Goal: Transaction & Acquisition: Purchase product/service

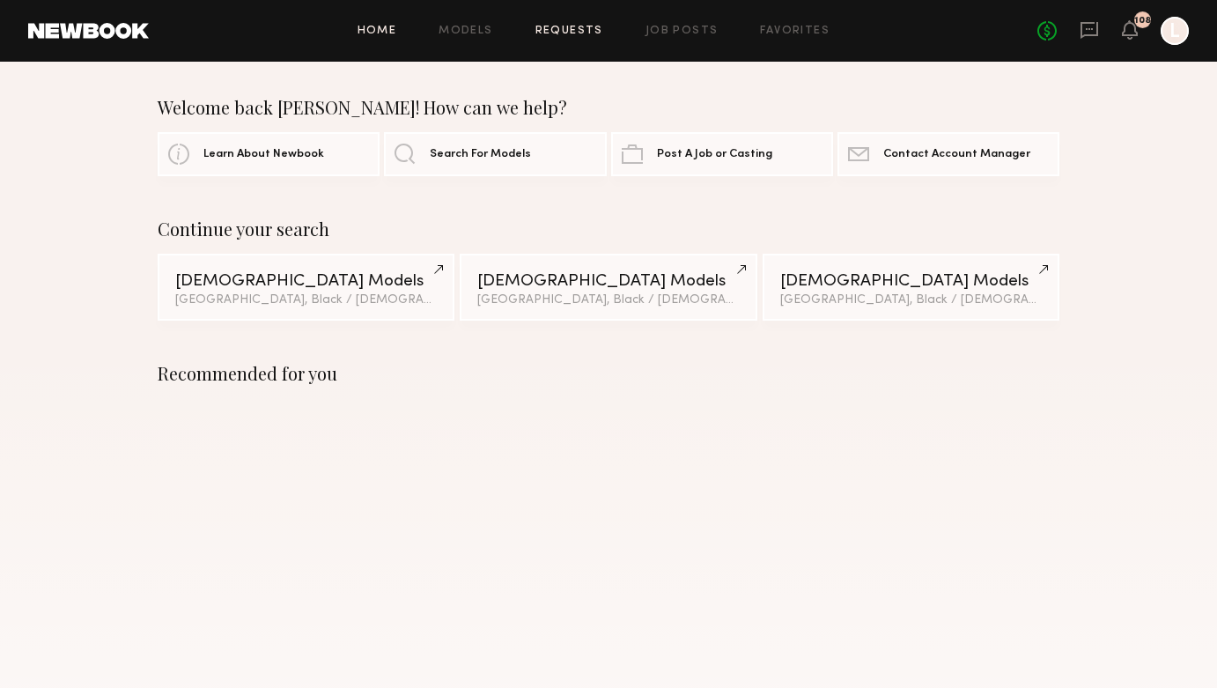
click at [593, 34] on link "Requests" at bounding box center [569, 31] width 68 height 11
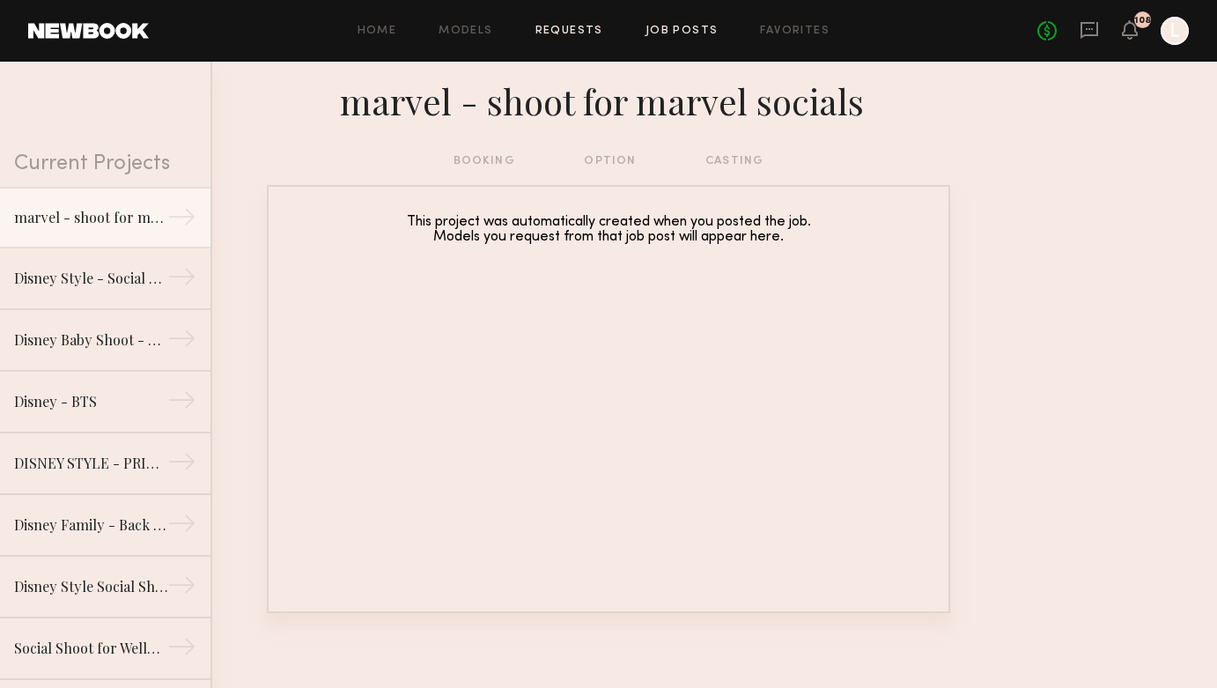
click at [693, 28] on link "Job Posts" at bounding box center [681, 31] width 73 height 11
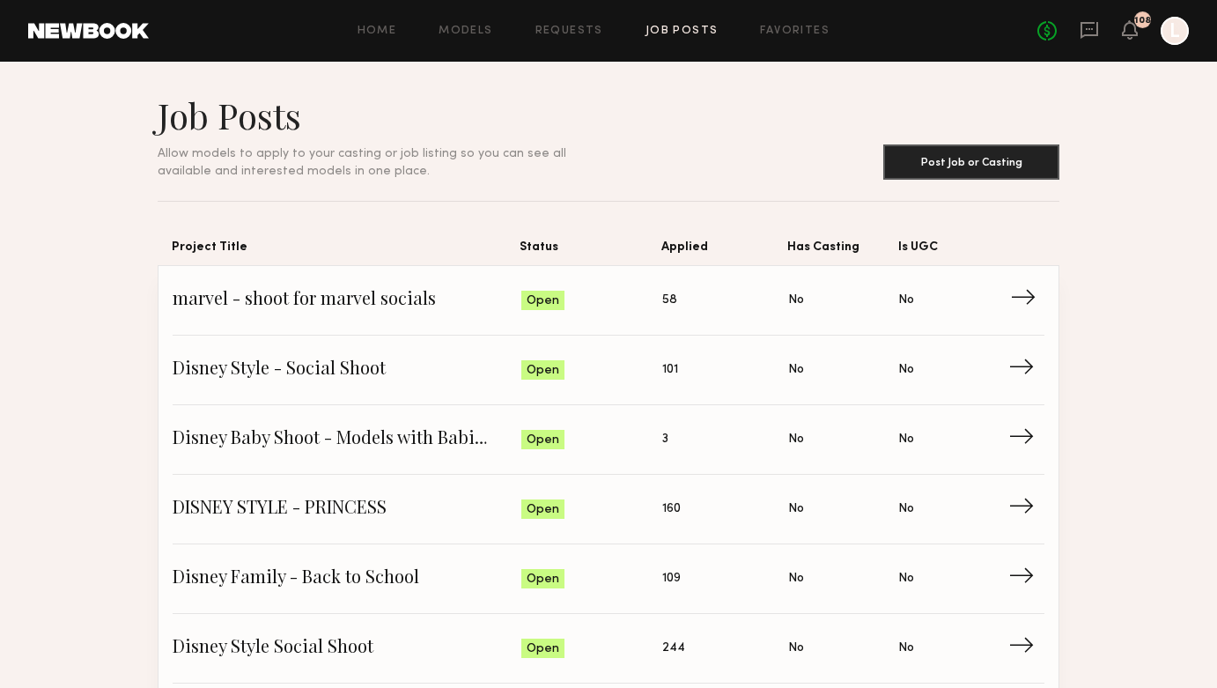
click at [424, 306] on span "marvel - shoot for marvel socials" at bounding box center [347, 300] width 349 height 26
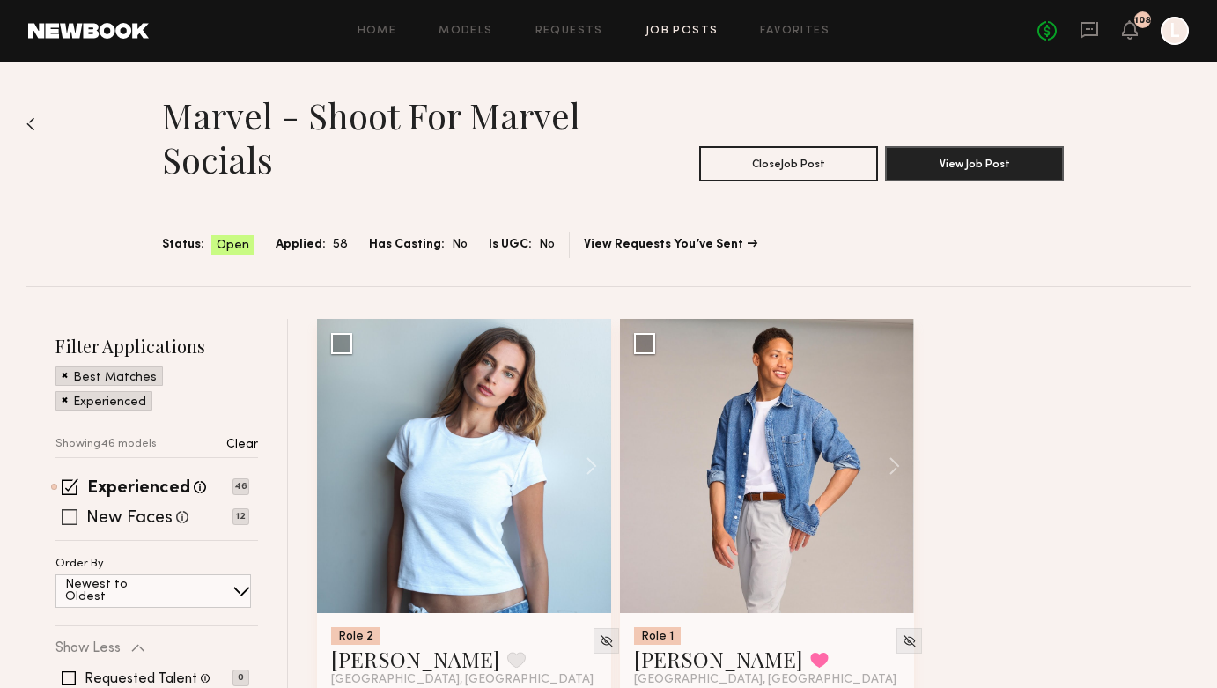
click at [70, 522] on span at bounding box center [70, 517] width 16 height 16
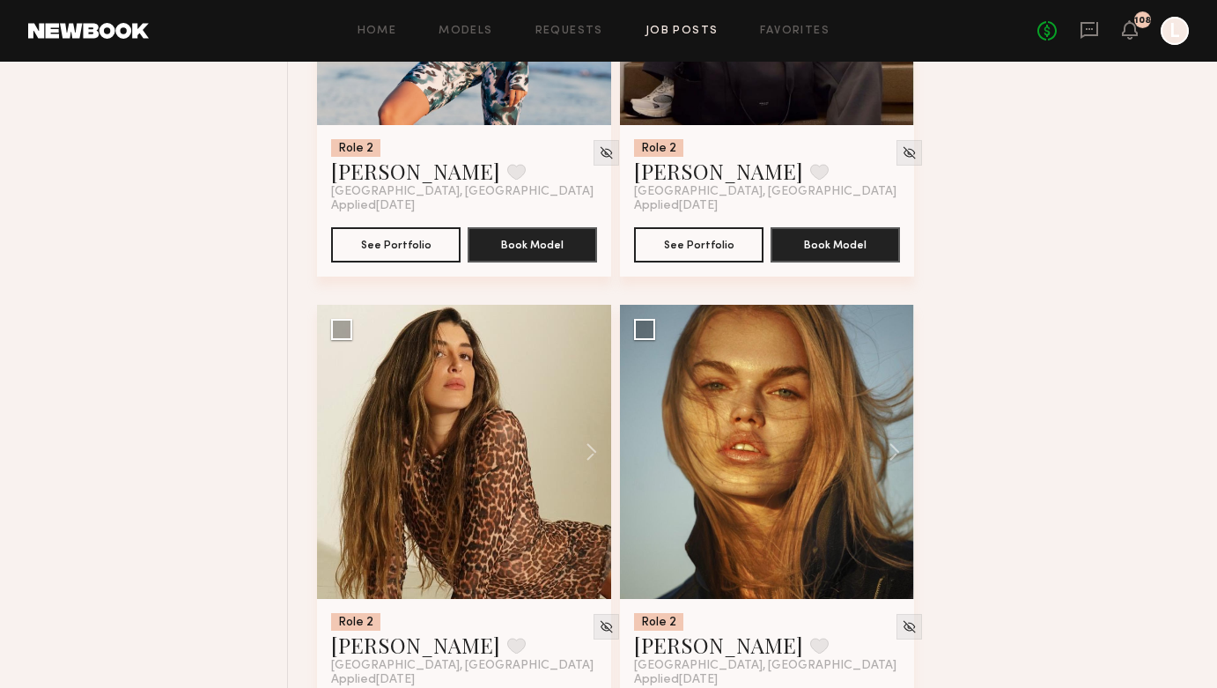
scroll to position [1464, 0]
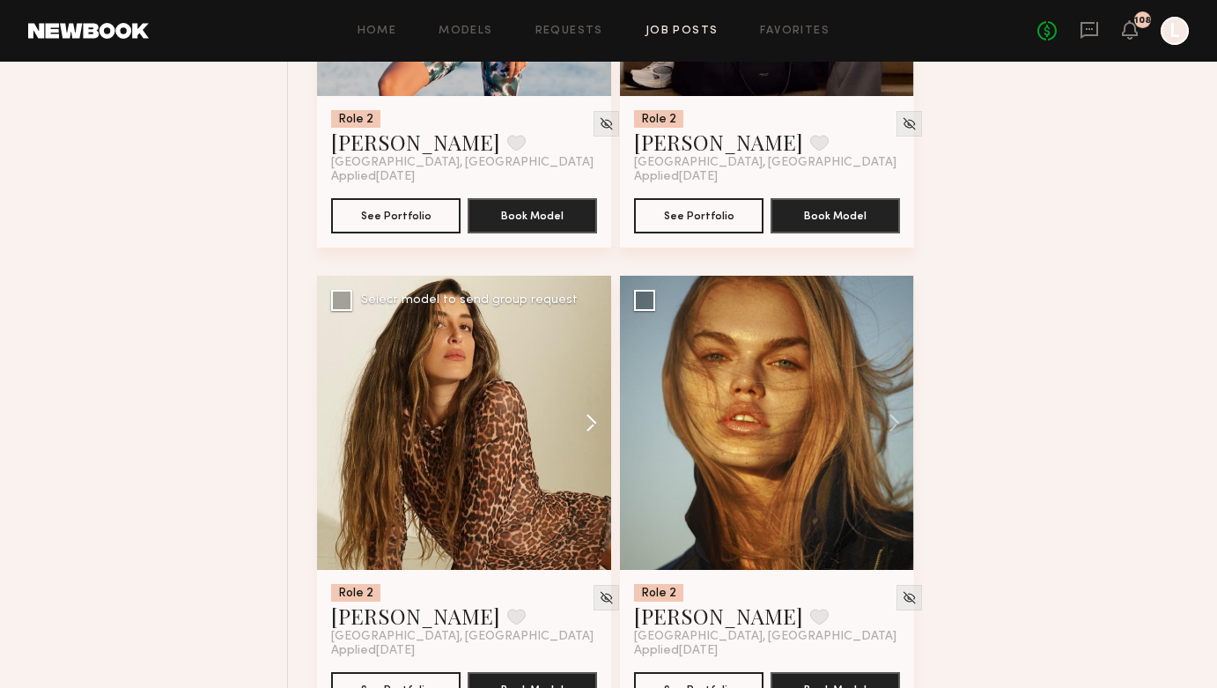
click at [593, 425] on button at bounding box center [583, 423] width 56 height 294
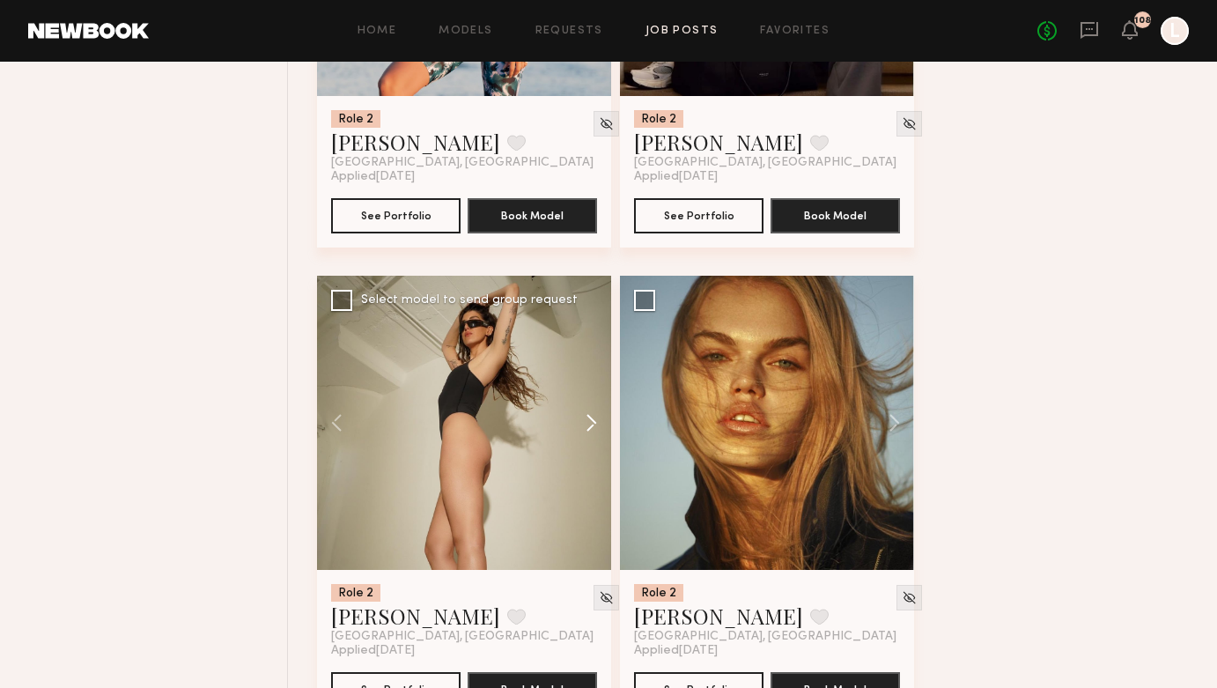
click at [593, 425] on button at bounding box center [583, 423] width 56 height 294
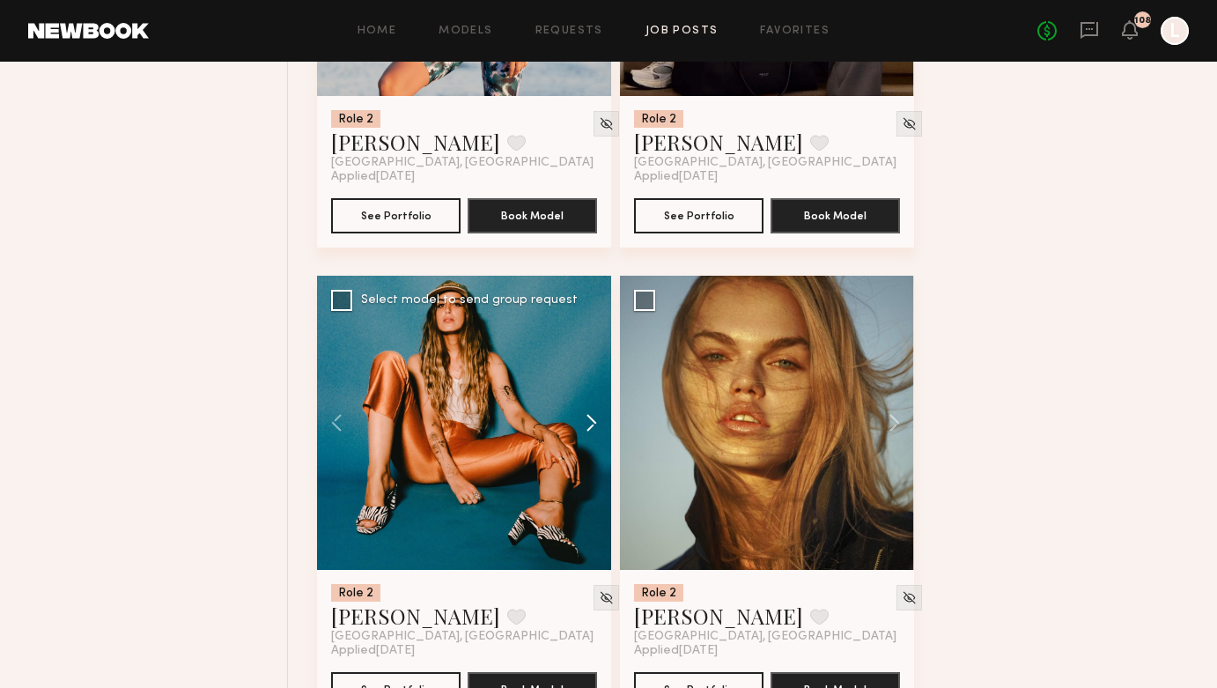
click at [593, 425] on button at bounding box center [583, 423] width 56 height 294
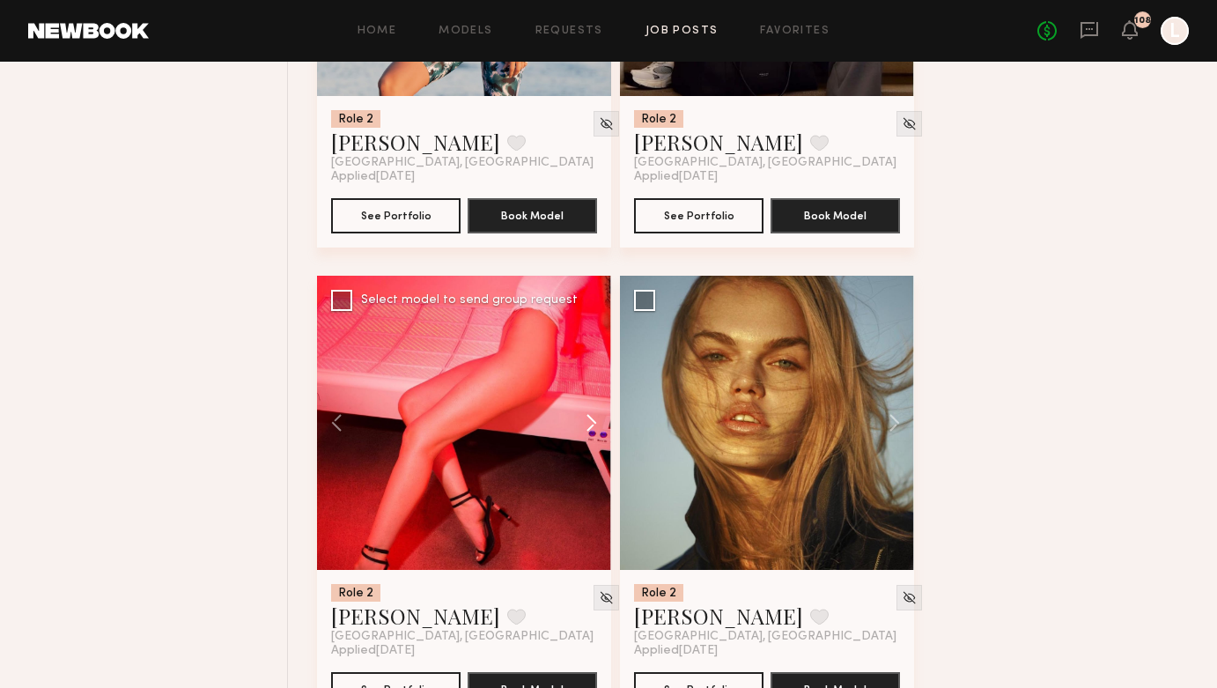
click at [593, 425] on button at bounding box center [583, 423] width 56 height 294
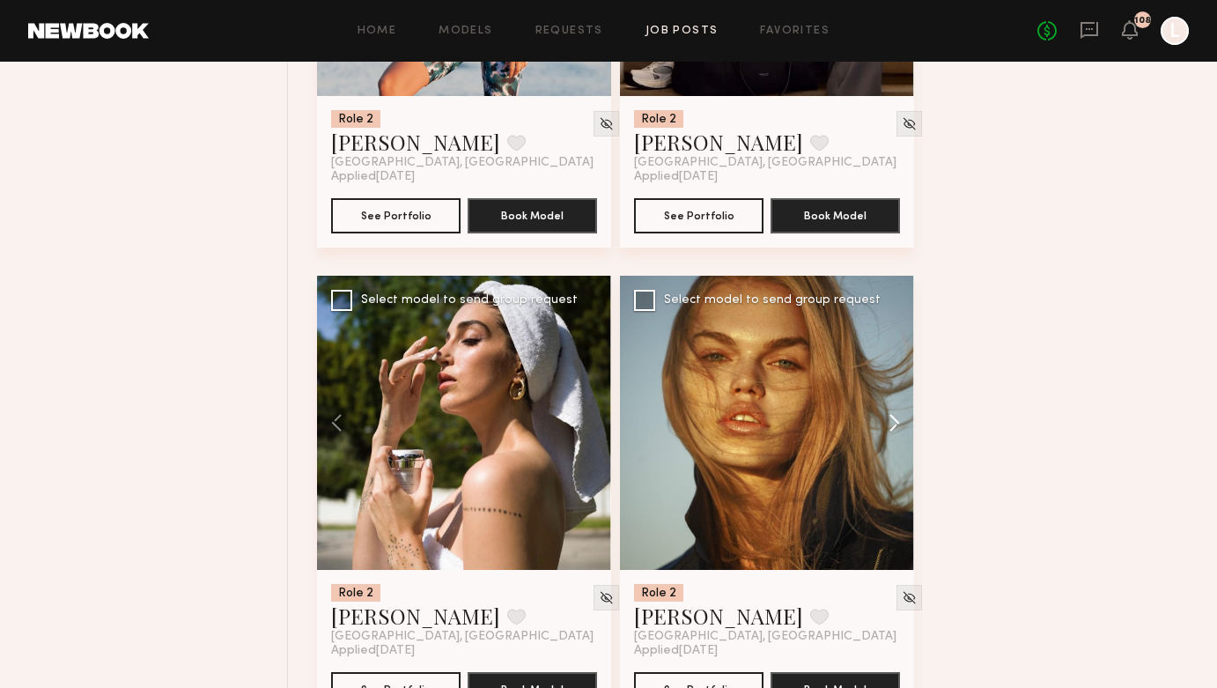
click at [888, 416] on button at bounding box center [886, 423] width 56 height 294
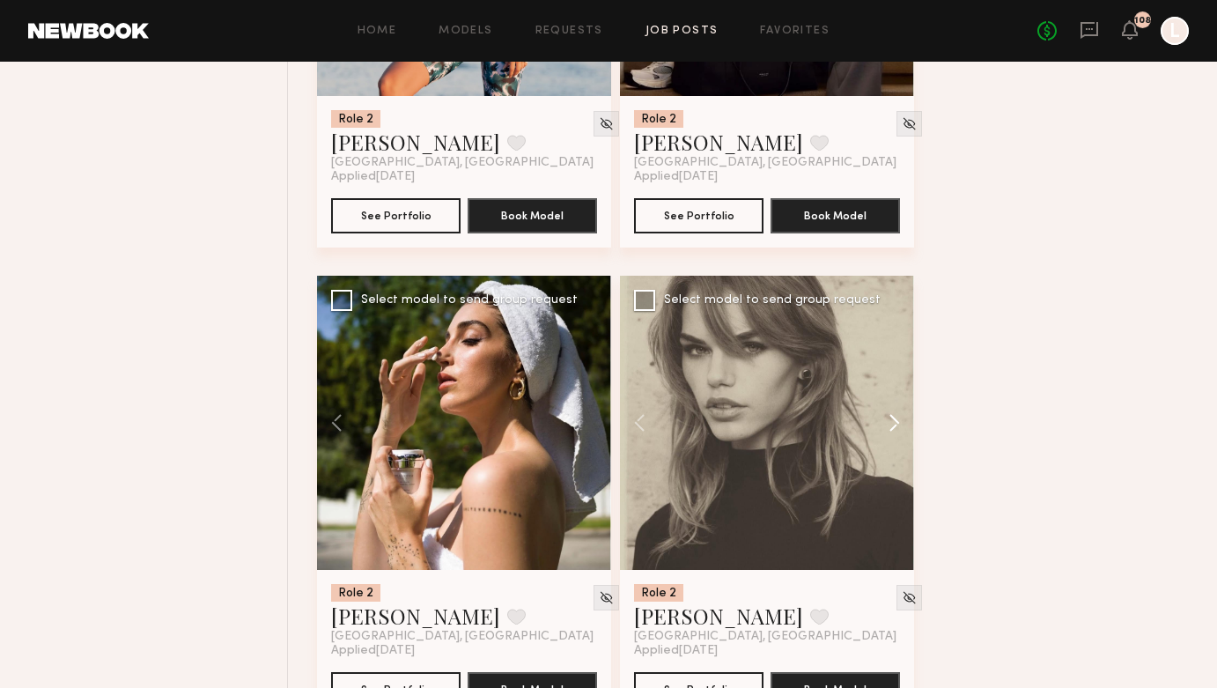
click at [888, 416] on button at bounding box center [886, 423] width 56 height 294
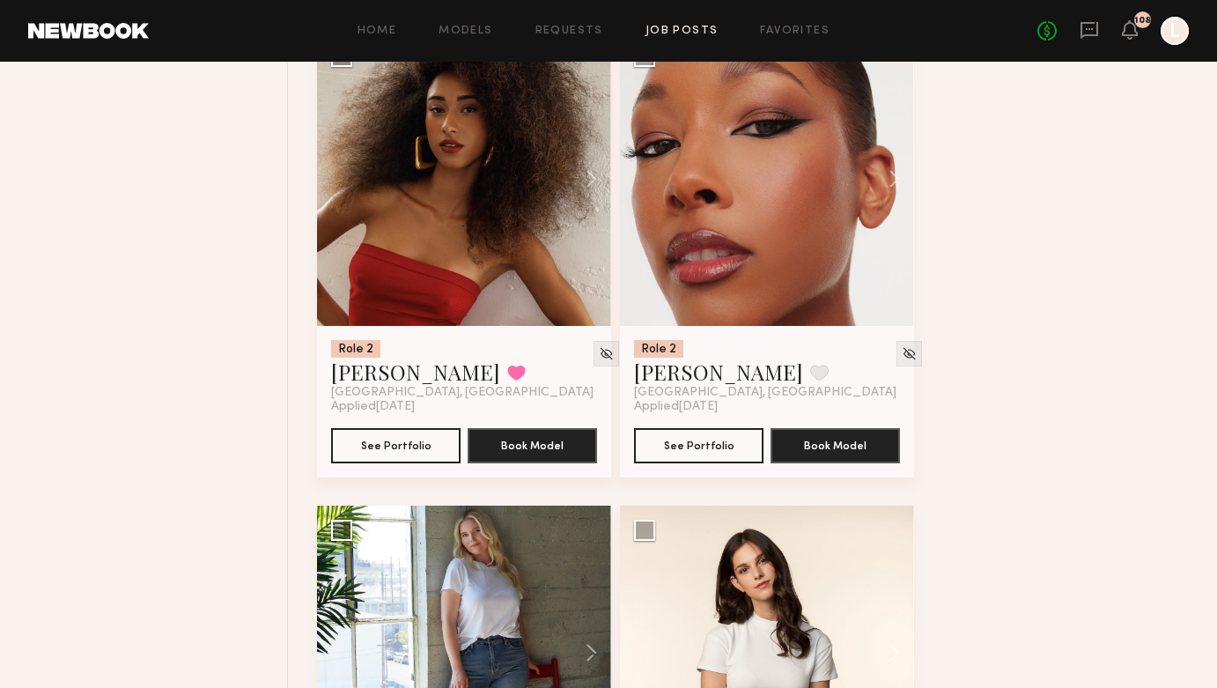
scroll to position [5025, 0]
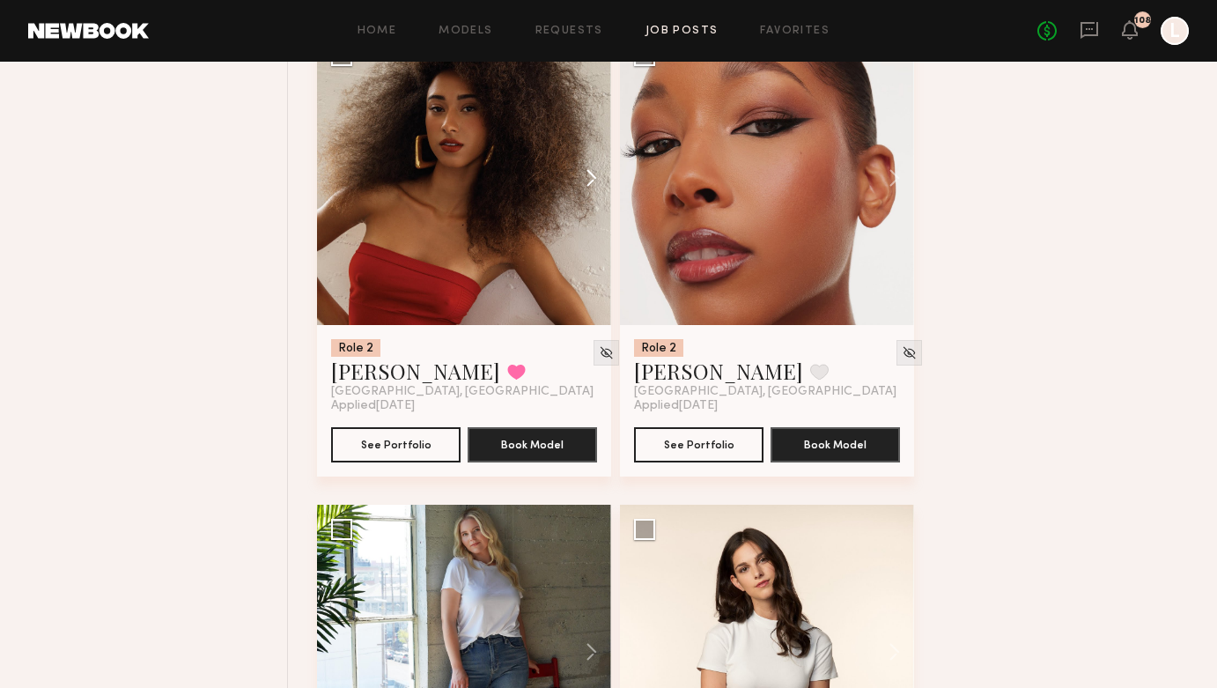
click at [595, 183] on button at bounding box center [583, 178] width 56 height 294
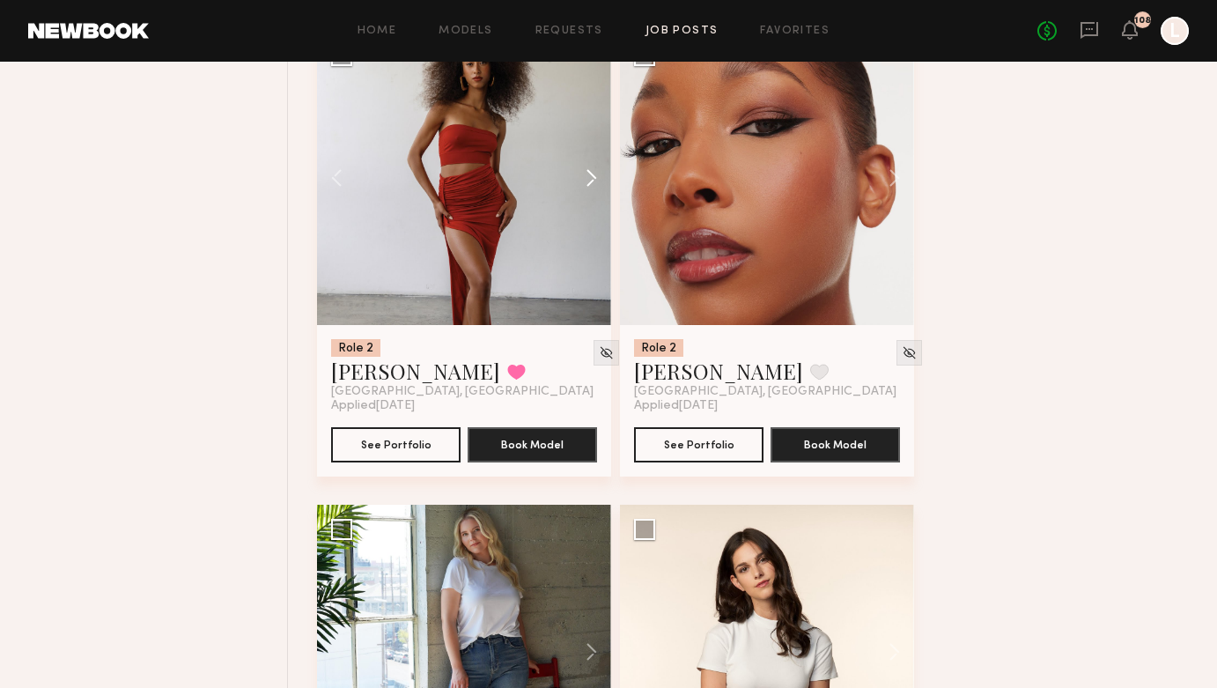
click at [595, 183] on button at bounding box center [583, 178] width 56 height 294
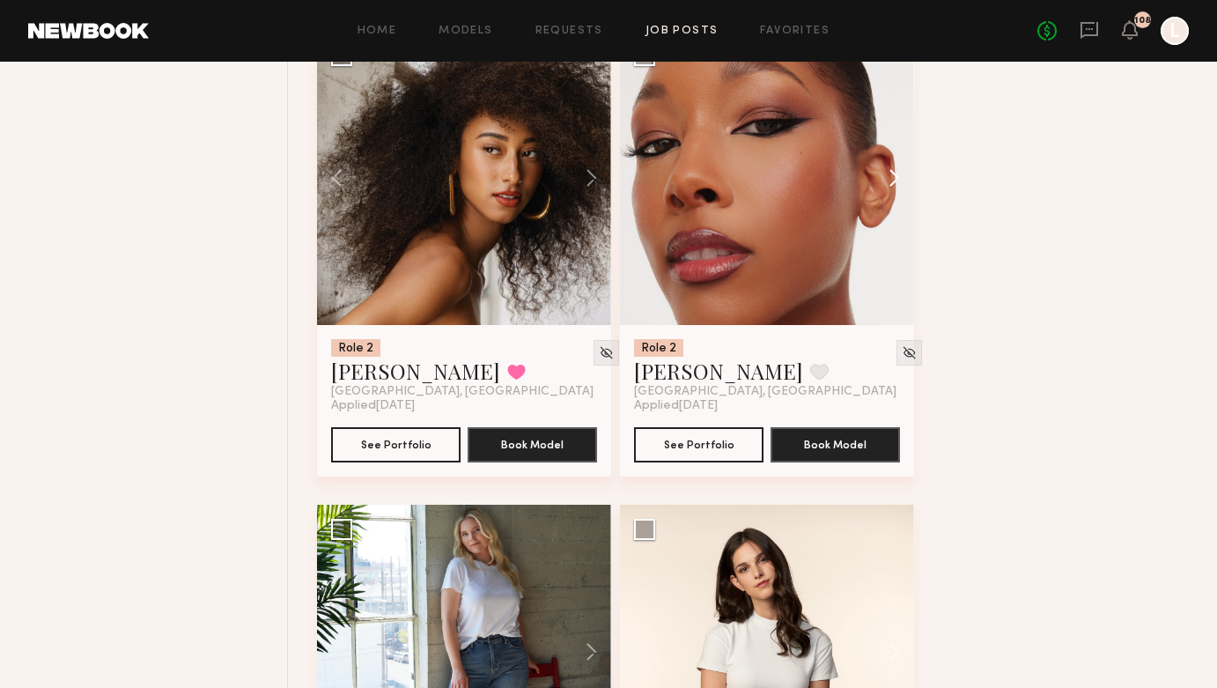
click at [892, 178] on button at bounding box center [886, 178] width 56 height 294
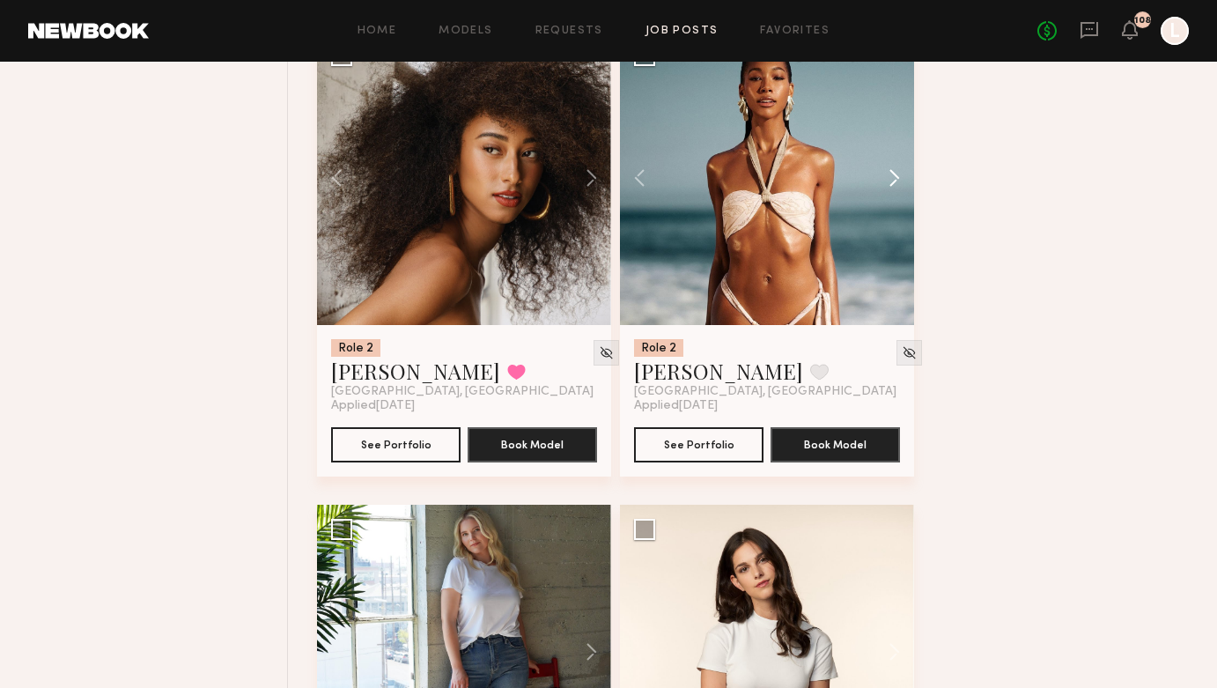
click at [892, 178] on button at bounding box center [886, 178] width 56 height 294
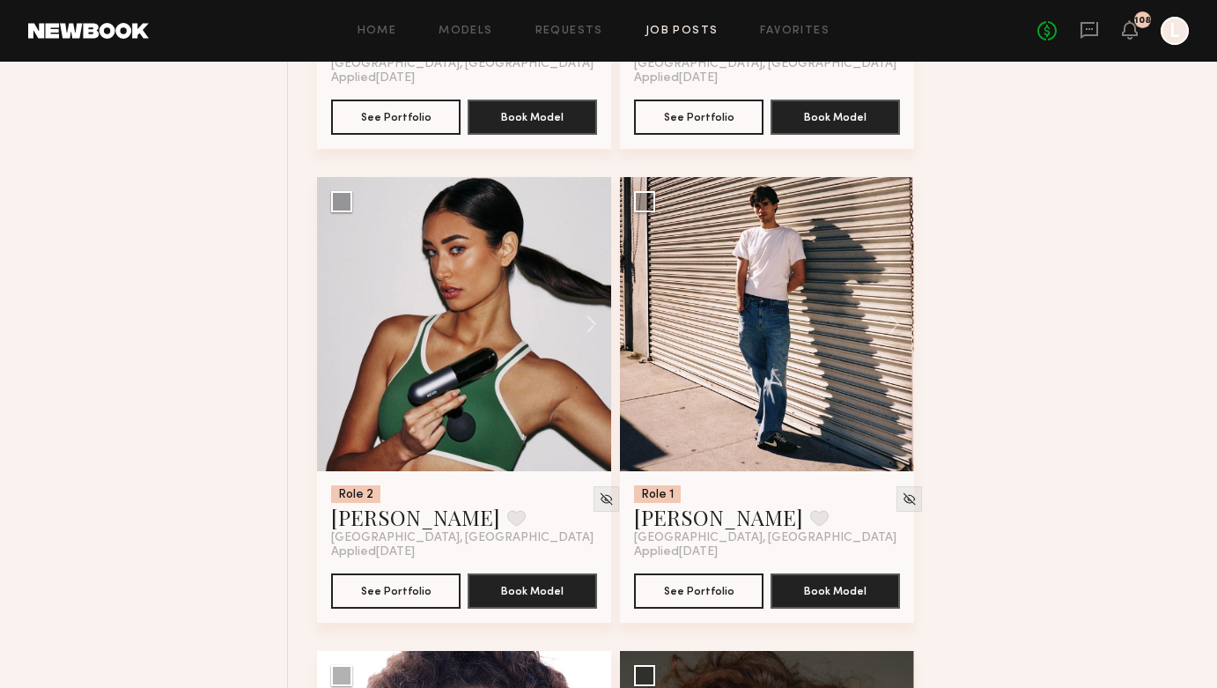
scroll to position [8197, 0]
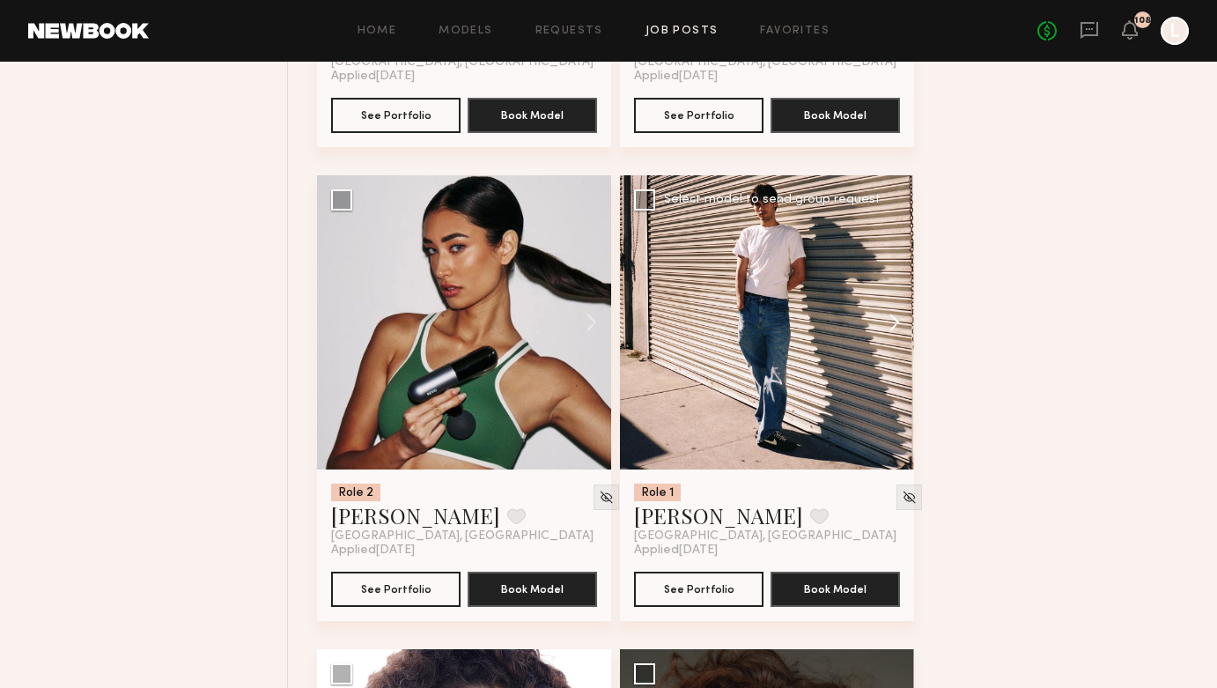
click at [895, 323] on button at bounding box center [886, 322] width 56 height 294
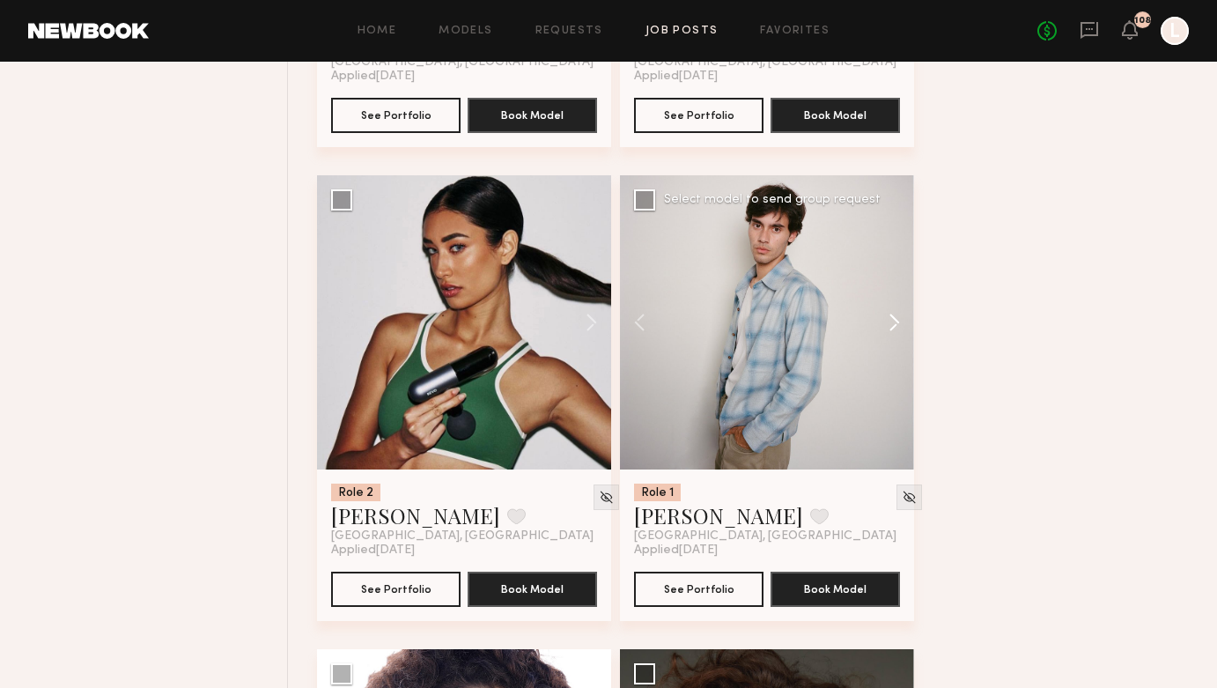
click at [895, 323] on button at bounding box center [886, 322] width 56 height 294
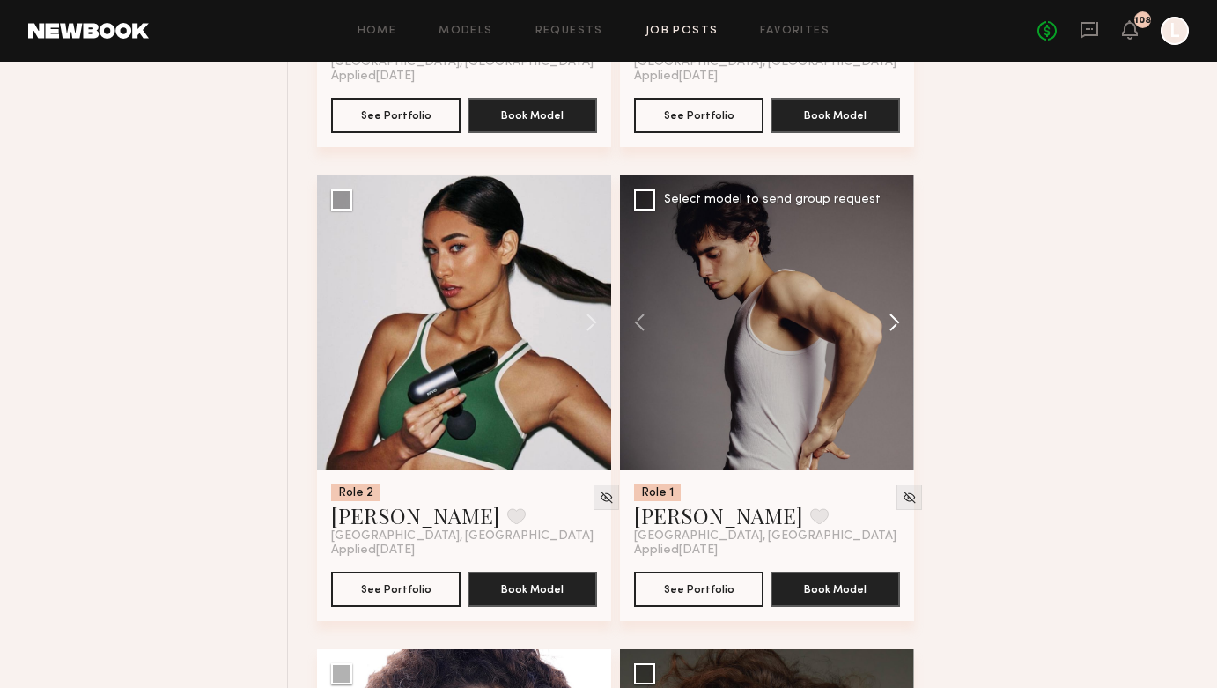
click at [895, 323] on button at bounding box center [886, 322] width 56 height 294
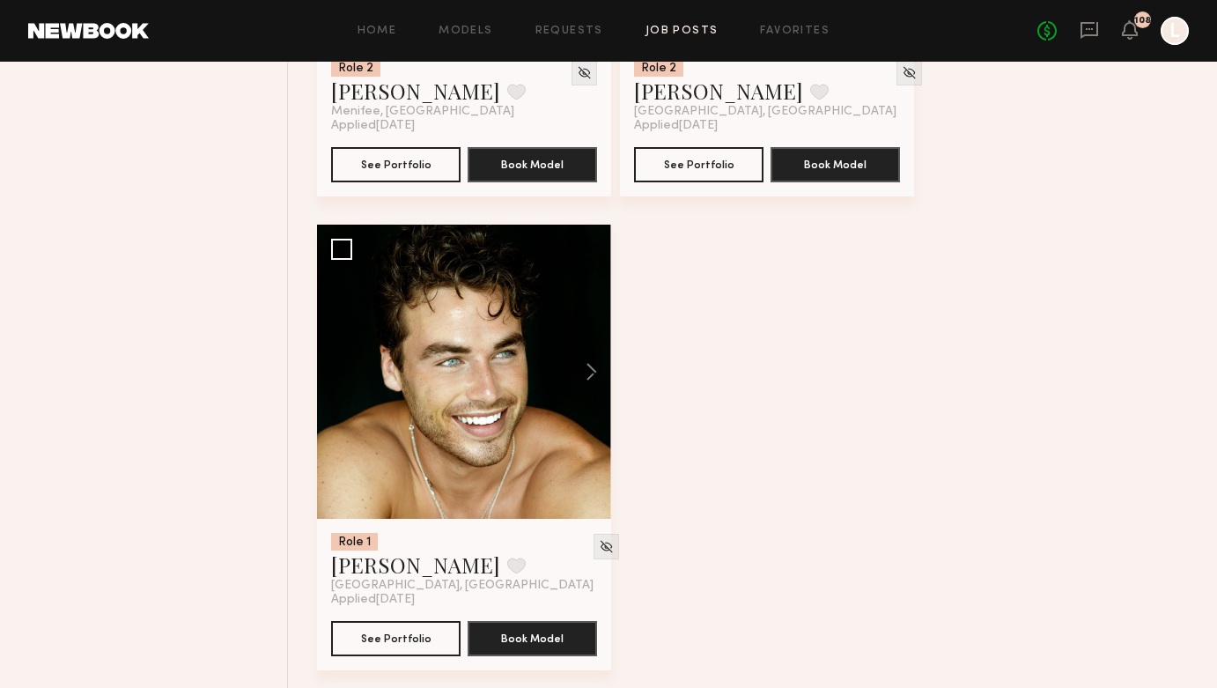
scroll to position [9114, 0]
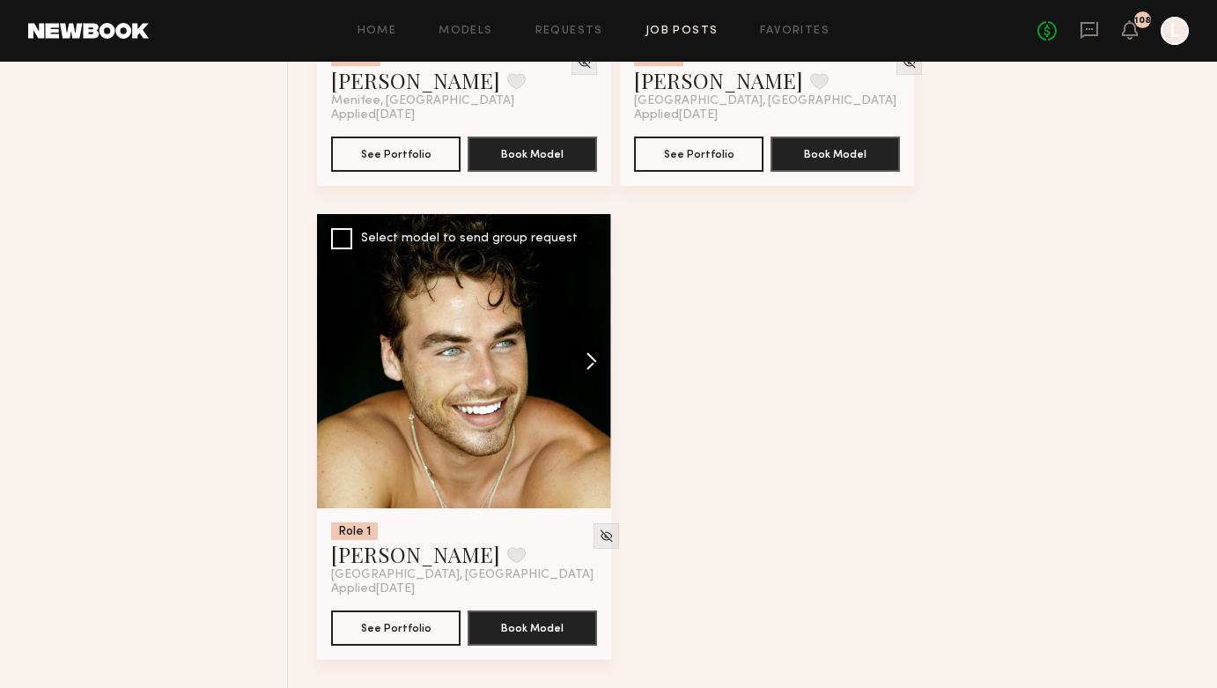
click at [595, 357] on button at bounding box center [583, 361] width 56 height 294
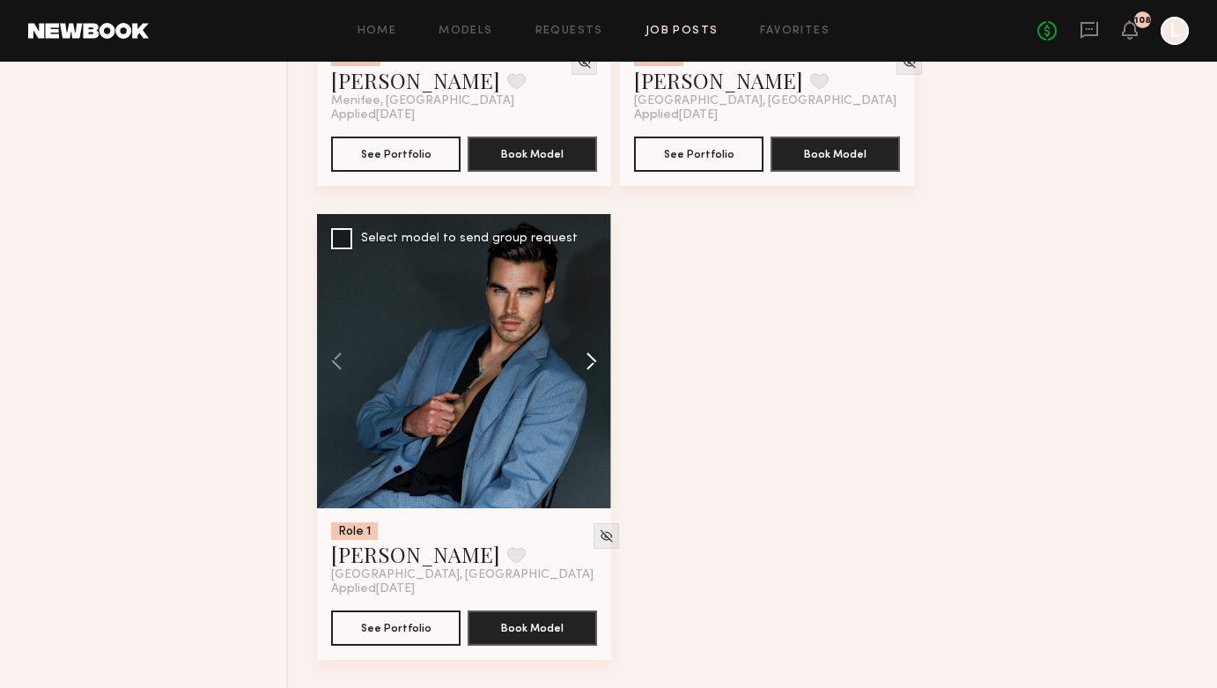
click at [595, 357] on button at bounding box center [583, 361] width 56 height 294
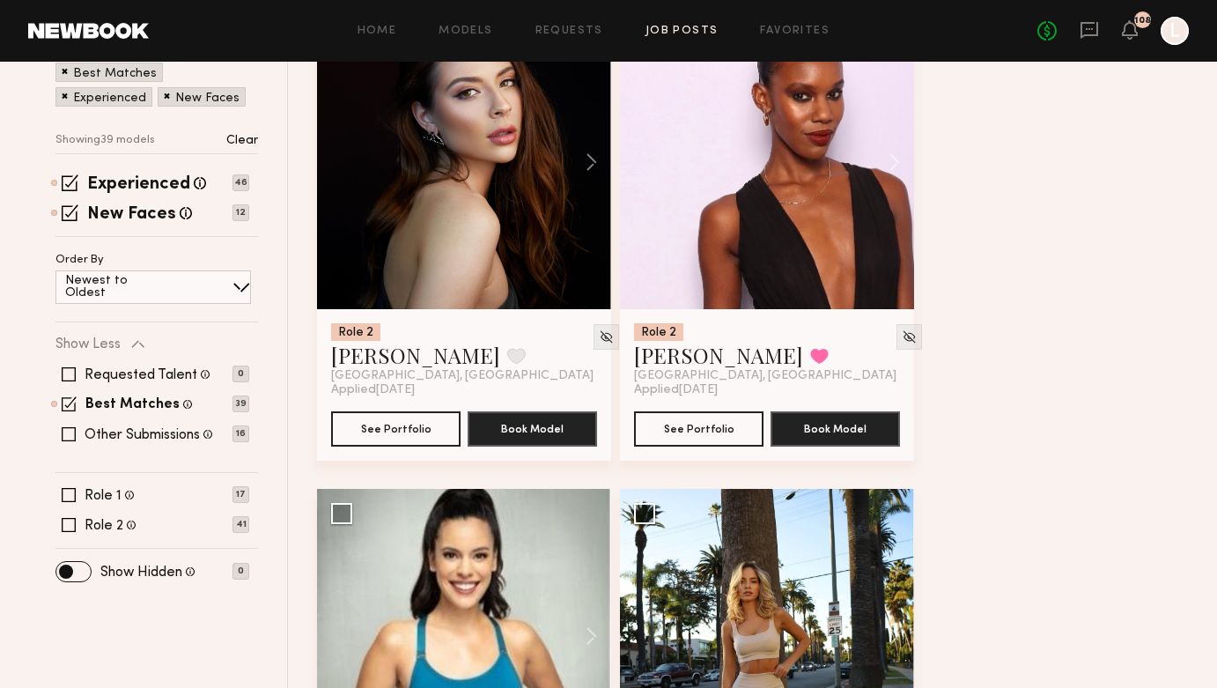
scroll to position [306, 0]
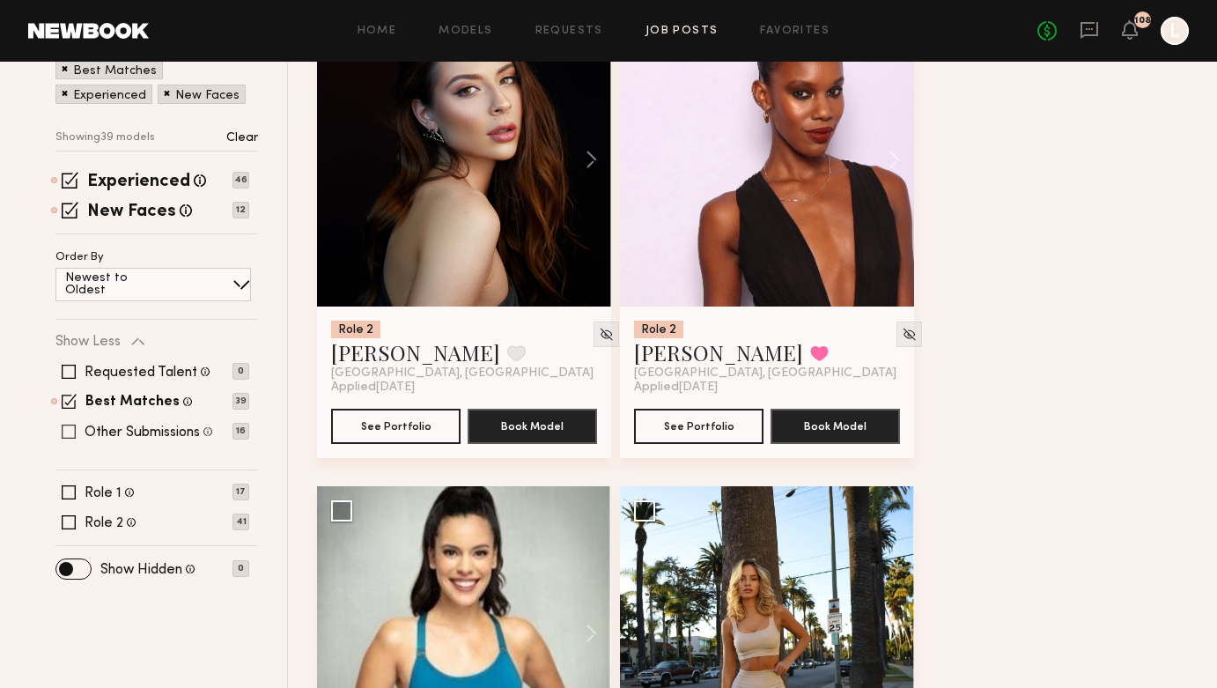
click at [66, 434] on span at bounding box center [69, 431] width 14 height 14
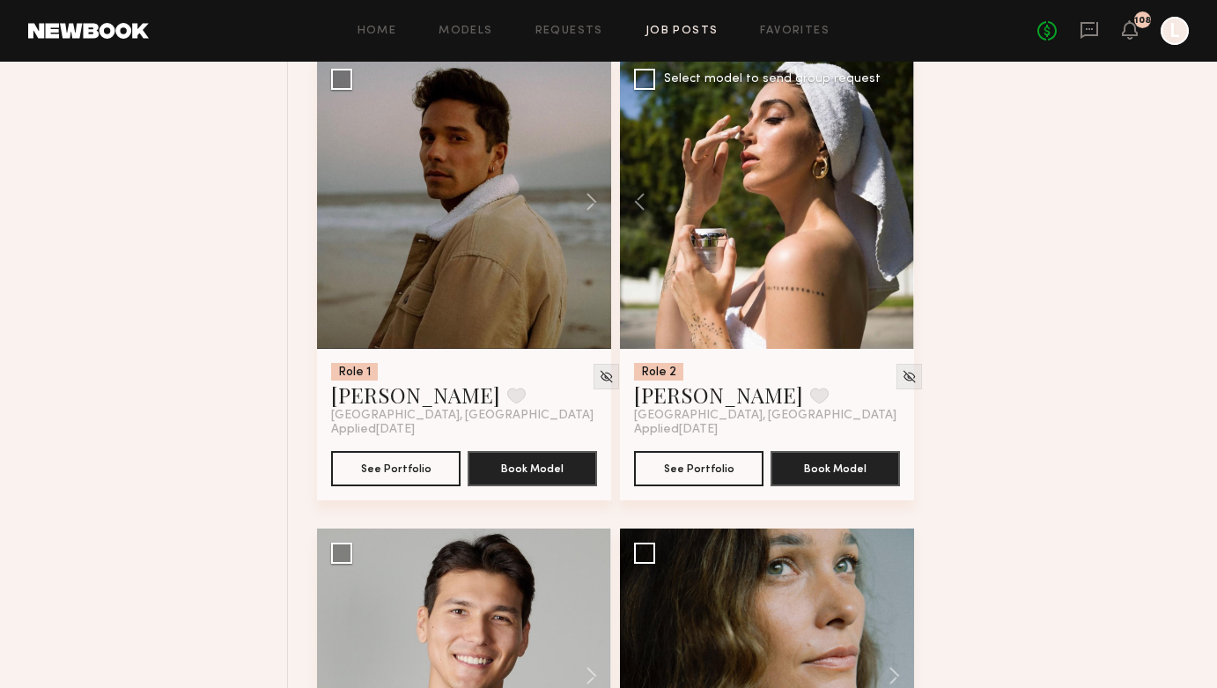
scroll to position [2155, 0]
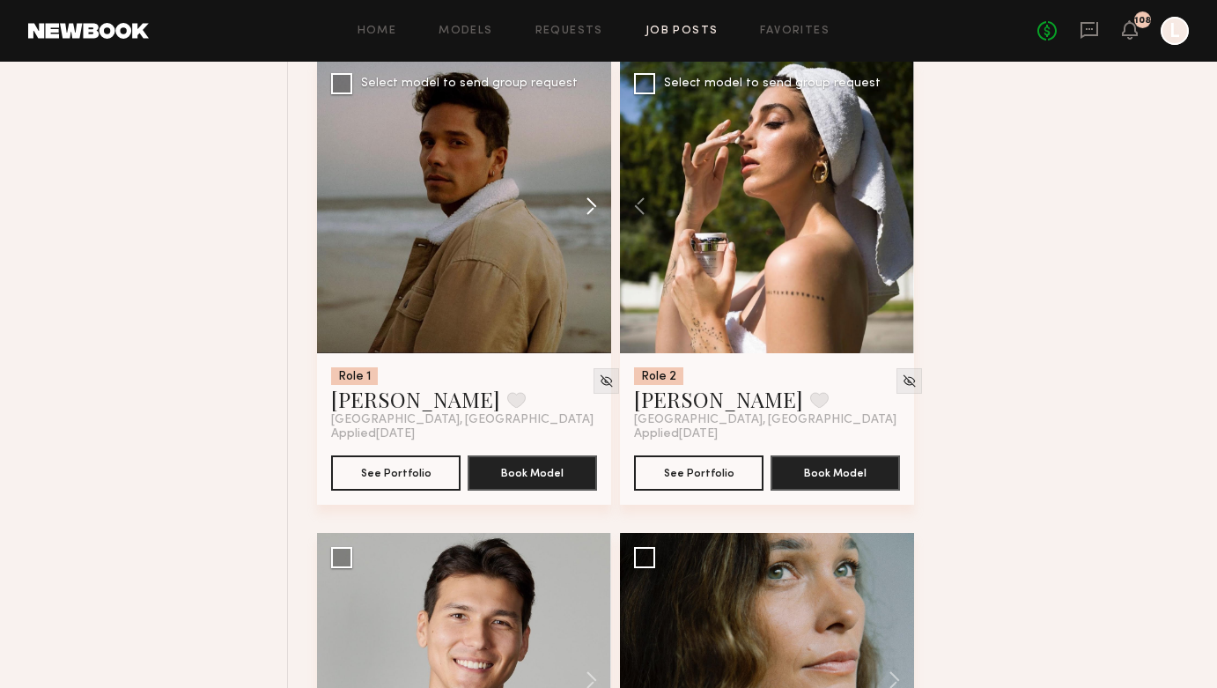
click at [590, 208] on button at bounding box center [583, 206] width 56 height 294
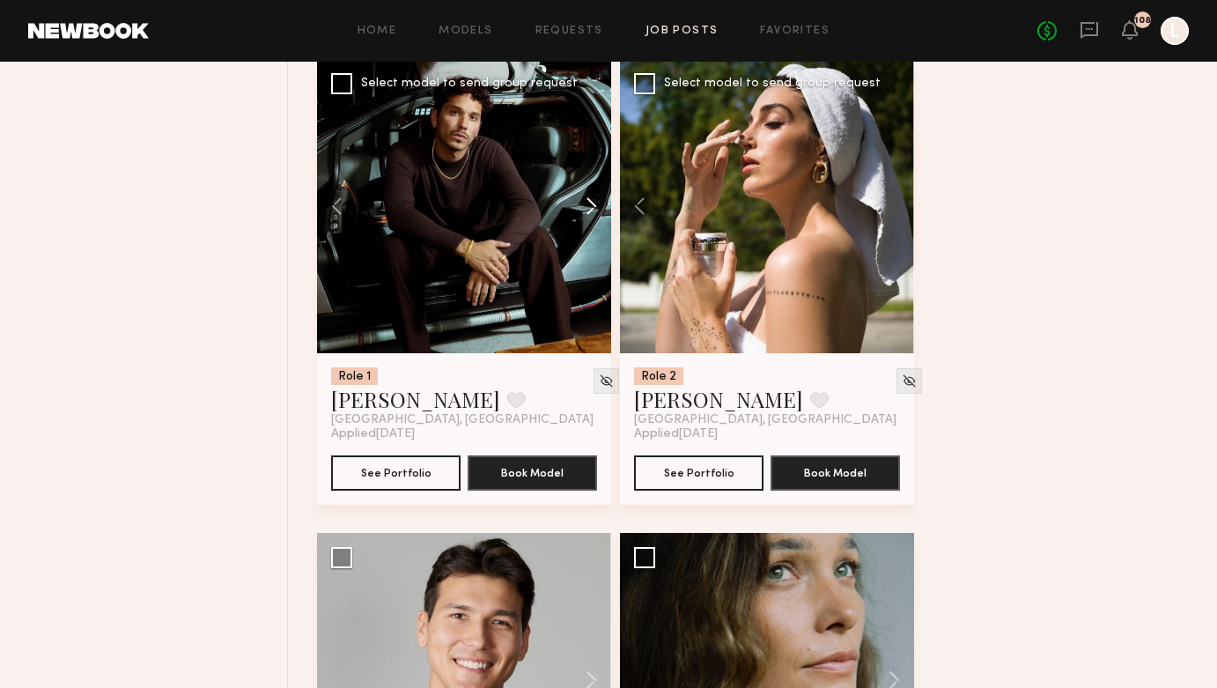
click at [590, 208] on button at bounding box center [583, 206] width 56 height 294
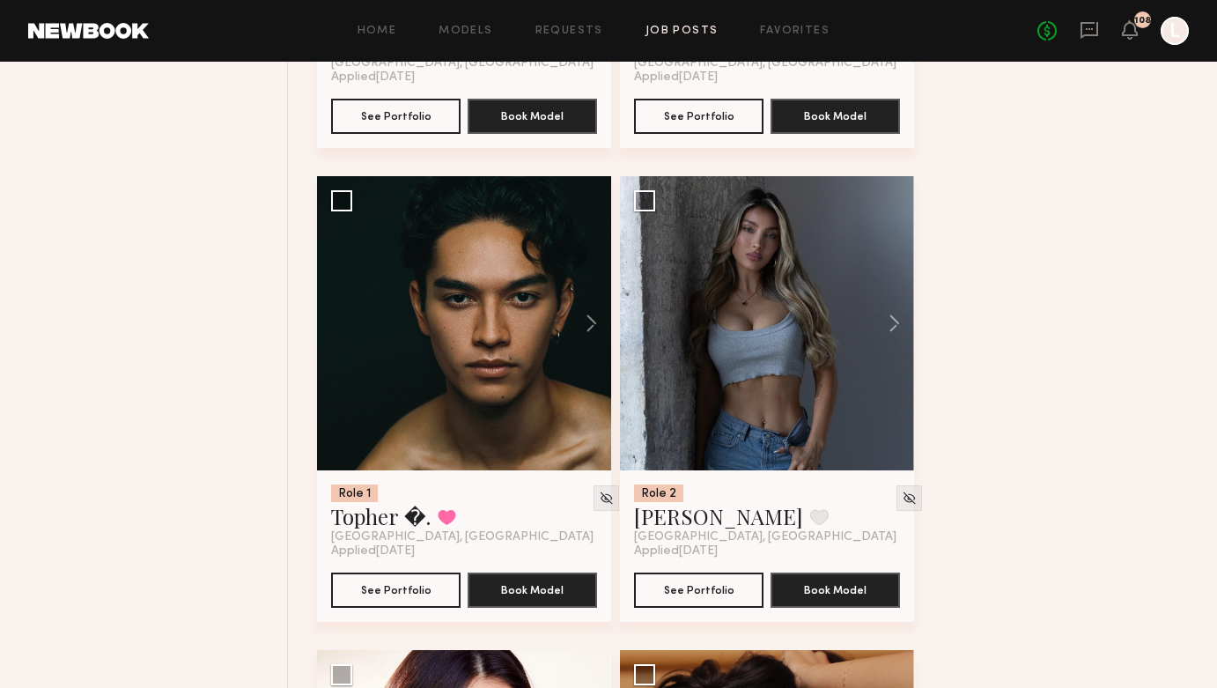
scroll to position [3460, 0]
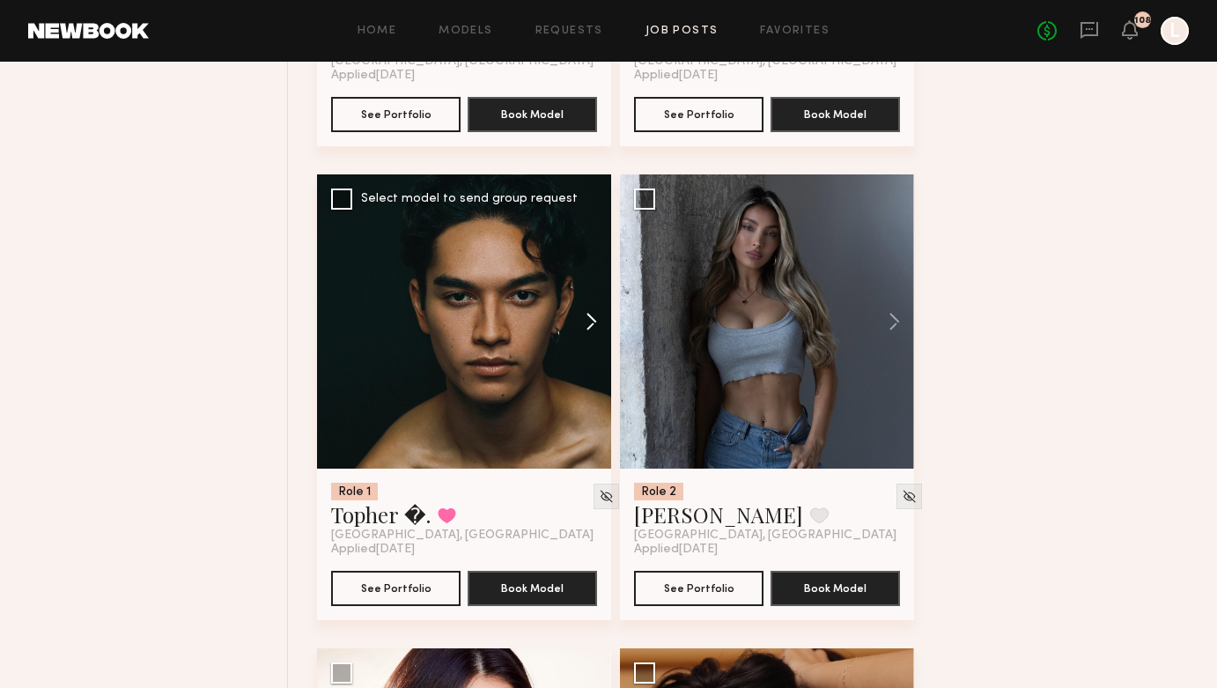
click at [593, 328] on button at bounding box center [583, 321] width 56 height 294
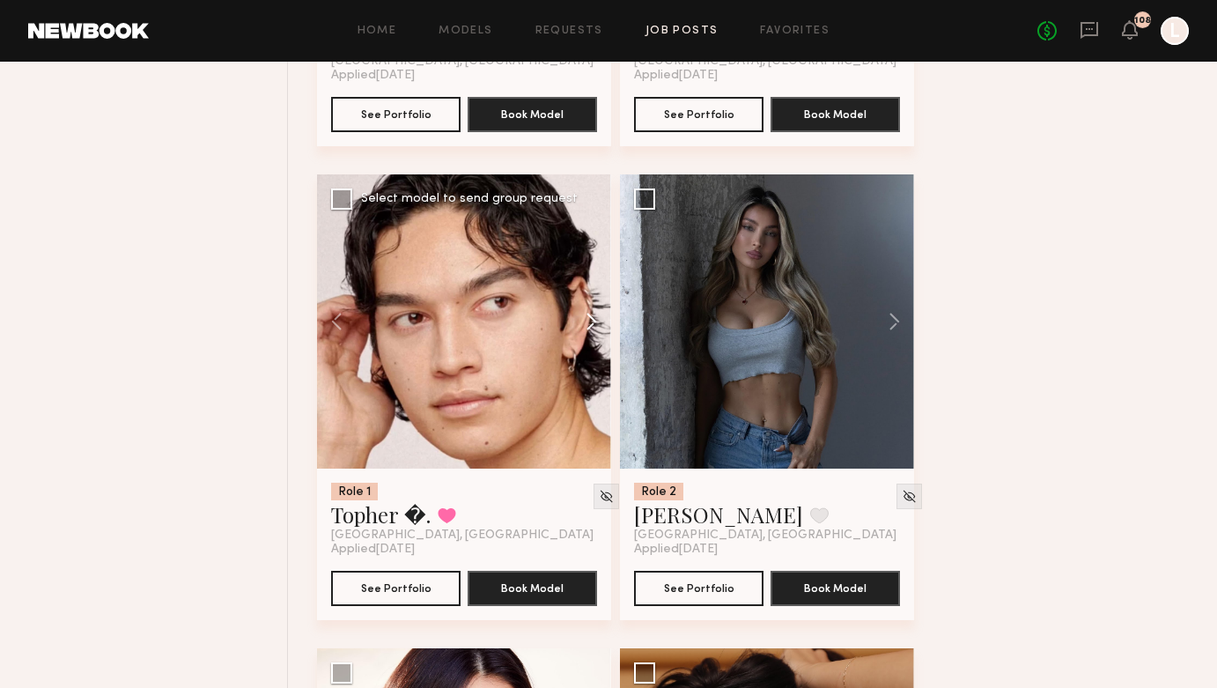
click at [593, 328] on button at bounding box center [583, 321] width 56 height 294
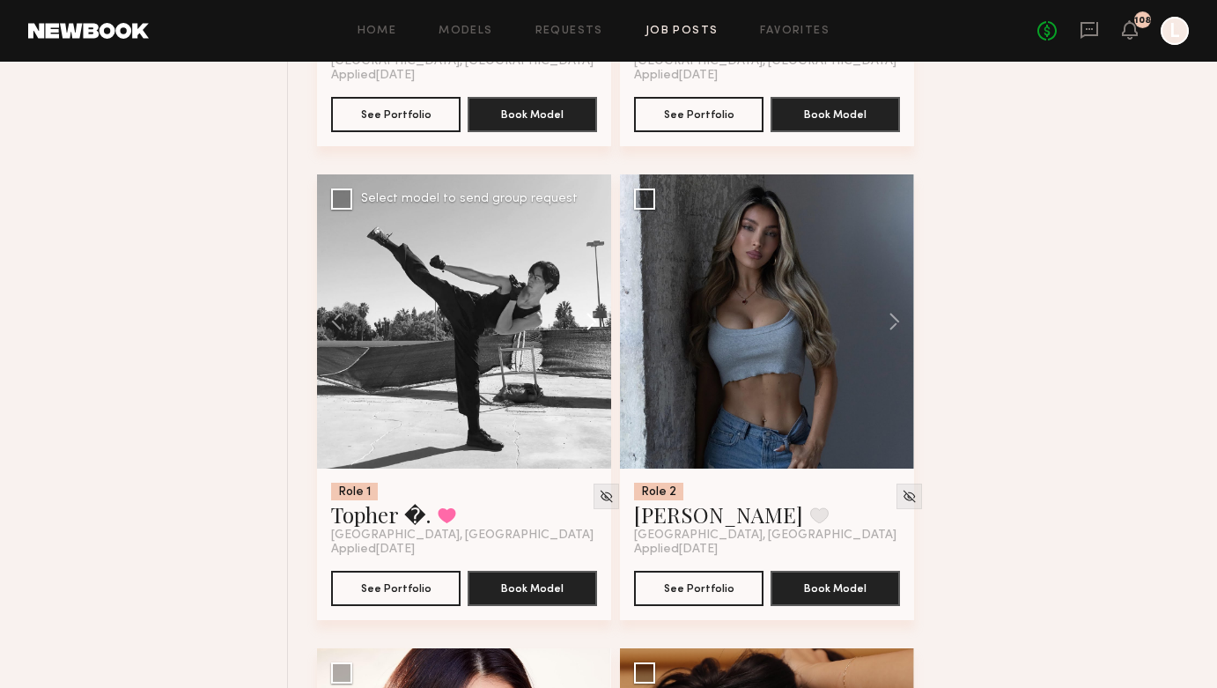
click at [593, 328] on button at bounding box center [583, 321] width 56 height 294
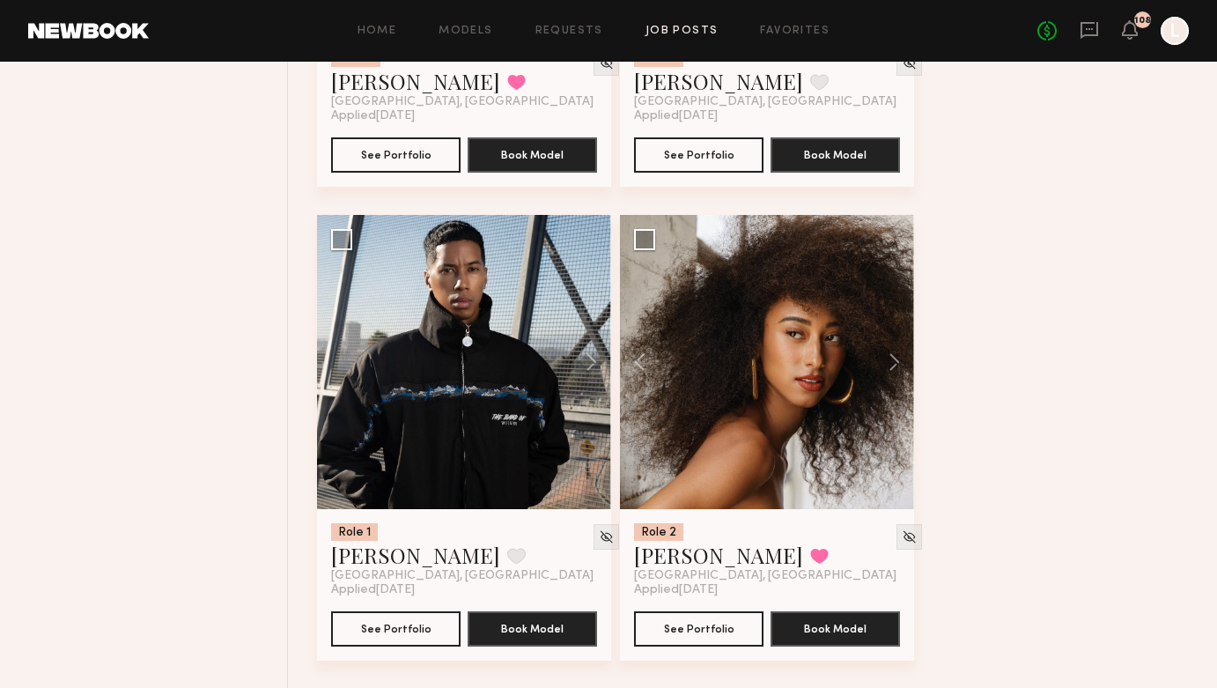
scroll to position [6740, 0]
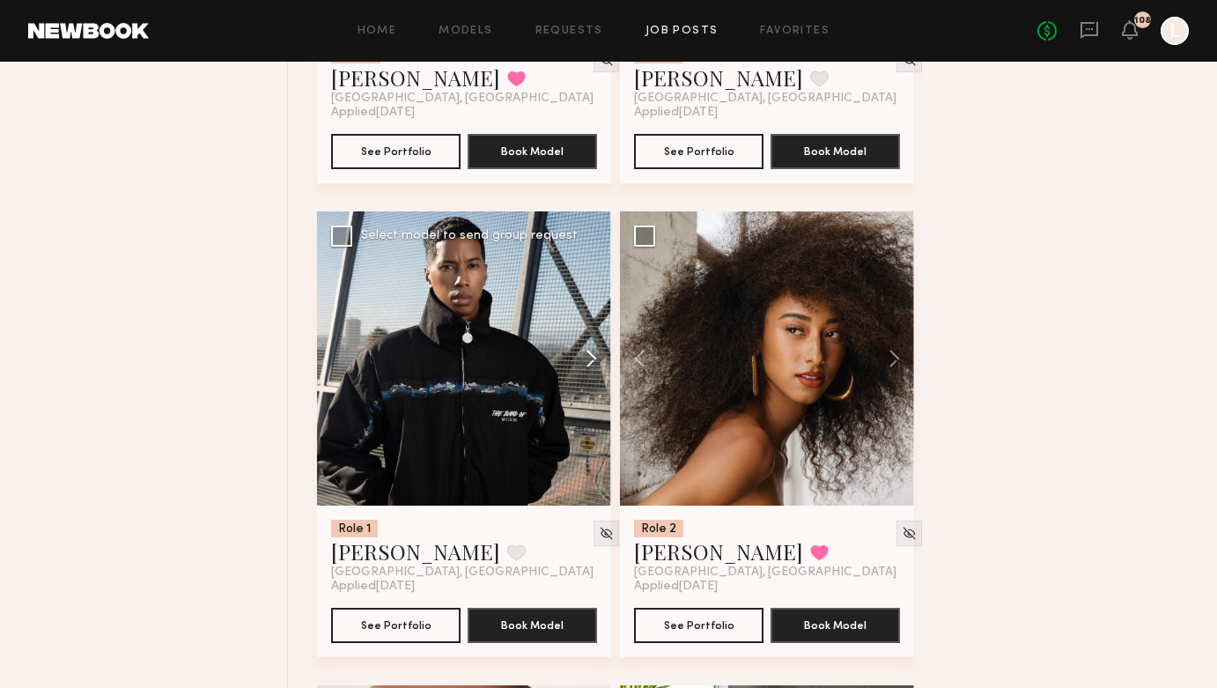
click at [588, 362] on button at bounding box center [583, 358] width 56 height 294
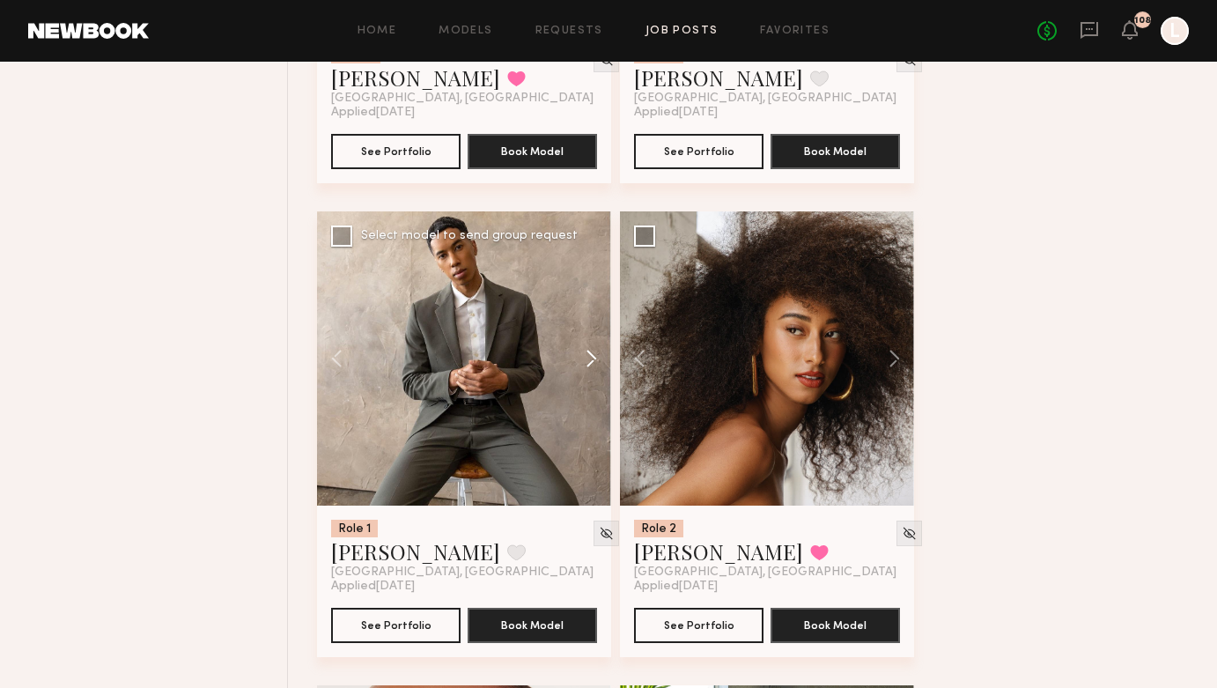
click at [588, 362] on button at bounding box center [583, 358] width 56 height 294
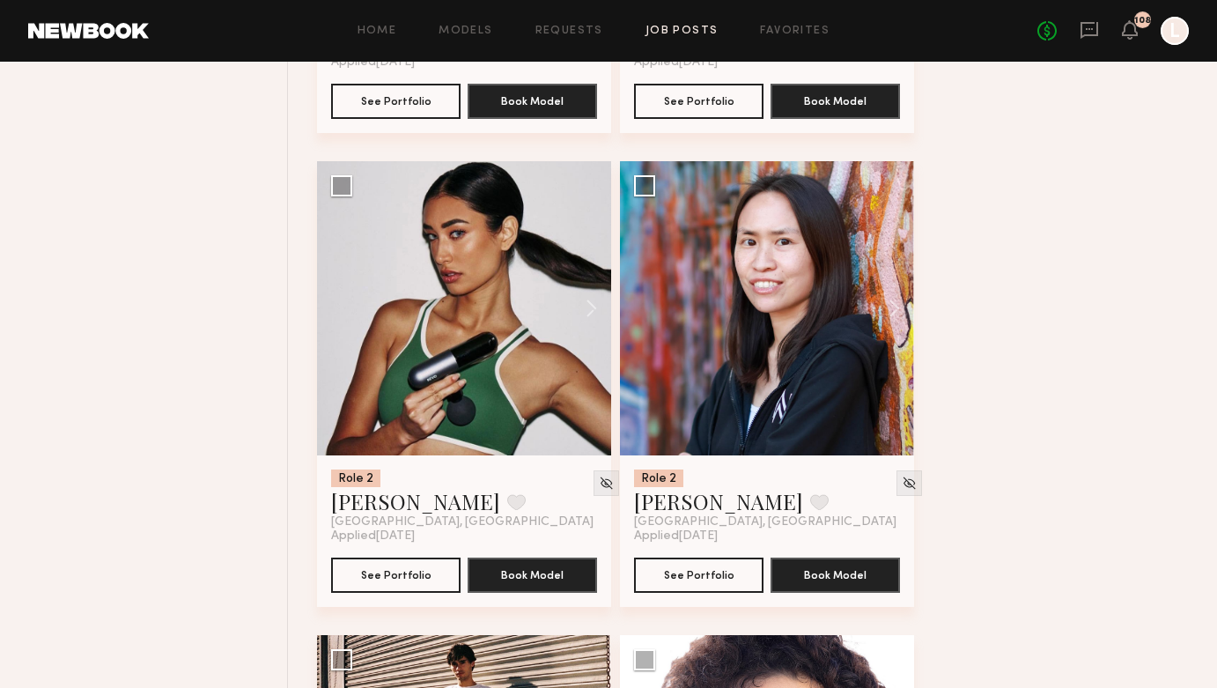
scroll to position [11050, 0]
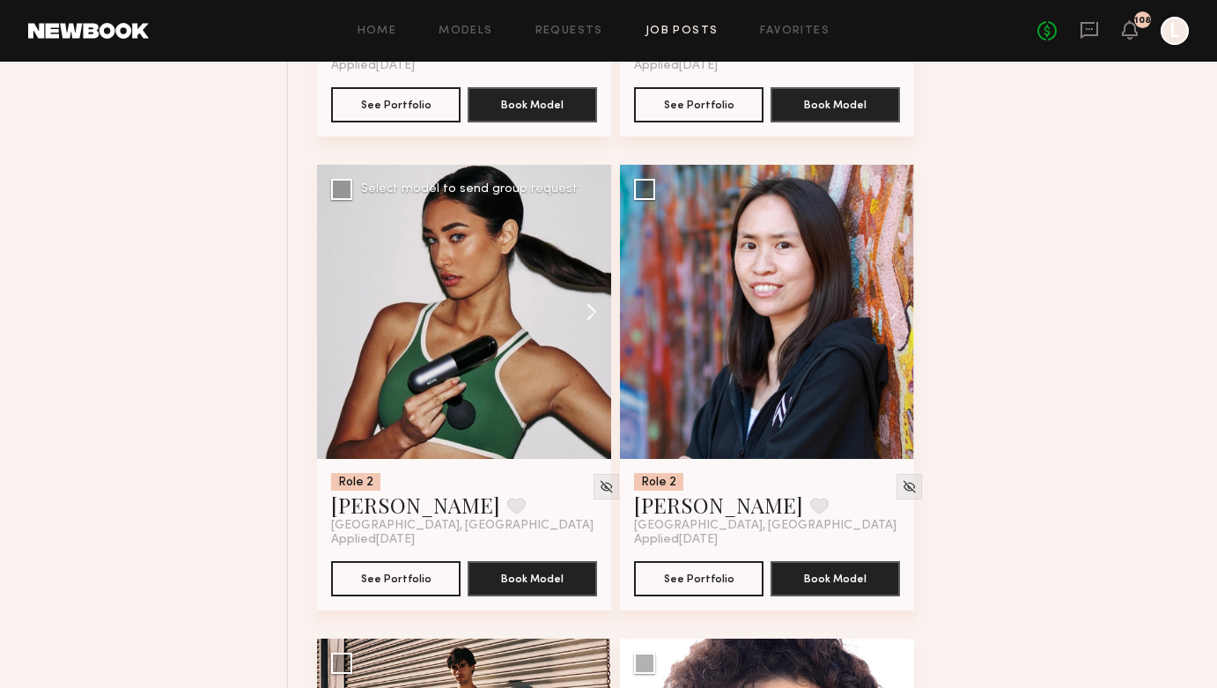
click at [593, 311] on button at bounding box center [583, 312] width 56 height 294
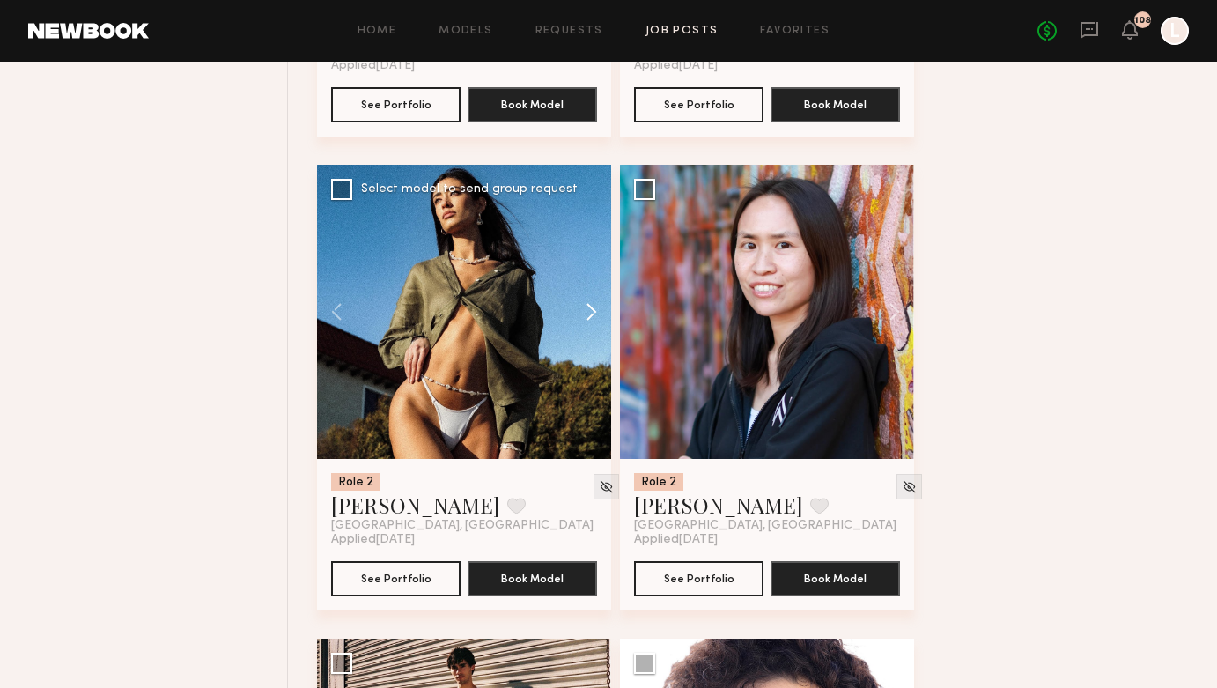
click at [593, 313] on button at bounding box center [583, 312] width 56 height 294
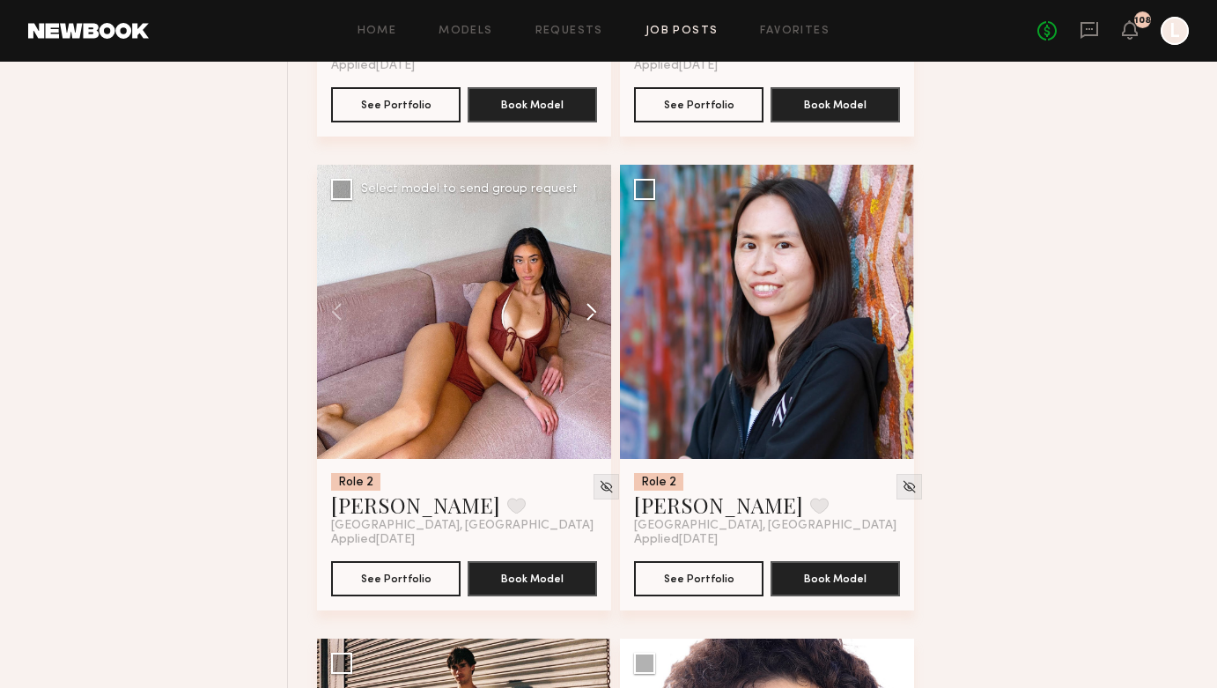
click at [593, 313] on button at bounding box center [583, 312] width 56 height 294
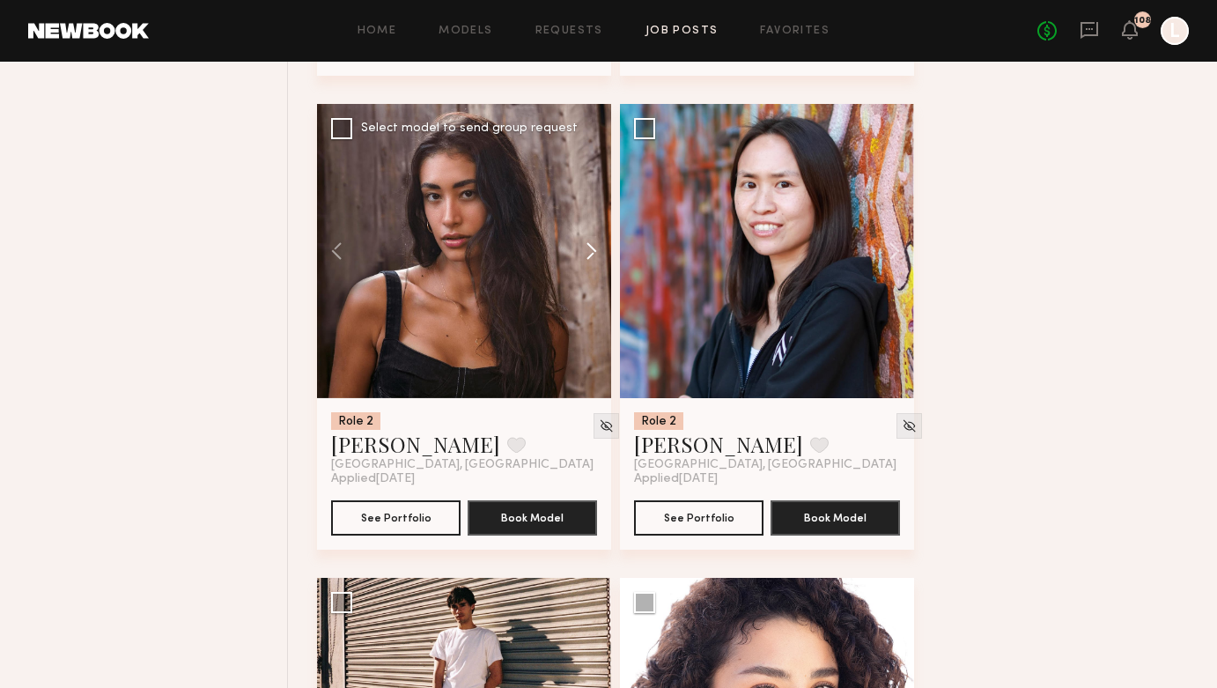
scroll to position [11109, 0]
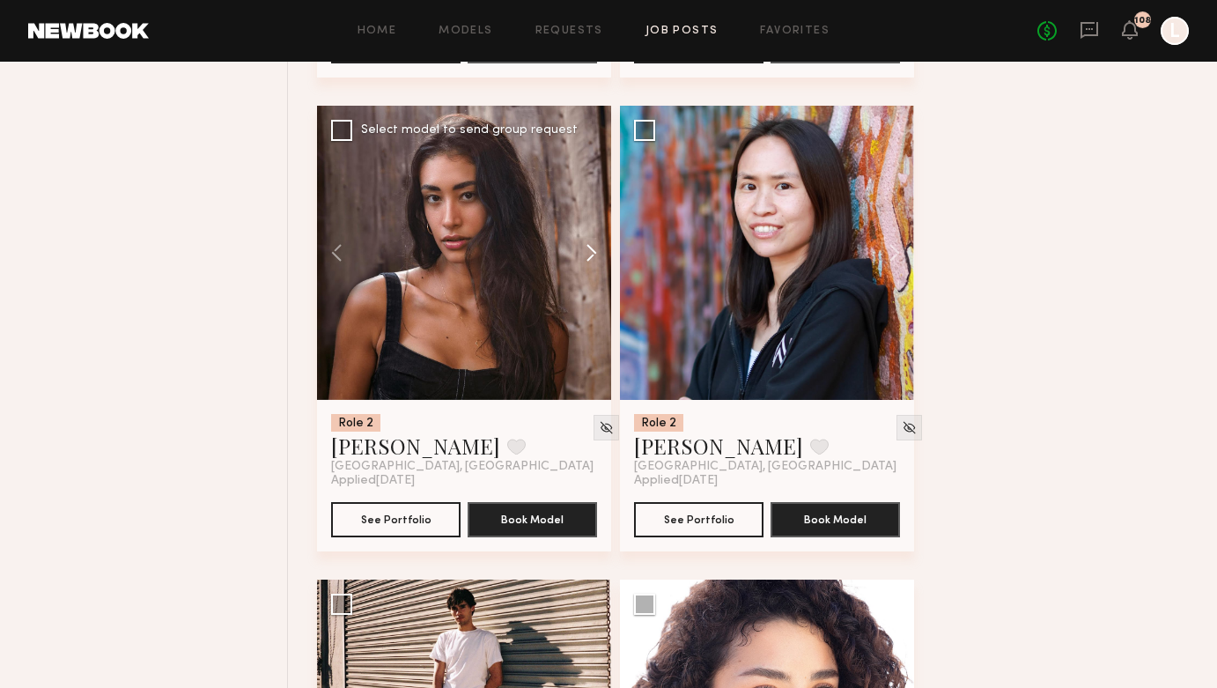
click at [592, 263] on button at bounding box center [583, 253] width 56 height 294
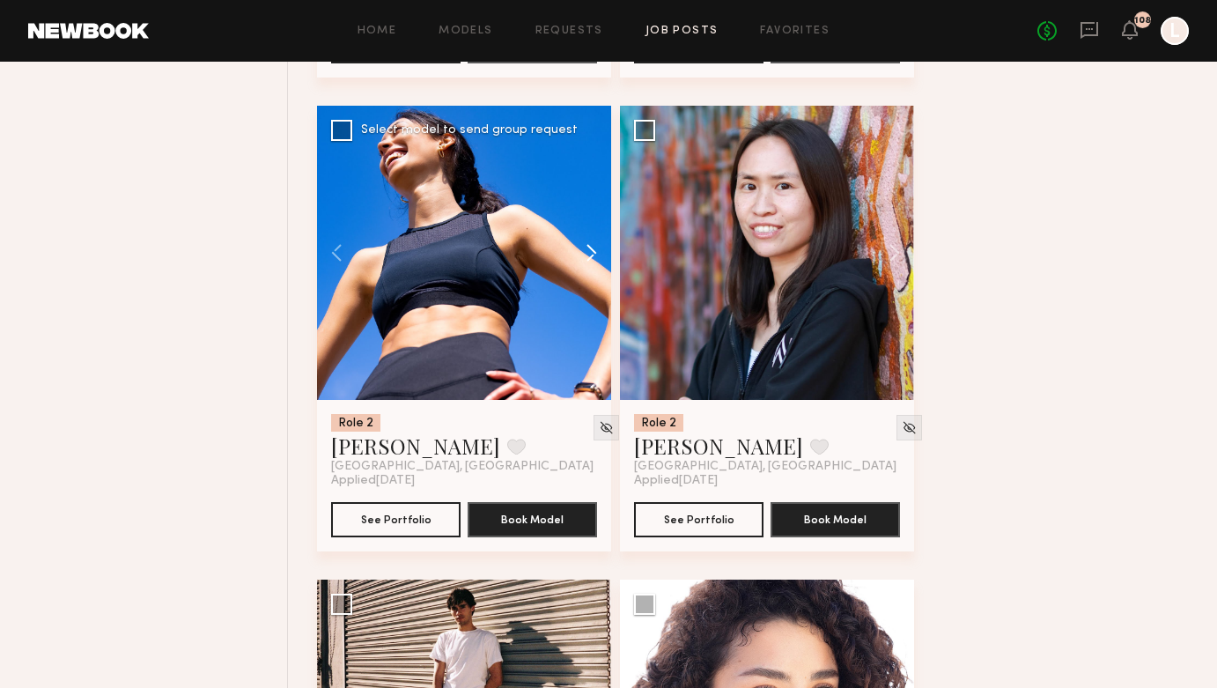
click at [592, 263] on button at bounding box center [583, 253] width 56 height 294
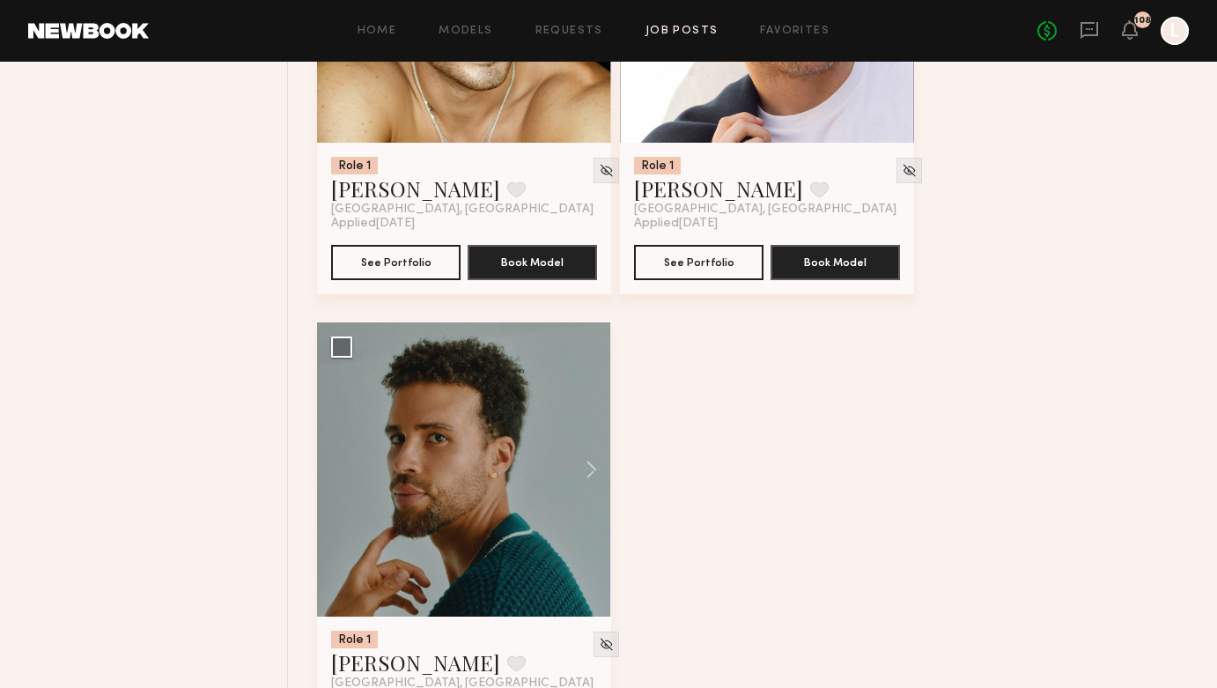
scroll to position [12908, 0]
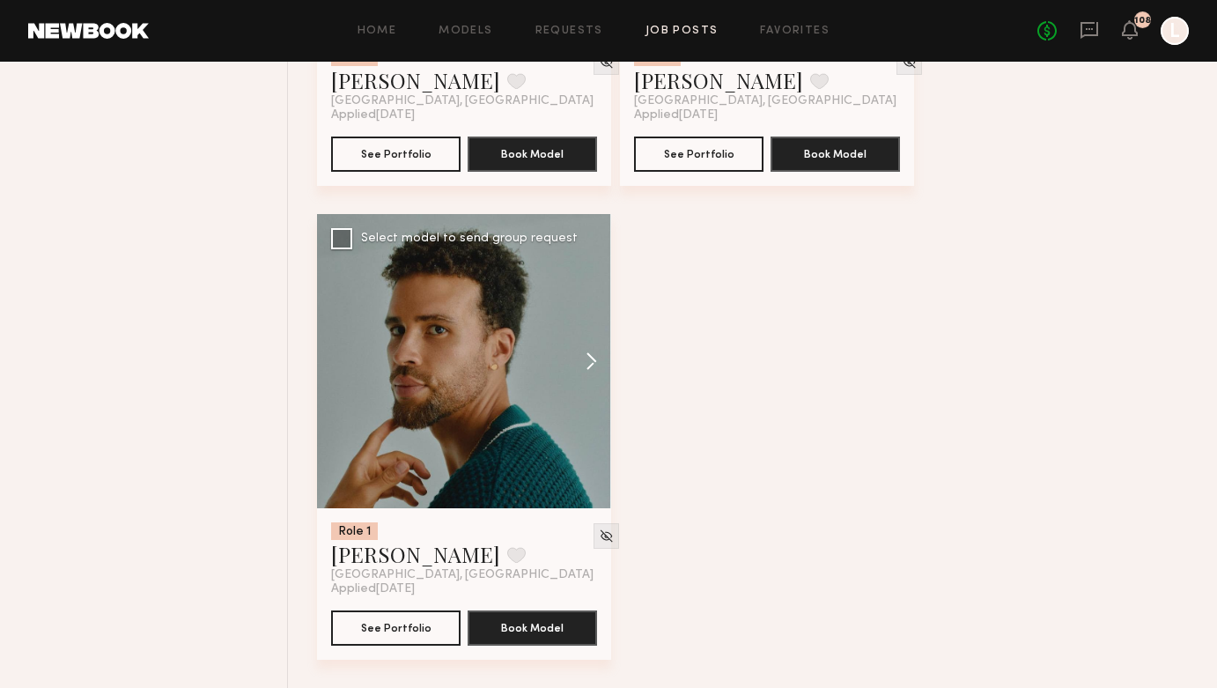
click at [585, 355] on button at bounding box center [583, 361] width 56 height 294
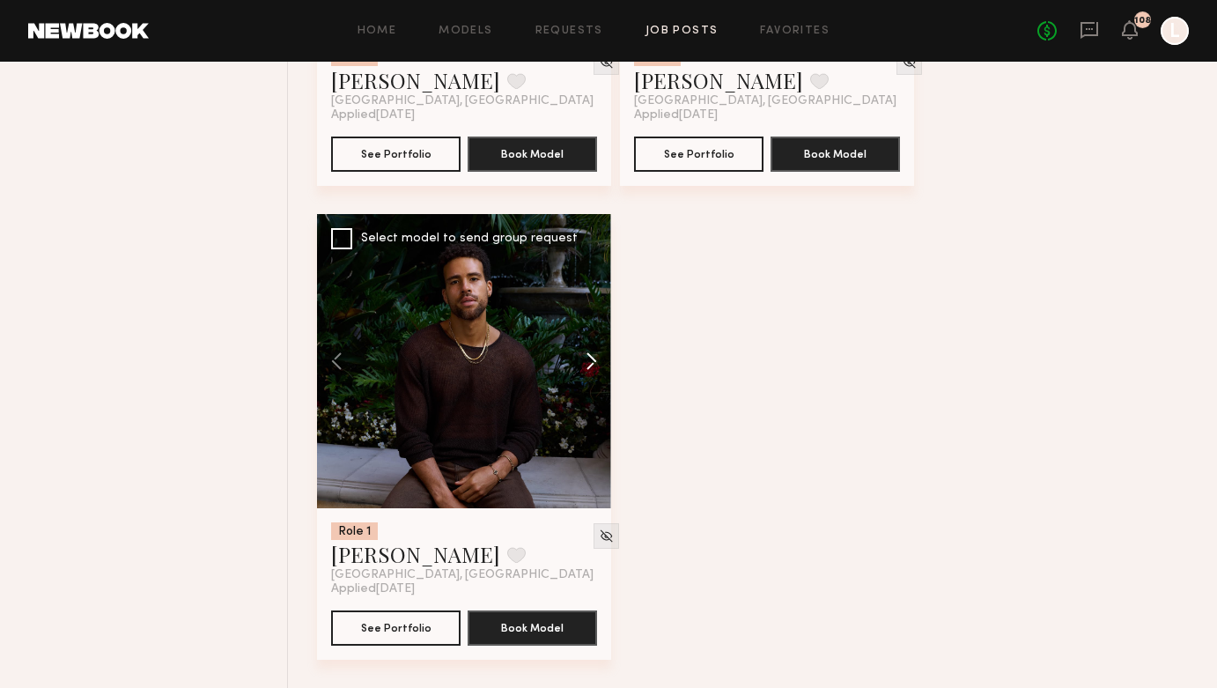
click at [585, 355] on button at bounding box center [583, 361] width 56 height 294
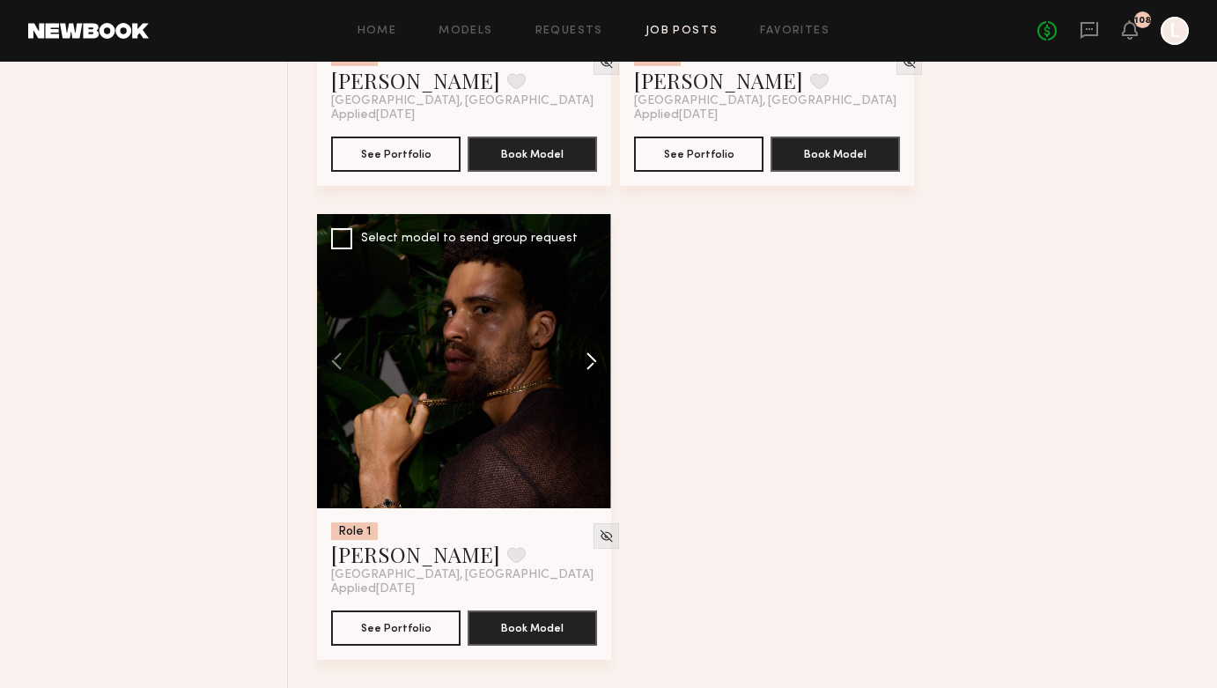
click at [585, 355] on button at bounding box center [583, 361] width 56 height 294
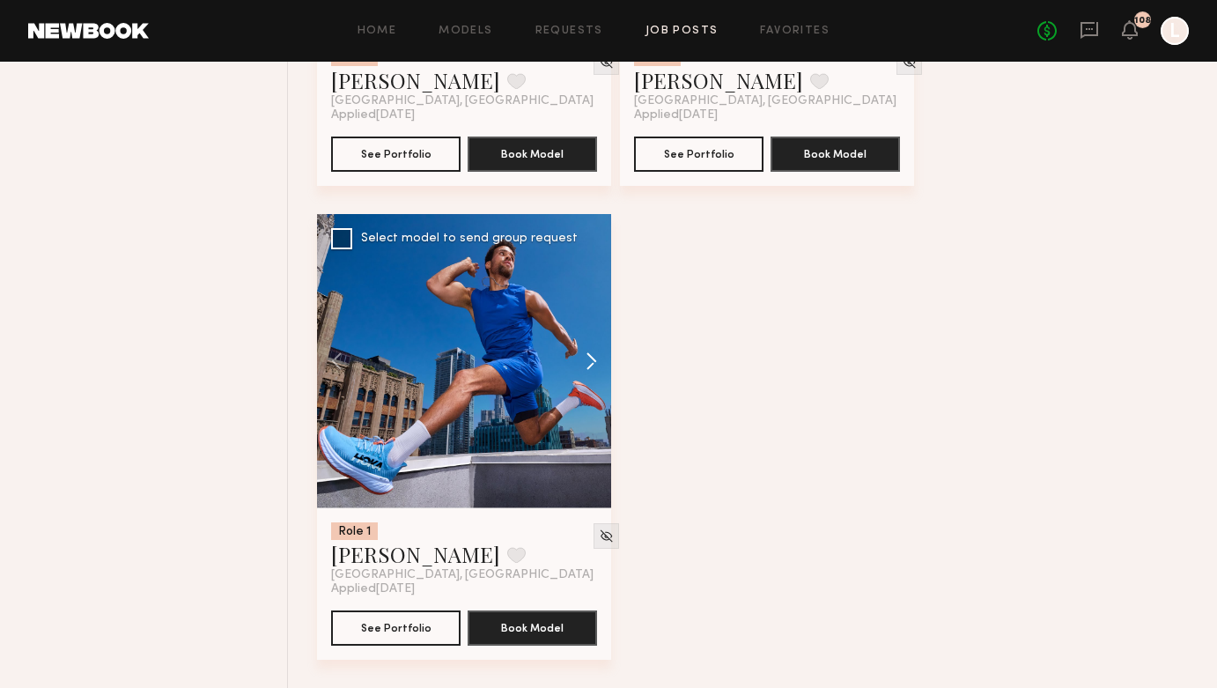
click at [585, 355] on button at bounding box center [583, 361] width 56 height 294
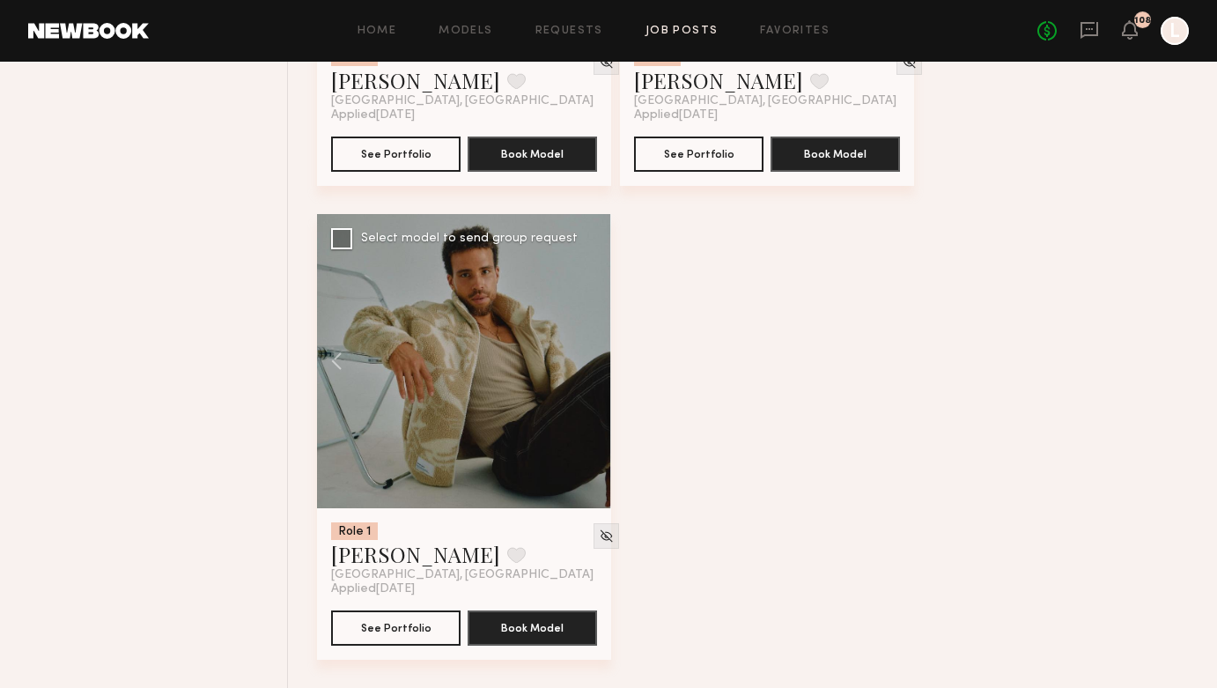
click at [585, 355] on div at bounding box center [464, 361] width 294 height 294
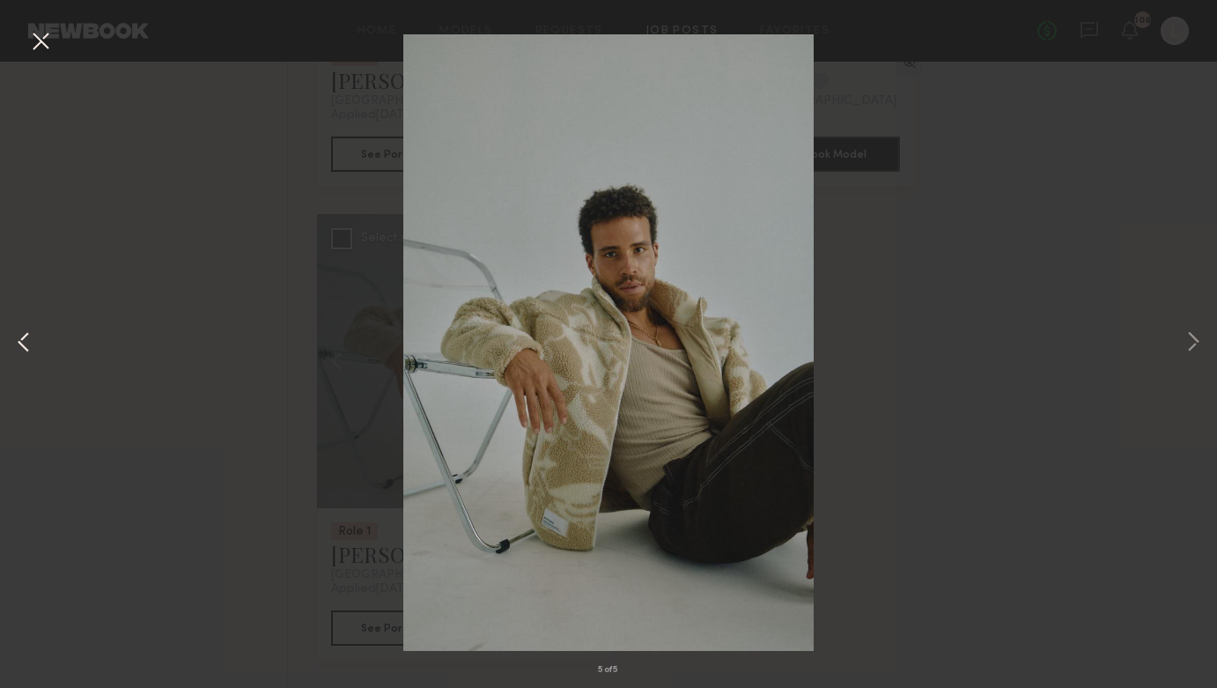
click at [33, 271] on button at bounding box center [23, 344] width 21 height 550
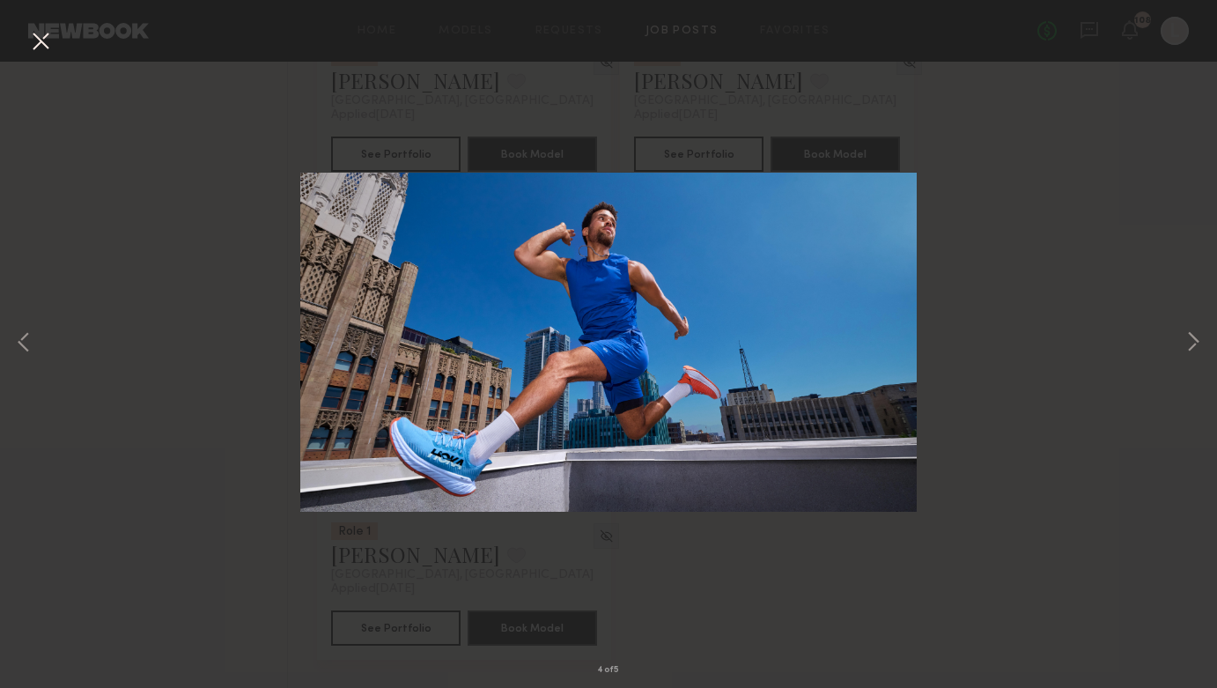
click at [45, 35] on button at bounding box center [40, 42] width 28 height 32
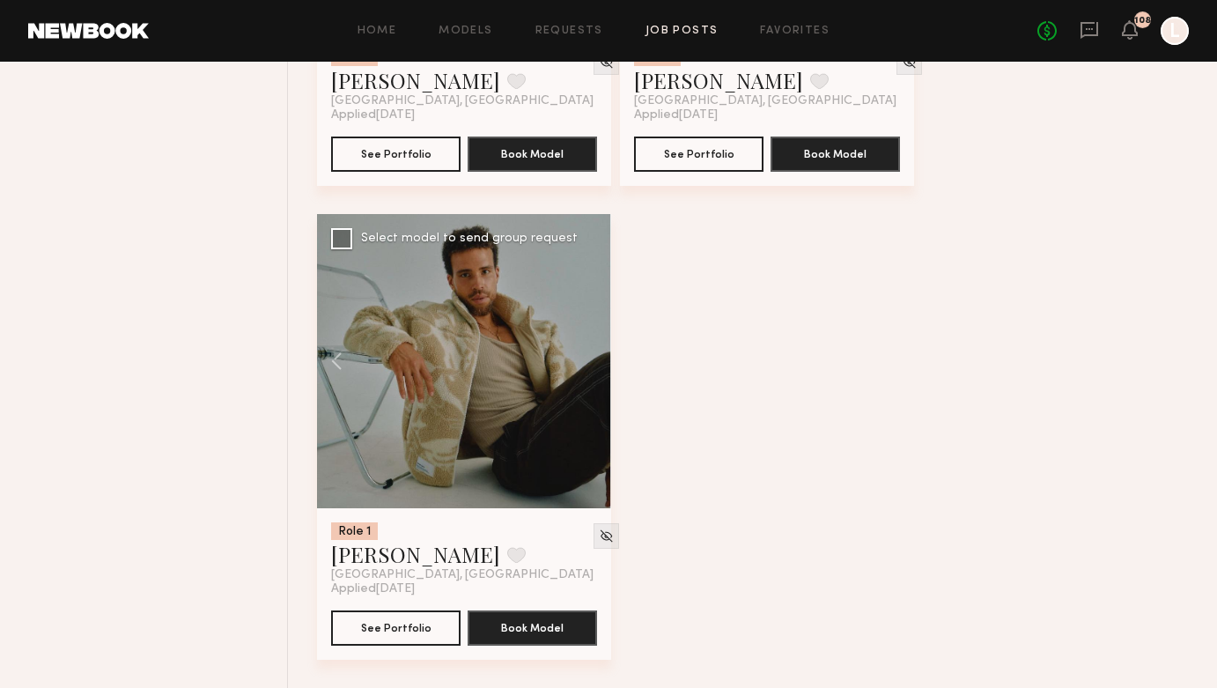
click at [805, 24] on div "Home Models Requests Job Posts Favorites Sign Out No fees up to $5,000 108 L" at bounding box center [669, 31] width 1040 height 28
click at [805, 39] on div "Home Models Requests Job Posts Favorites Sign Out No fees up to $5,000 108 L" at bounding box center [669, 31] width 1040 height 28
click at [802, 33] on link "Favorites" at bounding box center [795, 31] width 70 height 11
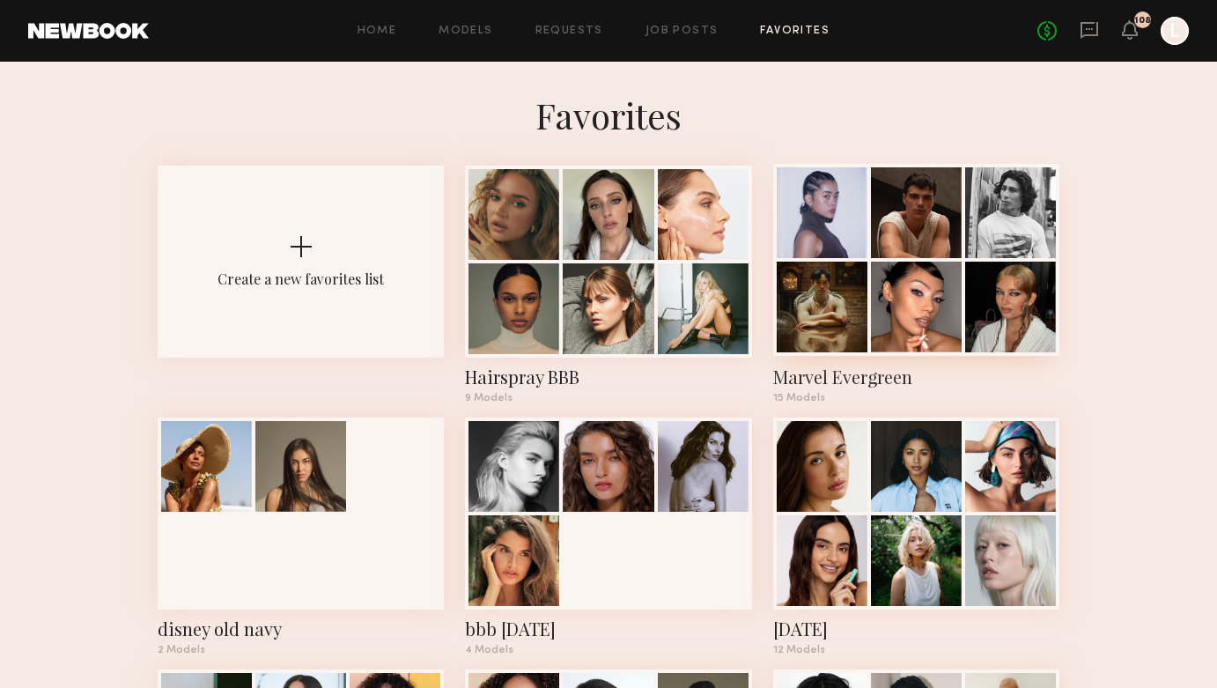
click at [818, 373] on div "Marvel Evergreen" at bounding box center [916, 377] width 286 height 25
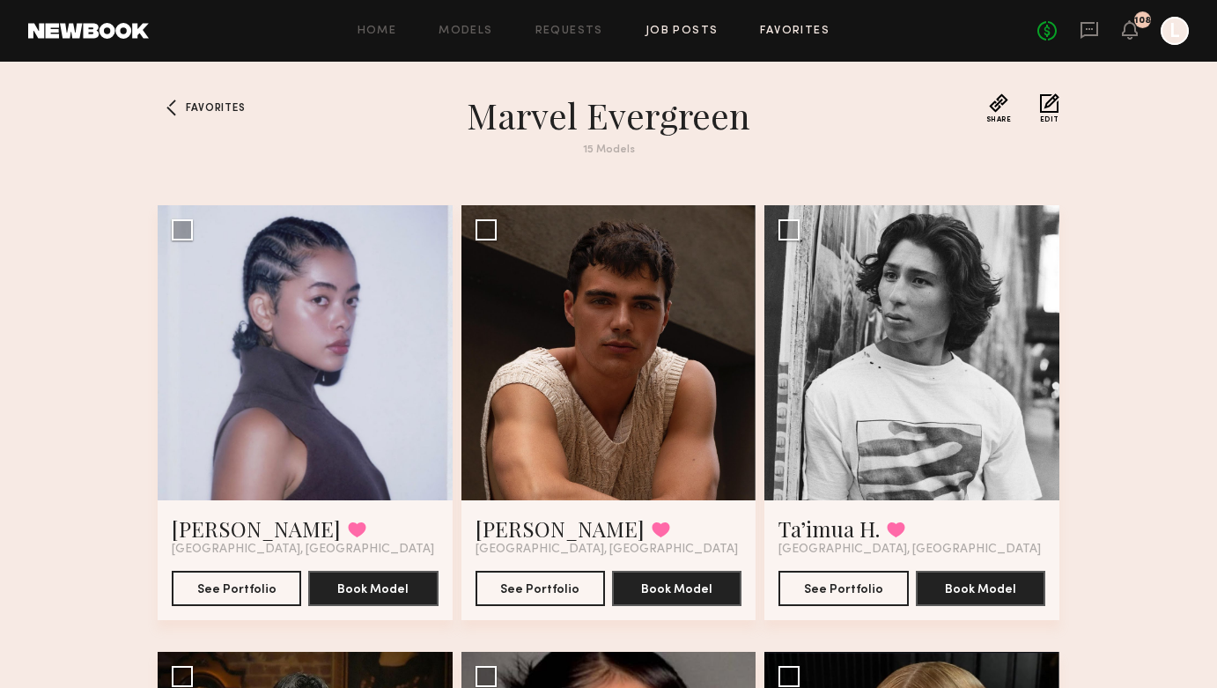
click at [687, 26] on link "Job Posts" at bounding box center [681, 31] width 73 height 11
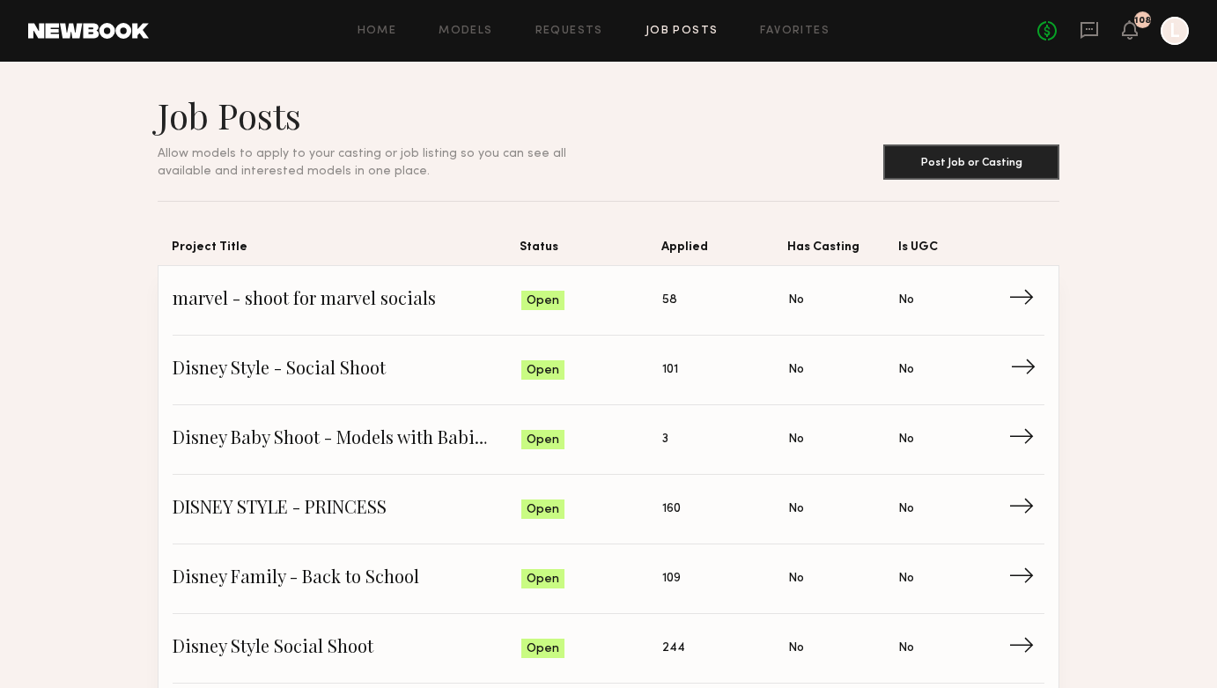
click at [318, 396] on link "Disney Style - Social Shoot Status: Open Applied: 101 Has Casting: No Is UGC: N…" at bounding box center [609, 370] width 872 height 70
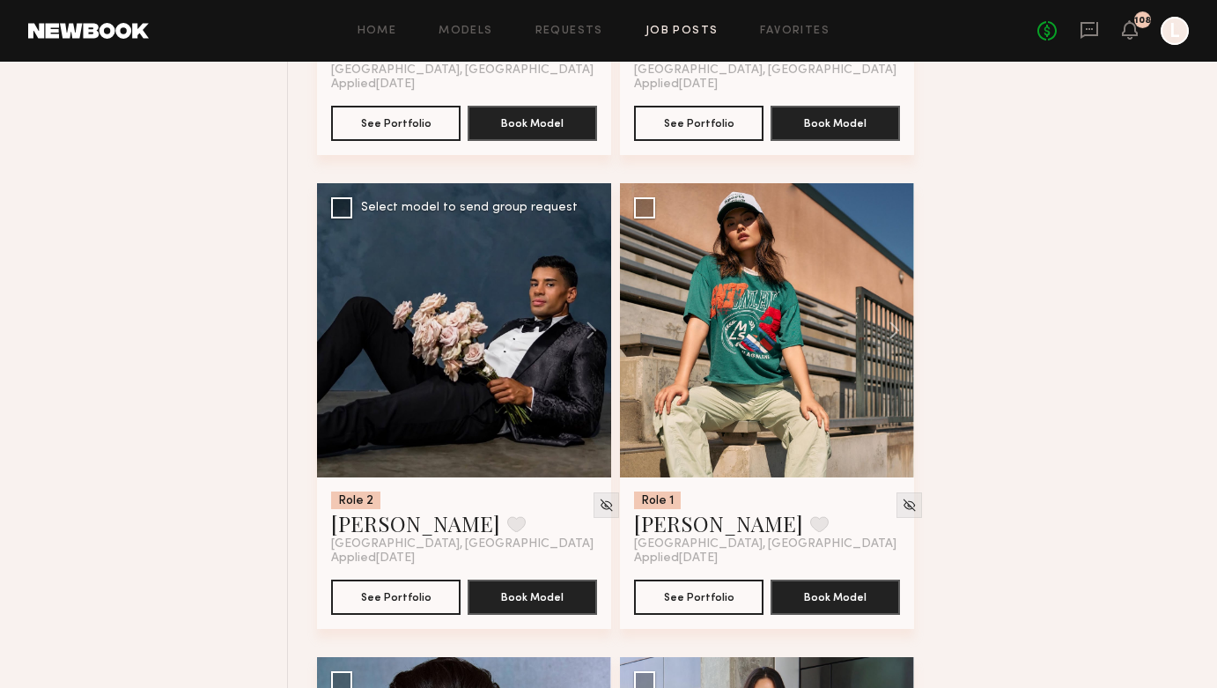
scroll to position [2470, 0]
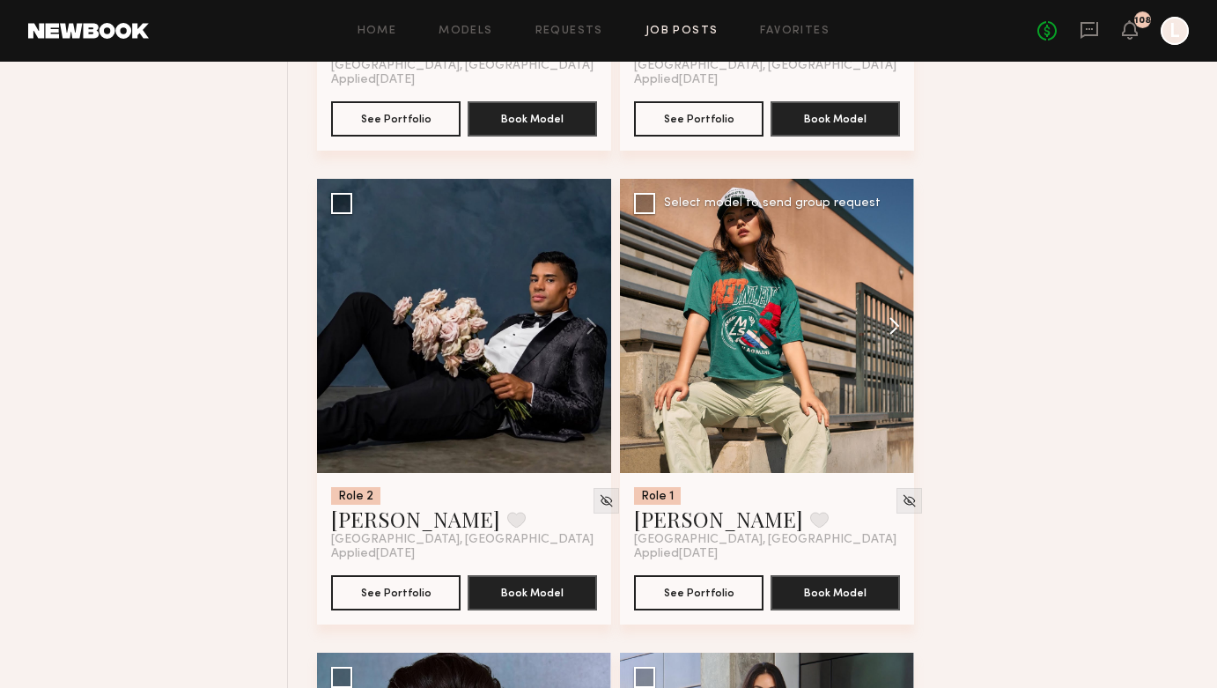
click at [889, 326] on button at bounding box center [886, 326] width 56 height 294
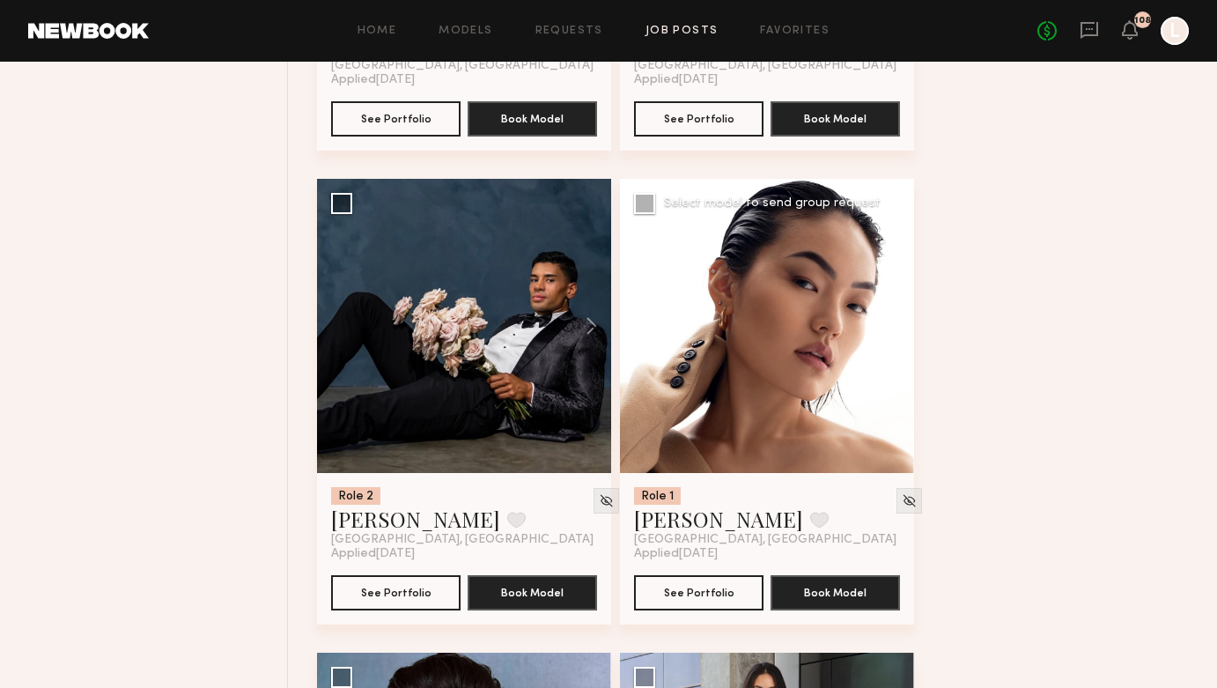
click at [889, 326] on button at bounding box center [886, 326] width 56 height 294
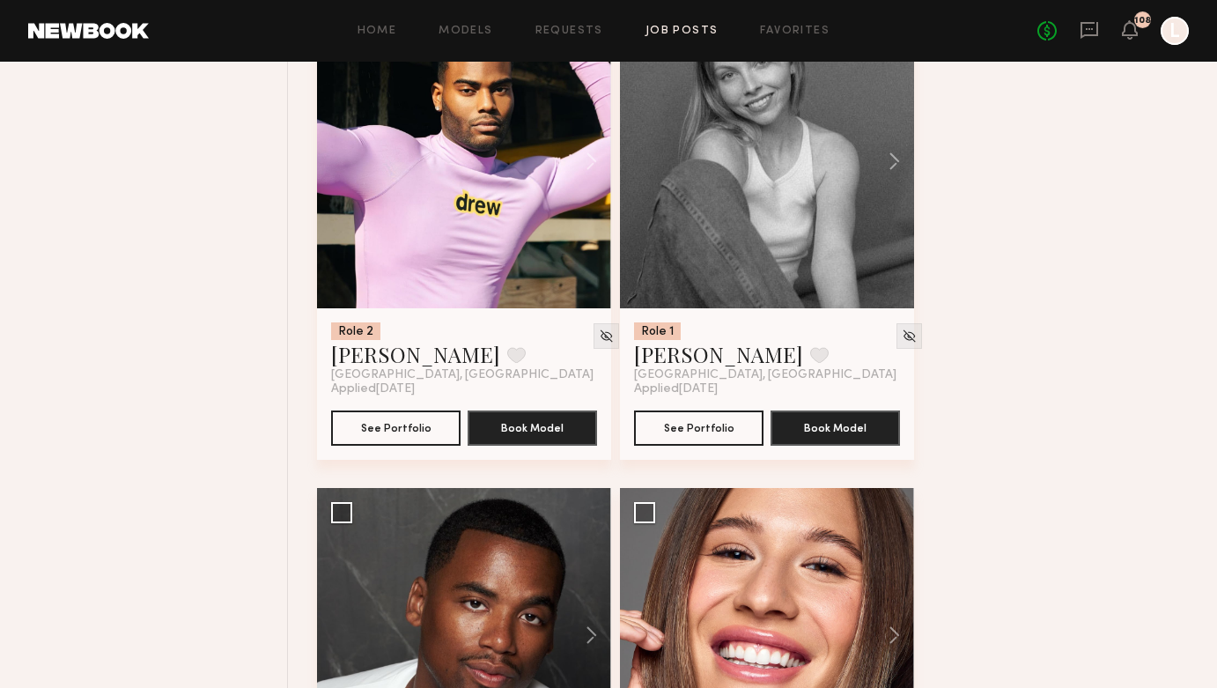
scroll to position [5005, 0]
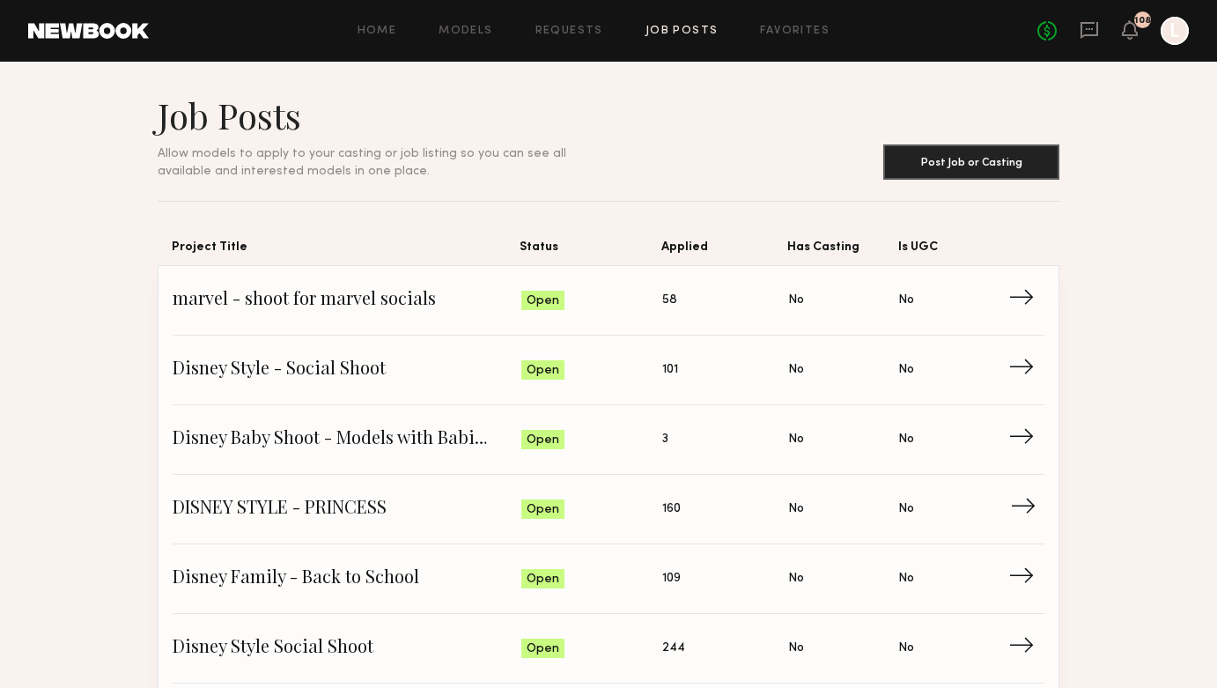
click at [295, 494] on link "DISNEY STYLE - PRINCESS Status: Open Applied: 160 Has Casting: No Is UGC: No →" at bounding box center [609, 510] width 872 height 70
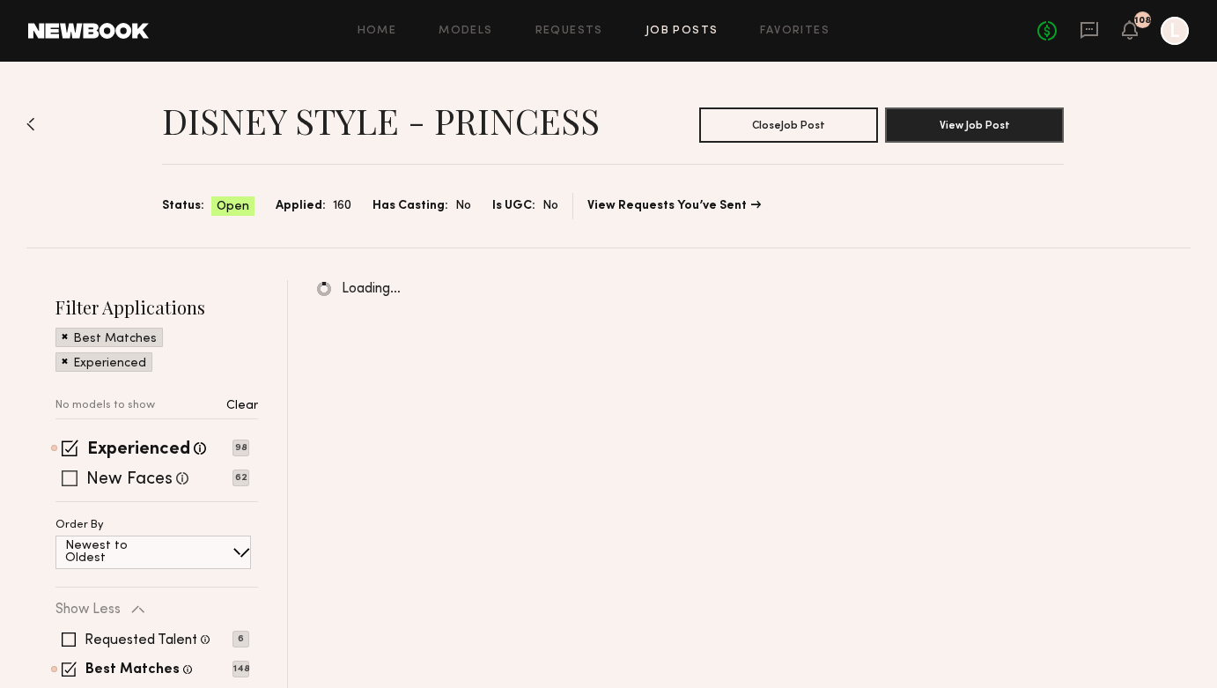
click at [111, 472] on label "New Faces" at bounding box center [129, 480] width 86 height 18
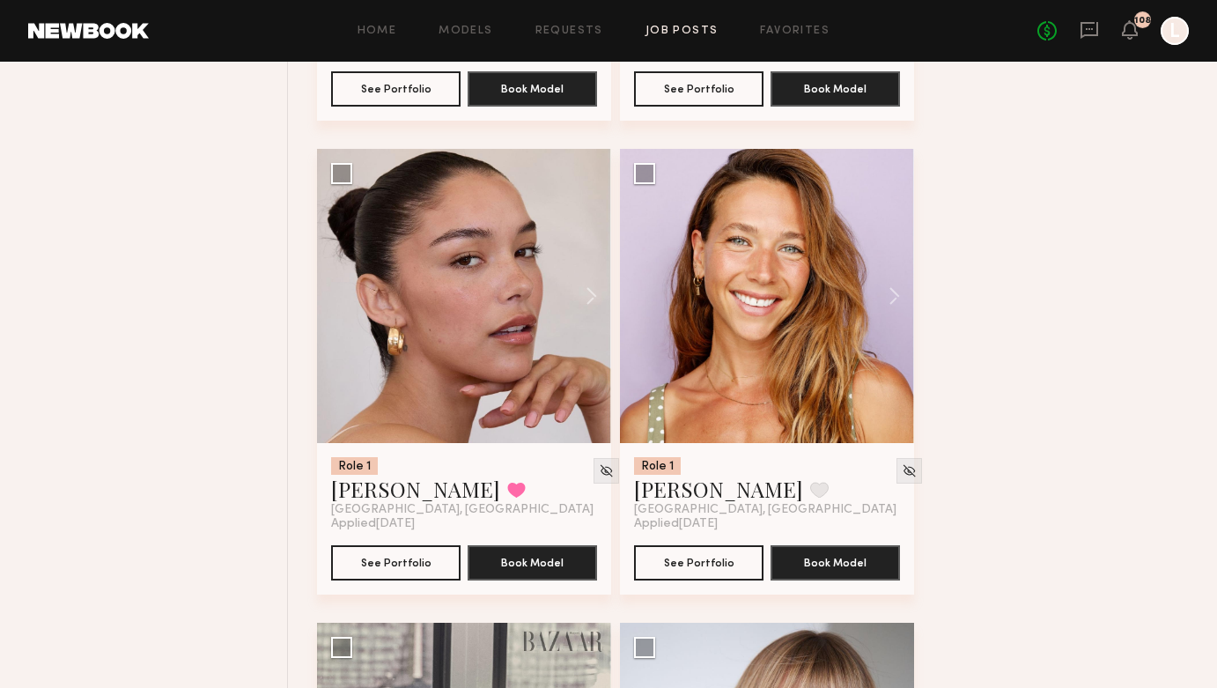
scroll to position [2468, 0]
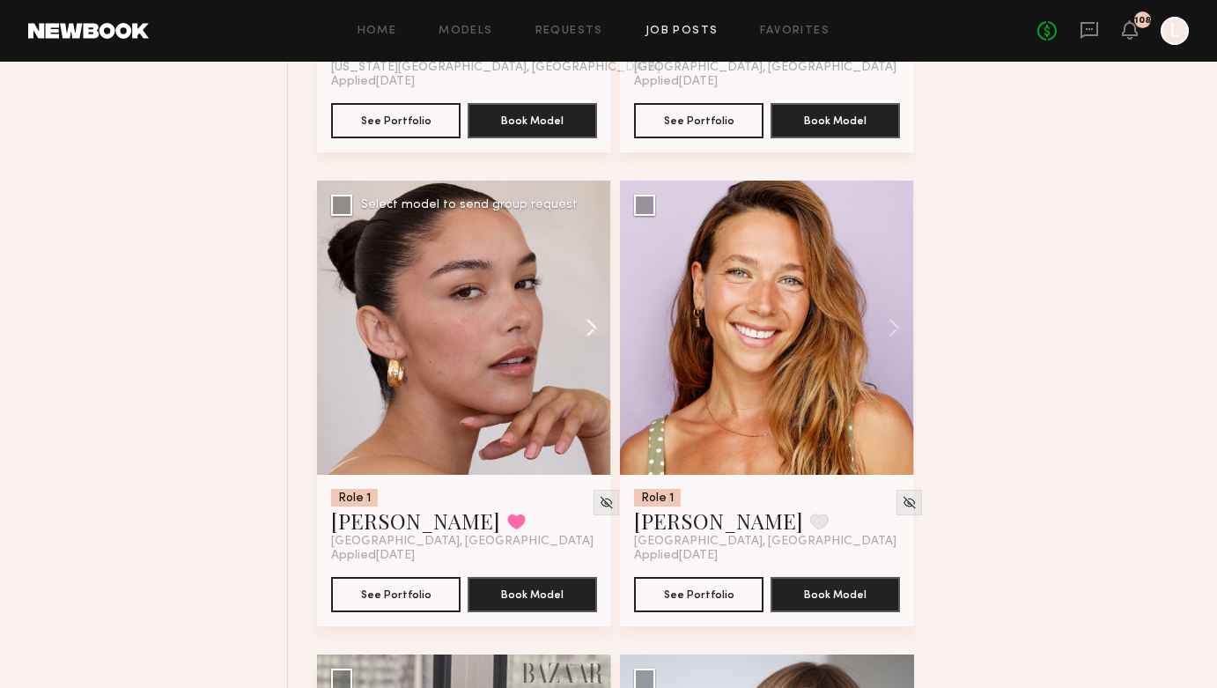
click at [595, 329] on button at bounding box center [583, 328] width 56 height 294
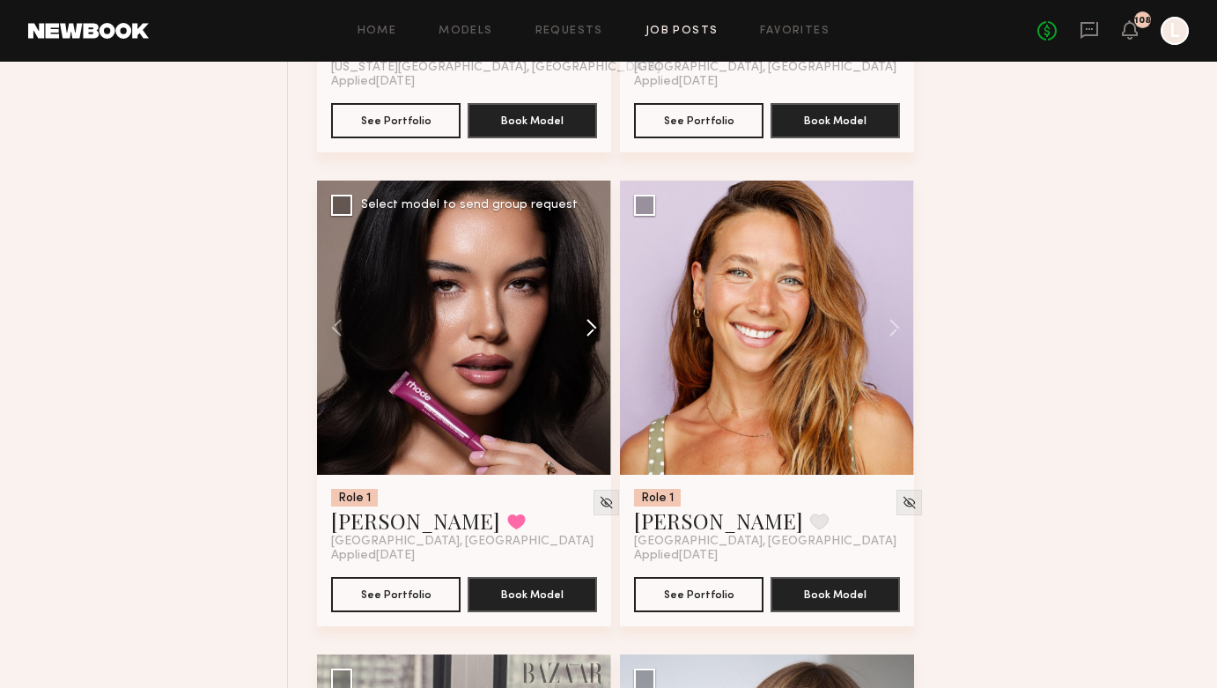
click at [595, 329] on button at bounding box center [583, 328] width 56 height 294
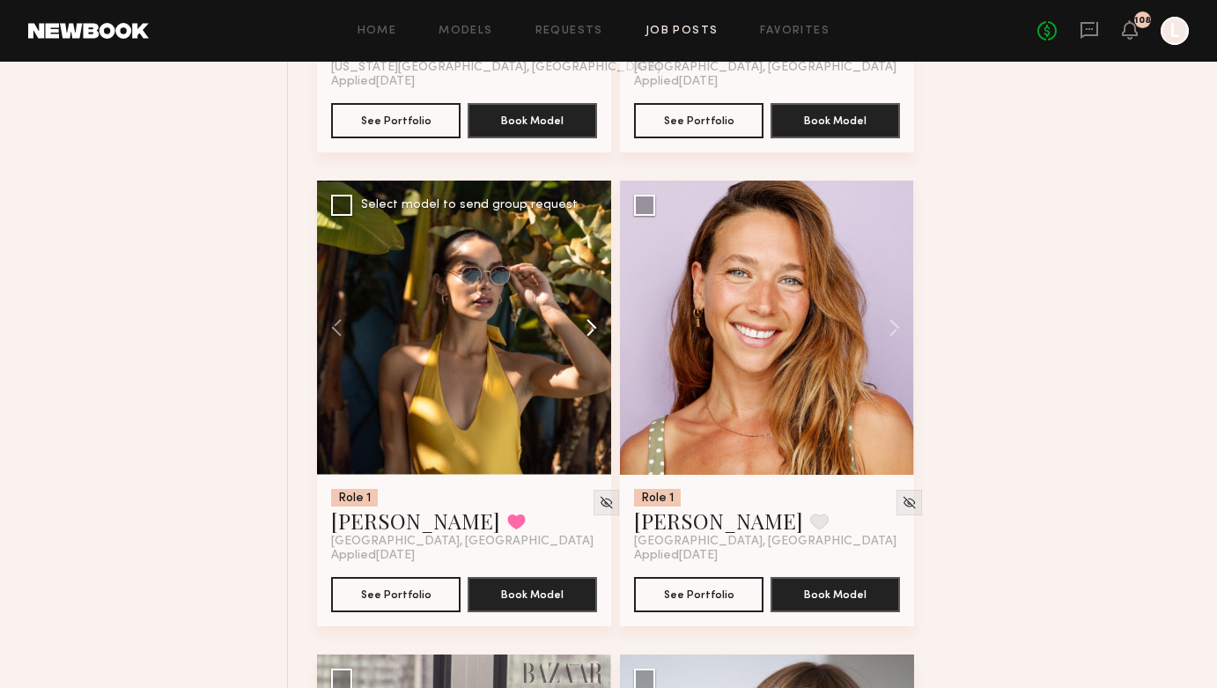
click at [595, 329] on button at bounding box center [583, 328] width 56 height 294
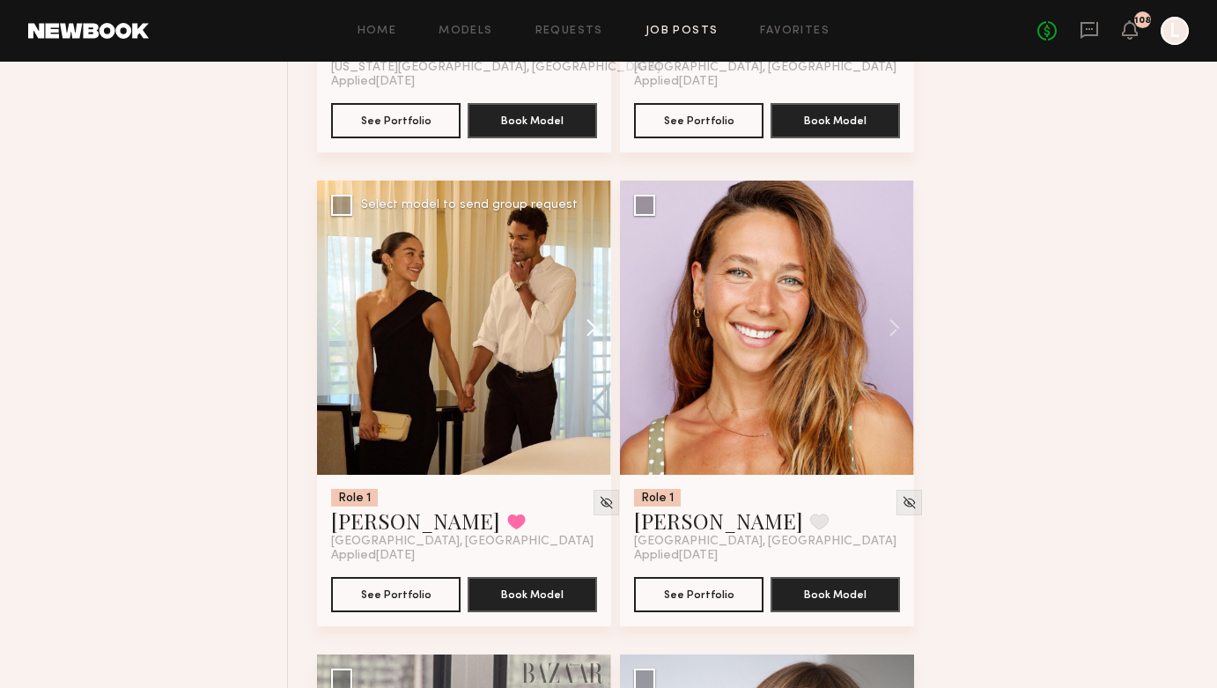
click at [595, 329] on button at bounding box center [583, 328] width 56 height 294
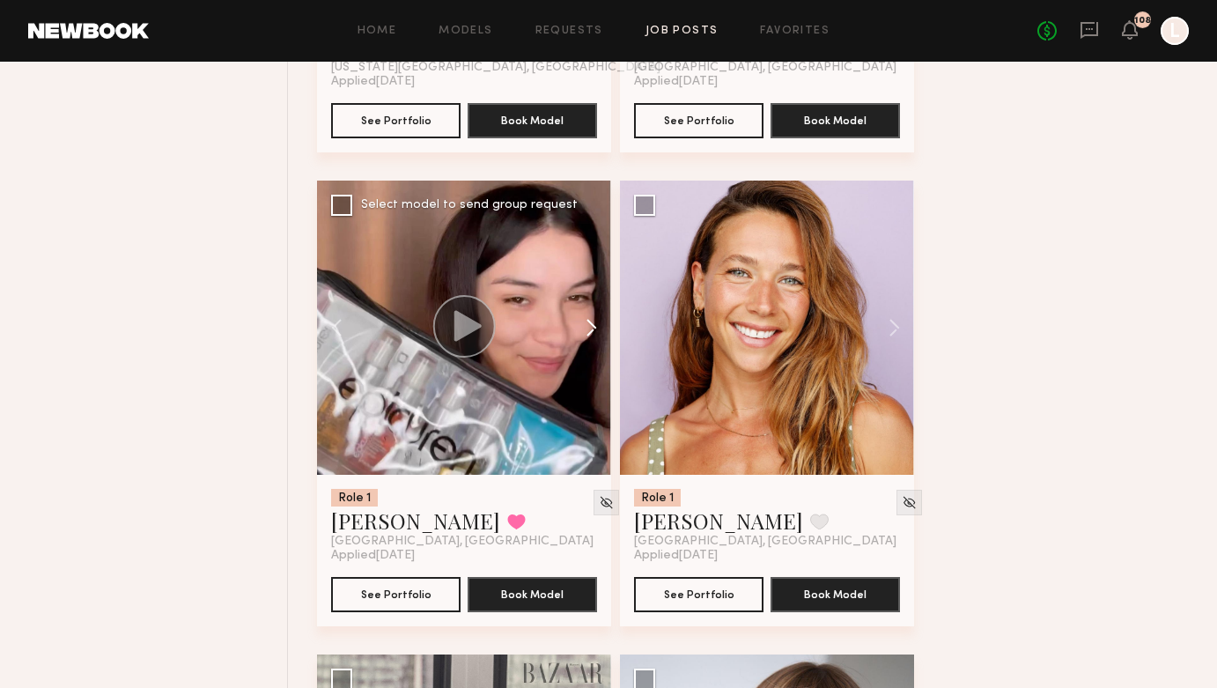
click at [595, 329] on button at bounding box center [583, 328] width 56 height 294
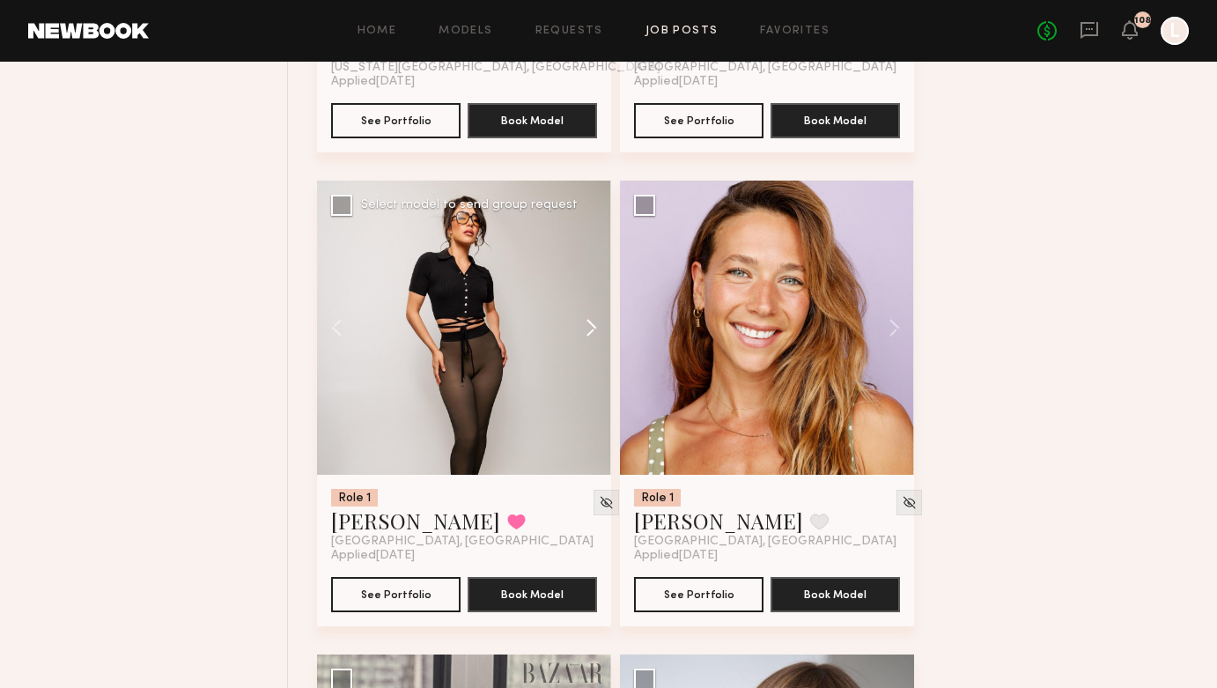
click at [595, 329] on button at bounding box center [583, 328] width 56 height 294
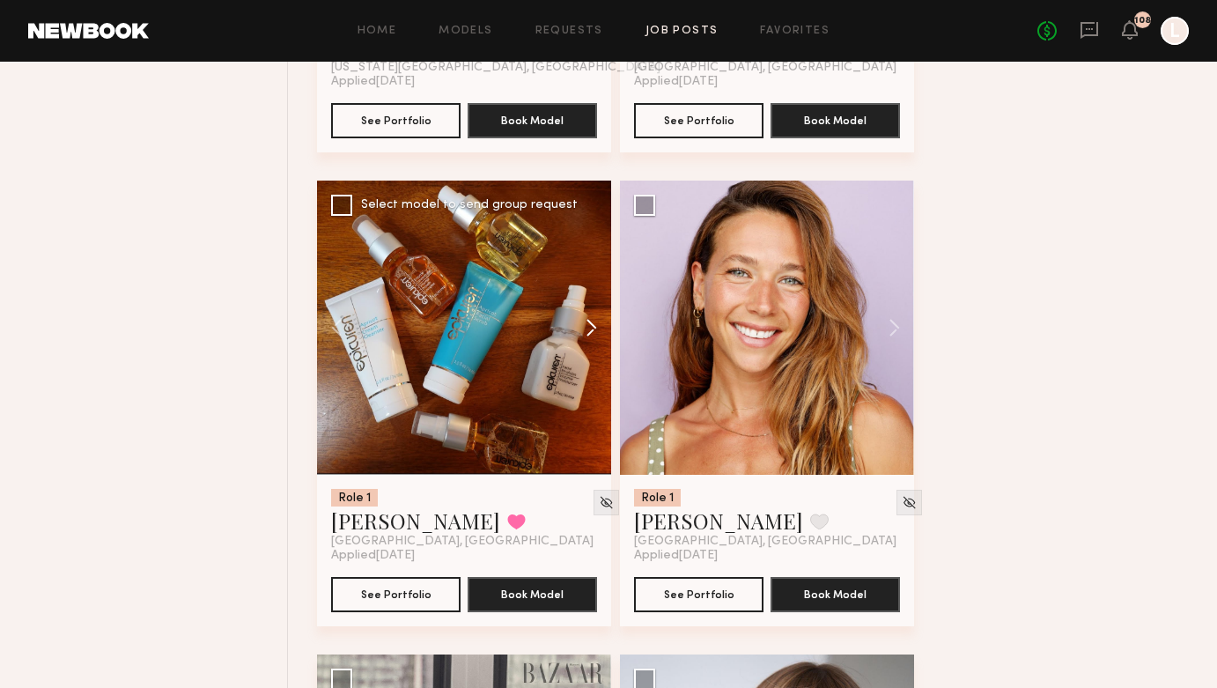
click at [595, 329] on button at bounding box center [583, 328] width 56 height 294
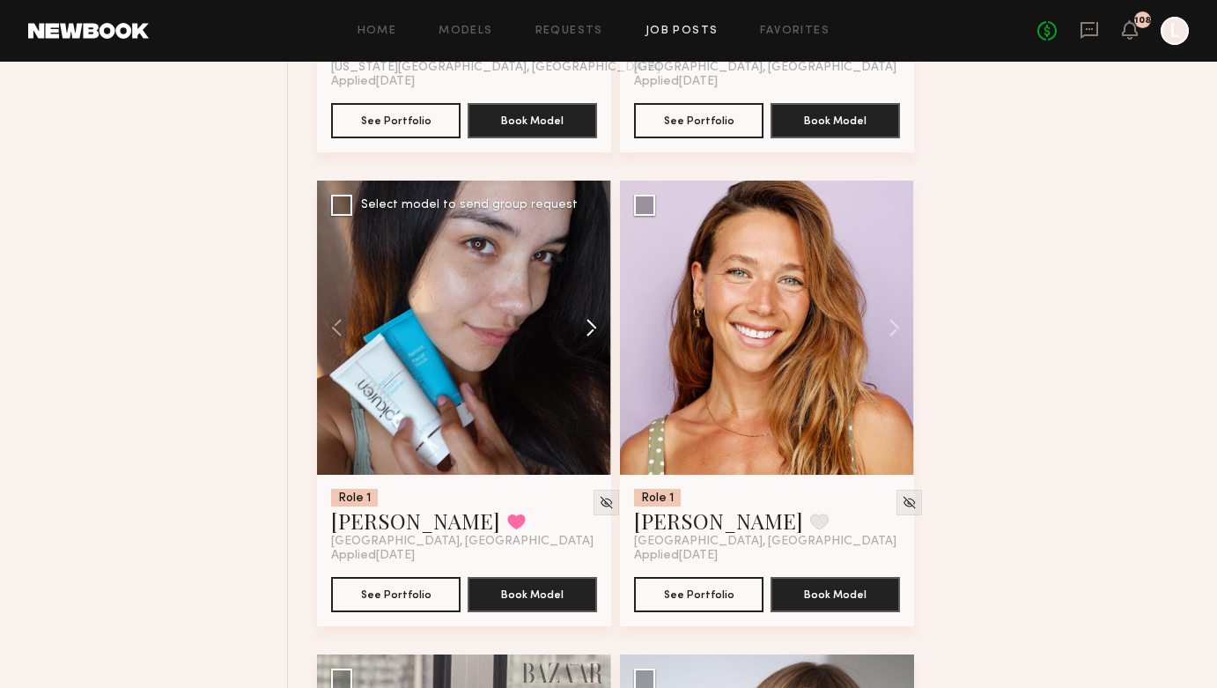
click at [595, 329] on button at bounding box center [583, 328] width 56 height 294
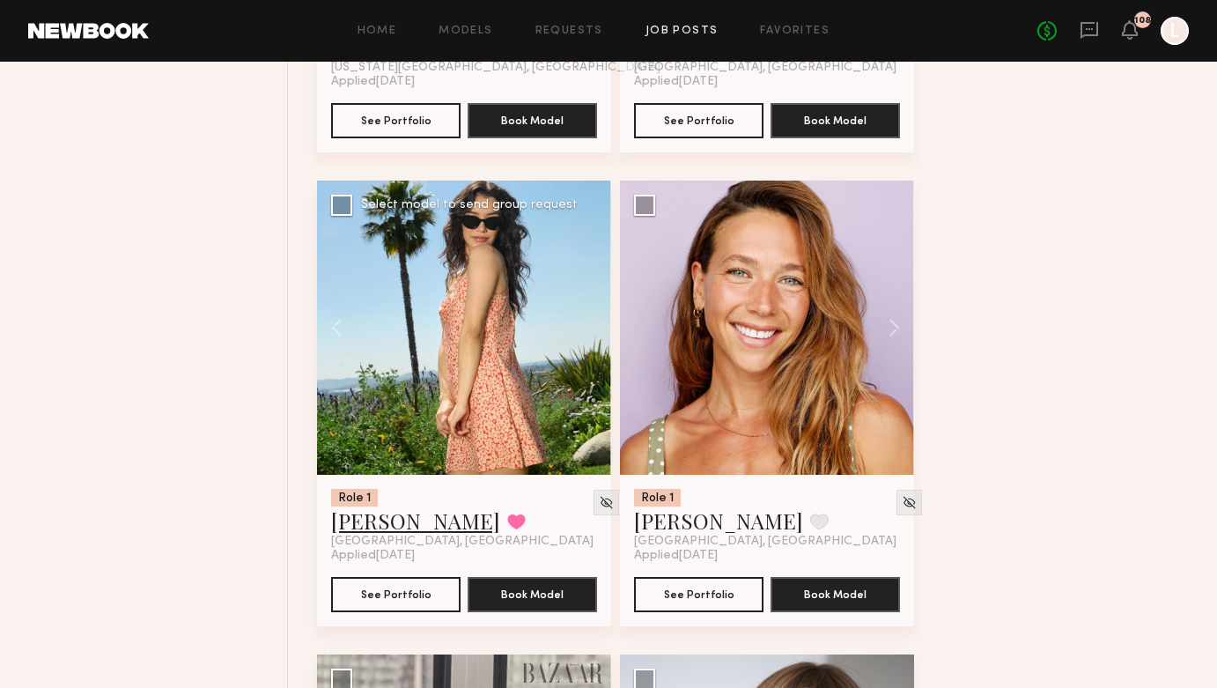
click at [387, 525] on link "Vanessa B." at bounding box center [415, 520] width 169 height 28
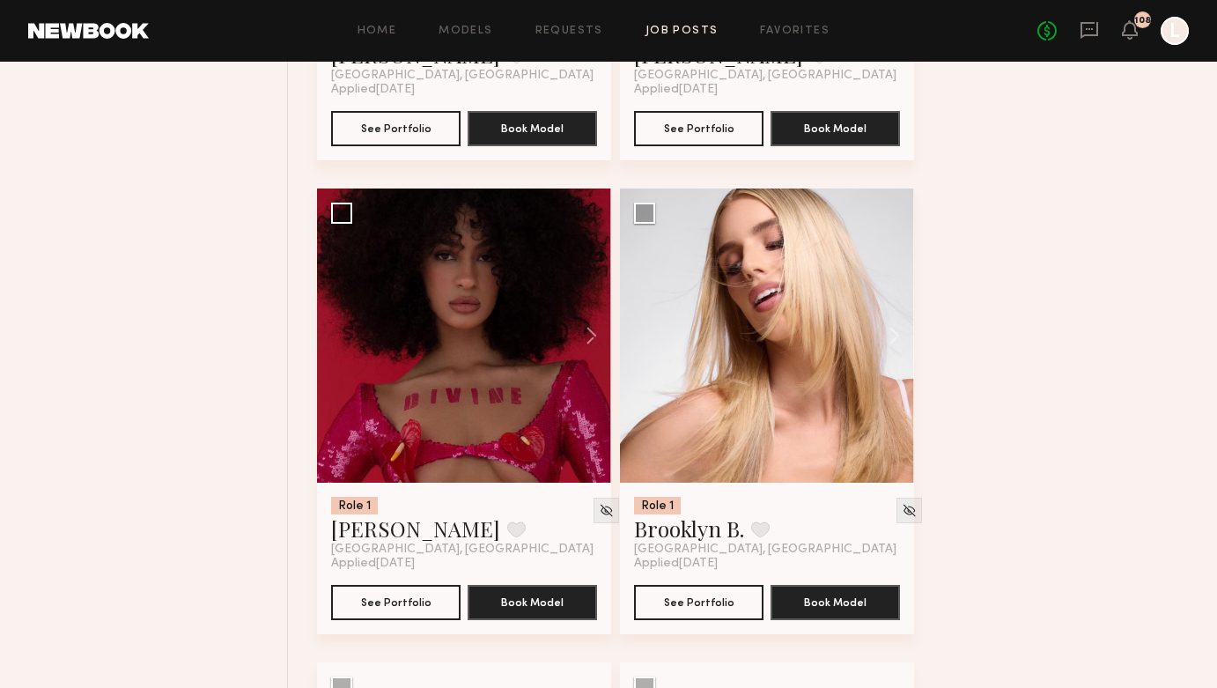
scroll to position [6791, 0]
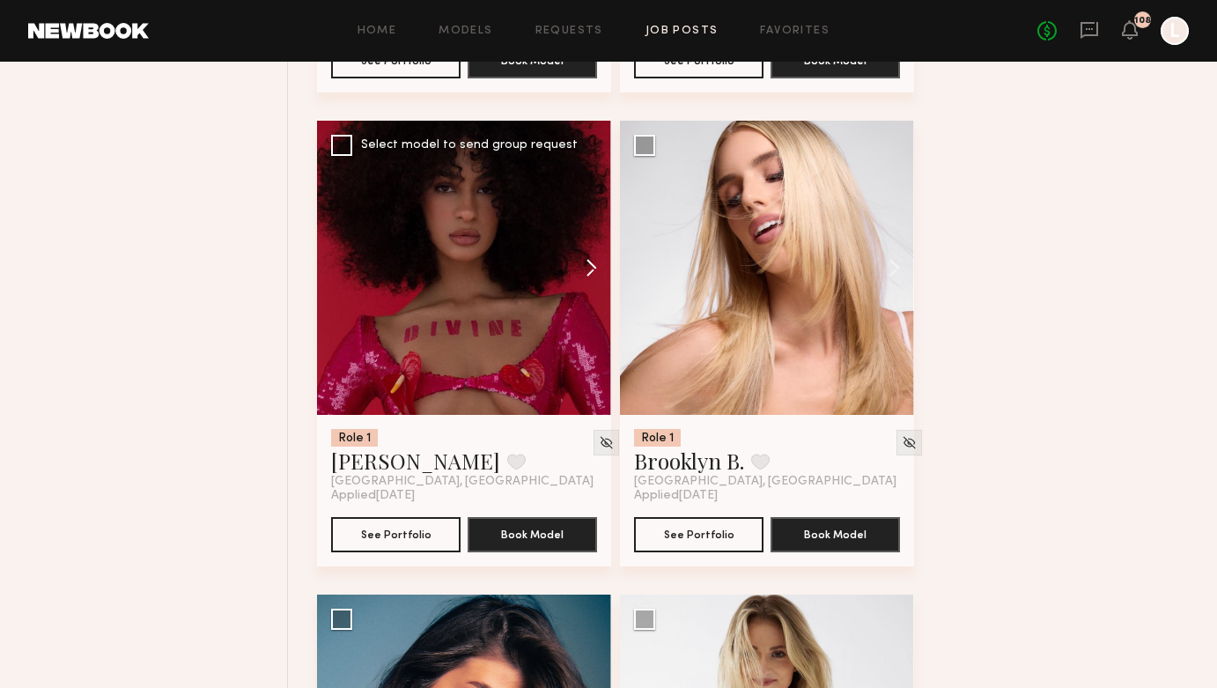
click at [585, 277] on button at bounding box center [583, 268] width 56 height 294
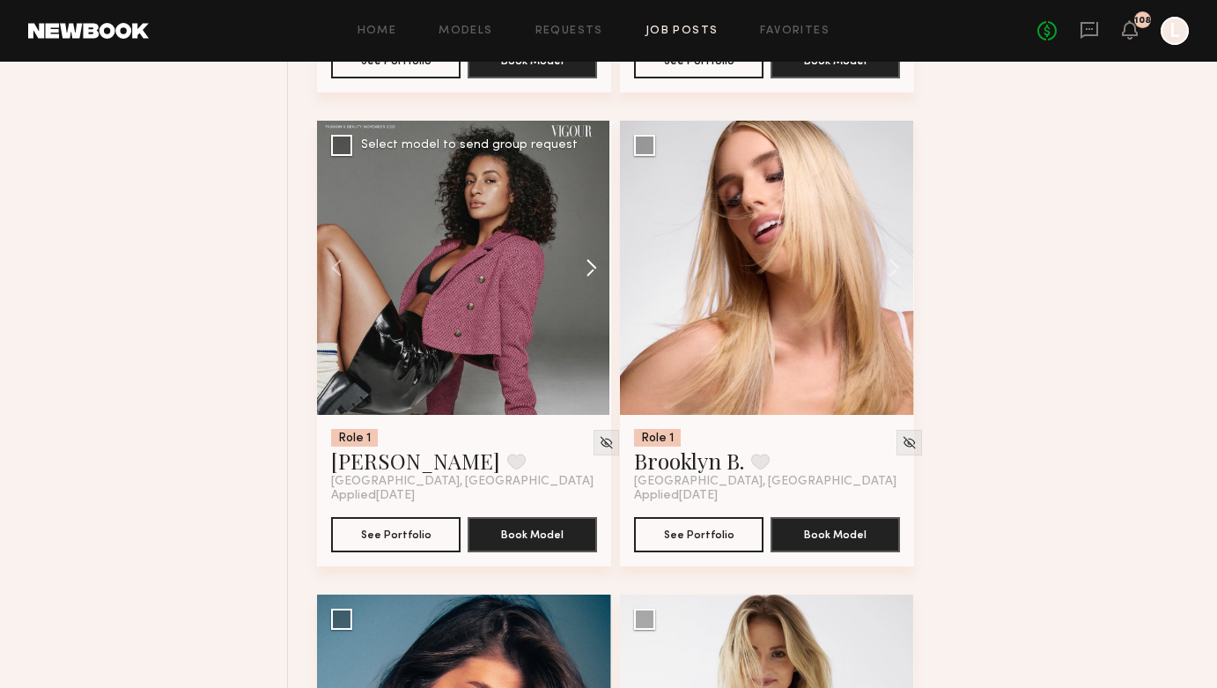
click at [585, 277] on button at bounding box center [583, 268] width 56 height 294
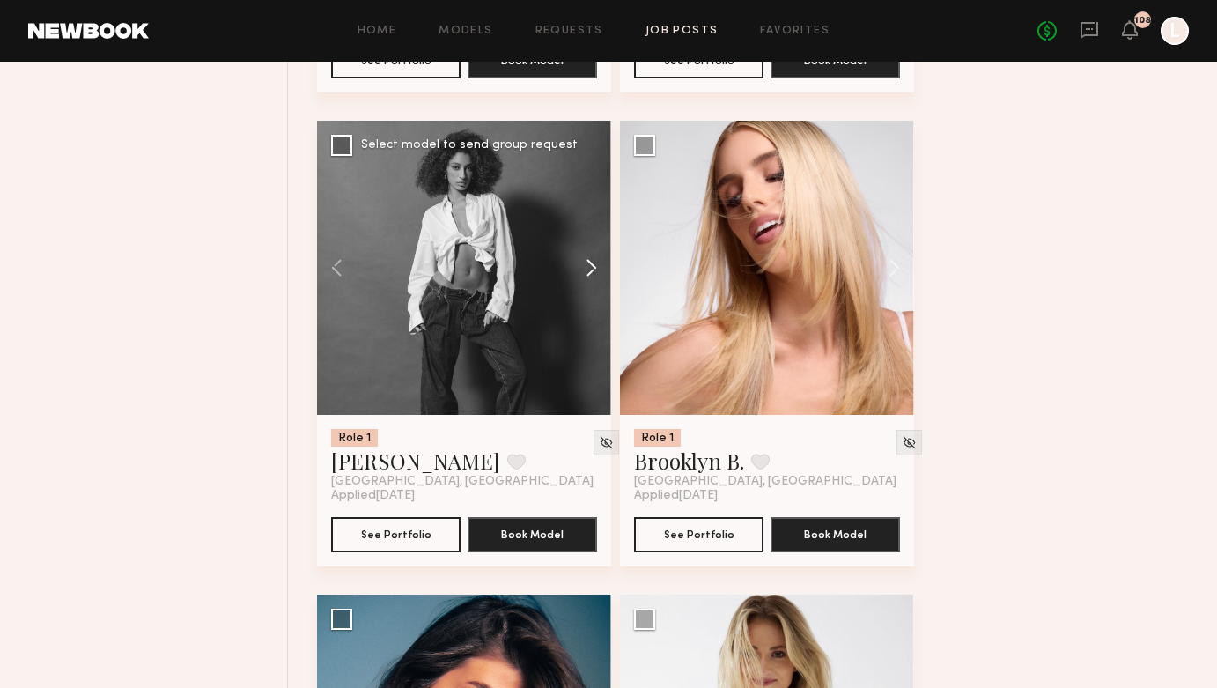
click at [585, 277] on button at bounding box center [583, 268] width 56 height 294
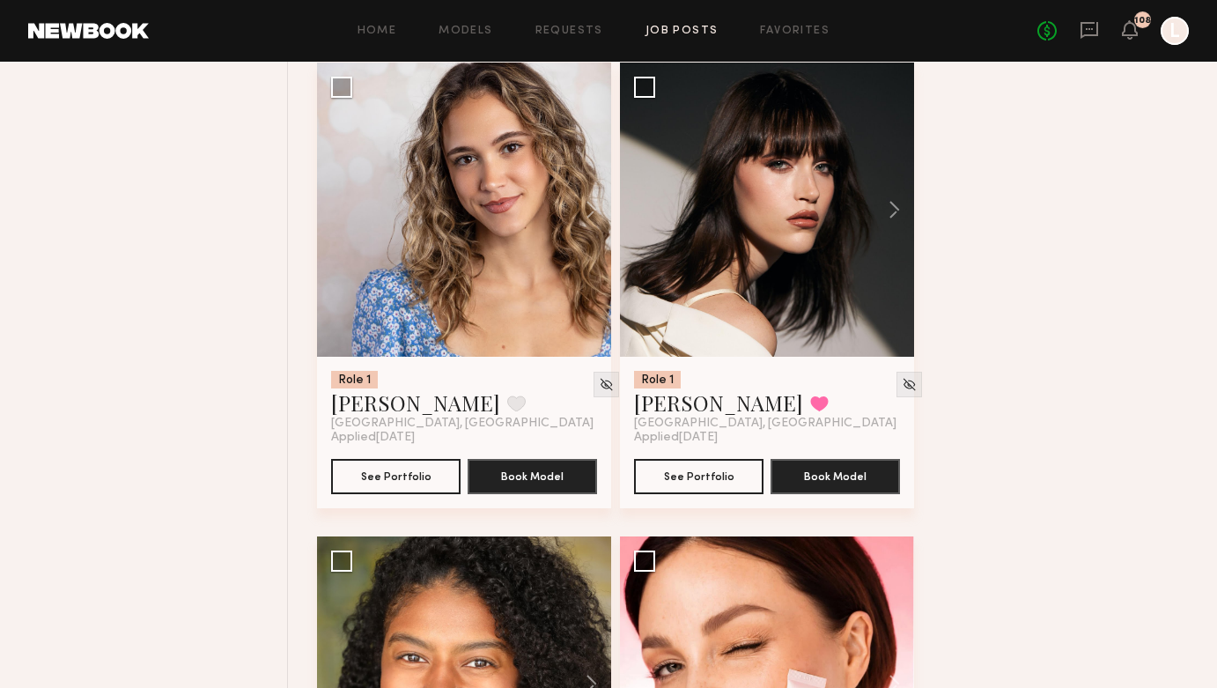
scroll to position [10064, 0]
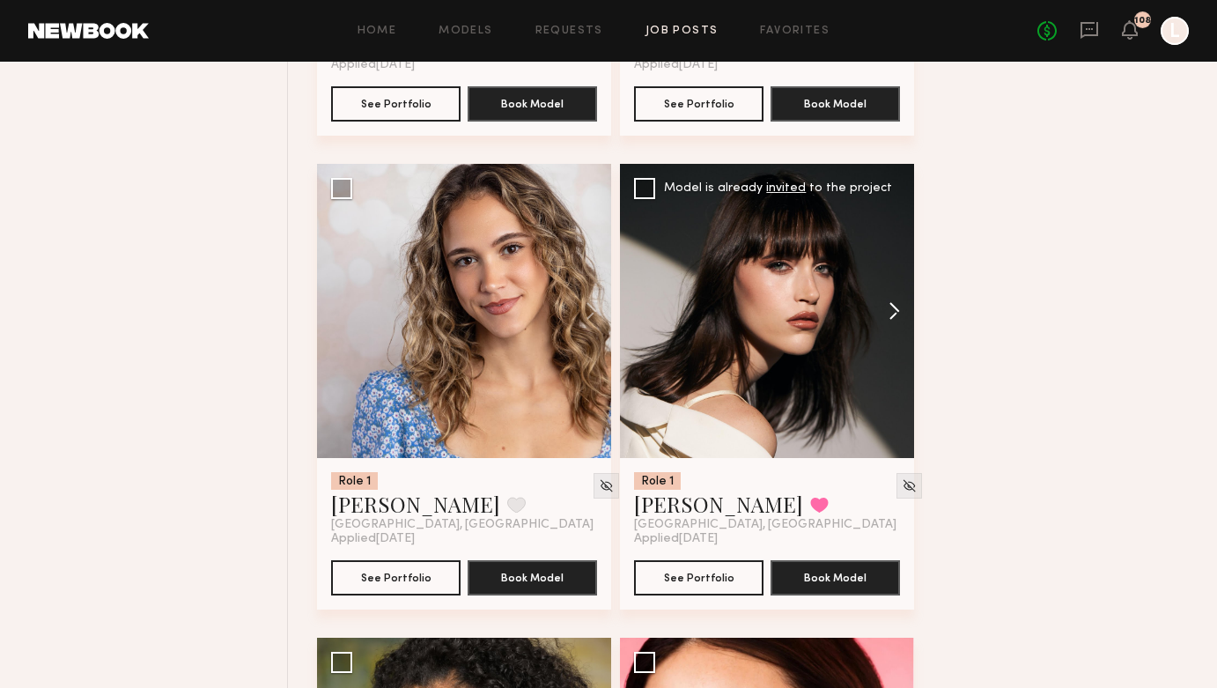
click at [900, 324] on button at bounding box center [886, 311] width 56 height 294
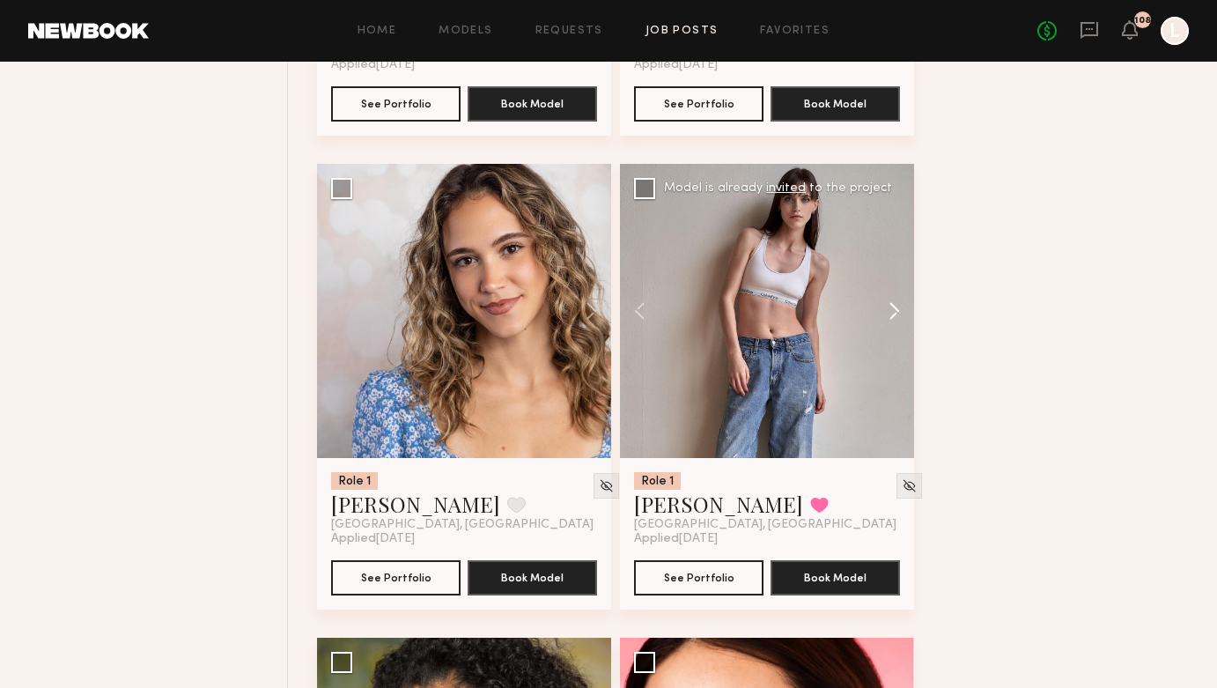
click at [900, 324] on button at bounding box center [886, 311] width 56 height 294
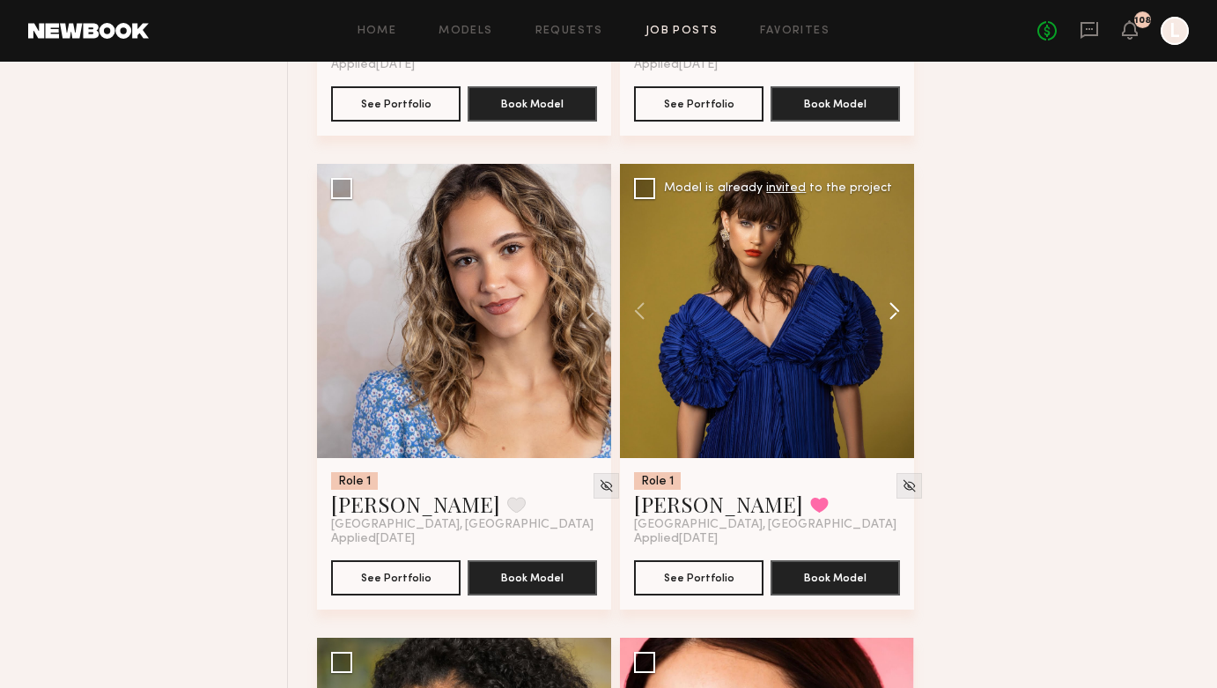
click at [900, 324] on button at bounding box center [886, 311] width 56 height 294
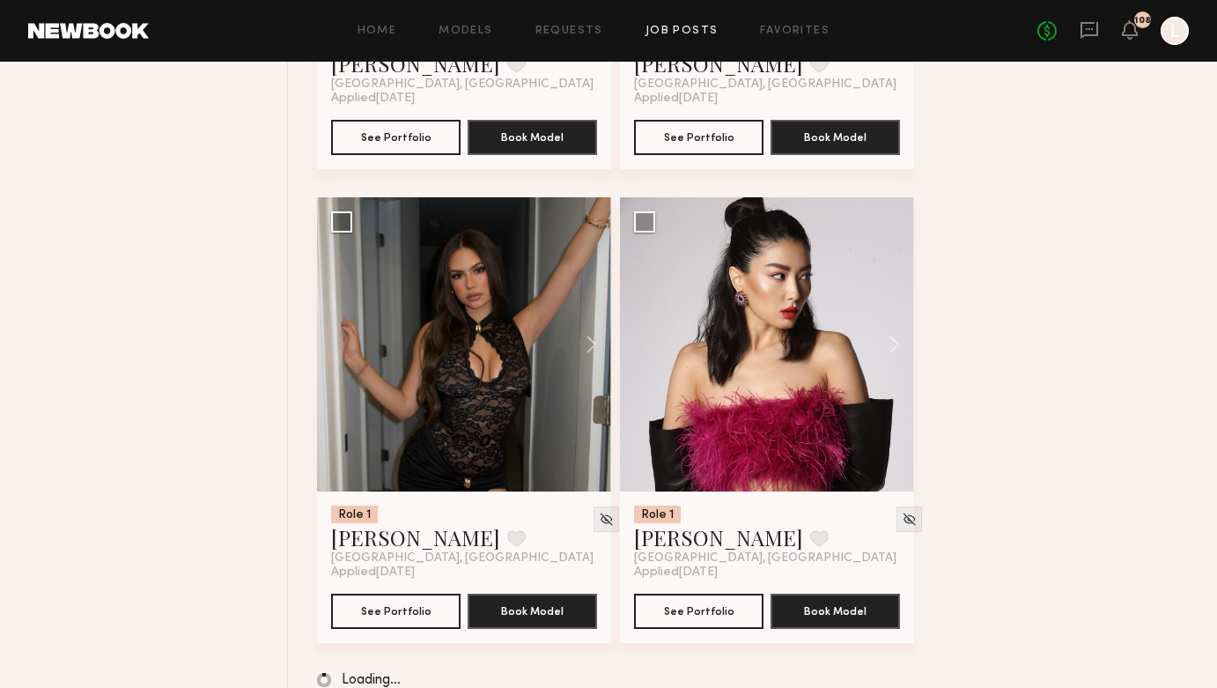
scroll to position [16204, 0]
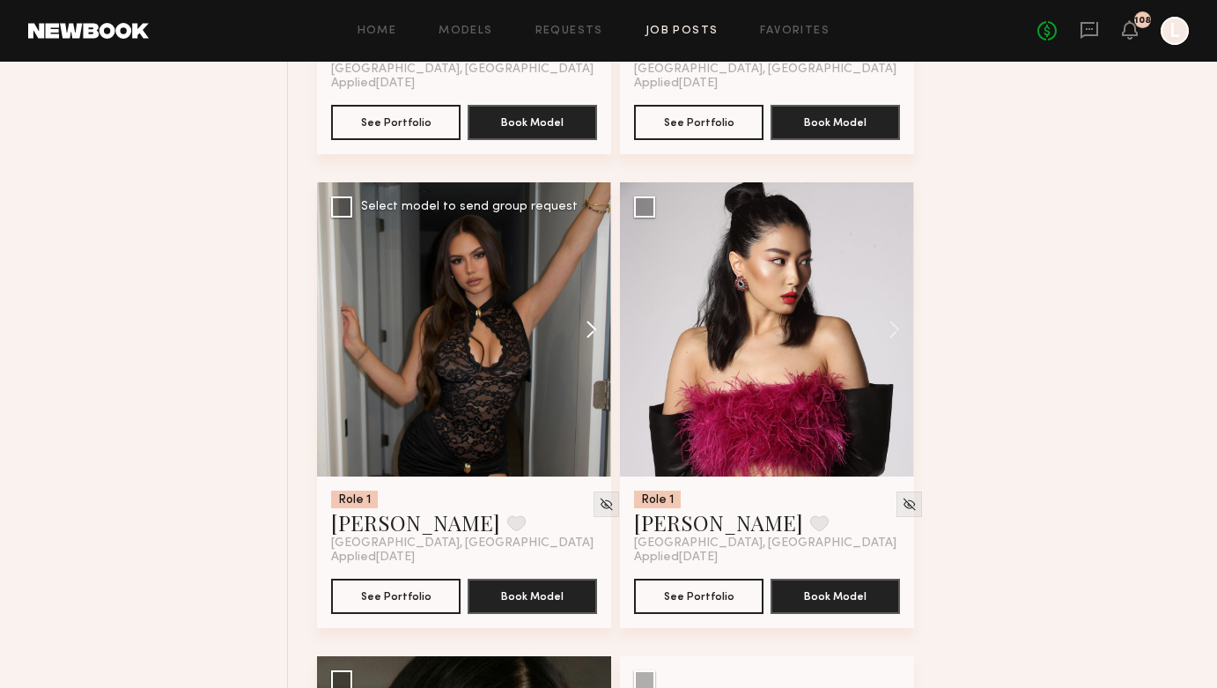
click at [587, 345] on button at bounding box center [583, 329] width 56 height 294
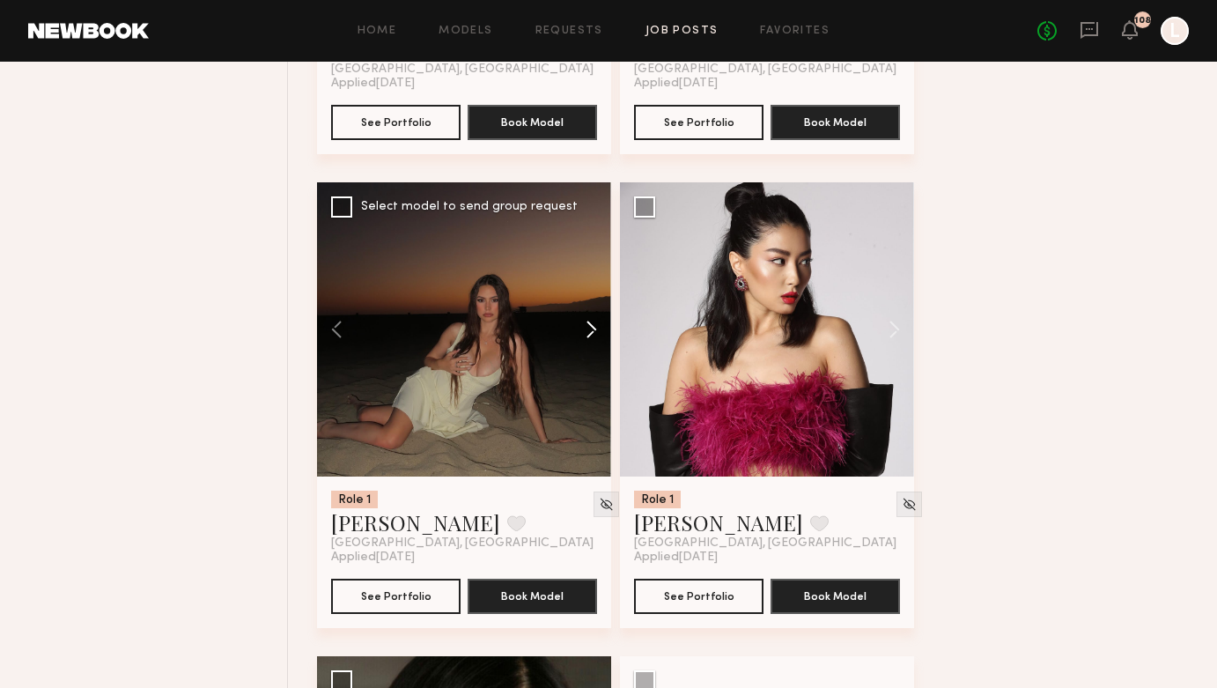
click at [587, 345] on button at bounding box center [583, 329] width 56 height 294
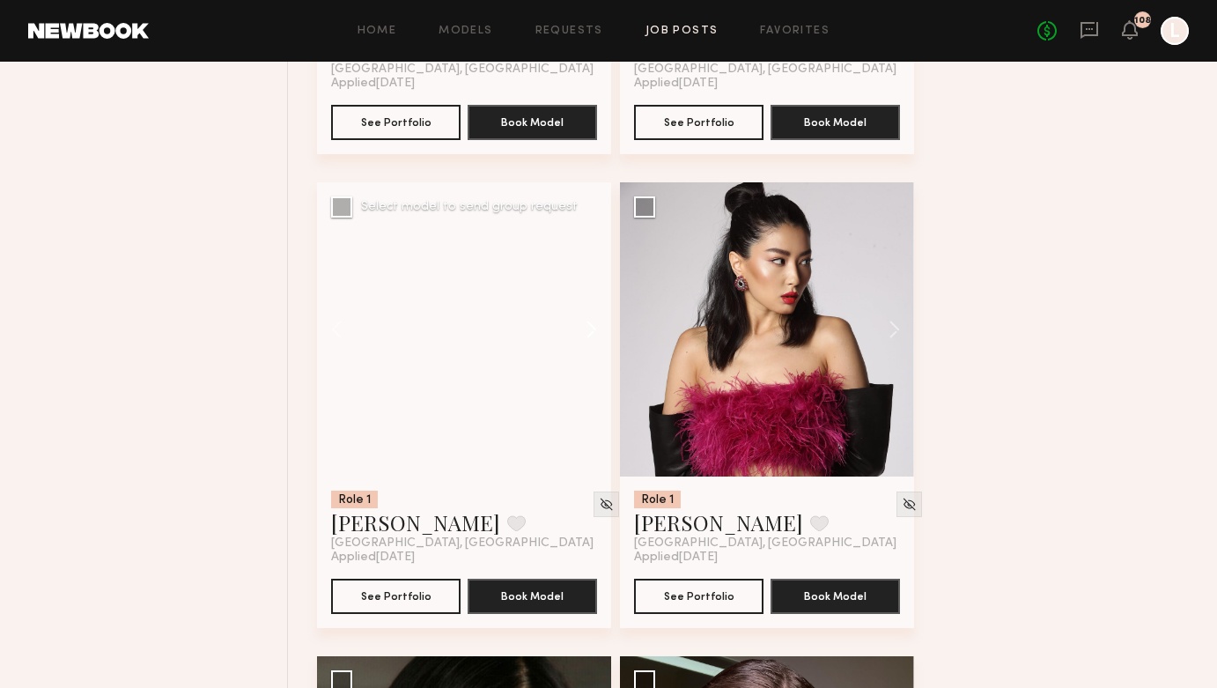
click at [587, 345] on button at bounding box center [583, 329] width 56 height 294
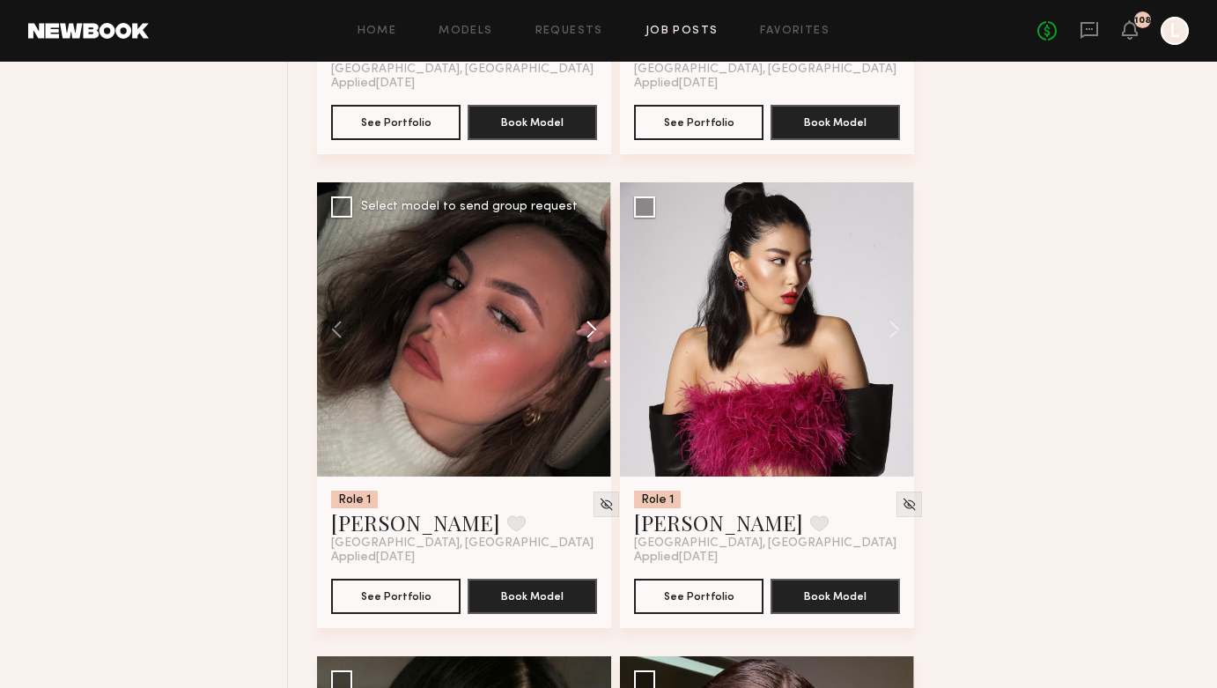
click at [587, 345] on button at bounding box center [583, 329] width 56 height 294
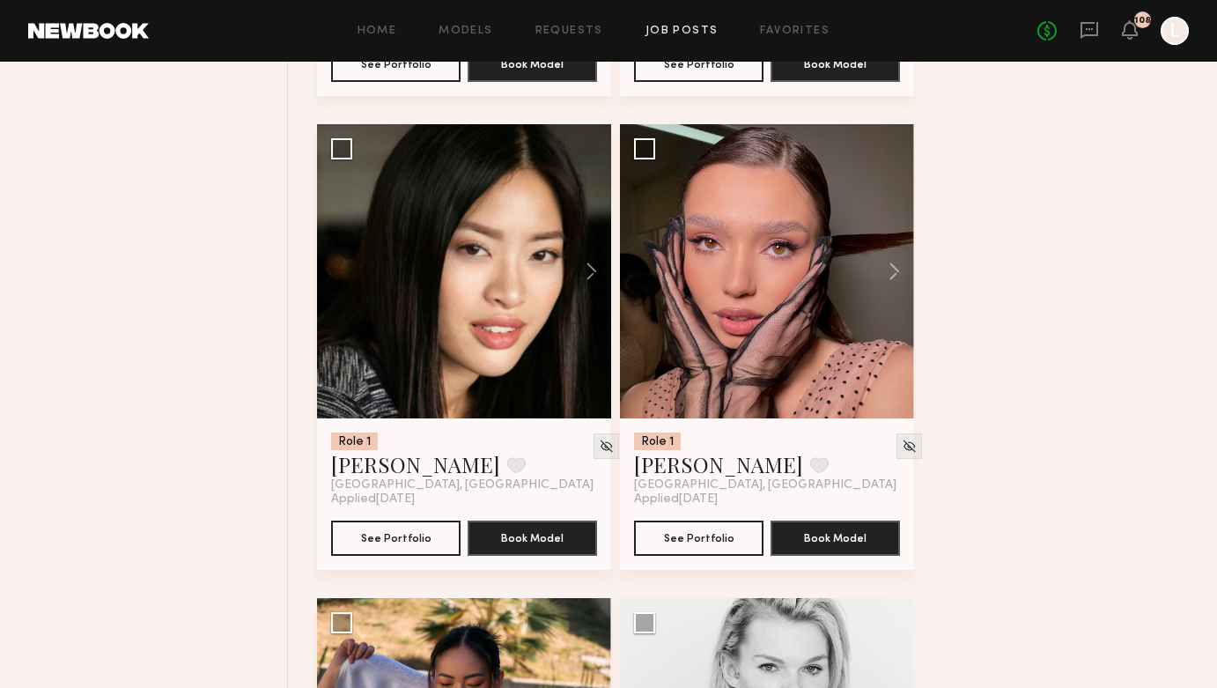
scroll to position [16735, 0]
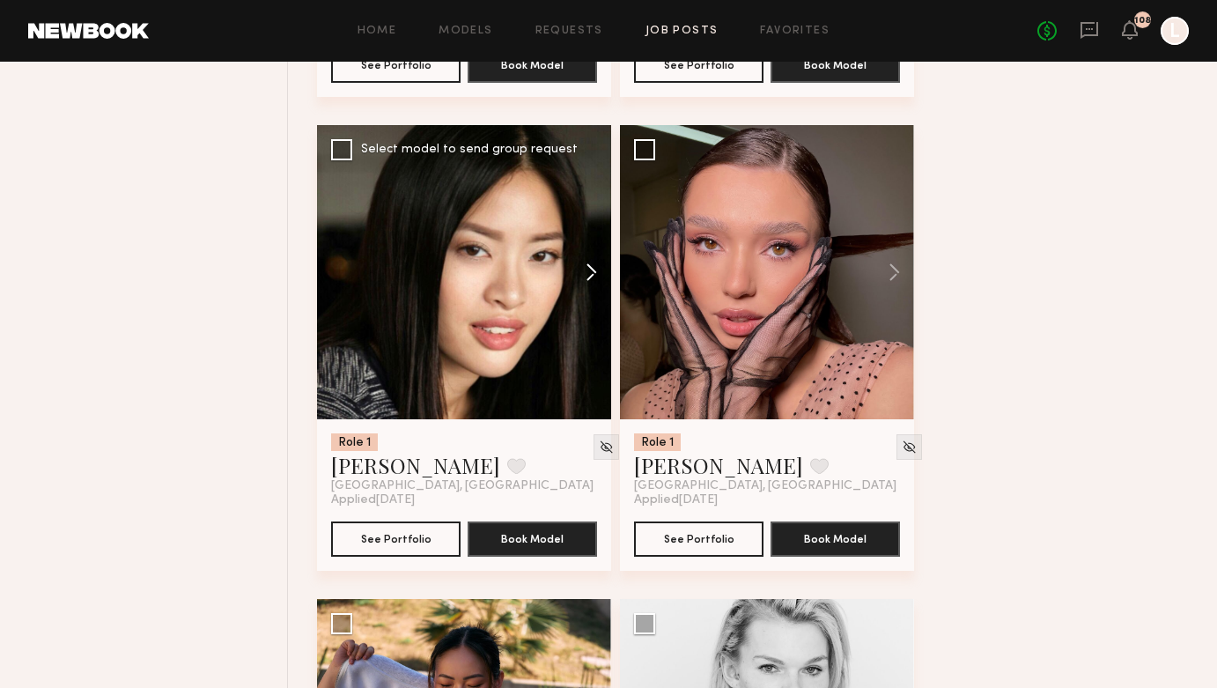
click at [592, 291] on button at bounding box center [583, 272] width 56 height 294
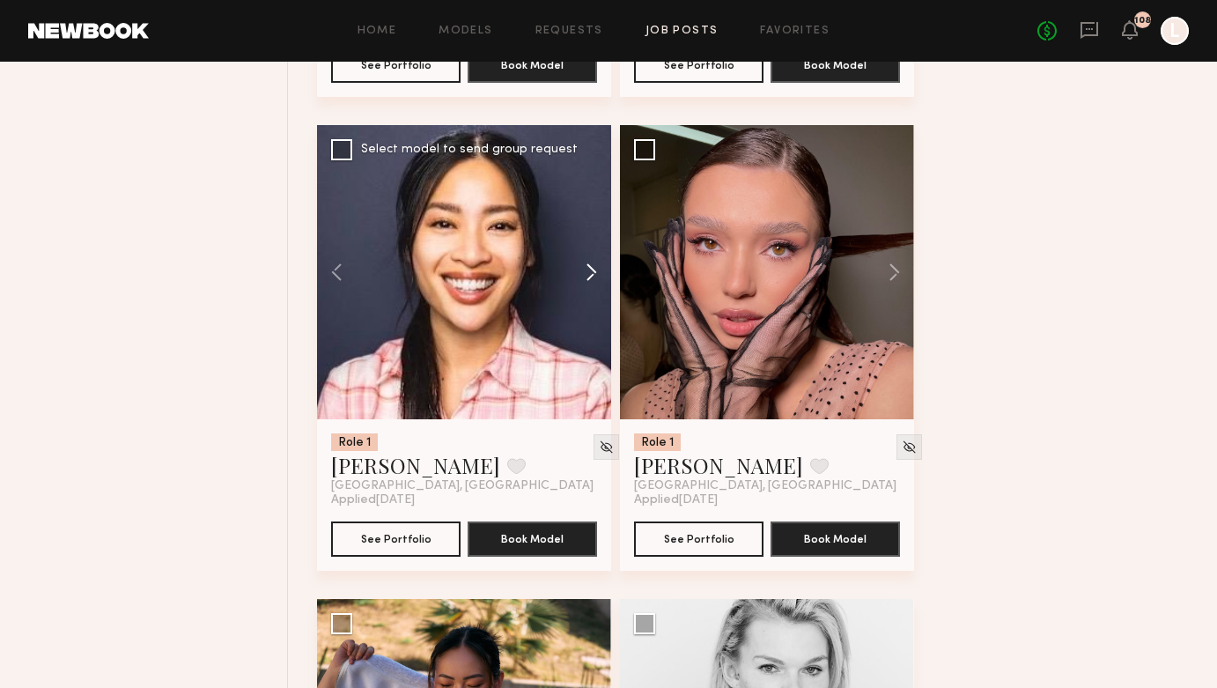
click at [592, 291] on button at bounding box center [583, 272] width 56 height 294
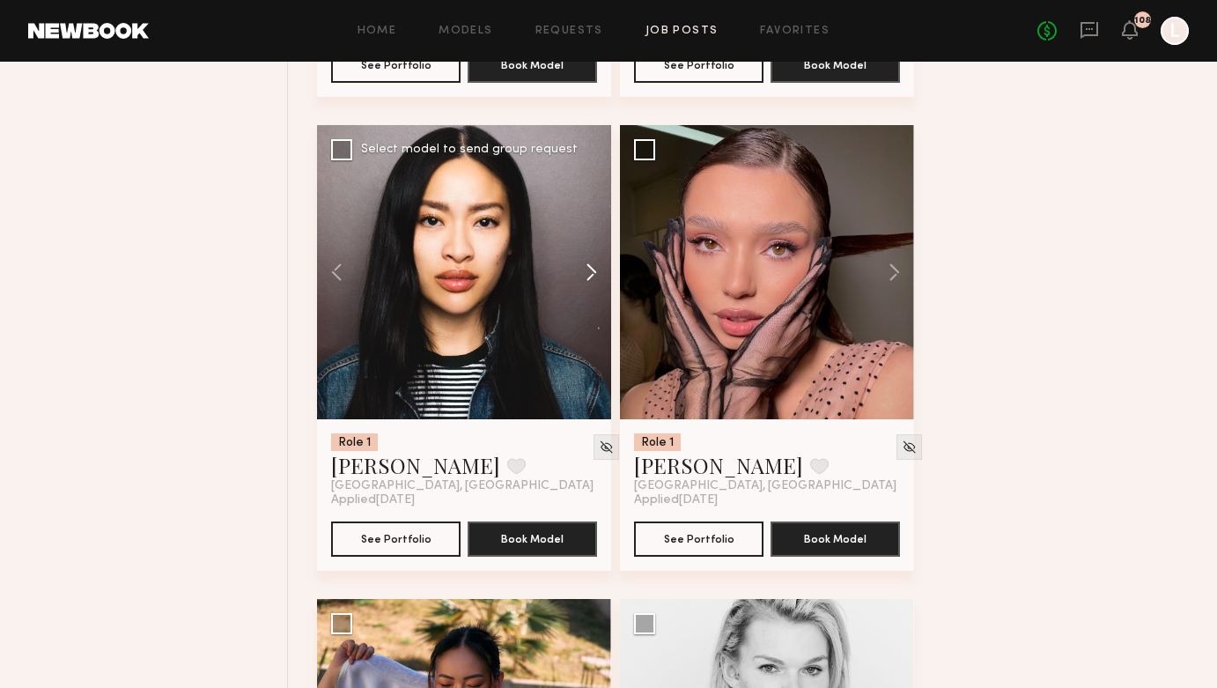
click at [592, 291] on button at bounding box center [583, 272] width 56 height 294
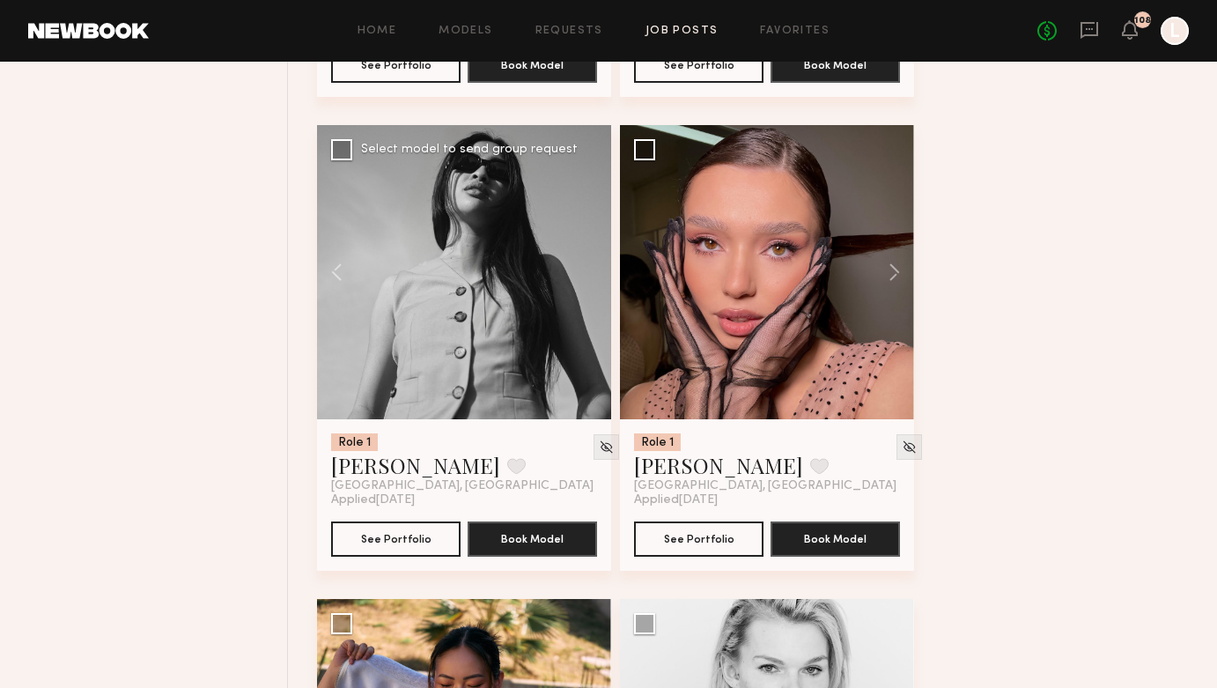
click at [592, 291] on div at bounding box center [464, 272] width 294 height 294
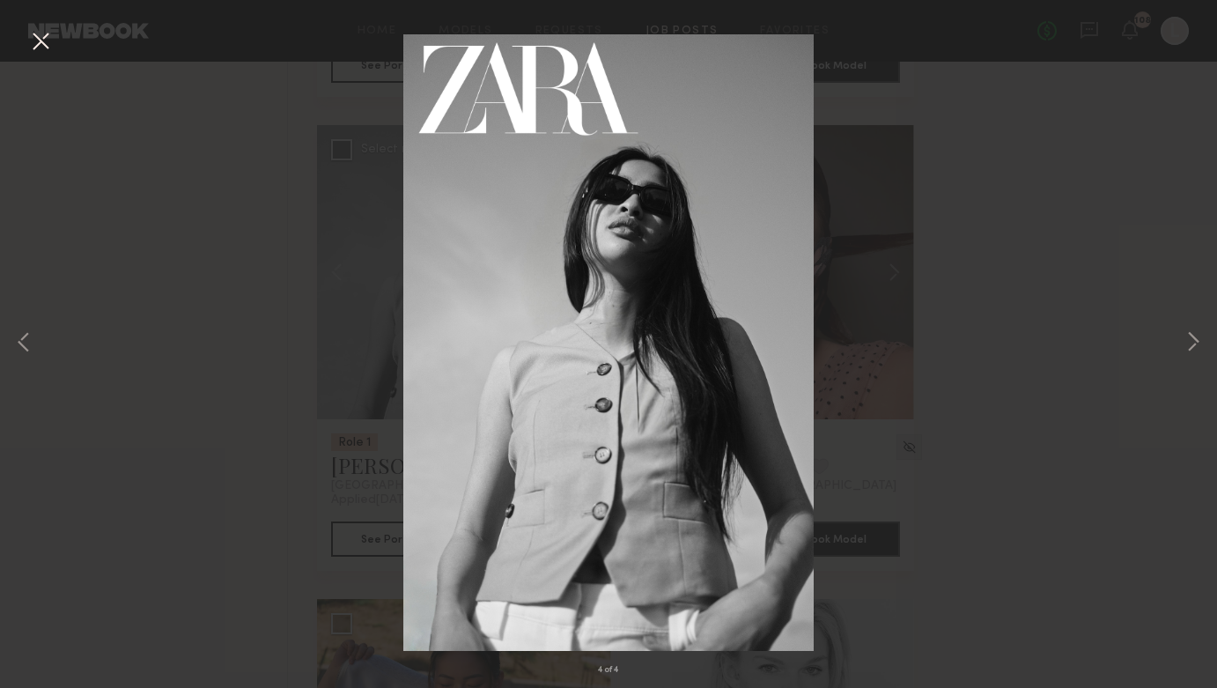
click at [230, 175] on div "4 of 4" at bounding box center [608, 344] width 1217 height 688
click at [48, 48] on button at bounding box center [40, 42] width 28 height 32
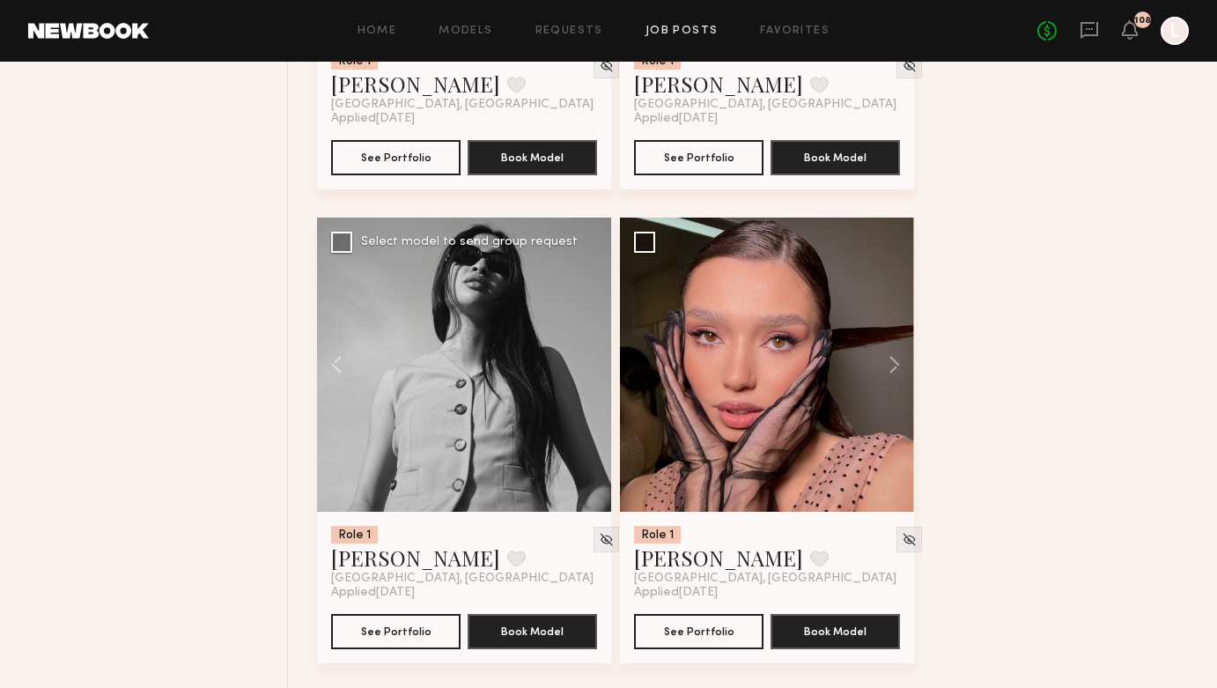
scroll to position [16645, 0]
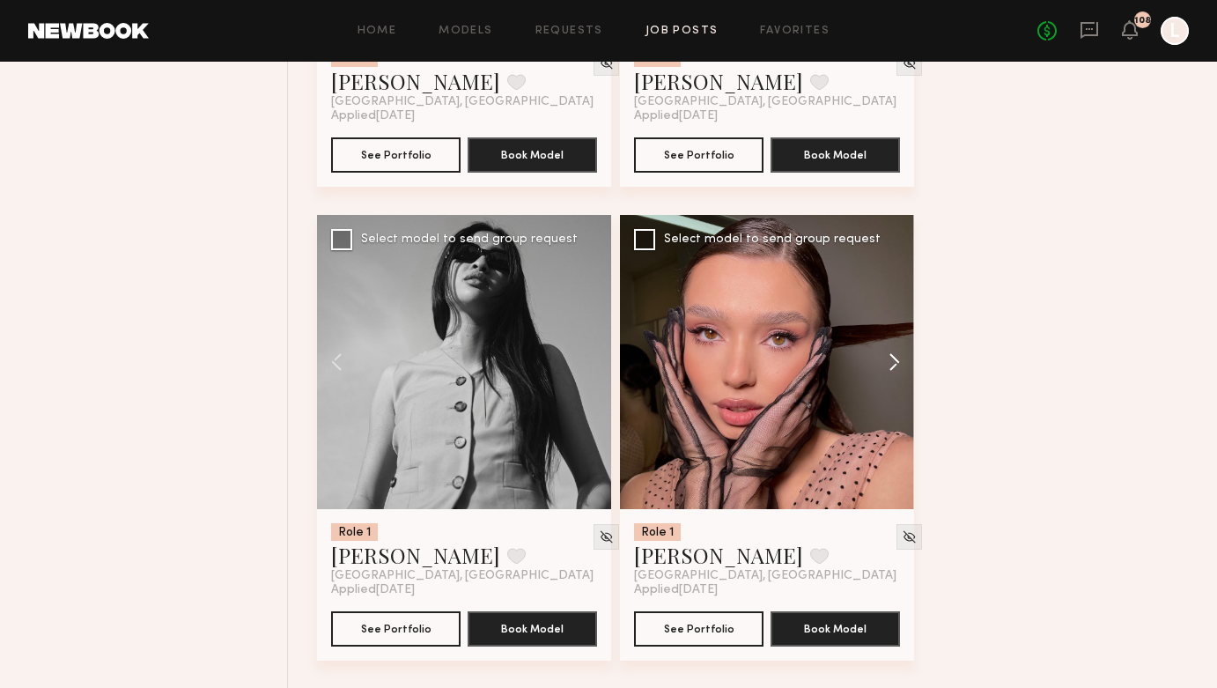
click at [896, 379] on button at bounding box center [886, 362] width 56 height 294
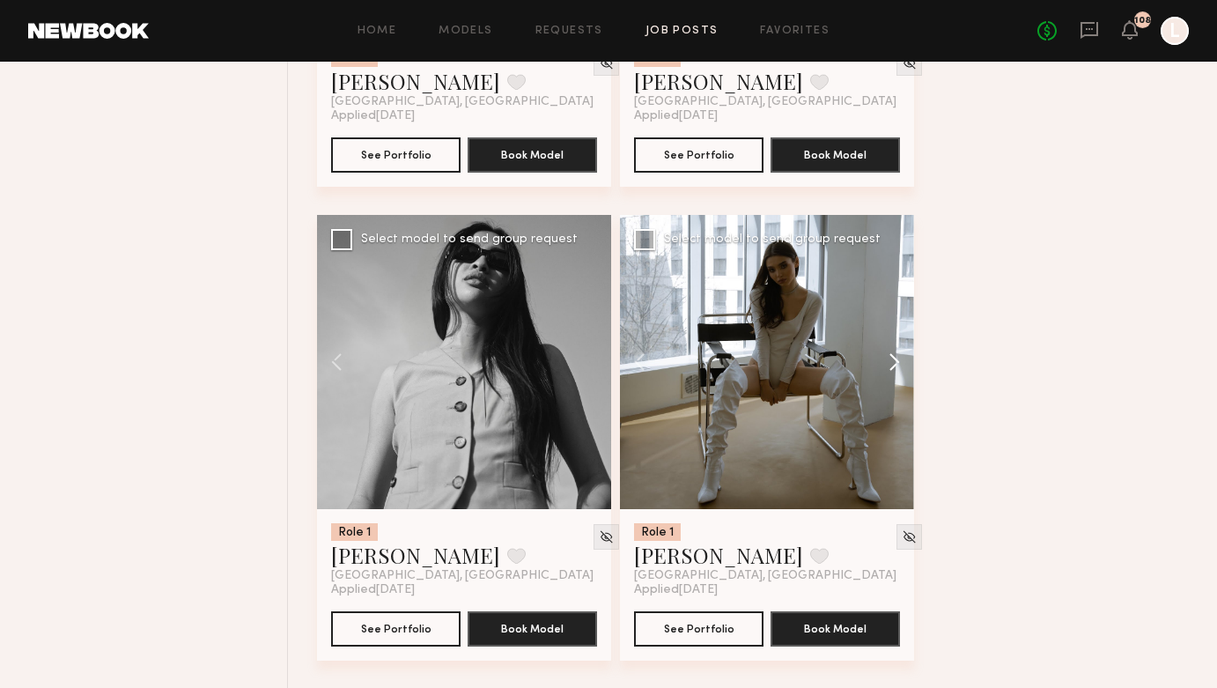
click at [896, 379] on button at bounding box center [886, 362] width 56 height 294
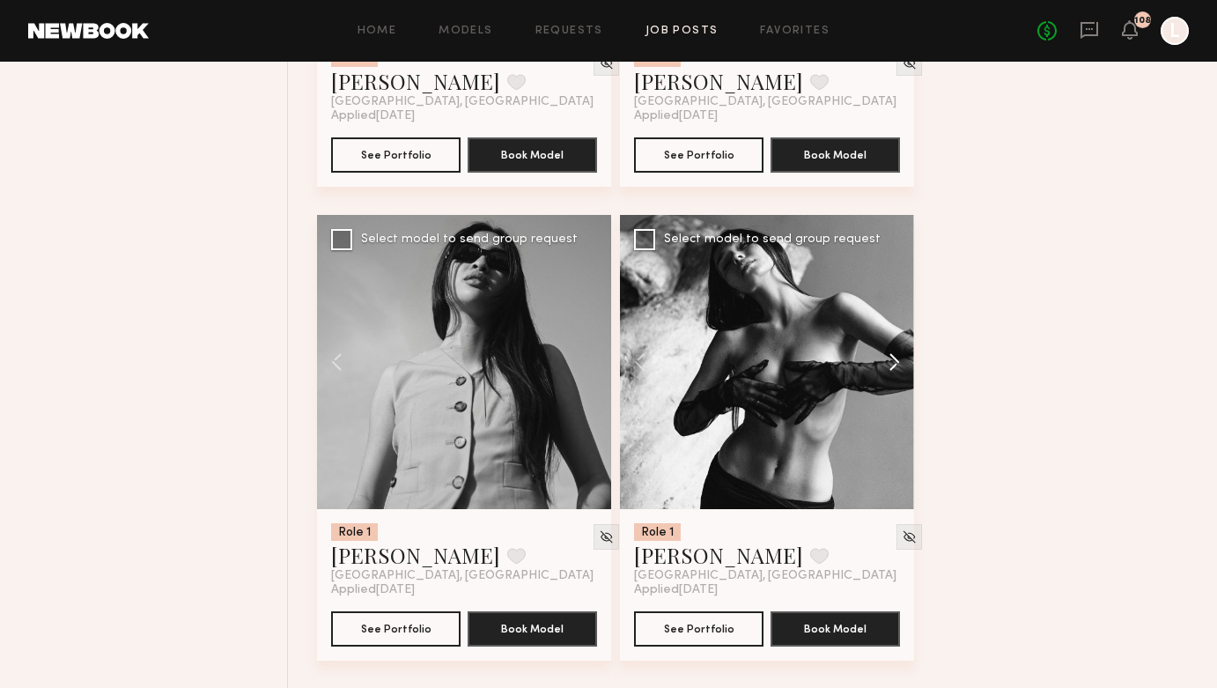
click at [896, 379] on button at bounding box center [886, 362] width 56 height 294
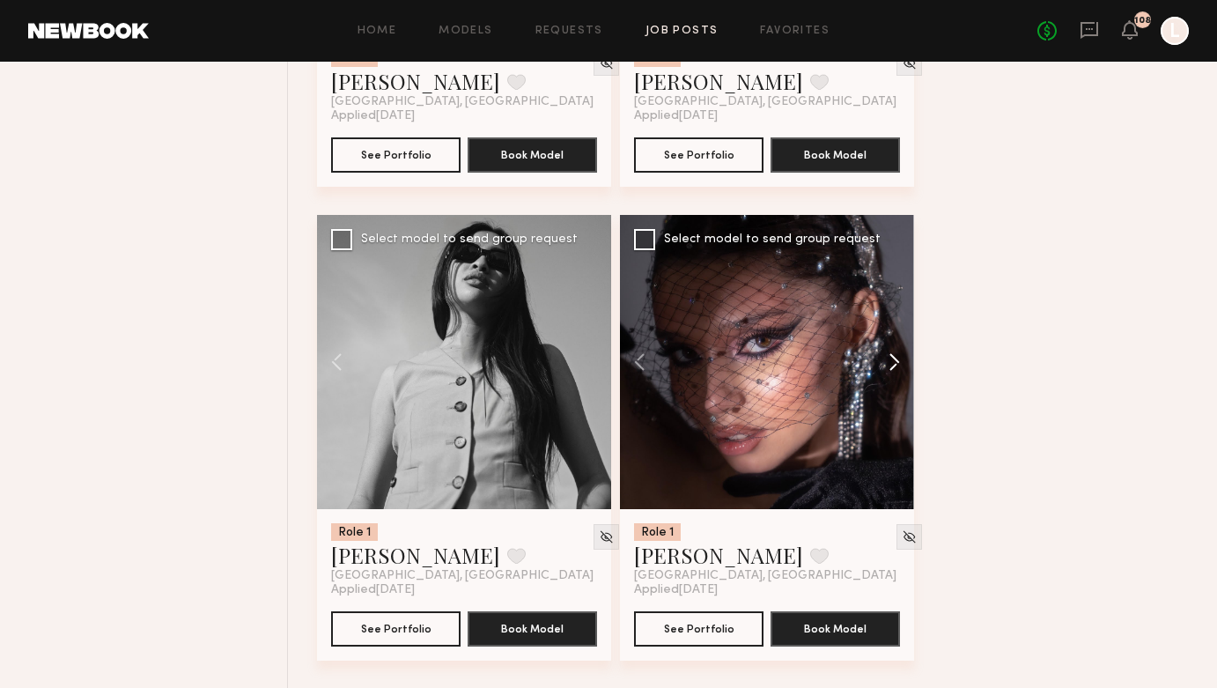
click at [896, 379] on button at bounding box center [886, 362] width 56 height 294
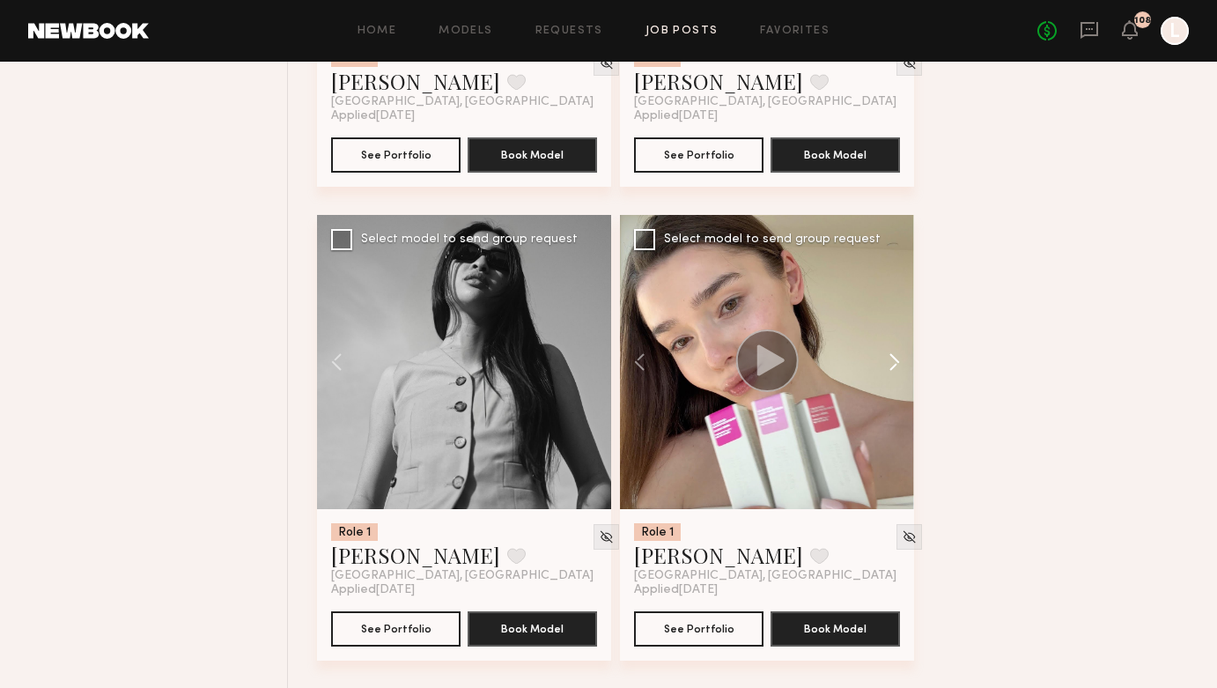
click at [896, 379] on button at bounding box center [886, 362] width 56 height 294
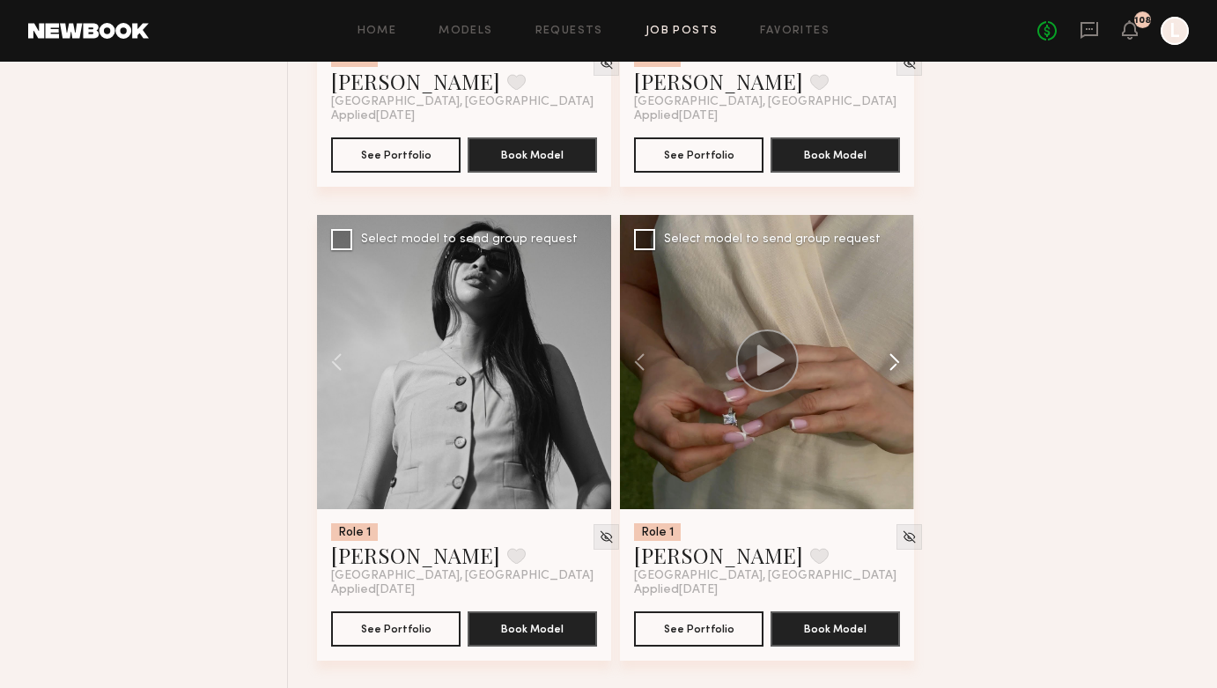
click at [896, 379] on button at bounding box center [886, 362] width 56 height 294
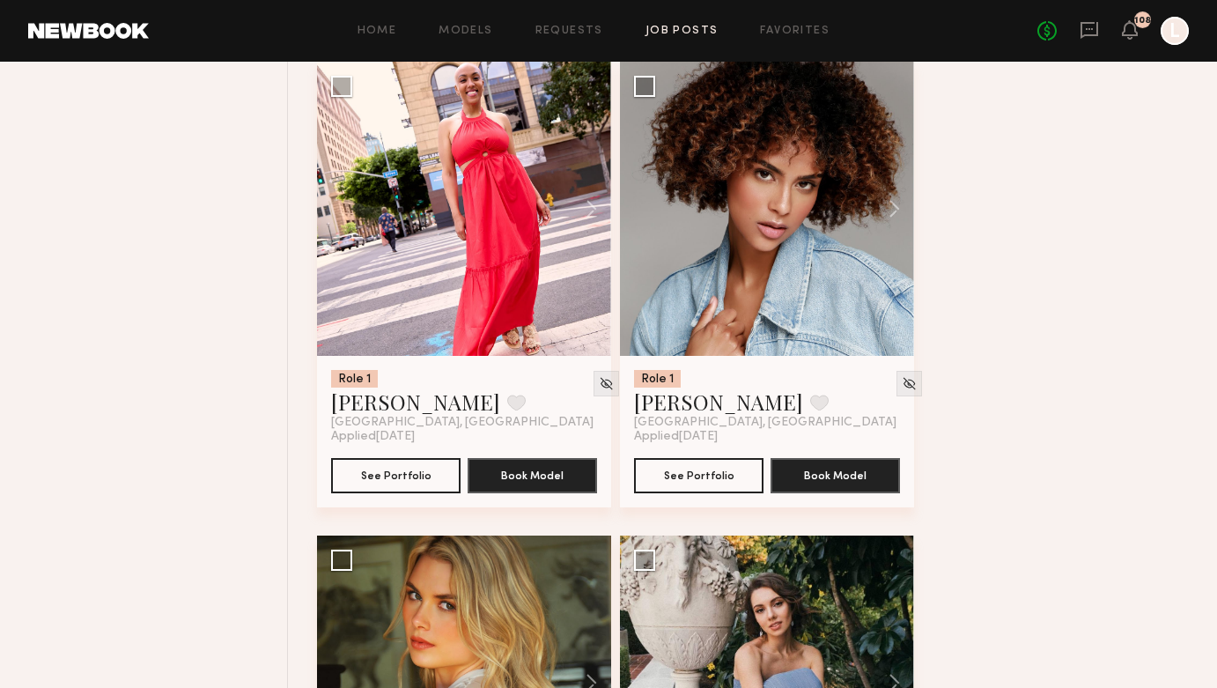
scroll to position [32309, 0]
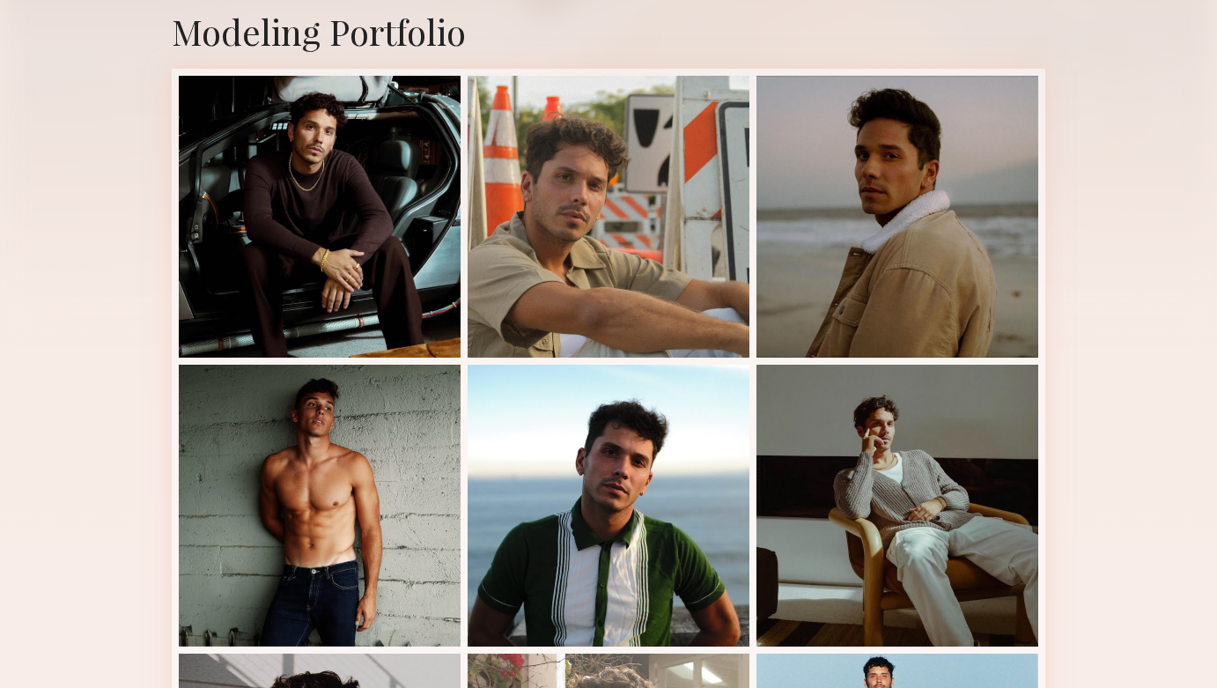
scroll to position [369, 0]
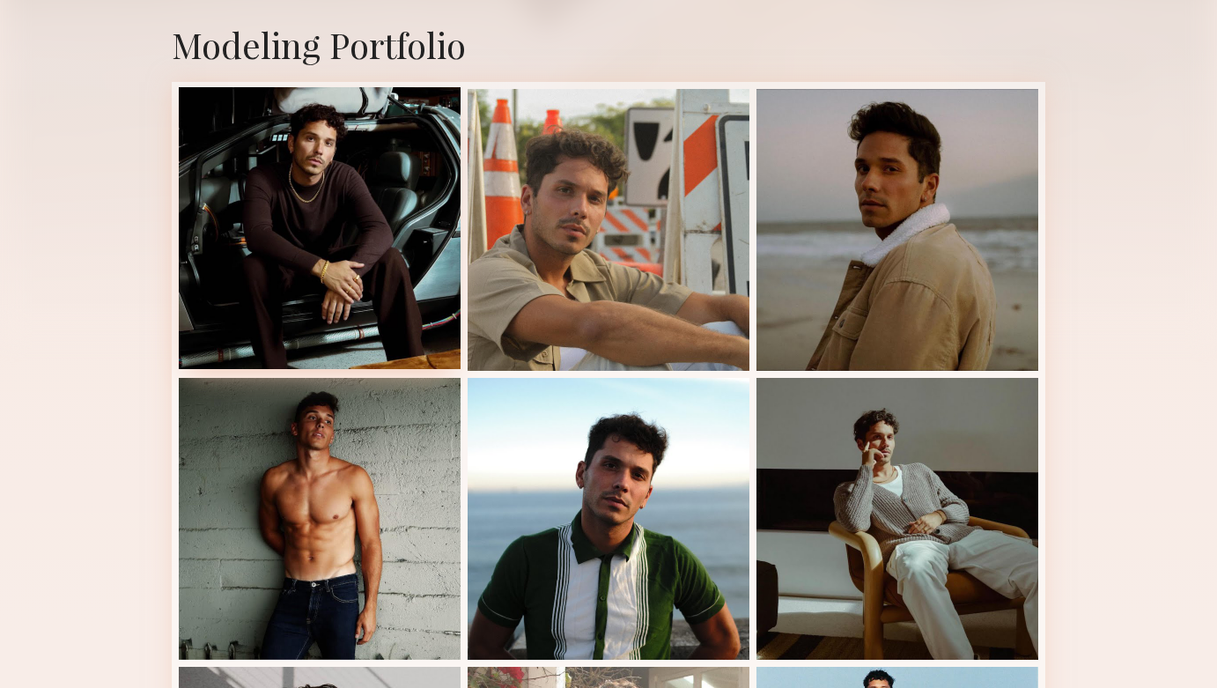
click at [372, 207] on div at bounding box center [320, 228] width 282 height 282
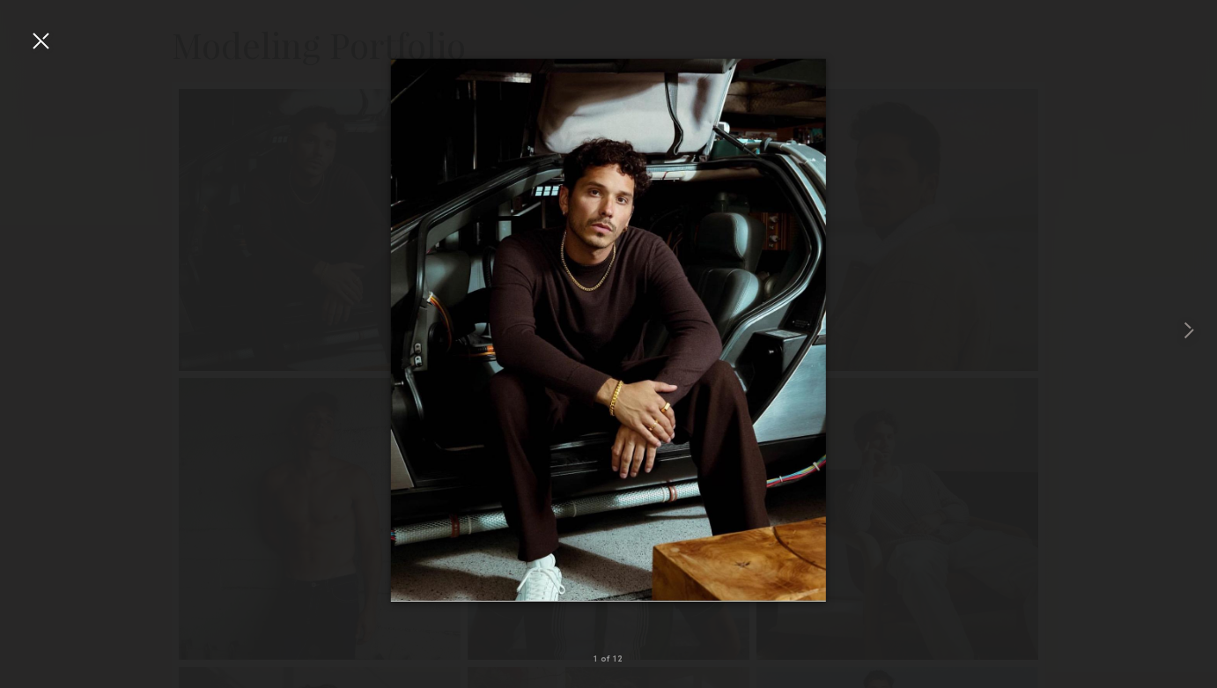
click at [31, 41] on div at bounding box center [40, 40] width 28 height 28
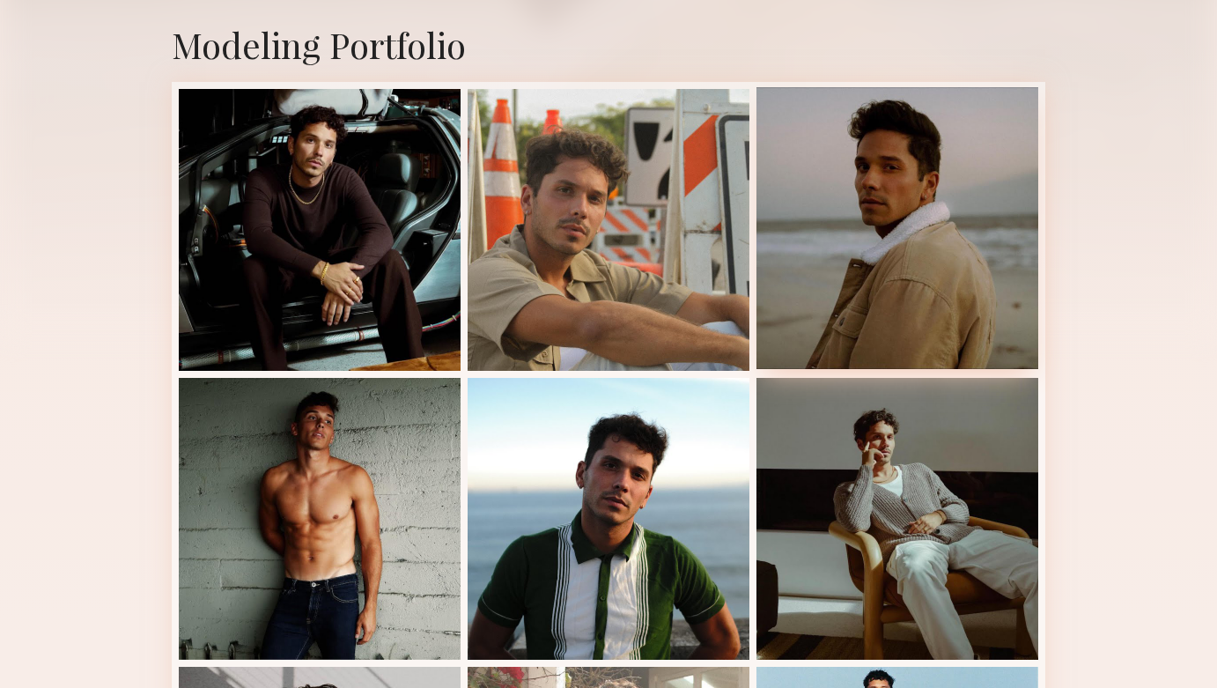
click at [905, 253] on div at bounding box center [897, 228] width 282 height 282
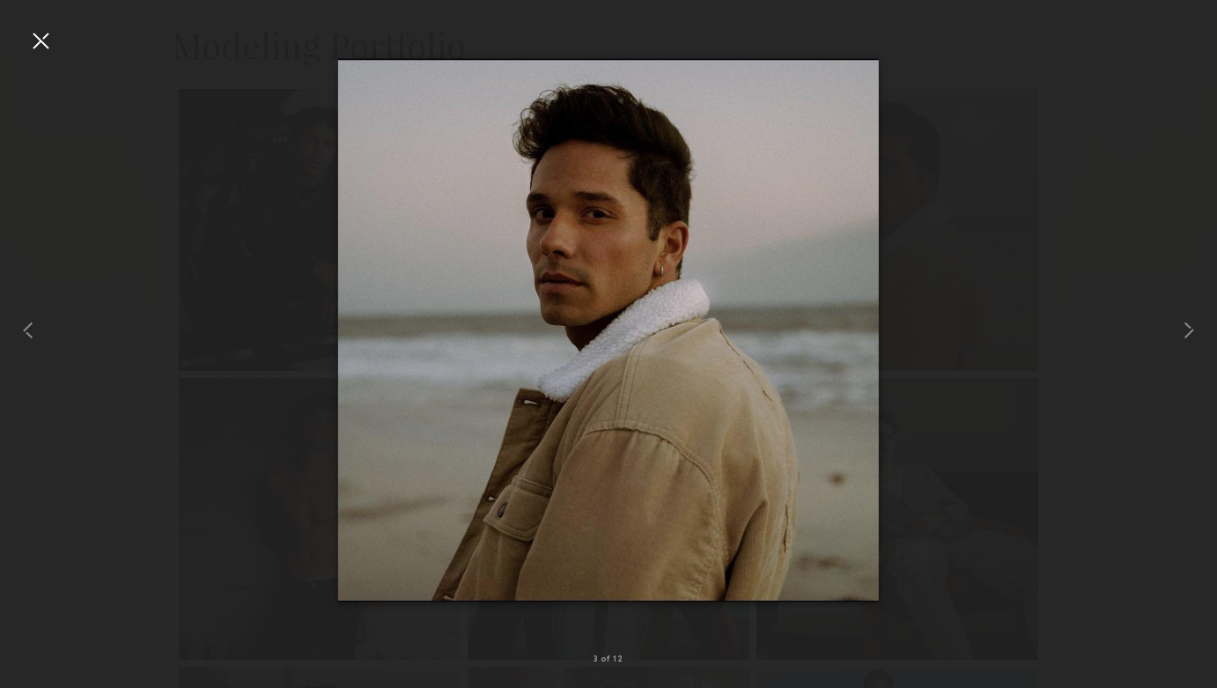
click at [40, 35] on div at bounding box center [40, 40] width 28 height 28
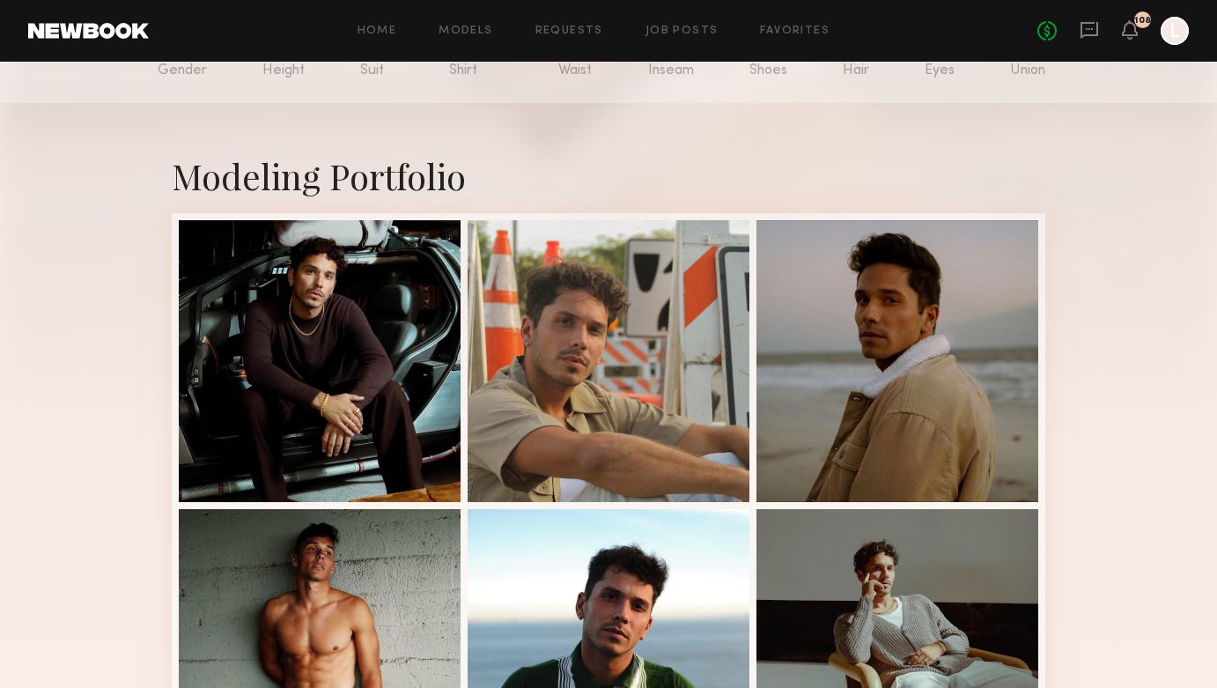
scroll to position [281, 0]
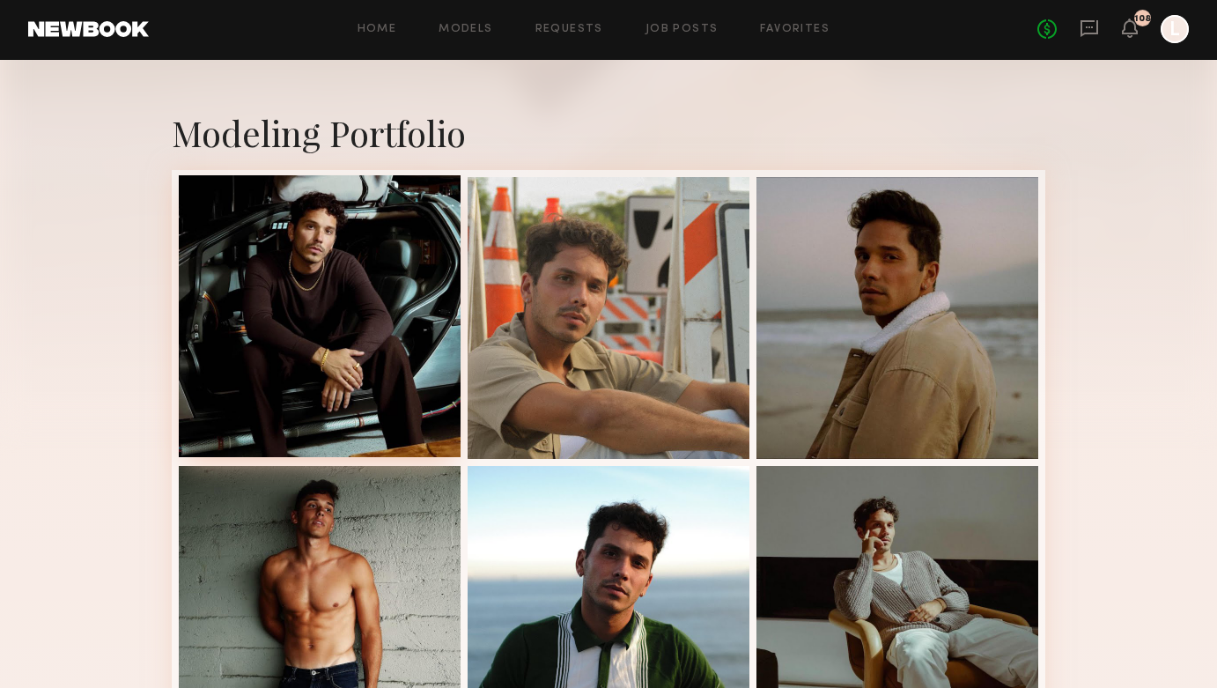
click at [360, 343] on div at bounding box center [320, 316] width 282 height 282
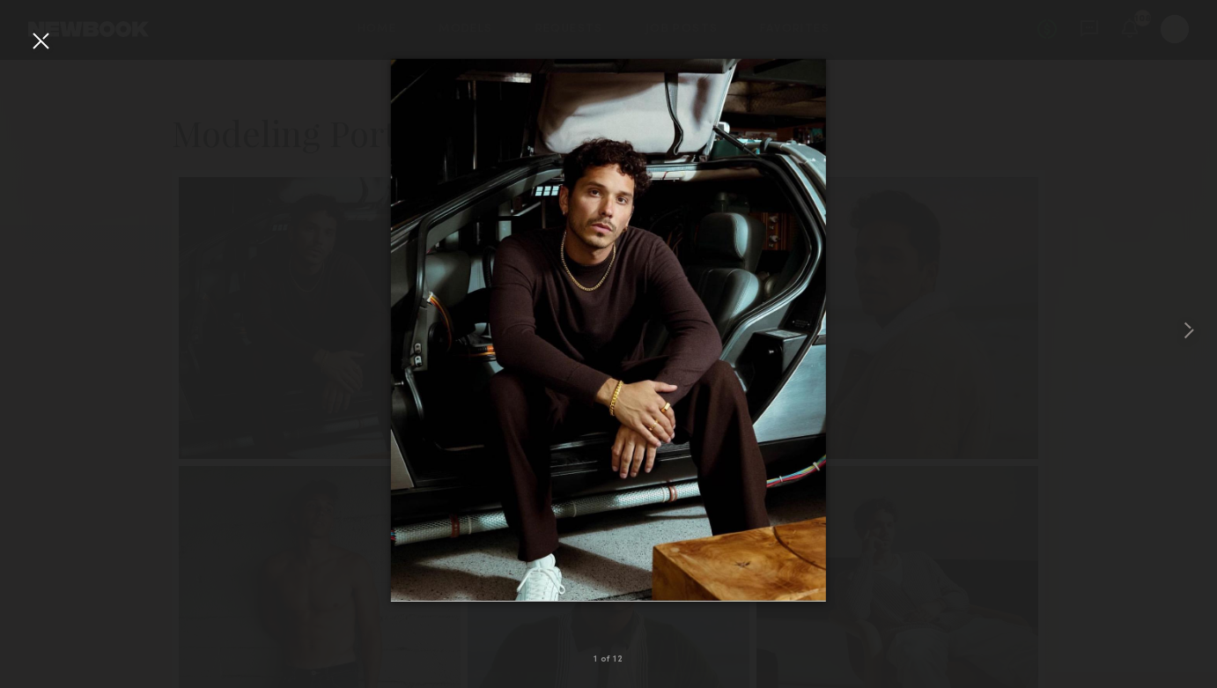
click at [236, 542] on div at bounding box center [608, 329] width 1217 height 603
click at [85, 535] on div at bounding box center [608, 329] width 1217 height 603
click at [45, 41] on div at bounding box center [40, 40] width 28 height 28
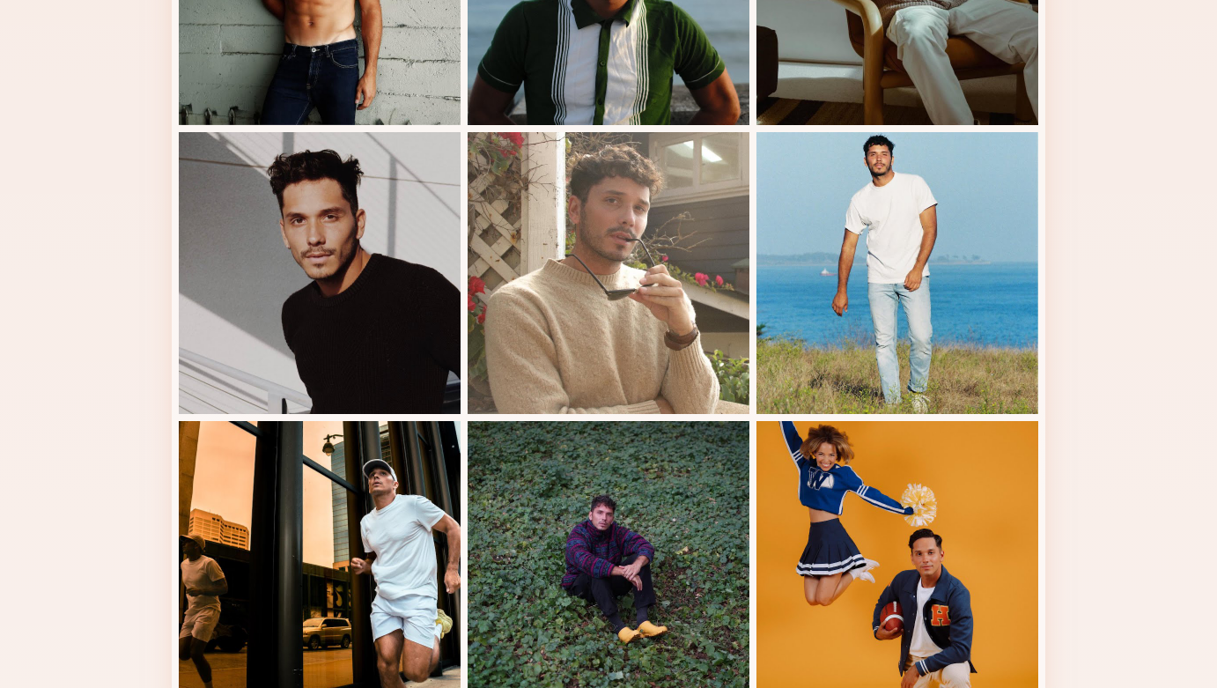
scroll to position [915, 0]
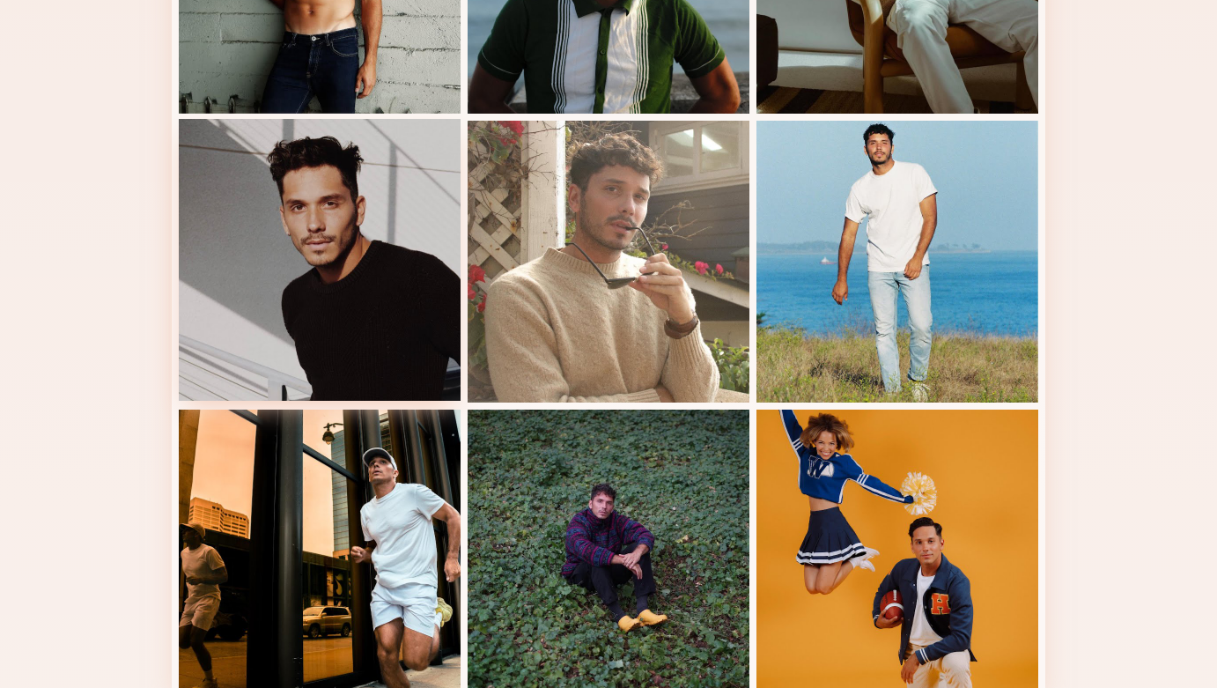
click at [312, 333] on div at bounding box center [320, 260] width 282 height 282
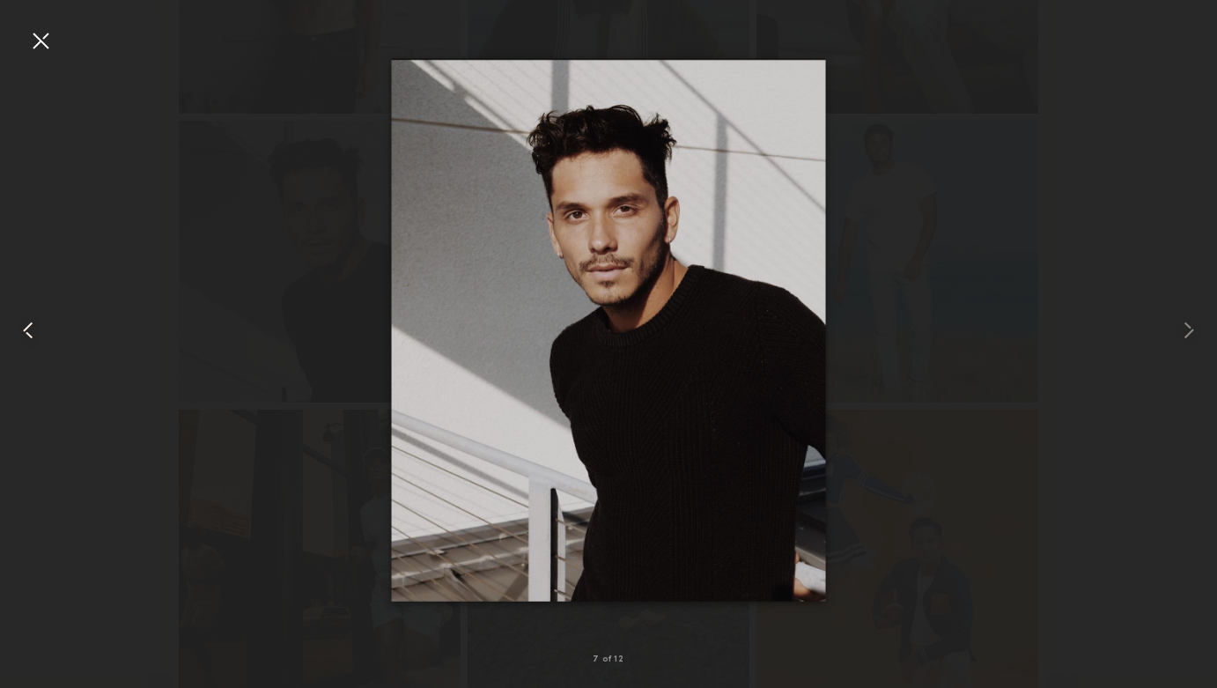
click at [21, 53] on div at bounding box center [24, 329] width 48 height 603
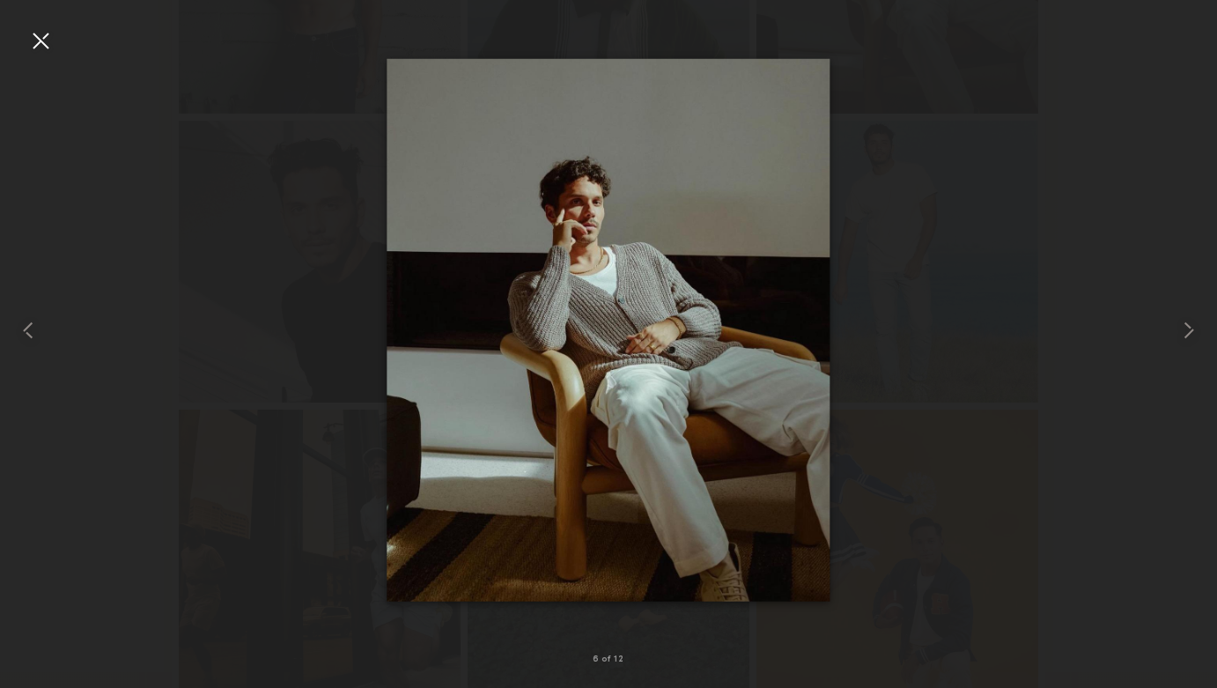
scroll to position [913, 0]
click at [37, 42] on div at bounding box center [40, 40] width 28 height 28
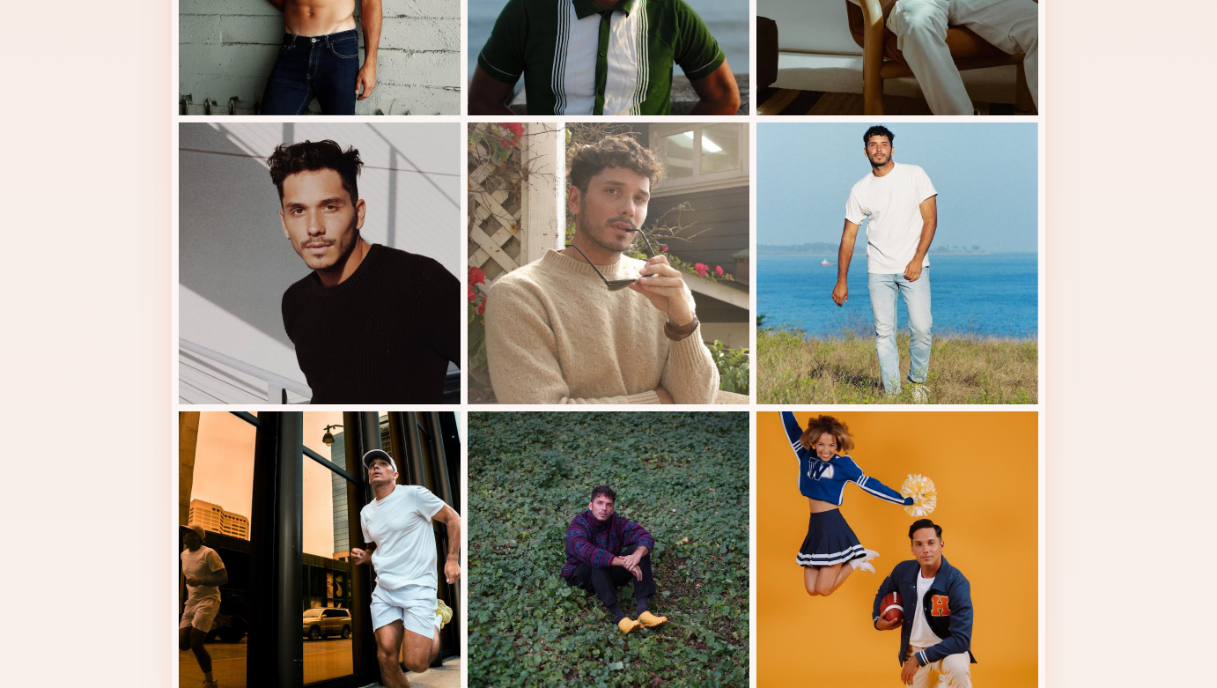
scroll to position [0, 0]
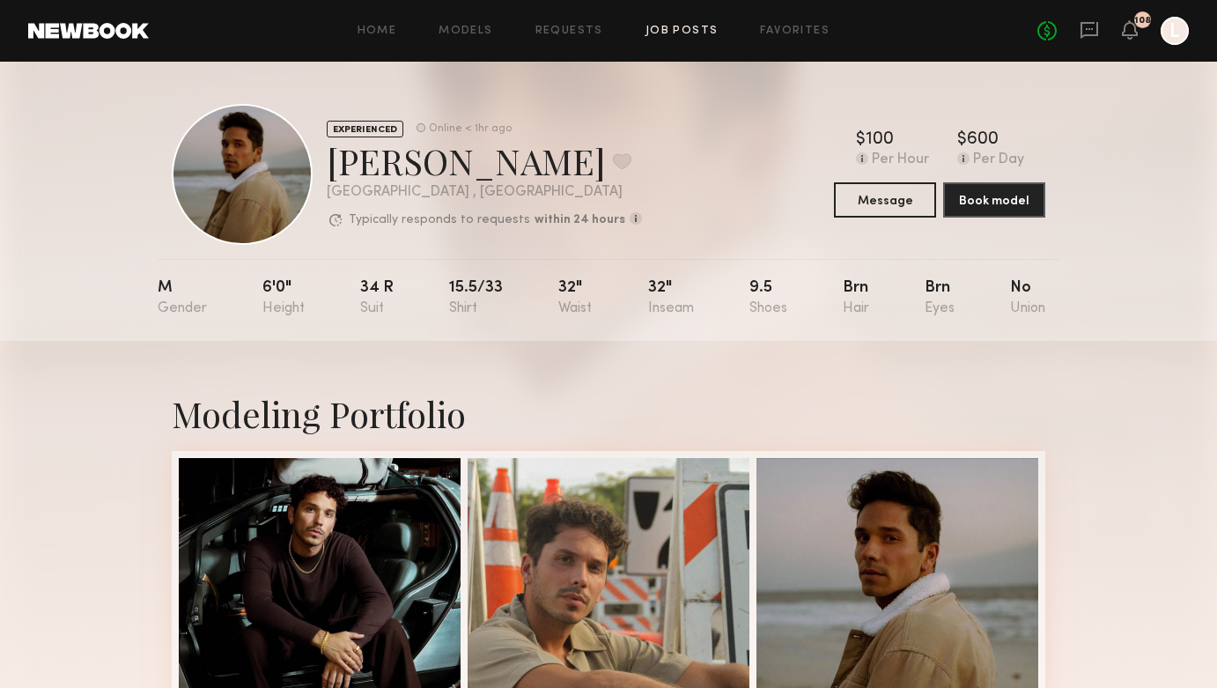
click at [660, 33] on link "Job Posts" at bounding box center [681, 31] width 73 height 11
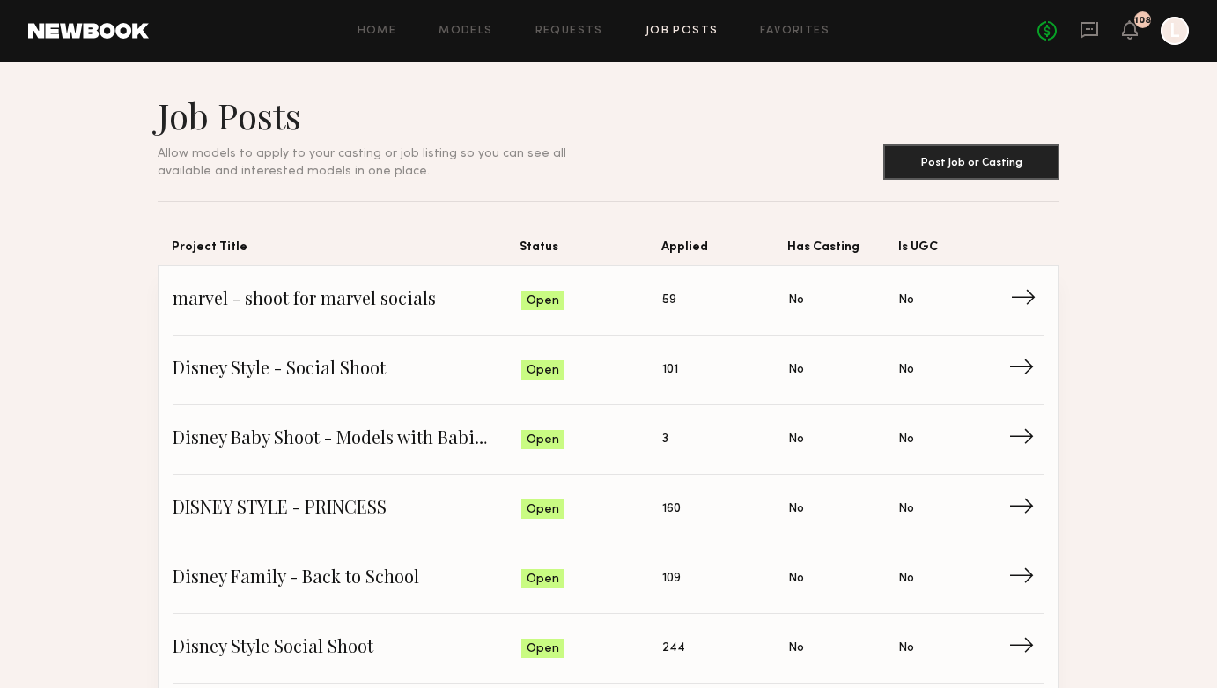
click at [413, 315] on link "marvel - shoot for marvel socials Status: Open Applied: 59 Has Casting: No Is U…" at bounding box center [609, 301] width 872 height 70
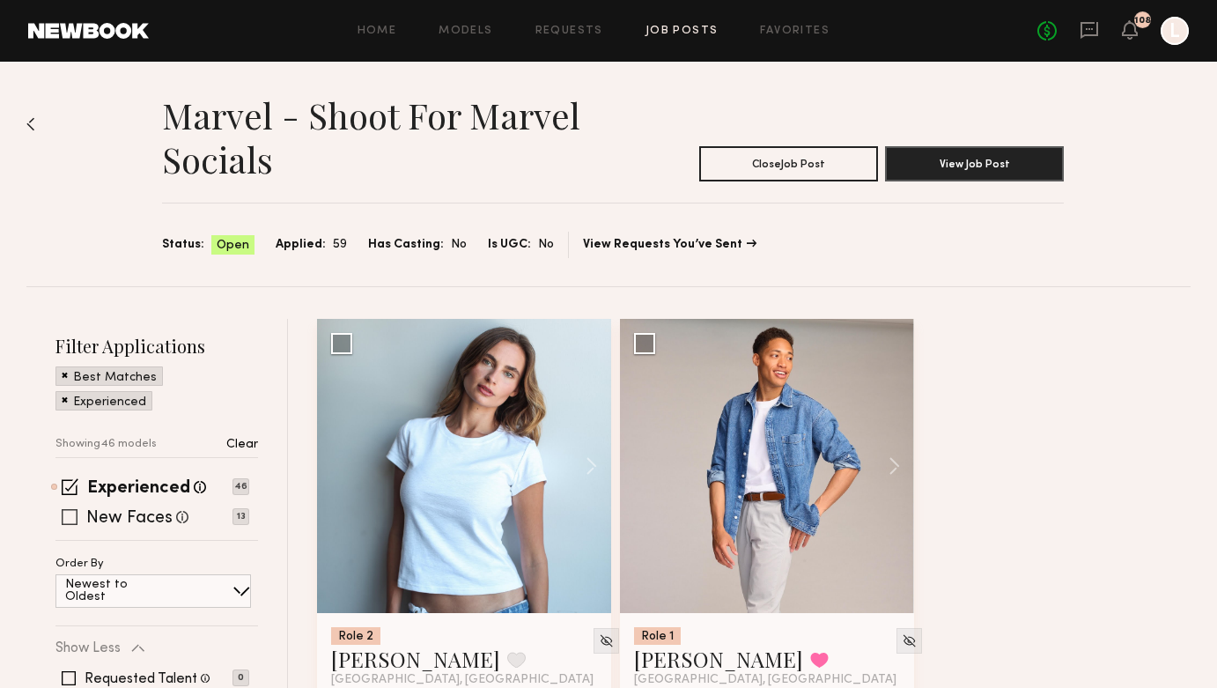
click at [65, 514] on span at bounding box center [70, 517] width 16 height 16
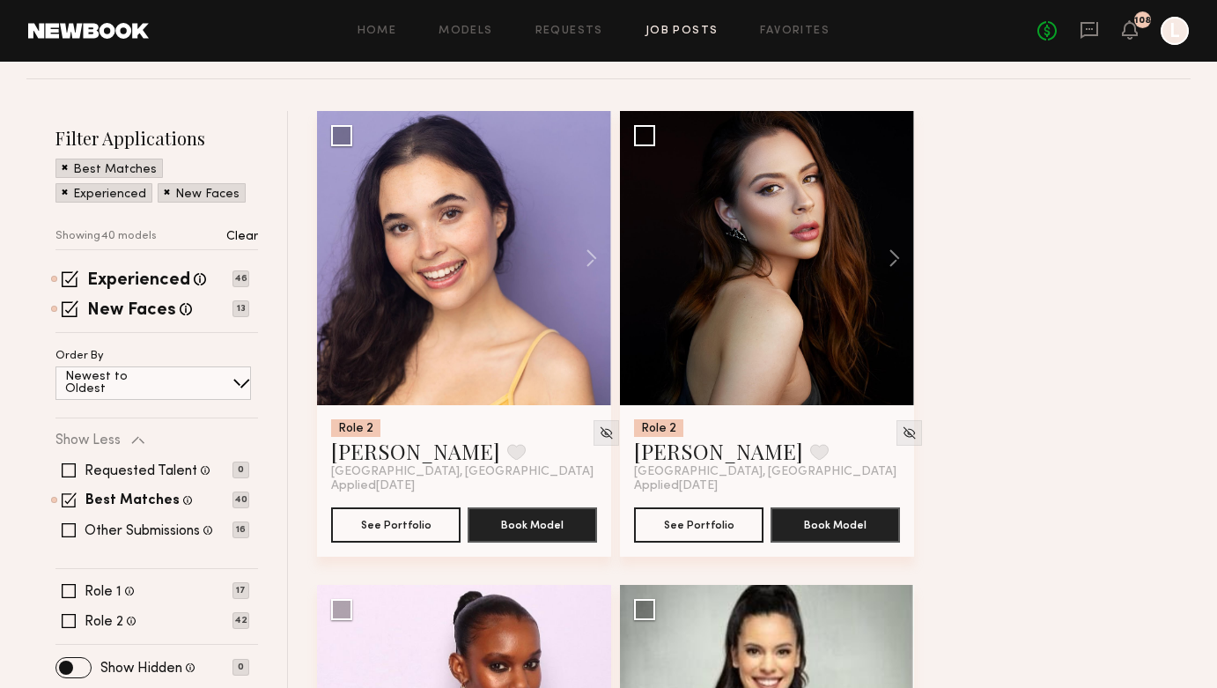
scroll to position [249, 0]
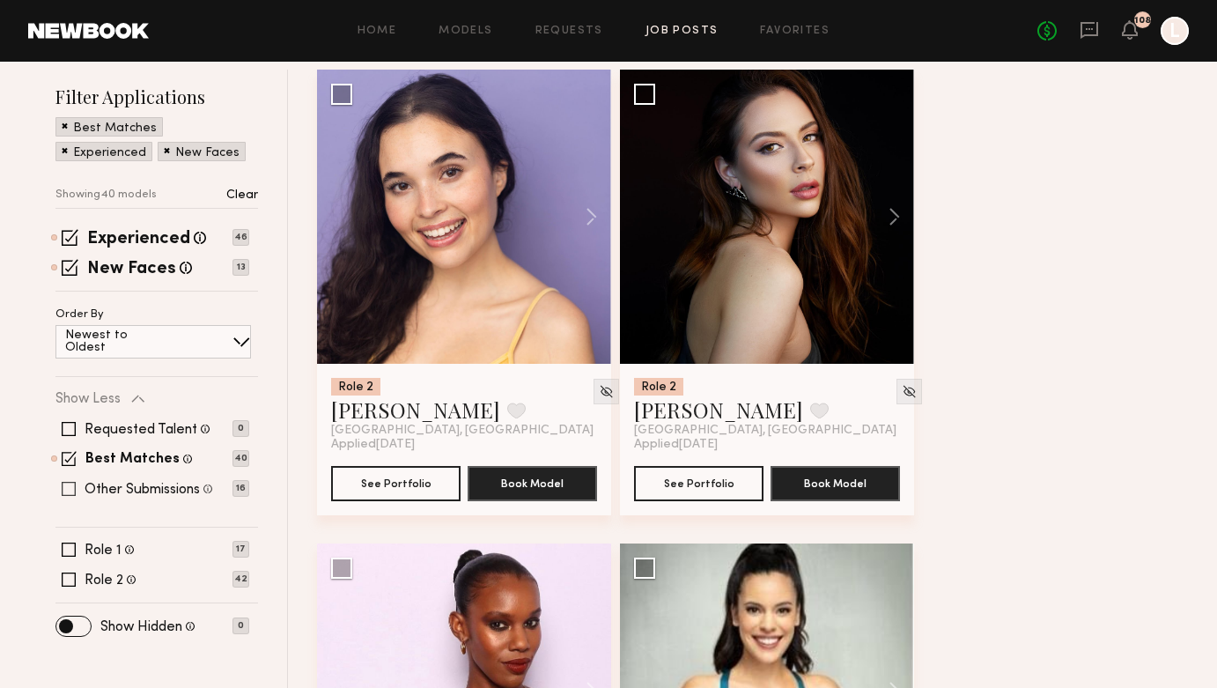
click at [69, 490] on span at bounding box center [69, 489] width 14 height 14
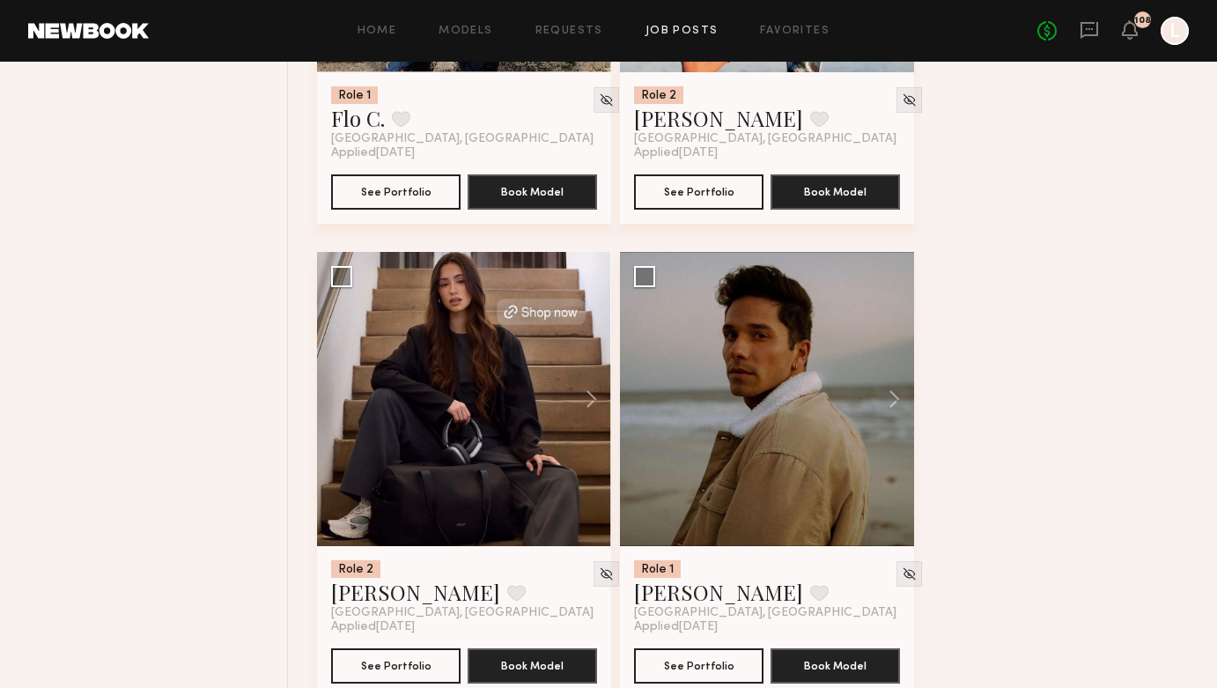
scroll to position [2086, 0]
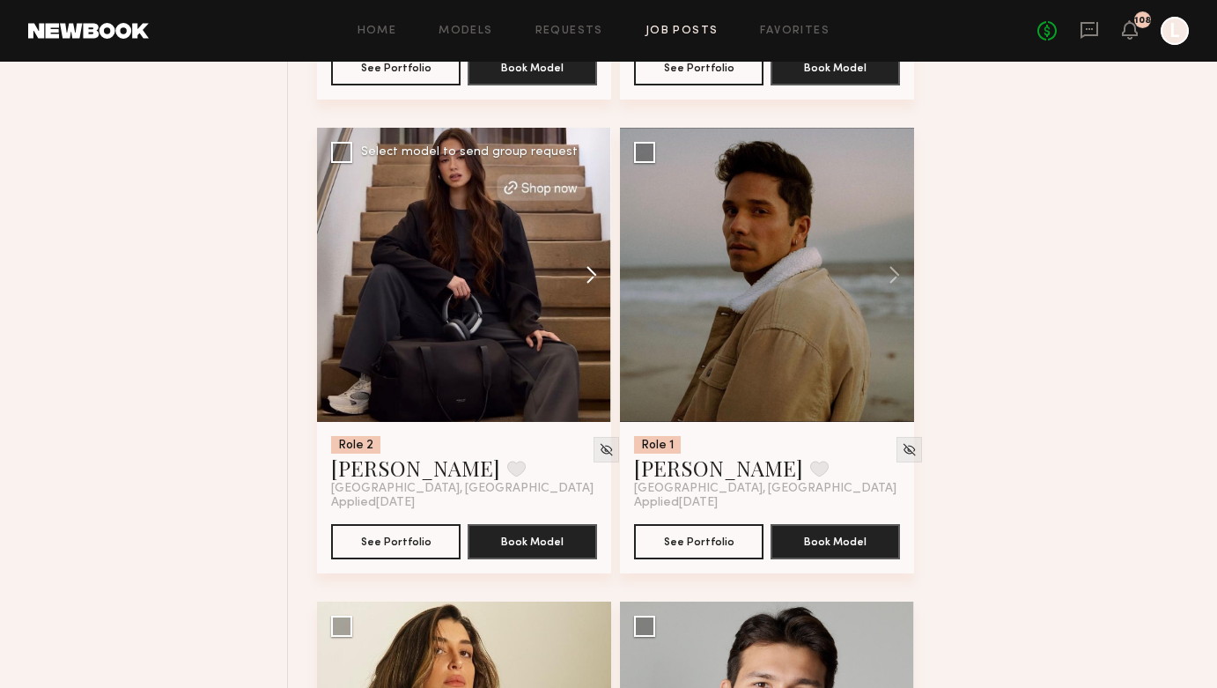
click at [588, 282] on button at bounding box center [583, 275] width 56 height 294
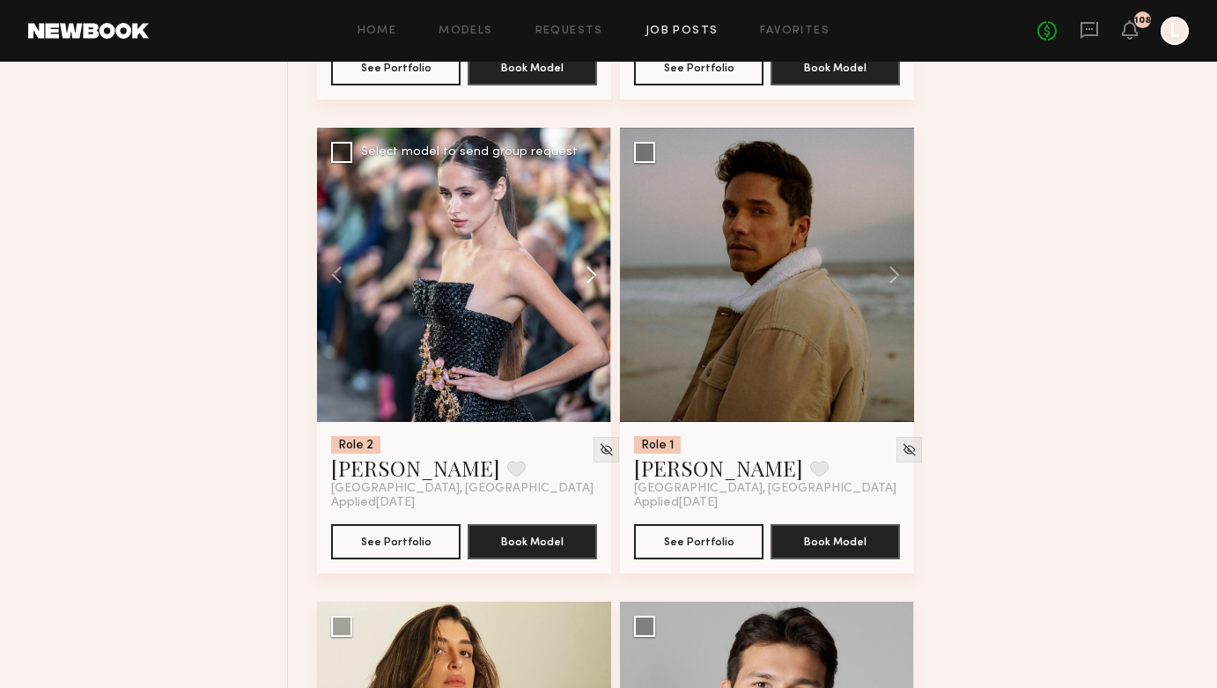
click at [588, 282] on button at bounding box center [583, 275] width 56 height 294
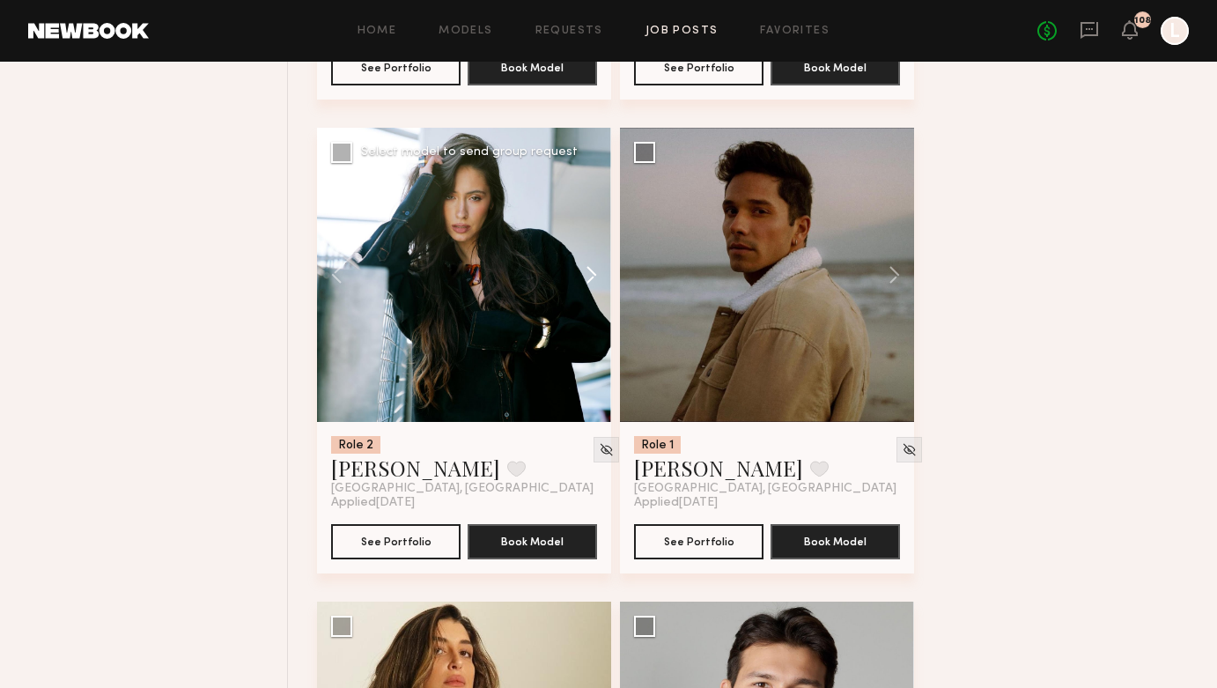
click at [588, 282] on button at bounding box center [583, 275] width 56 height 294
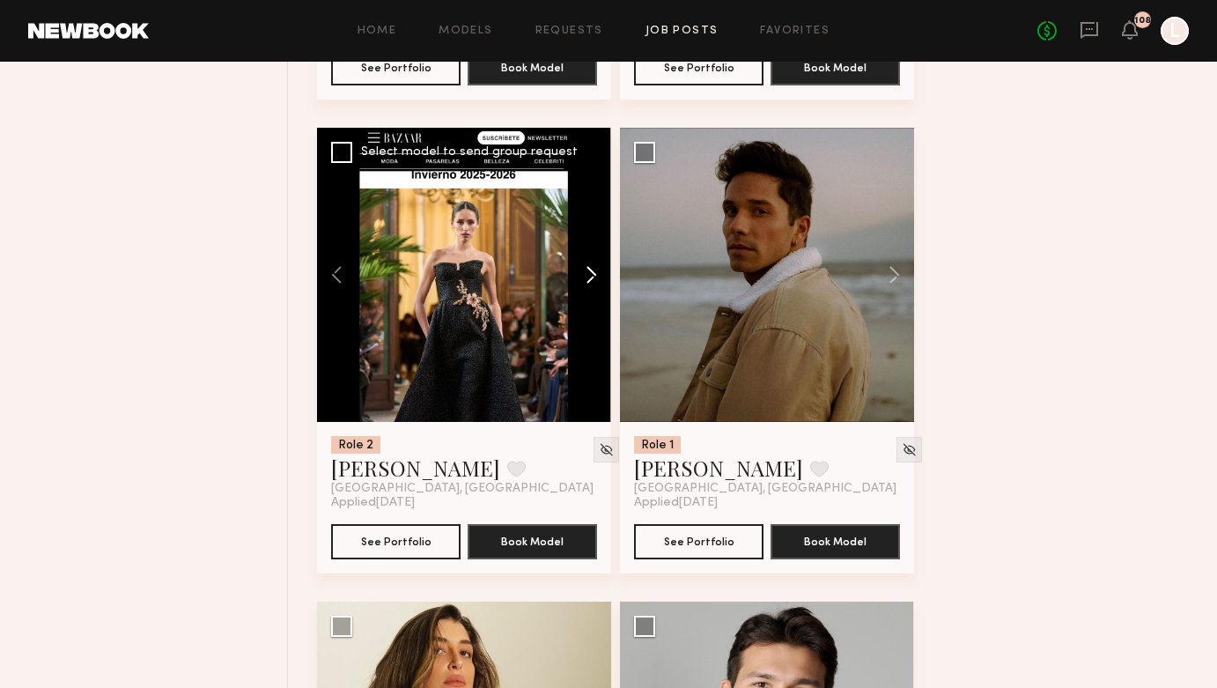
click at [588, 282] on button at bounding box center [583, 275] width 56 height 294
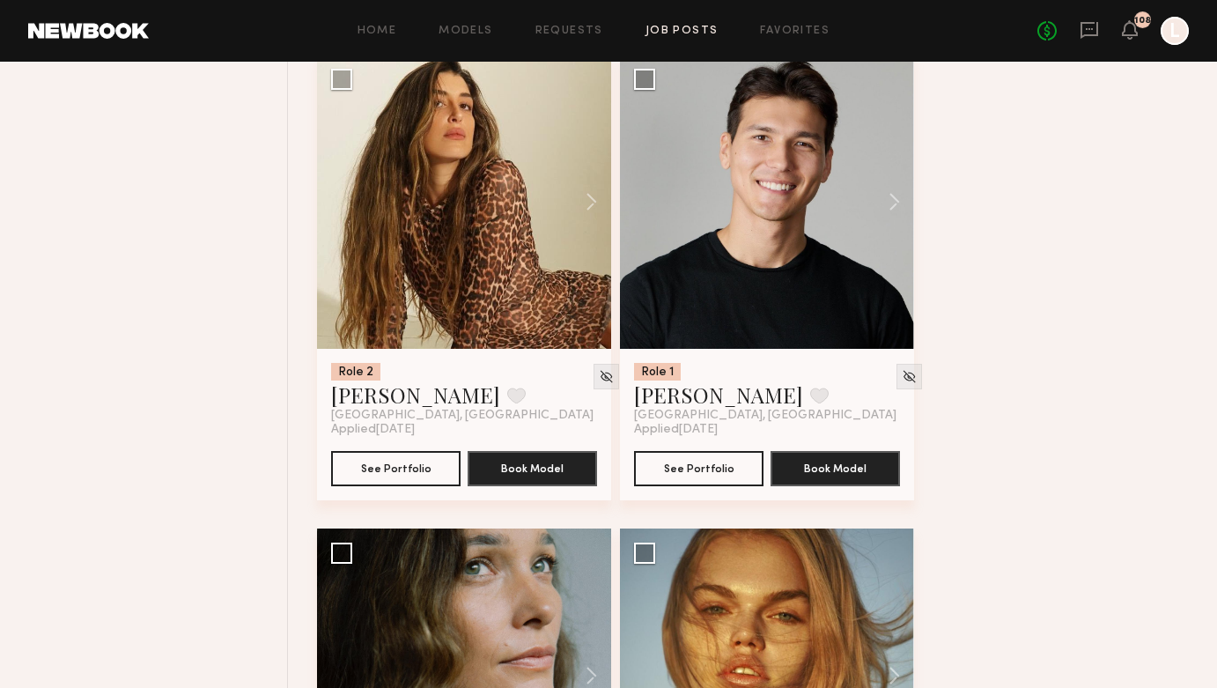
scroll to position [2648, 0]
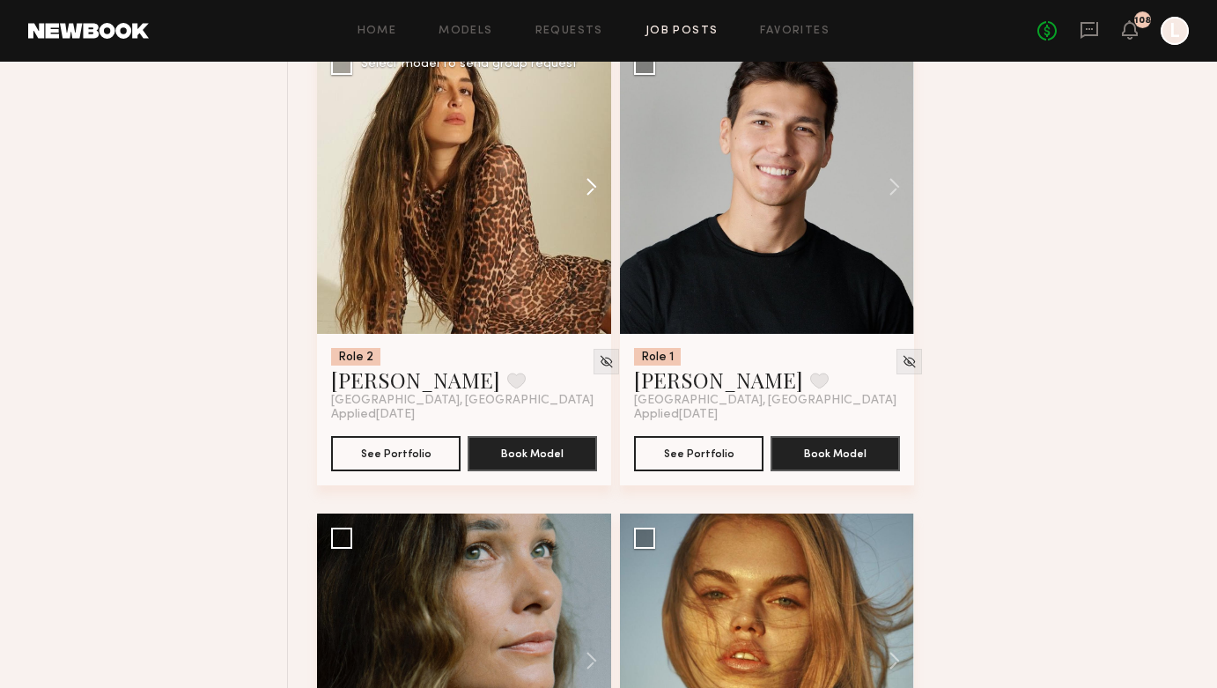
click at [592, 183] on button at bounding box center [583, 187] width 56 height 294
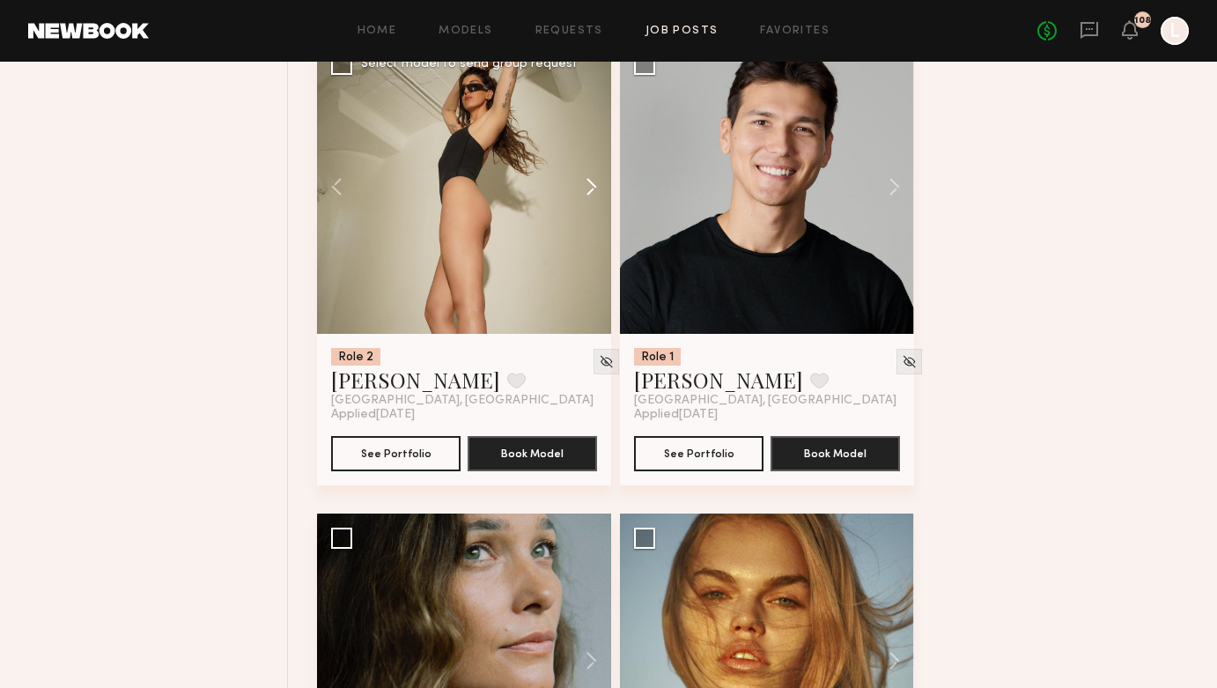
click at [592, 183] on button at bounding box center [583, 187] width 56 height 294
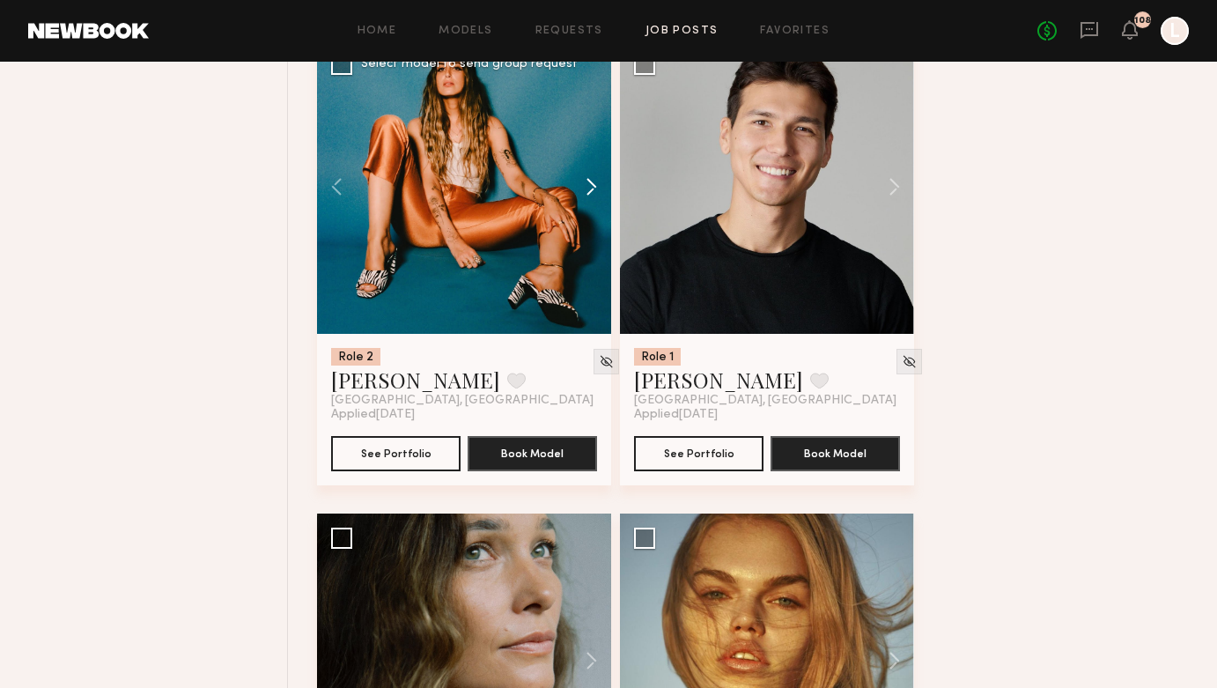
click at [592, 183] on button at bounding box center [583, 187] width 56 height 294
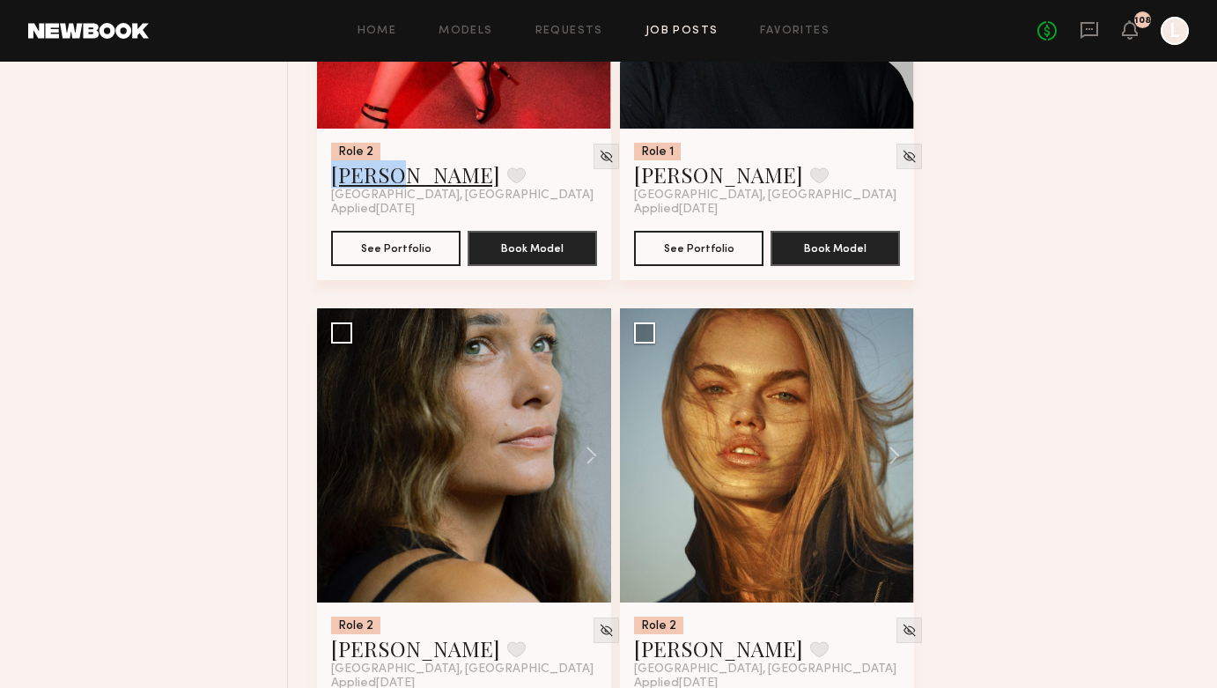
scroll to position [2992, 0]
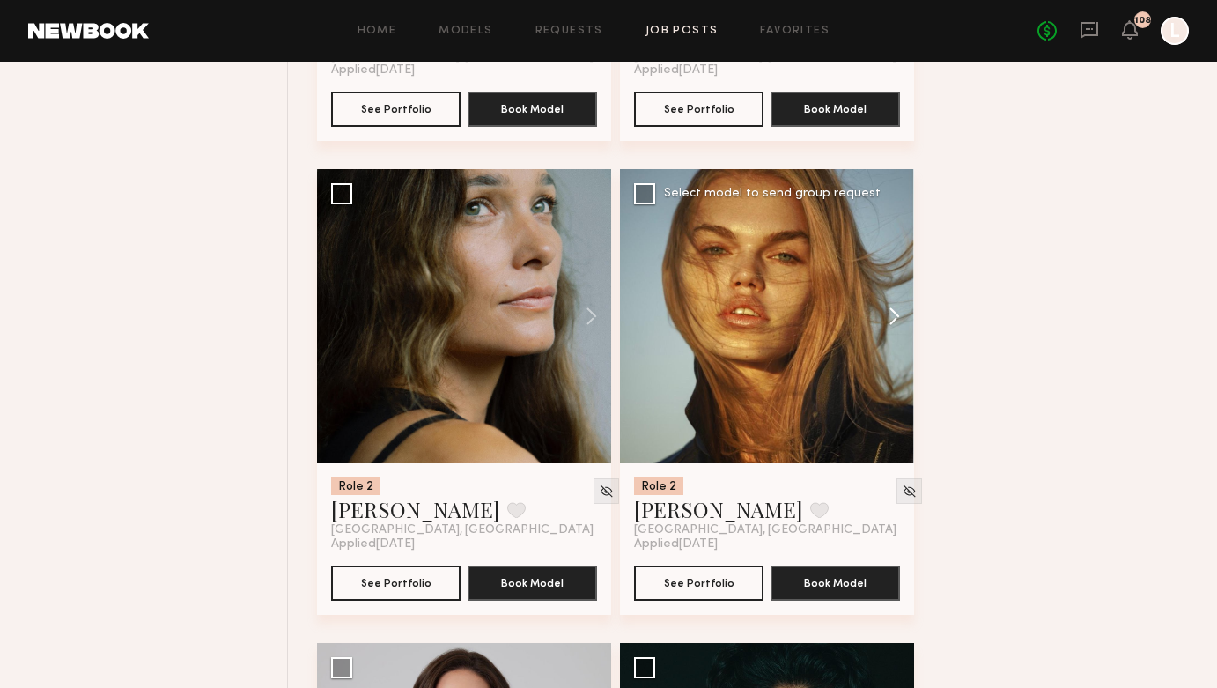
click at [904, 315] on button at bounding box center [886, 316] width 56 height 294
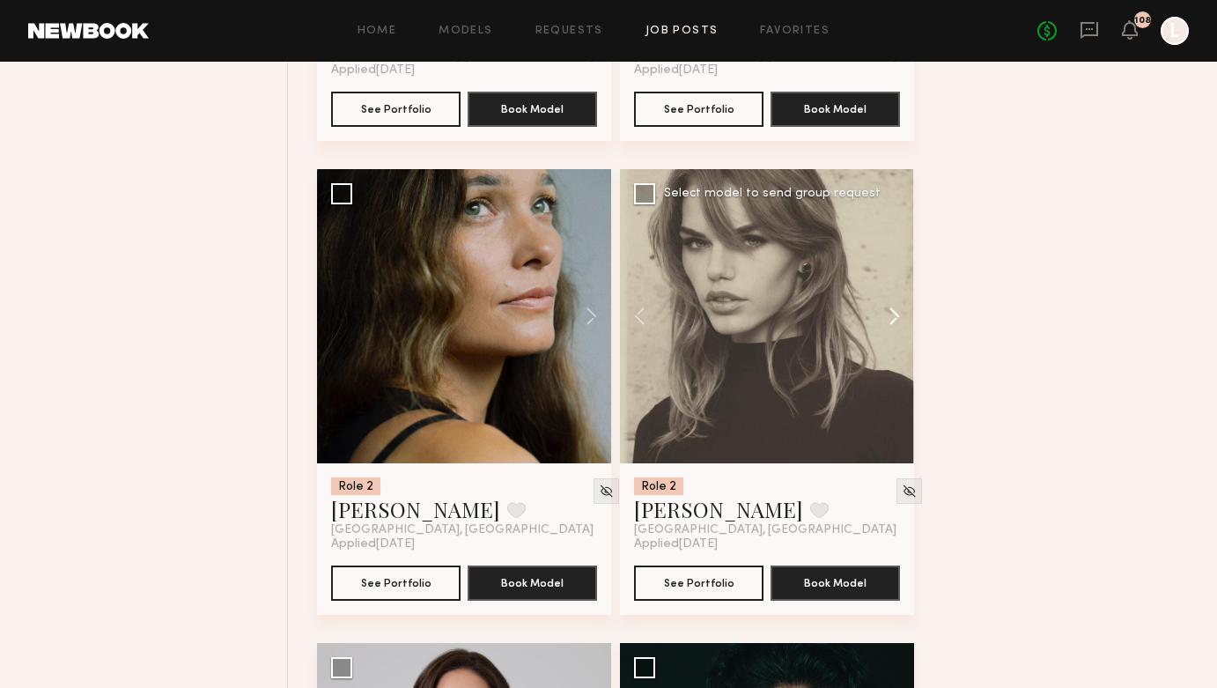
click at [904, 315] on button at bounding box center [886, 316] width 56 height 294
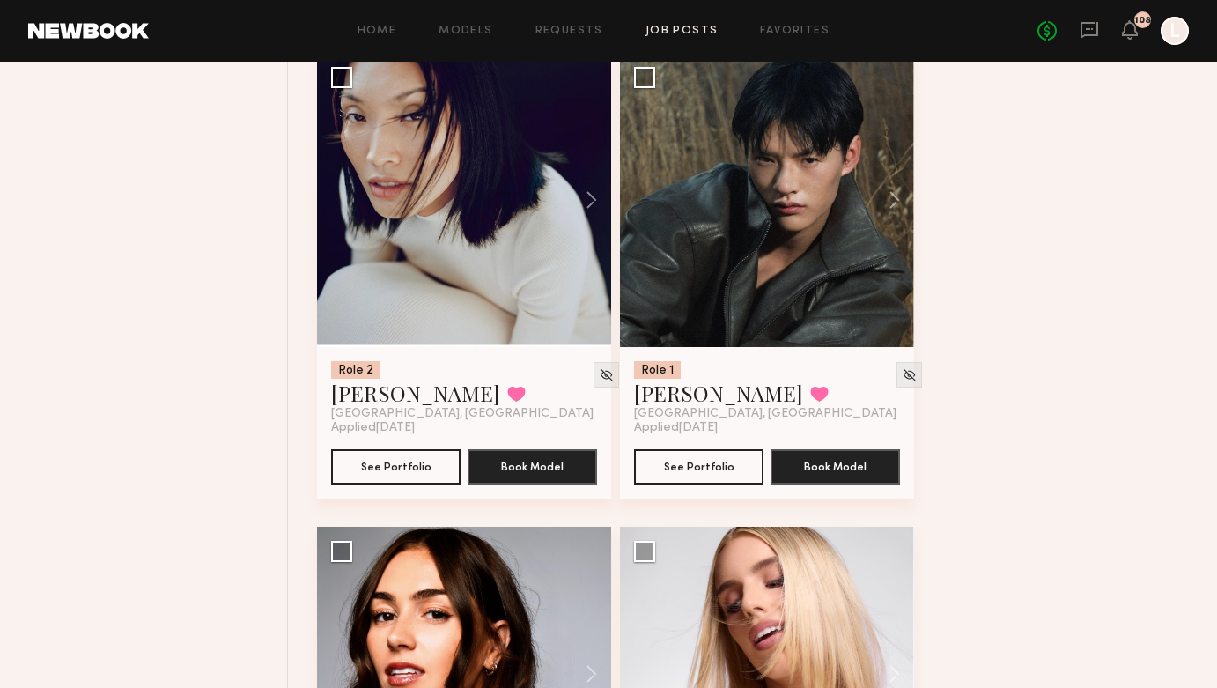
scroll to position [4934, 0]
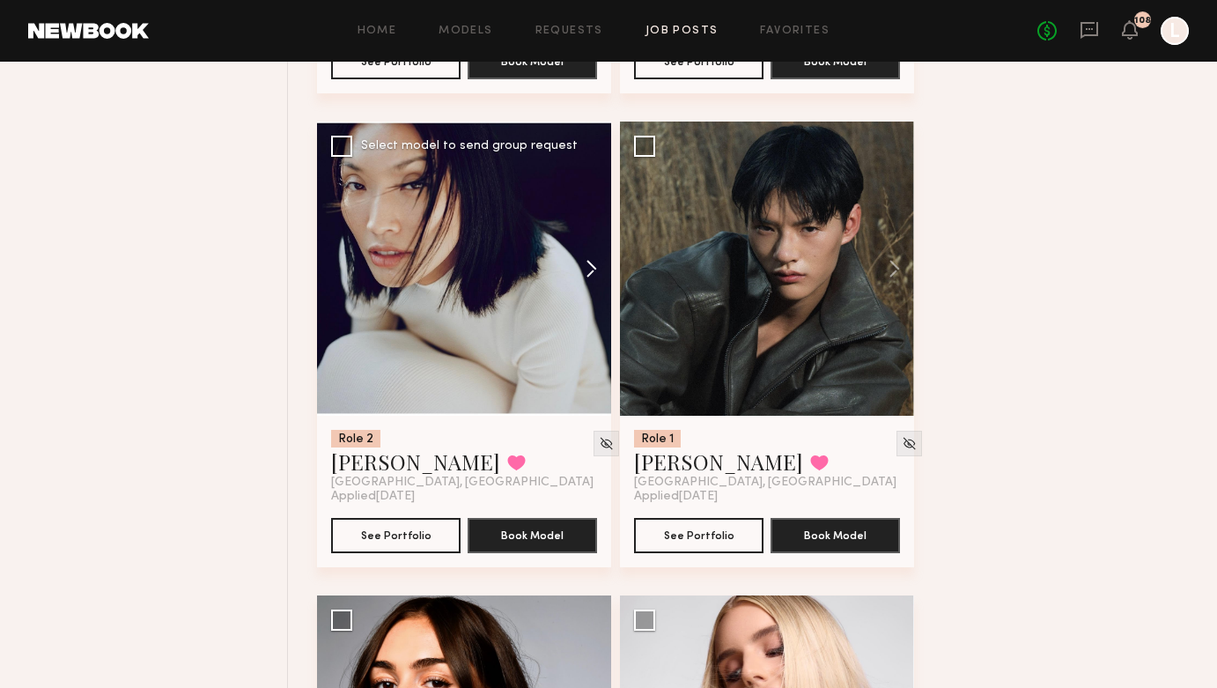
click at [592, 274] on button at bounding box center [583, 269] width 56 height 294
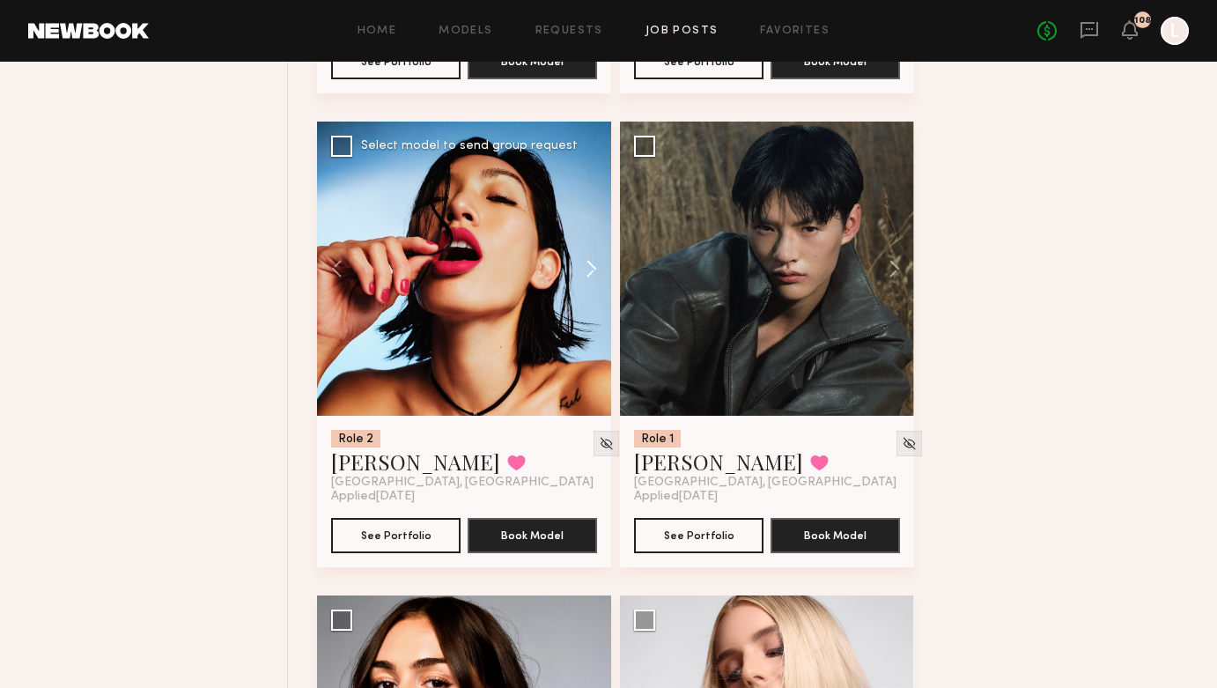
click at [592, 274] on button at bounding box center [583, 269] width 56 height 294
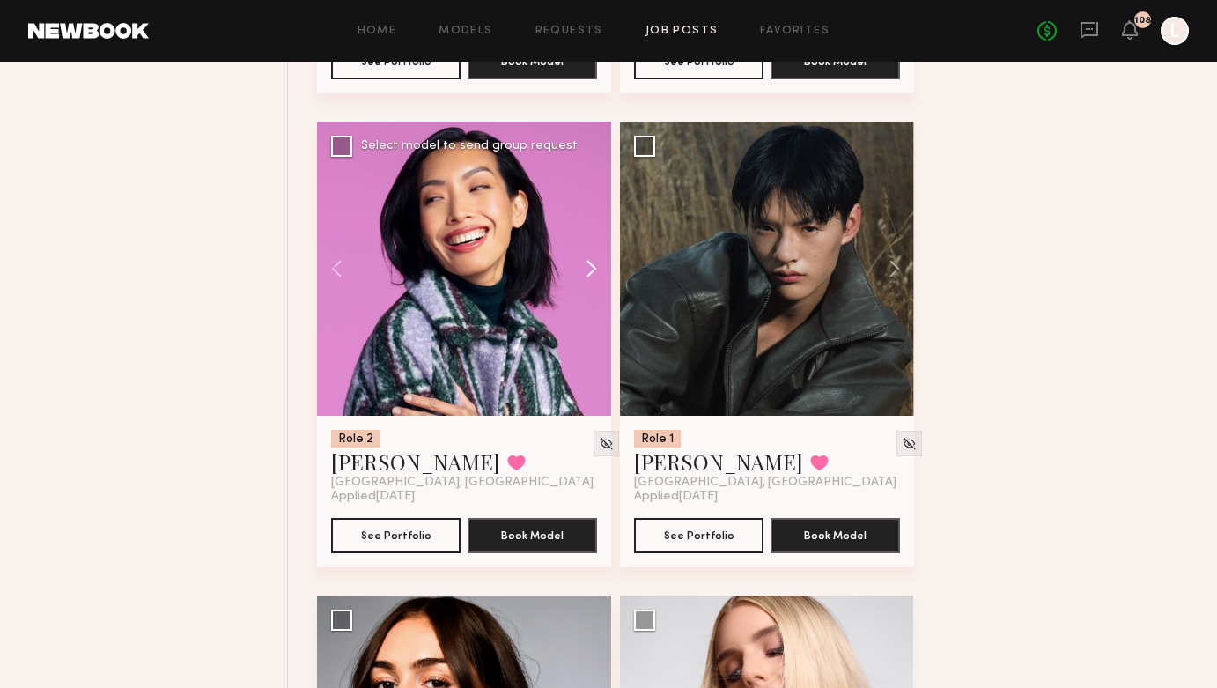
click at [592, 274] on button at bounding box center [583, 269] width 56 height 294
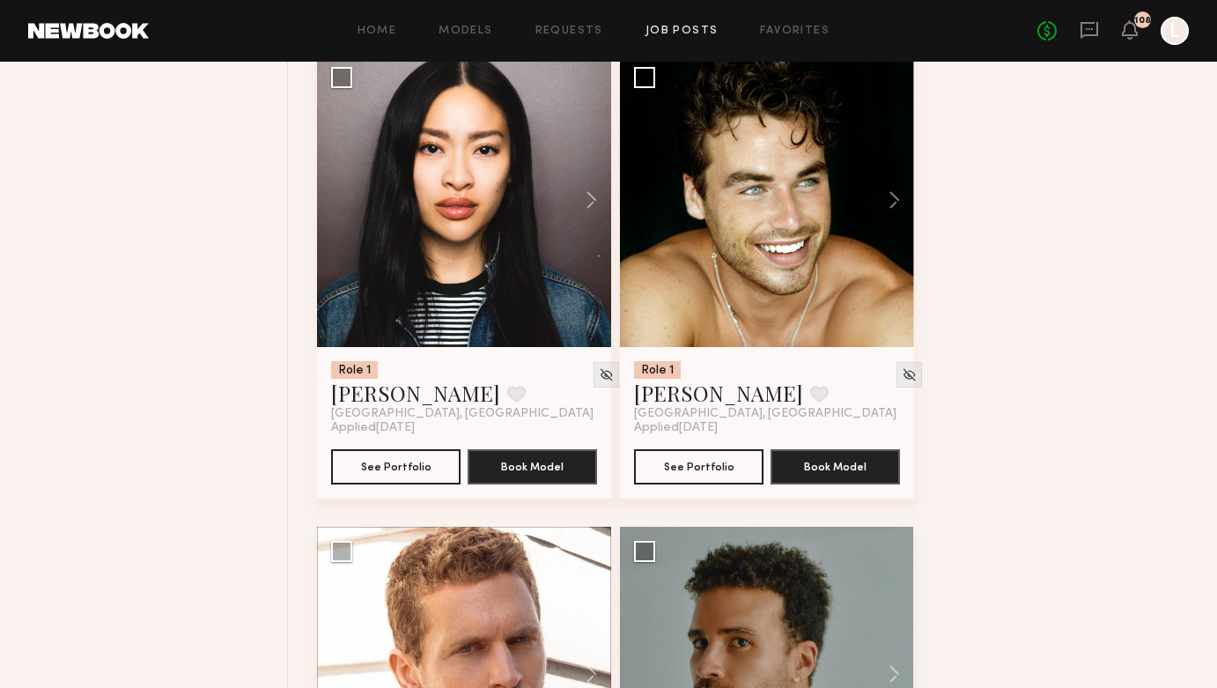
scroll to position [12607, 0]
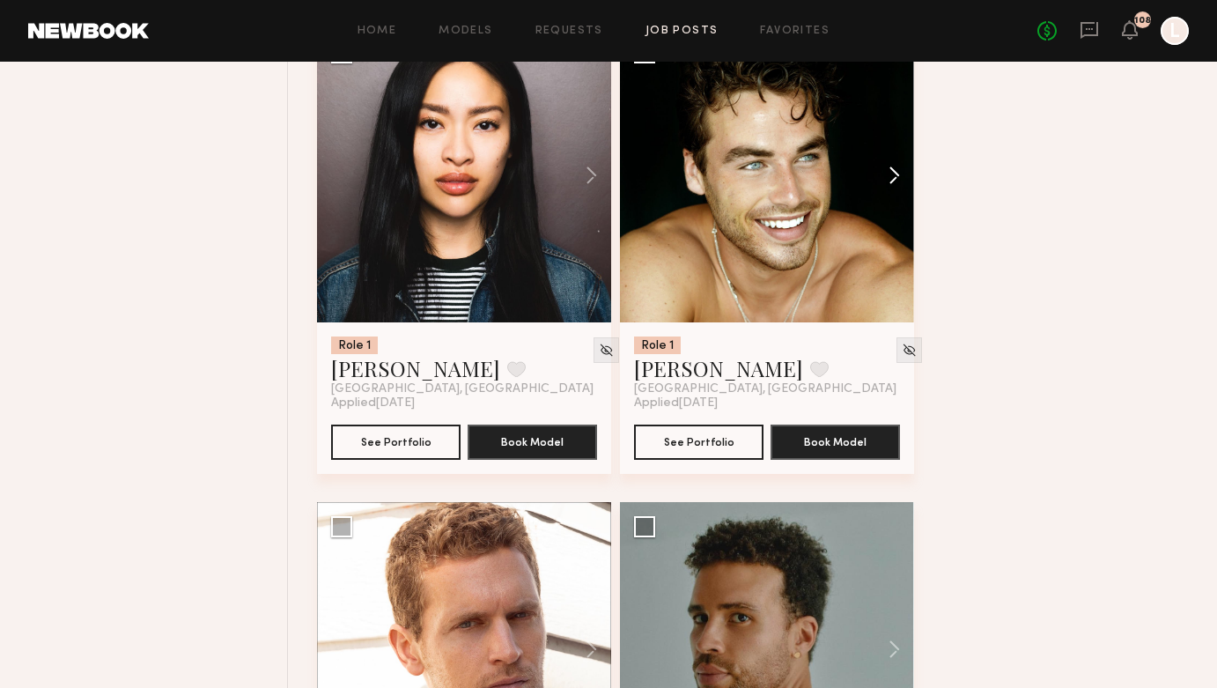
click at [895, 180] on button at bounding box center [886, 175] width 56 height 294
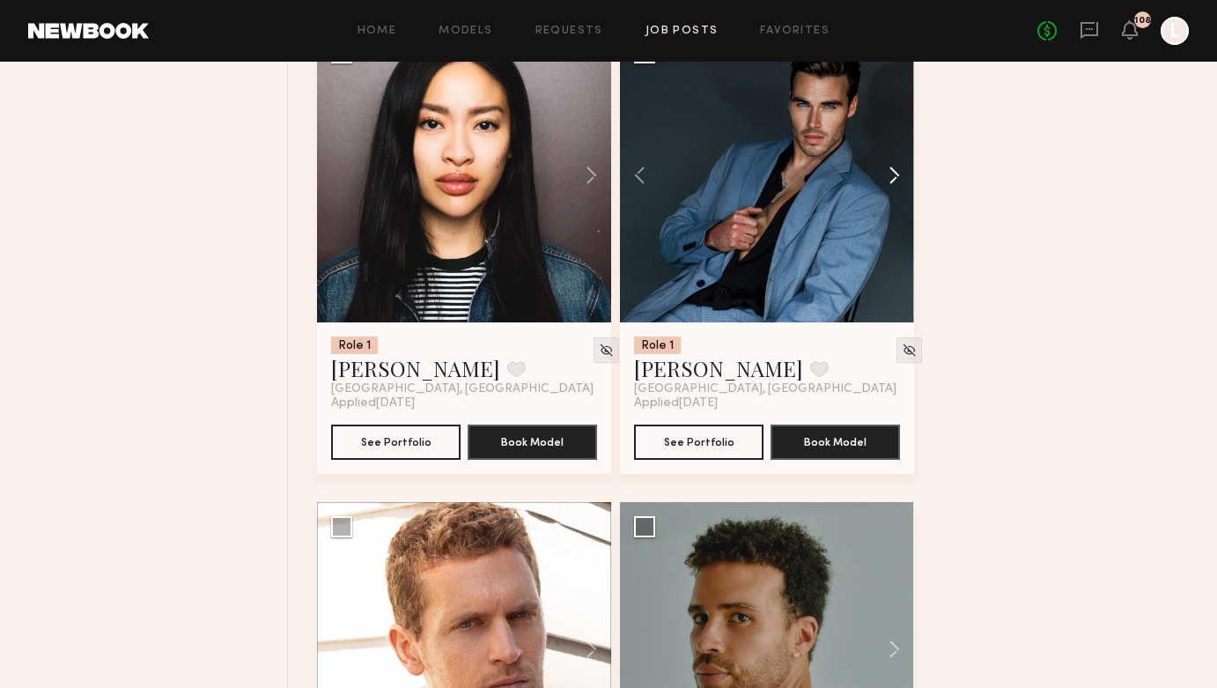
click at [895, 180] on button at bounding box center [886, 175] width 56 height 294
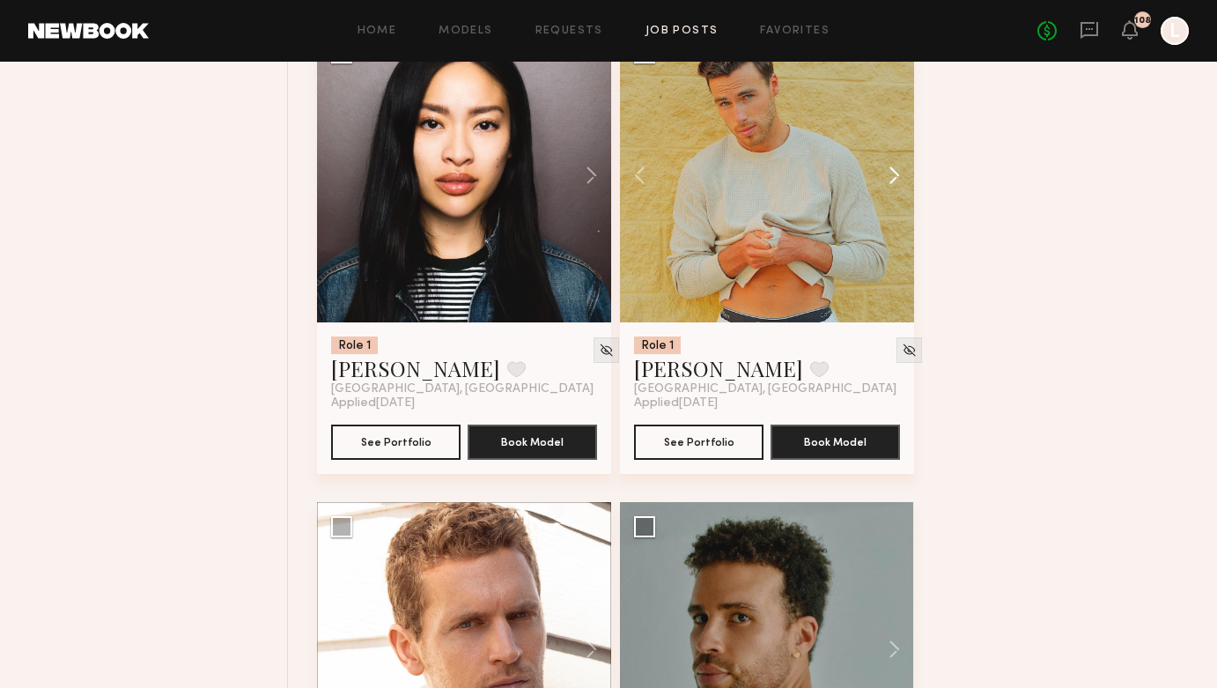
click at [895, 180] on button at bounding box center [886, 175] width 56 height 294
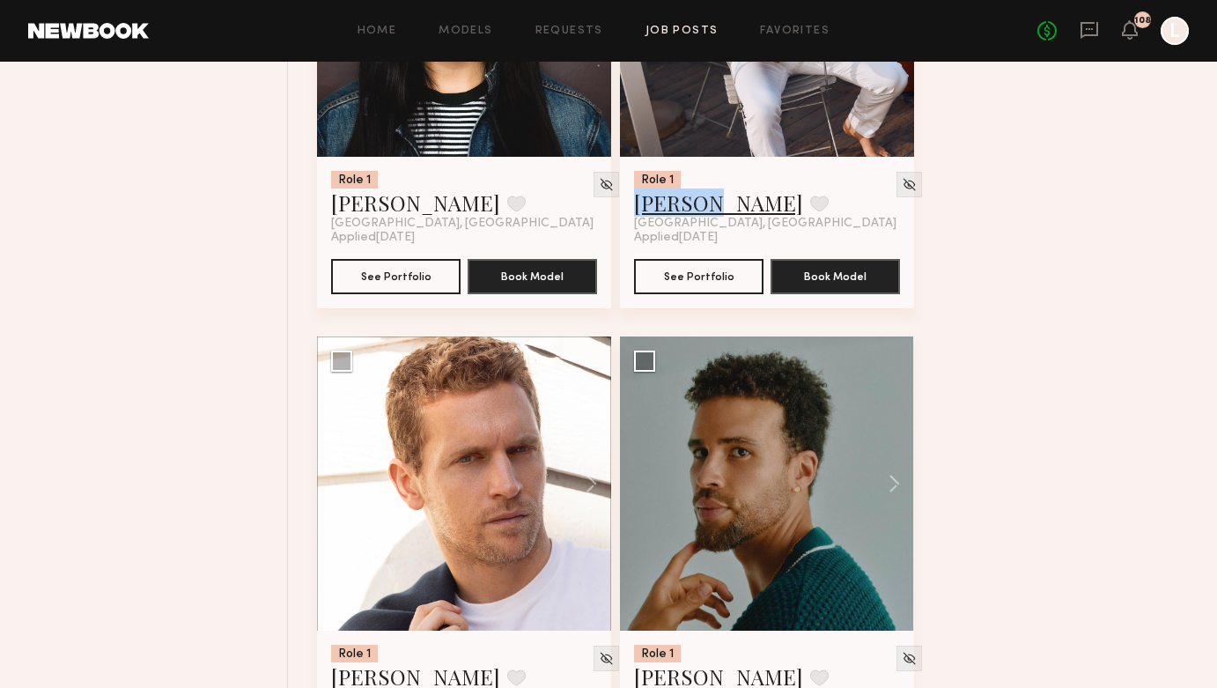
scroll to position [12908, 0]
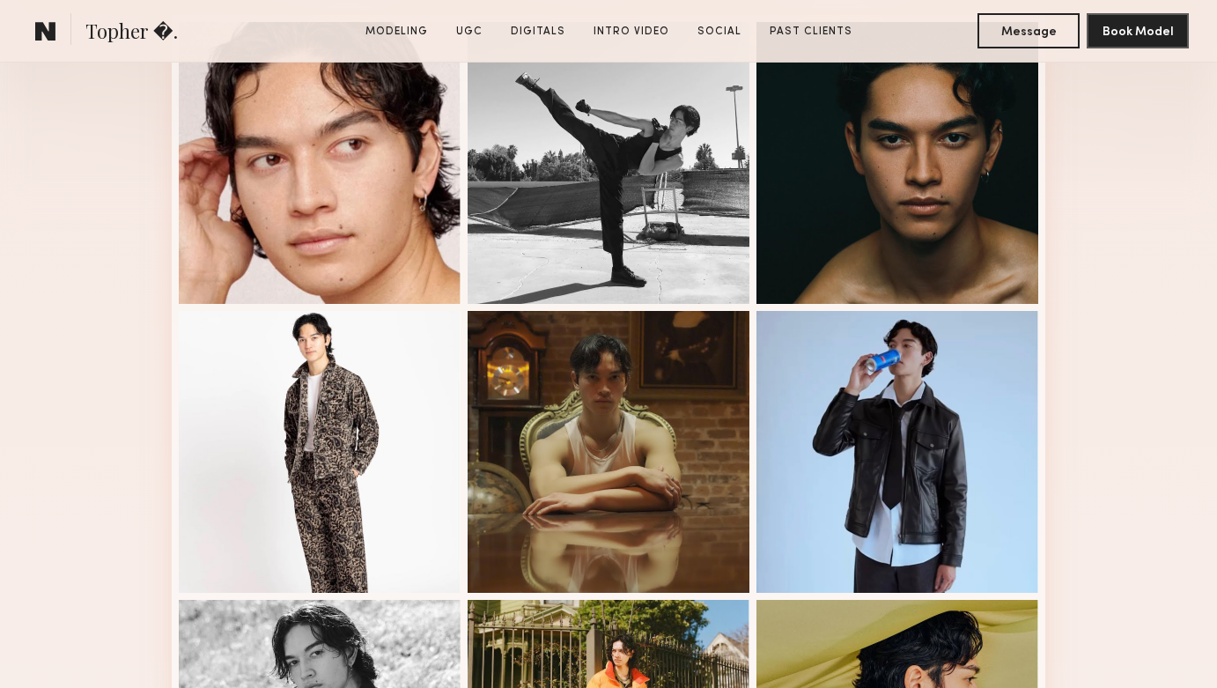
scroll to position [499, 0]
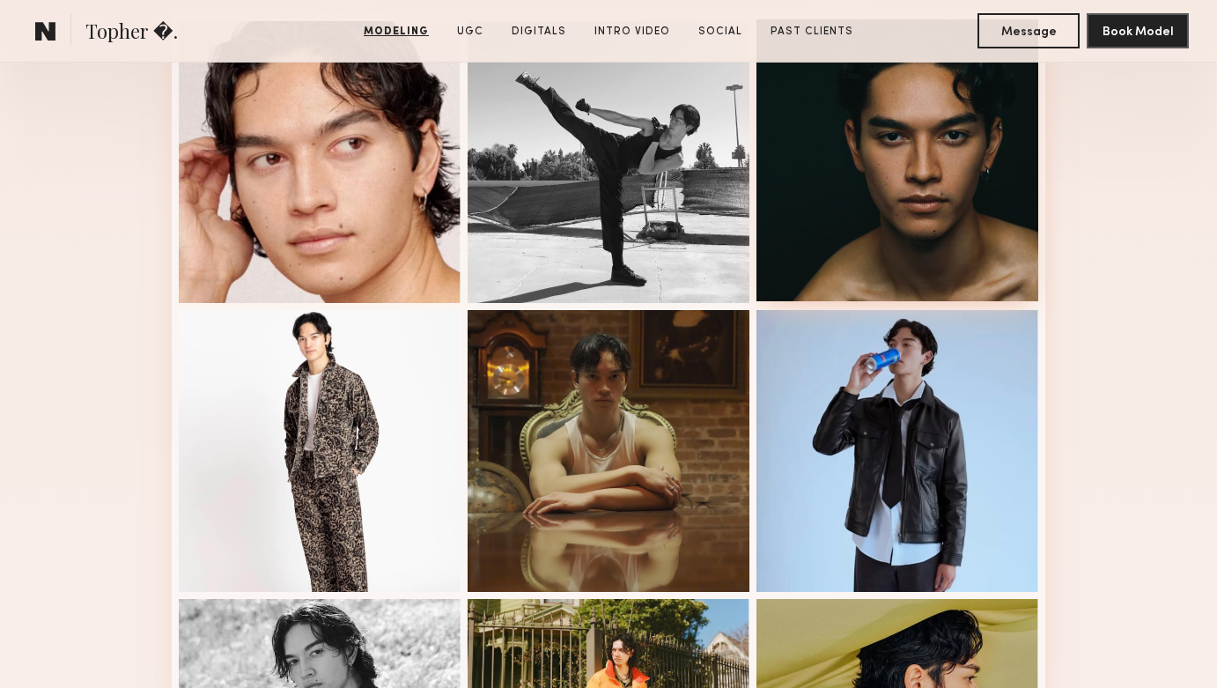
click at [867, 193] on div at bounding box center [897, 160] width 282 height 282
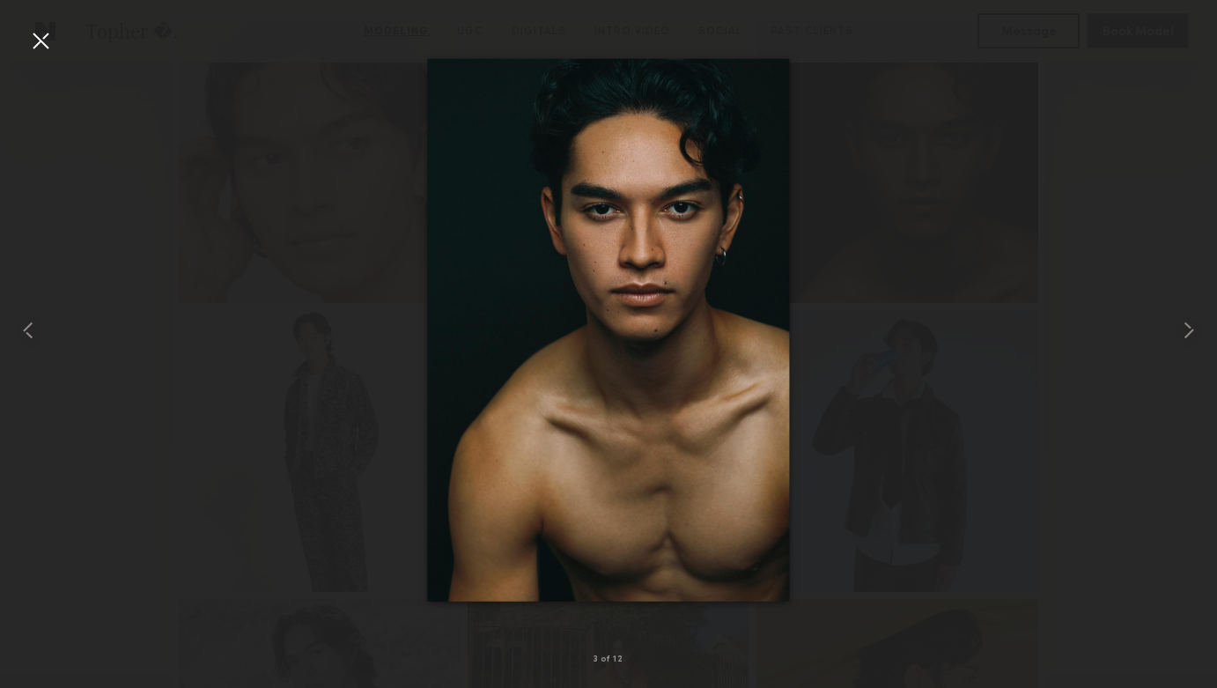
click at [1006, 218] on div at bounding box center [608, 329] width 1217 height 603
click at [46, 40] on div at bounding box center [40, 40] width 28 height 28
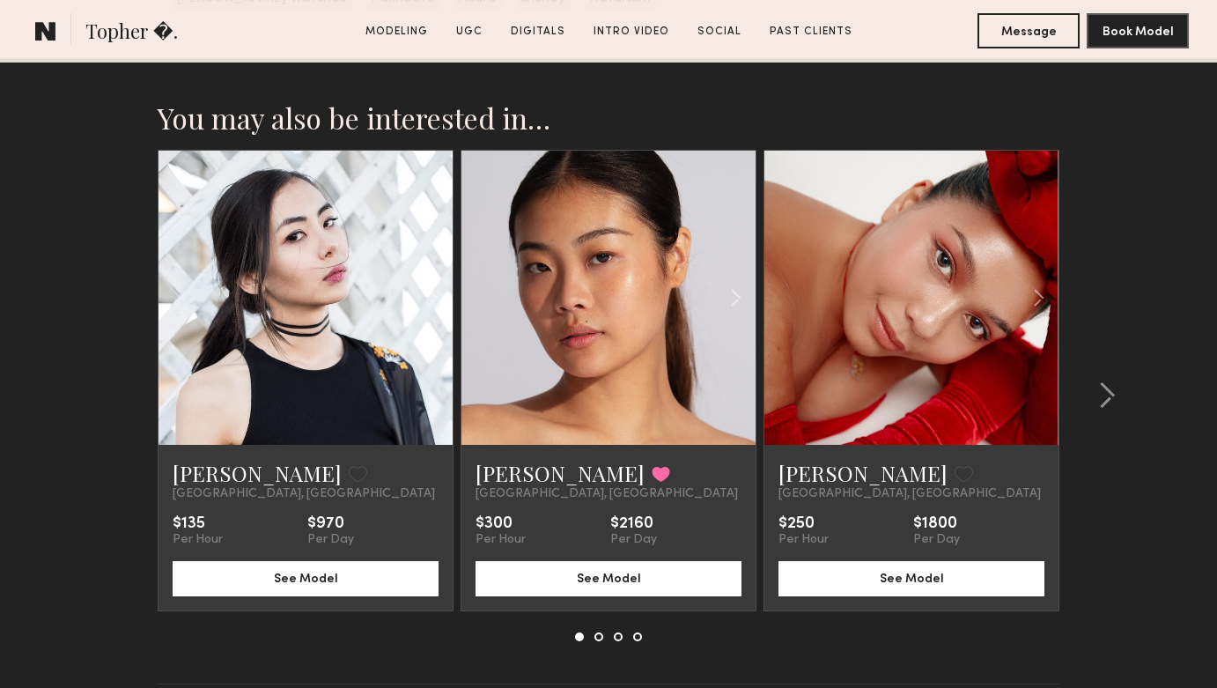
scroll to position [6049, 0]
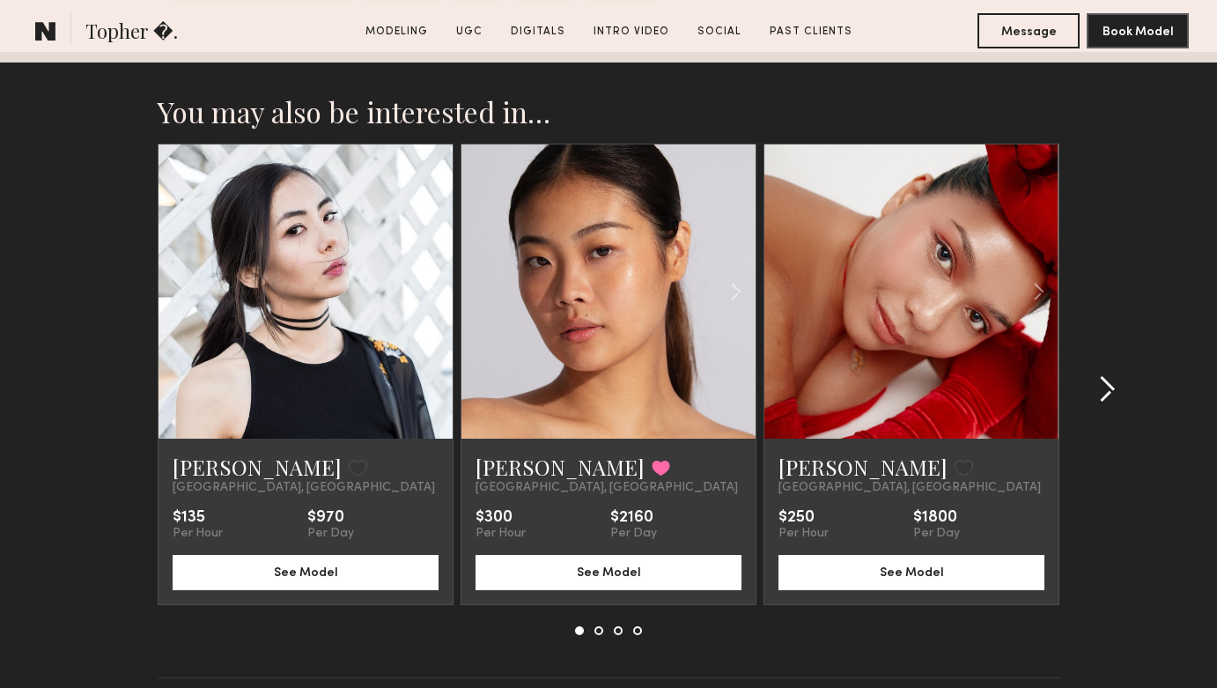
click at [1111, 375] on common-icon at bounding box center [1107, 389] width 18 height 28
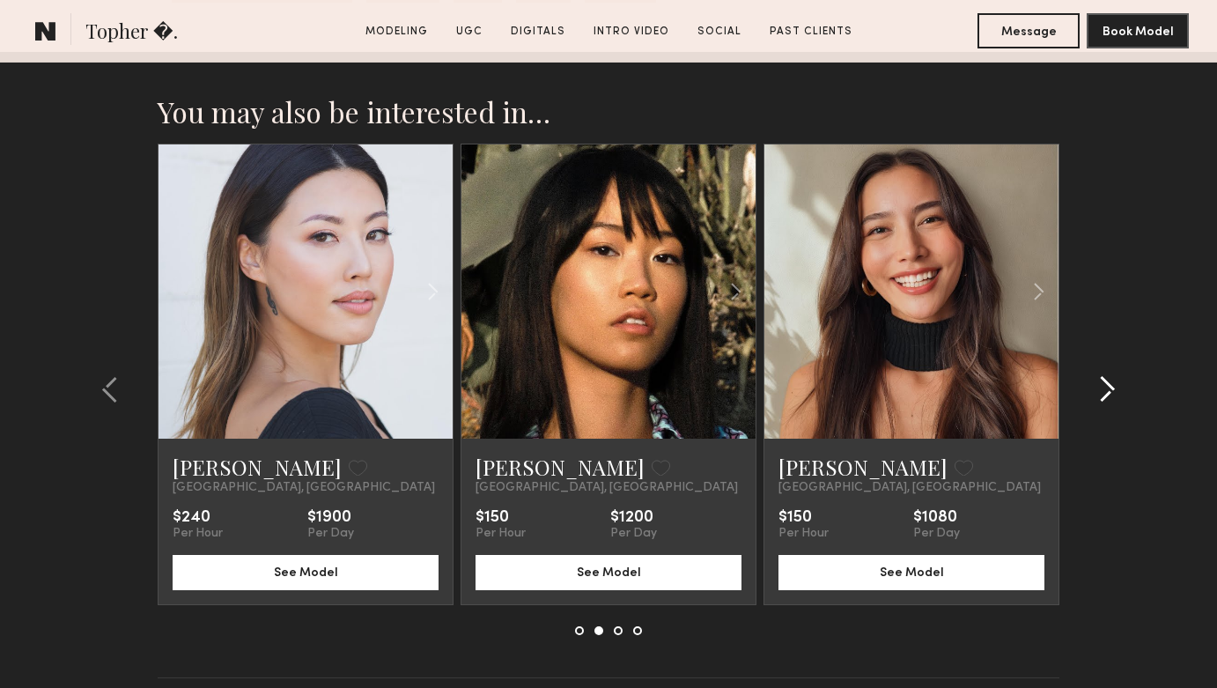
click at [1111, 375] on common-icon at bounding box center [1107, 389] width 18 height 28
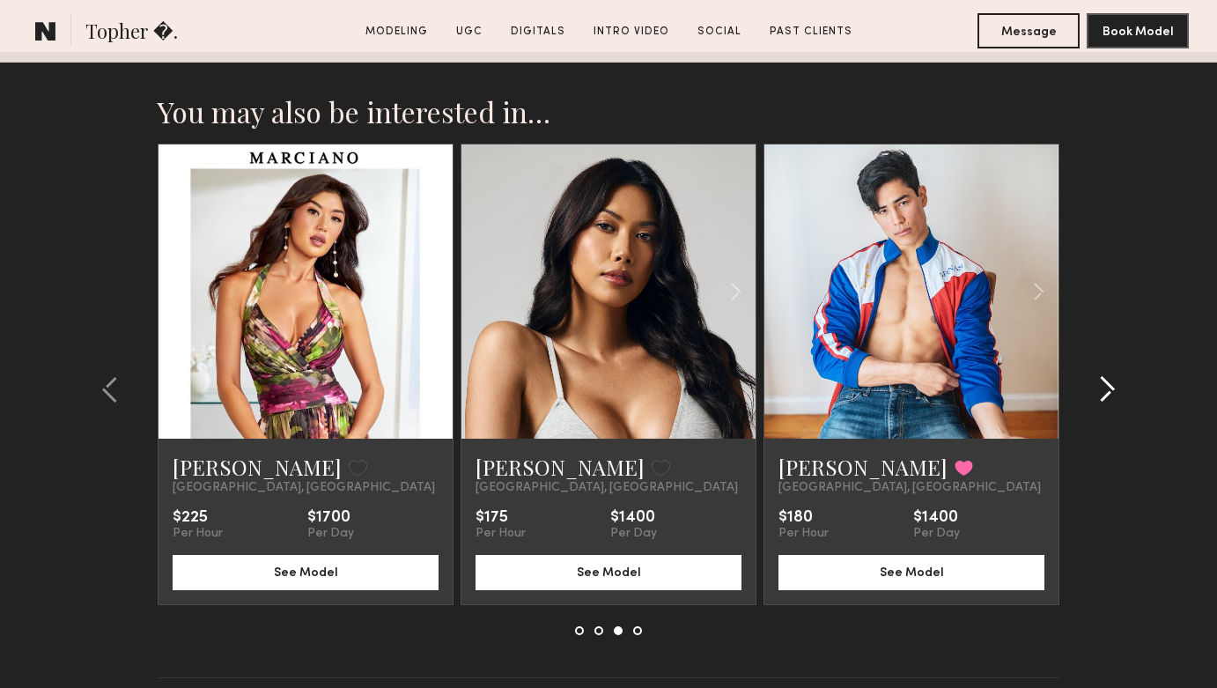
click at [1111, 375] on common-icon at bounding box center [1107, 389] width 18 height 28
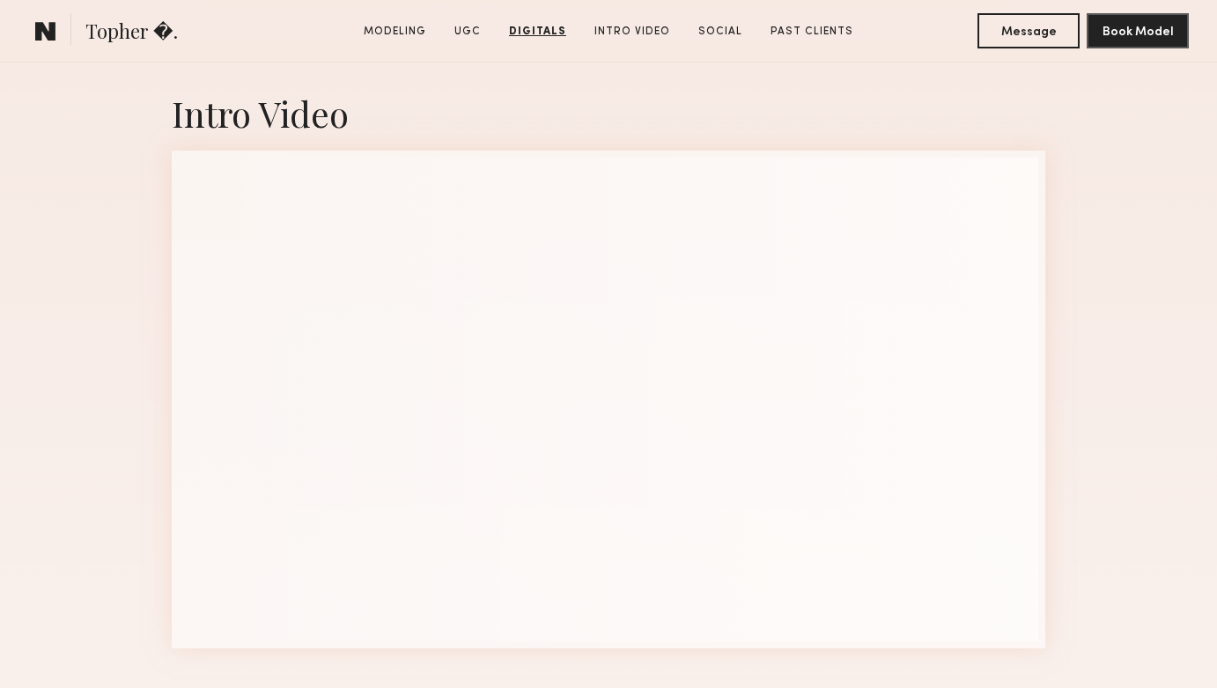
scroll to position [3997, 0]
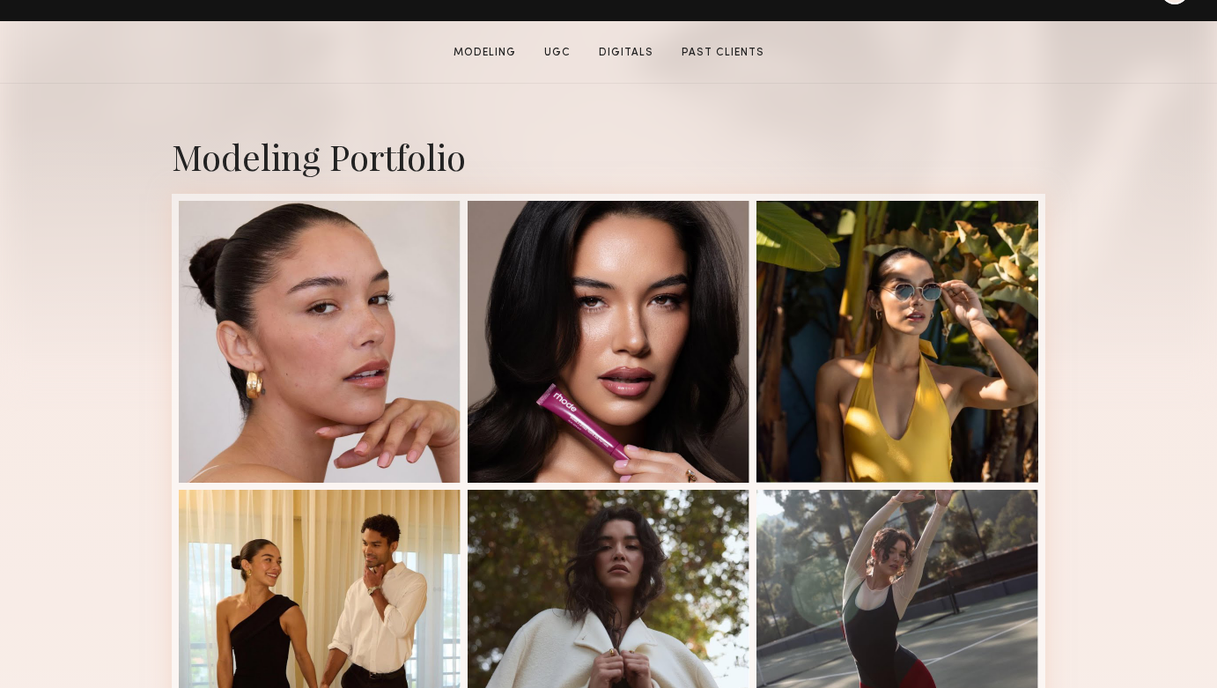
scroll to position [335, 0]
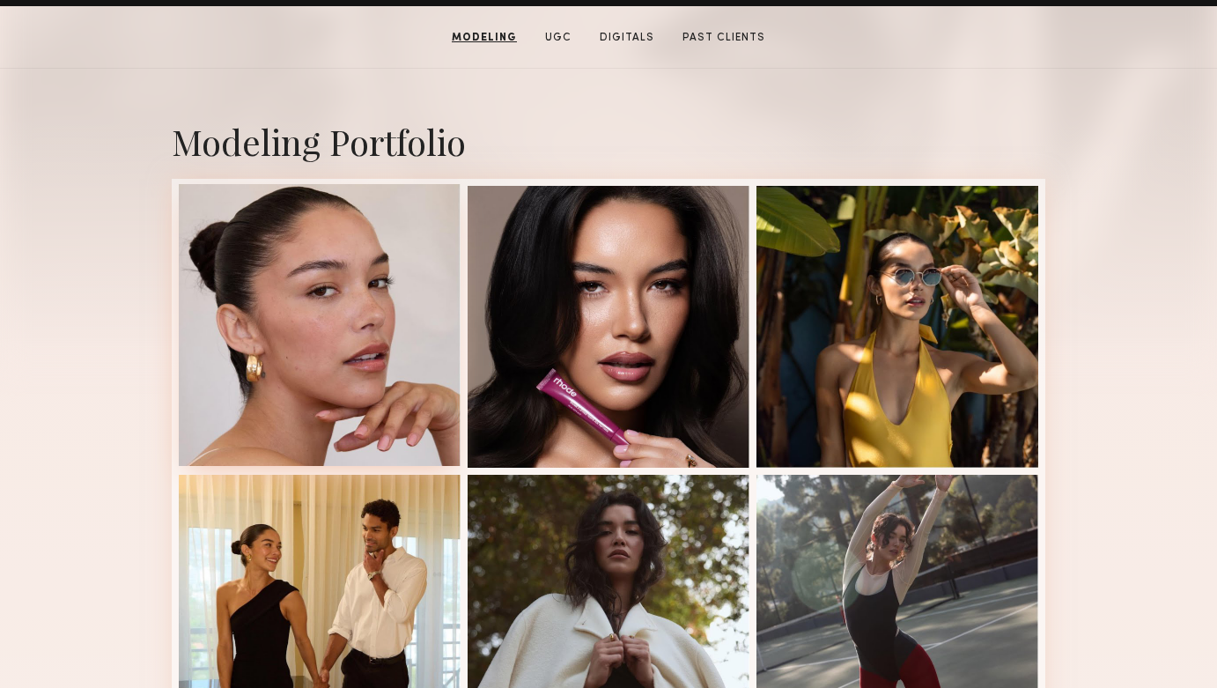
click at [327, 356] on div at bounding box center [320, 325] width 282 height 282
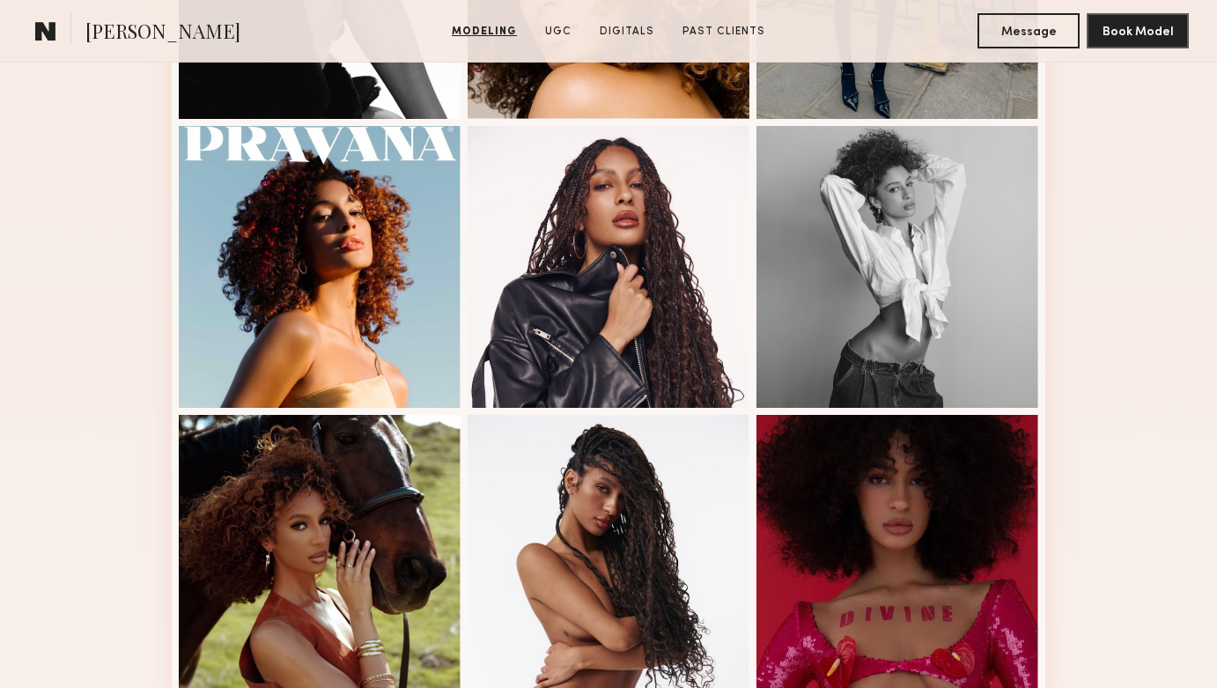
scroll to position [970, 0]
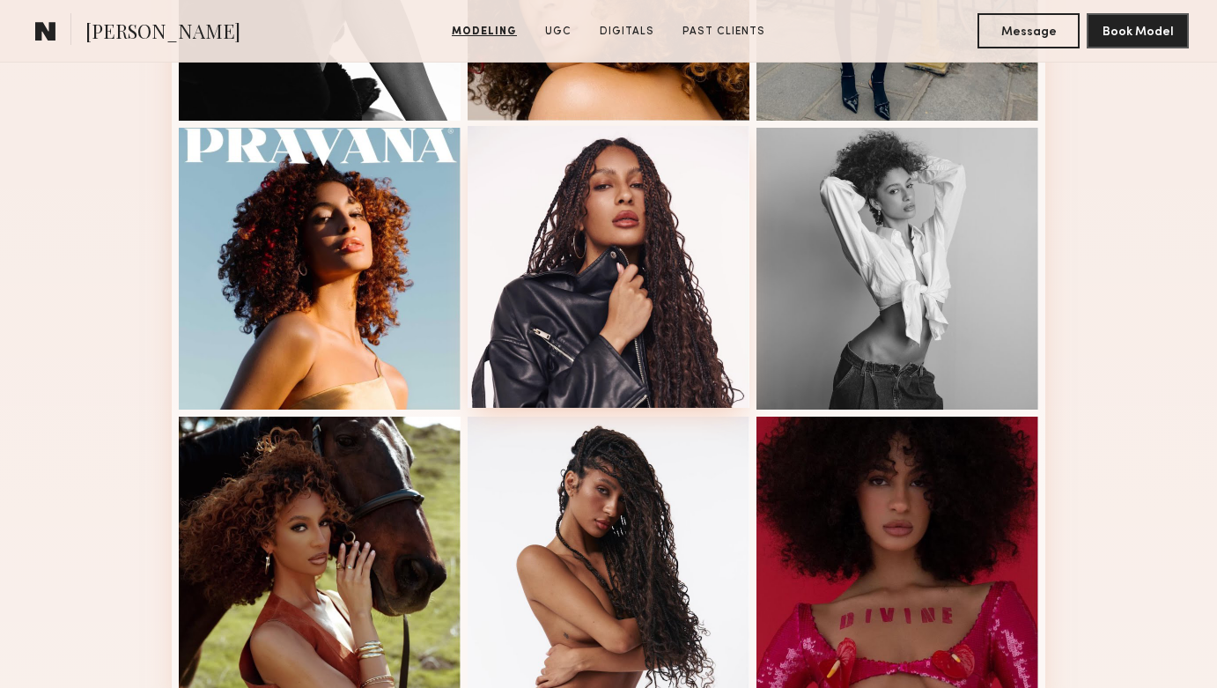
click at [661, 269] on div at bounding box center [609, 267] width 282 height 282
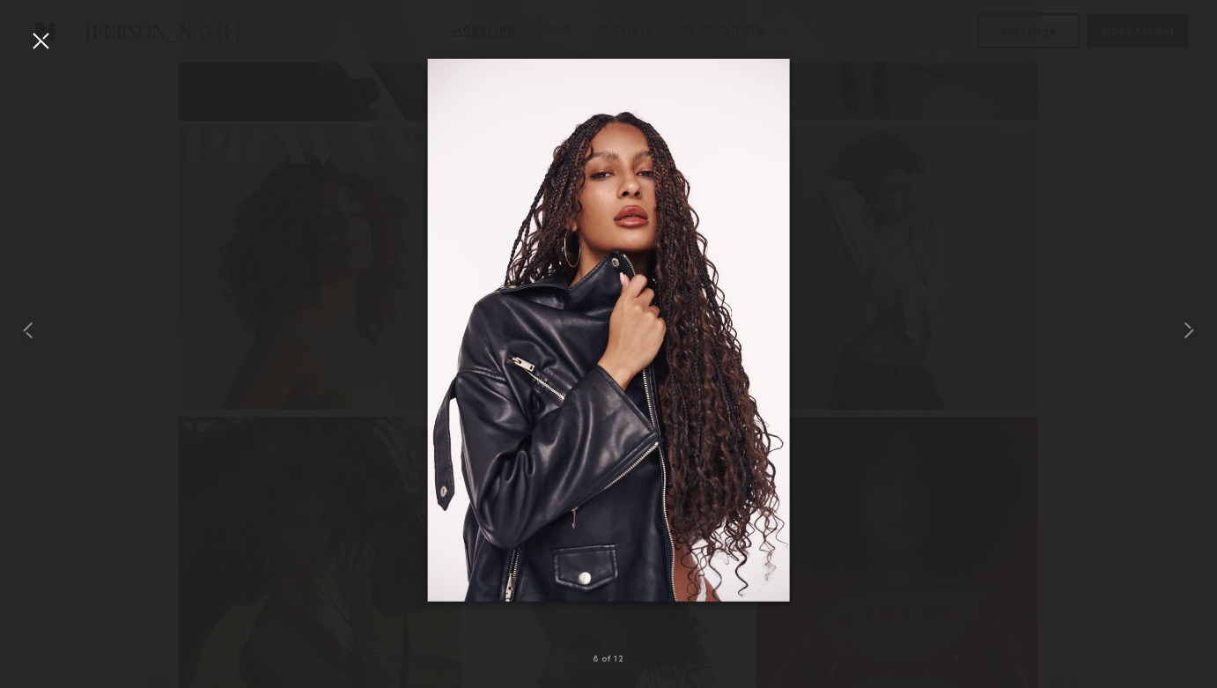
click at [973, 203] on div at bounding box center [608, 329] width 1217 height 603
click at [42, 44] on div at bounding box center [40, 40] width 28 height 28
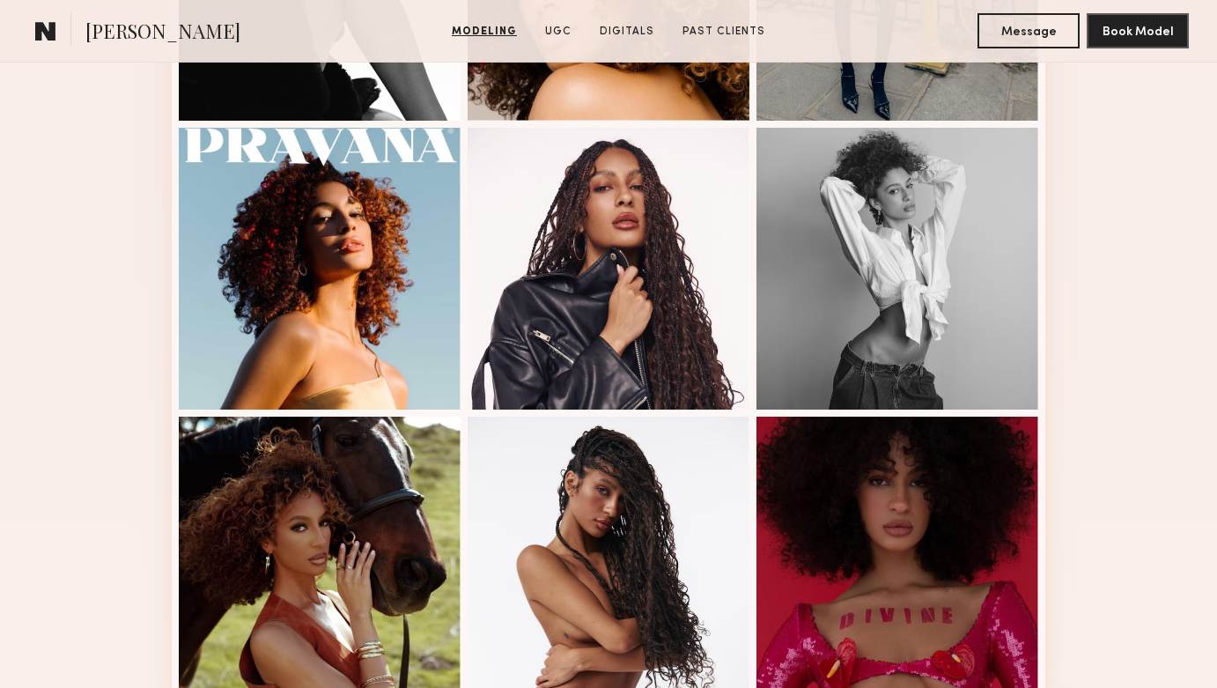
scroll to position [0, 0]
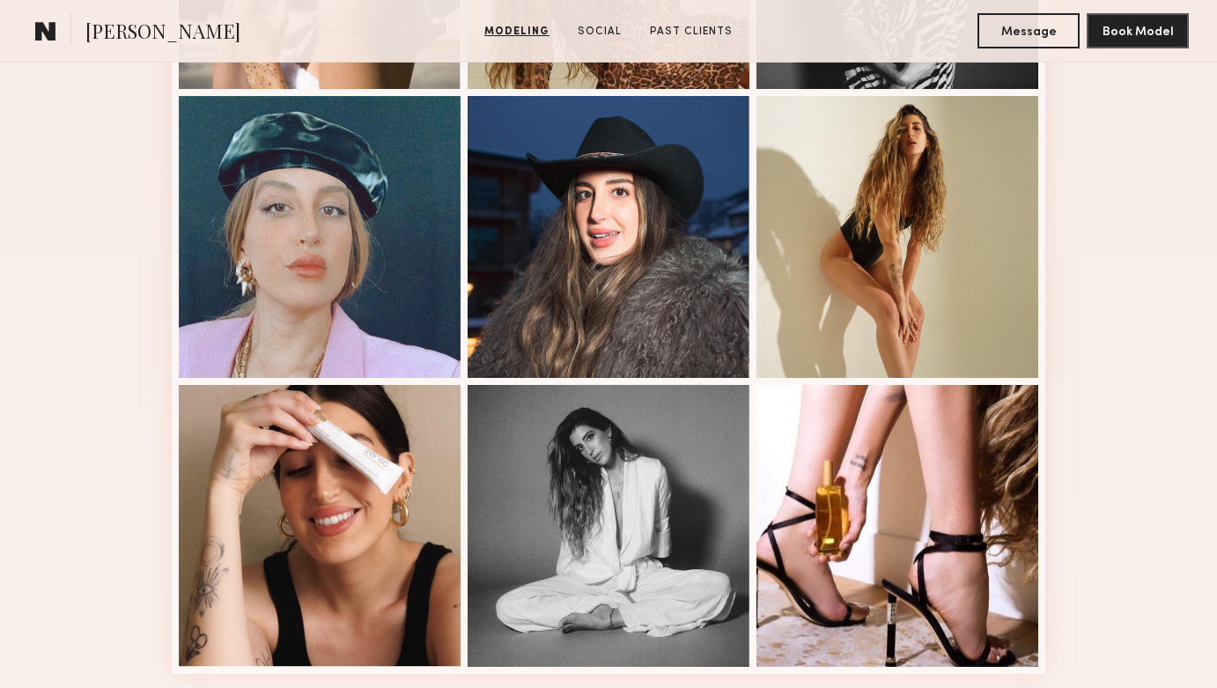
scroll to position [998, 0]
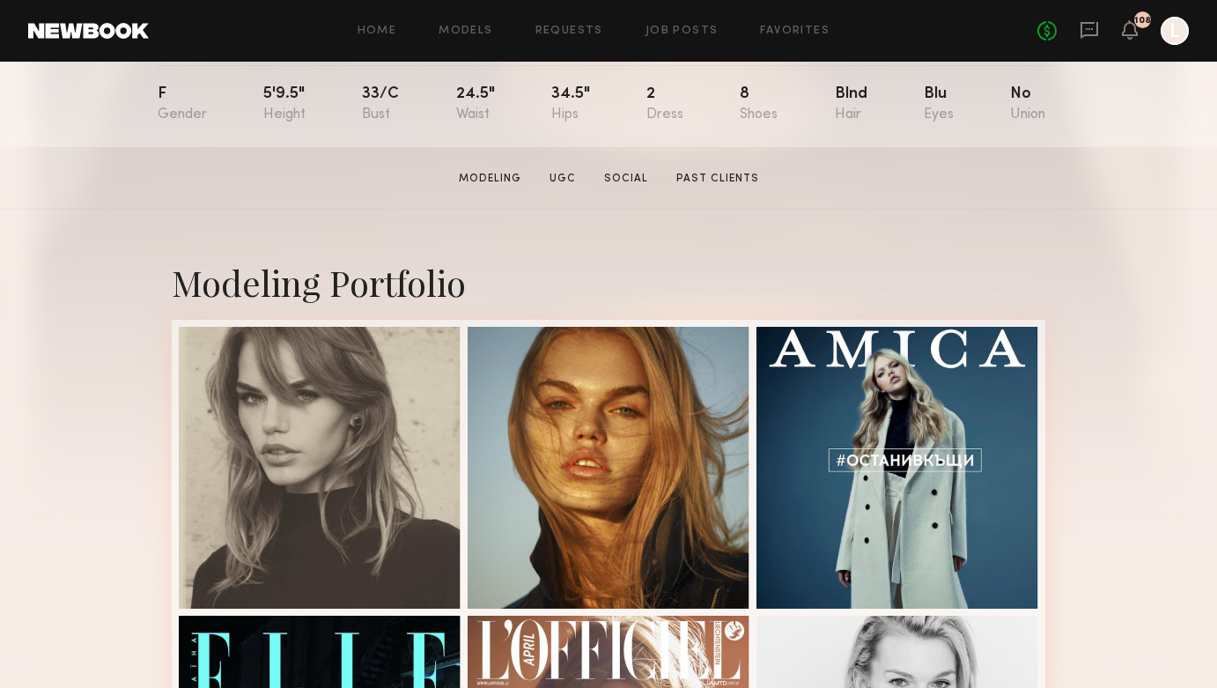
scroll to position [195, 0]
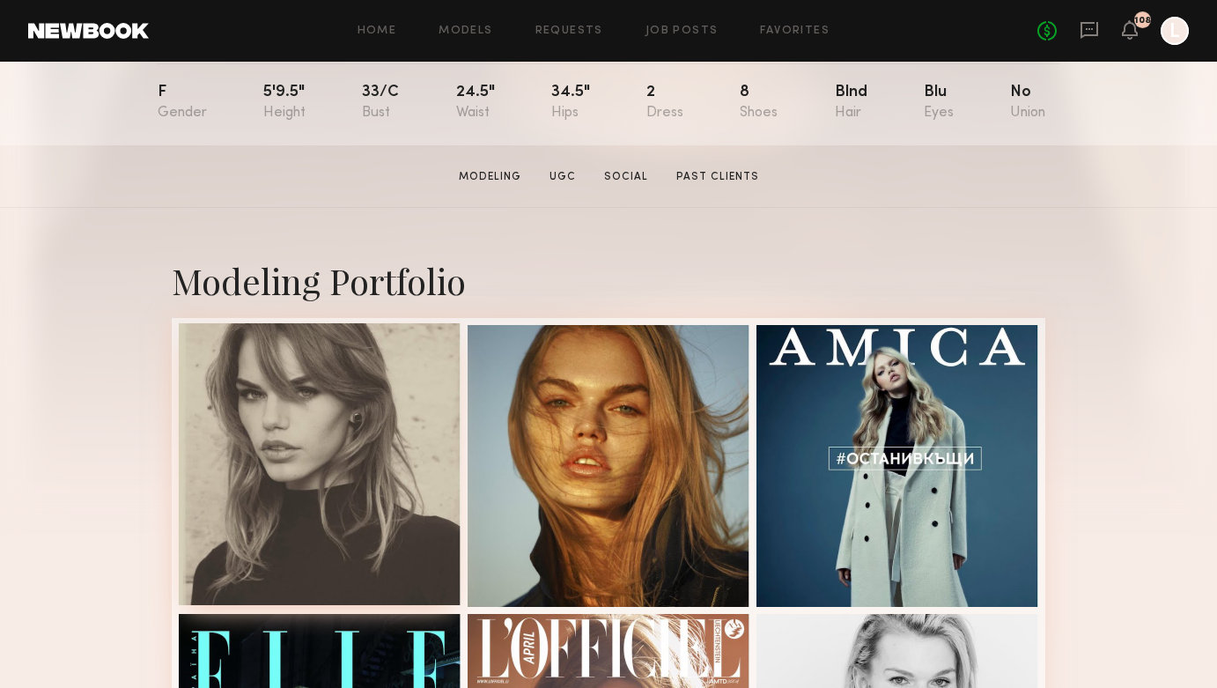
click at [290, 457] on div at bounding box center [320, 464] width 282 height 282
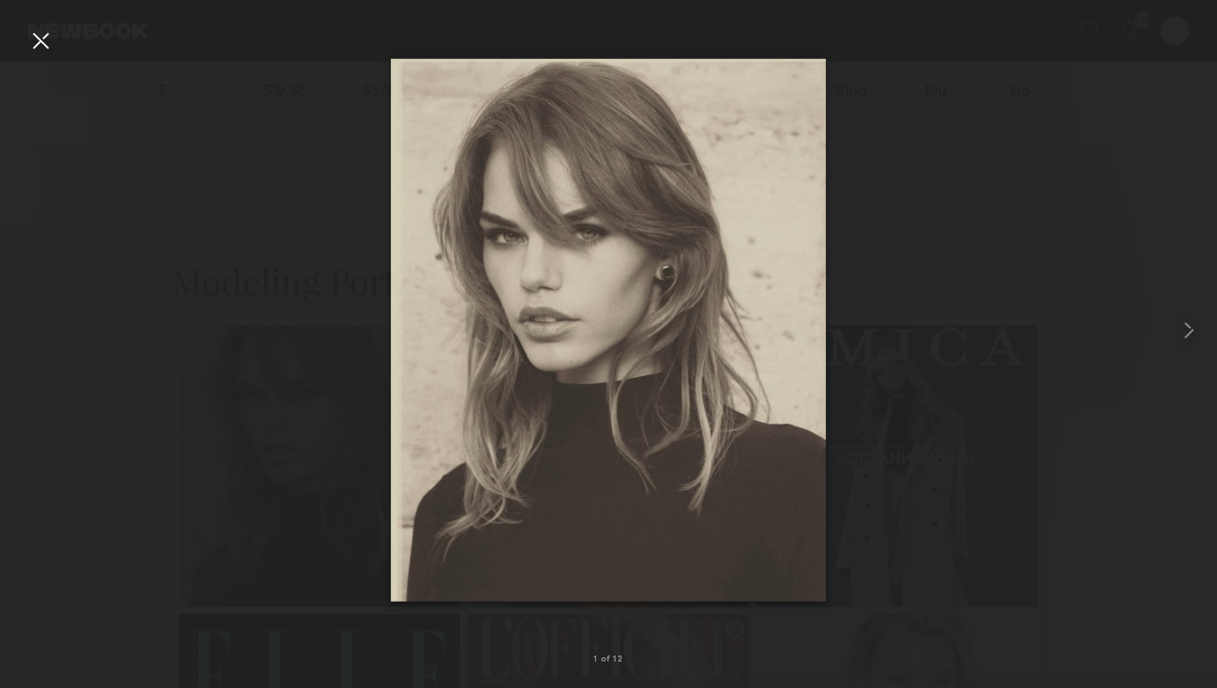
click at [940, 413] on div at bounding box center [608, 329] width 1217 height 603
click at [33, 43] on div at bounding box center [40, 40] width 28 height 28
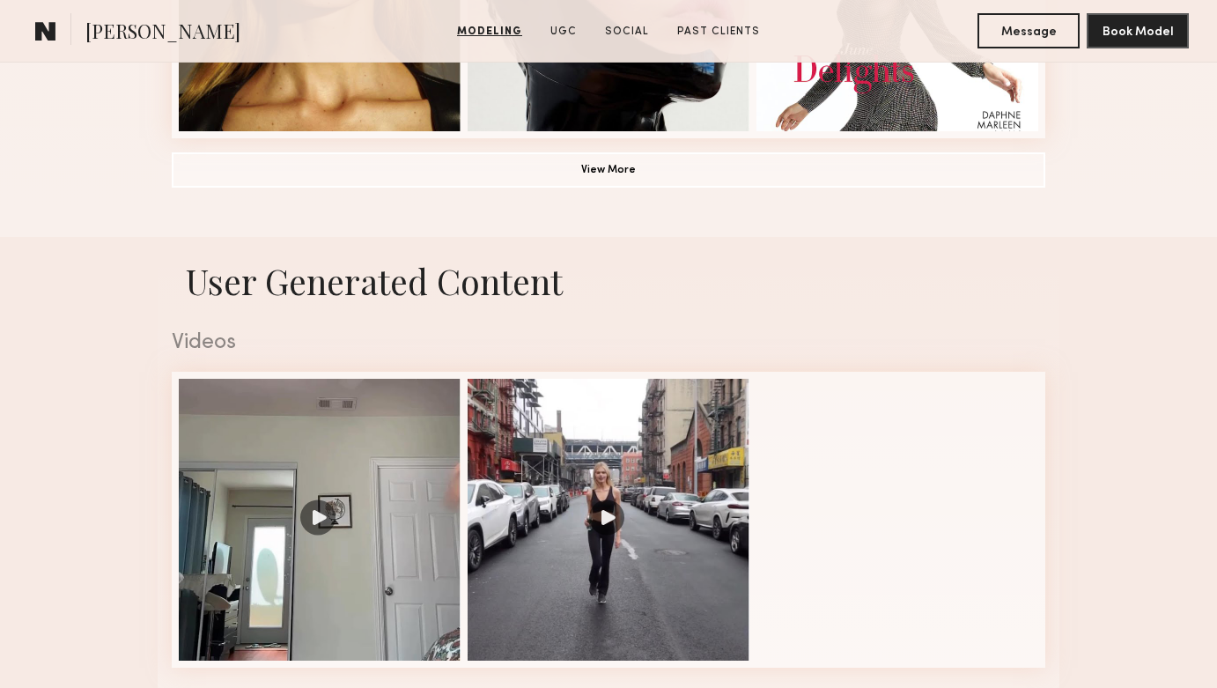
scroll to position [1547, 0]
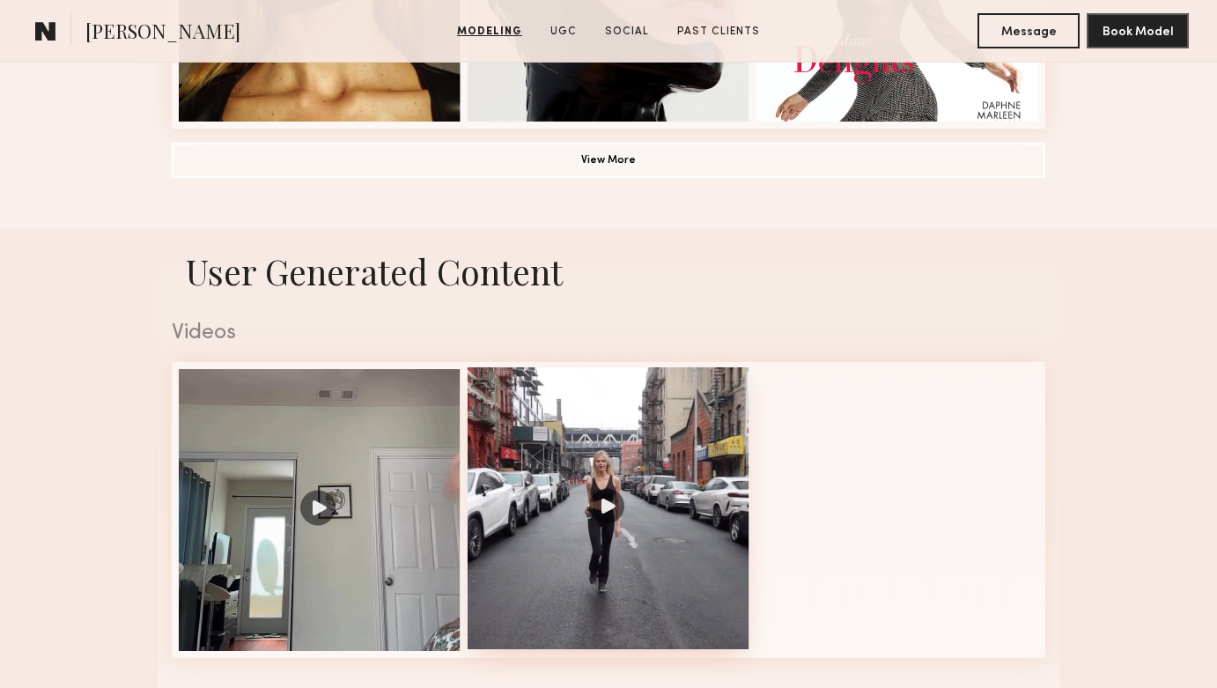
click at [595, 503] on div at bounding box center [609, 508] width 282 height 282
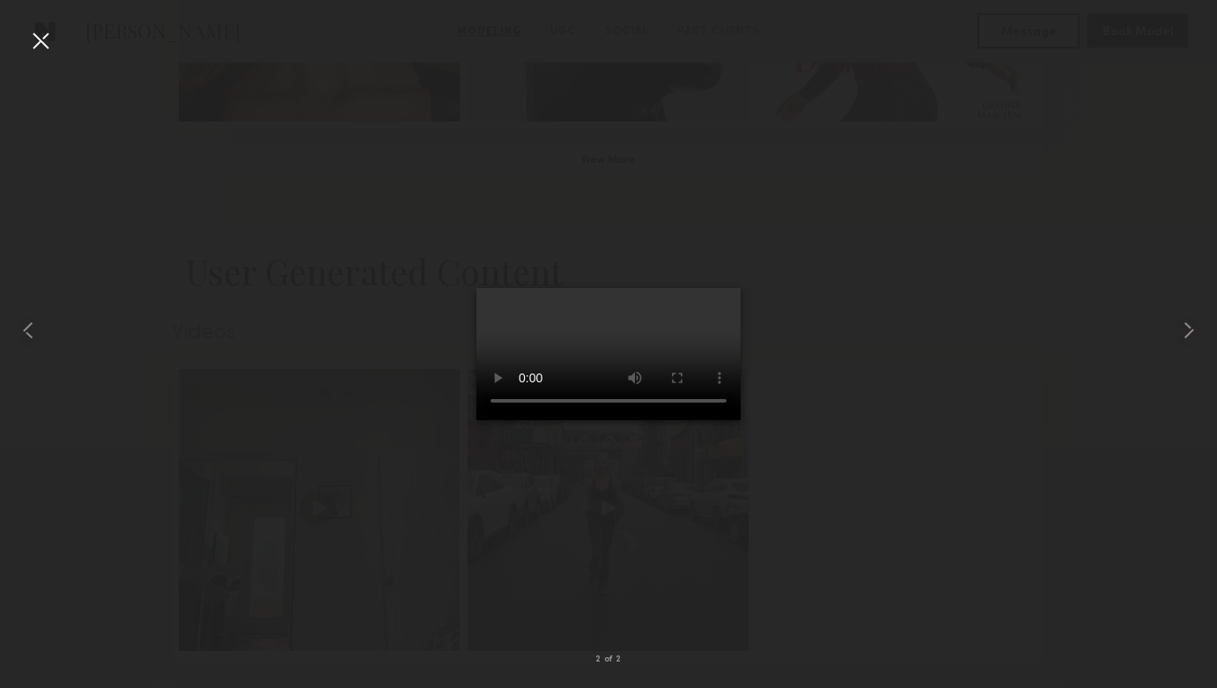
click at [911, 553] on div at bounding box center [608, 329] width 1217 height 603
click at [35, 52] on div at bounding box center [40, 40] width 28 height 28
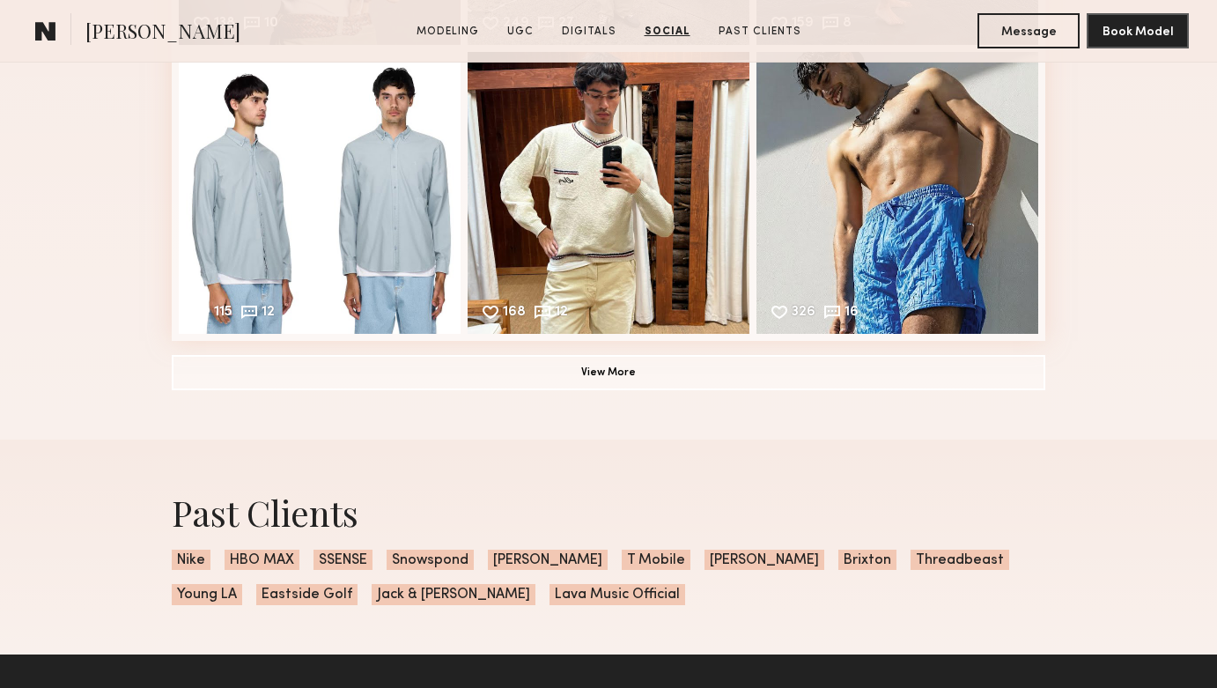
scroll to position [4428, 0]
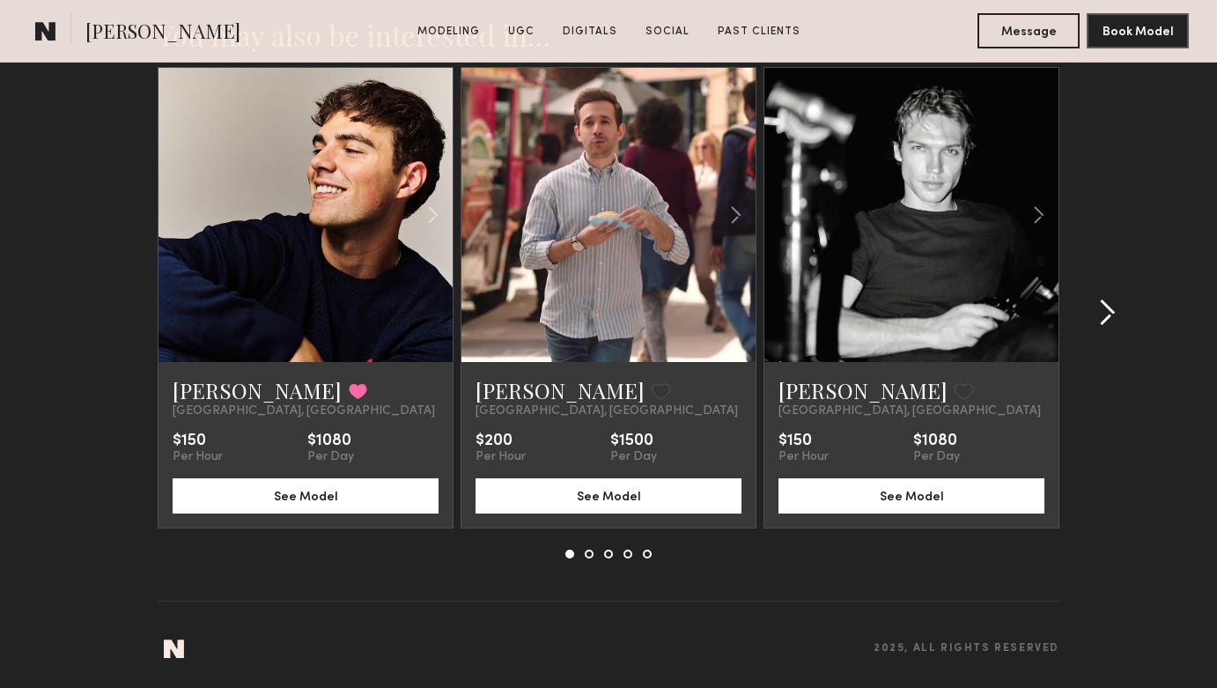
click at [1103, 310] on common-icon at bounding box center [1107, 312] width 18 height 28
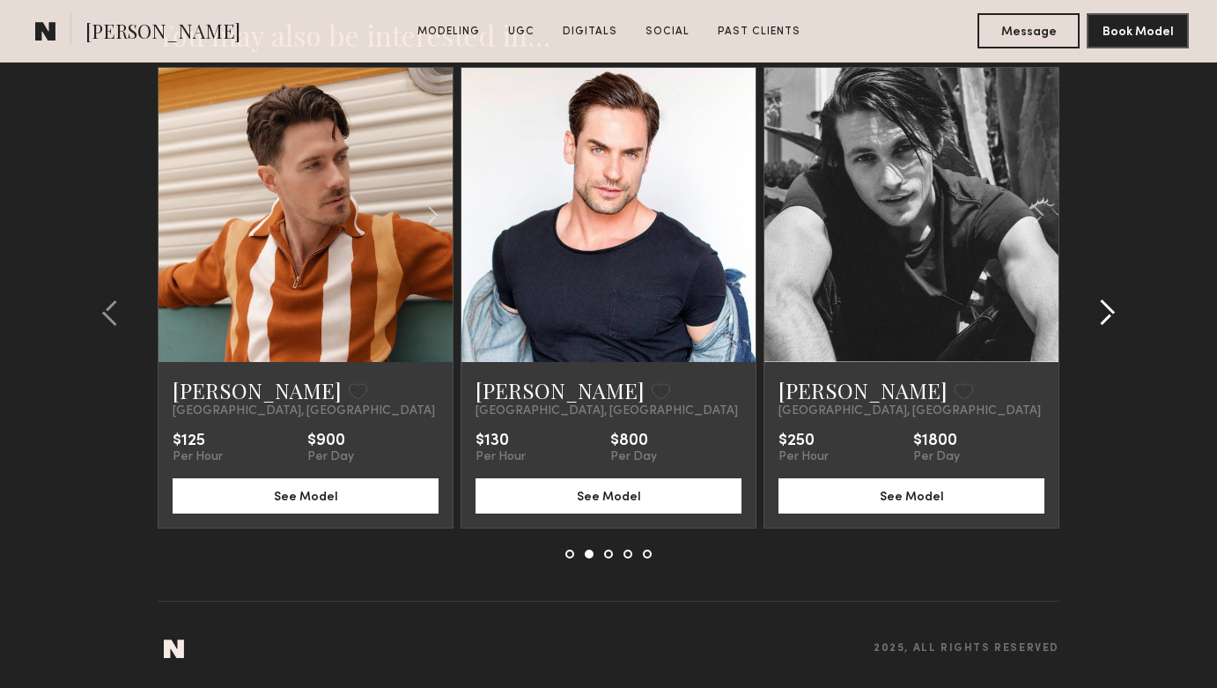
click at [1103, 310] on common-icon at bounding box center [1107, 312] width 18 height 28
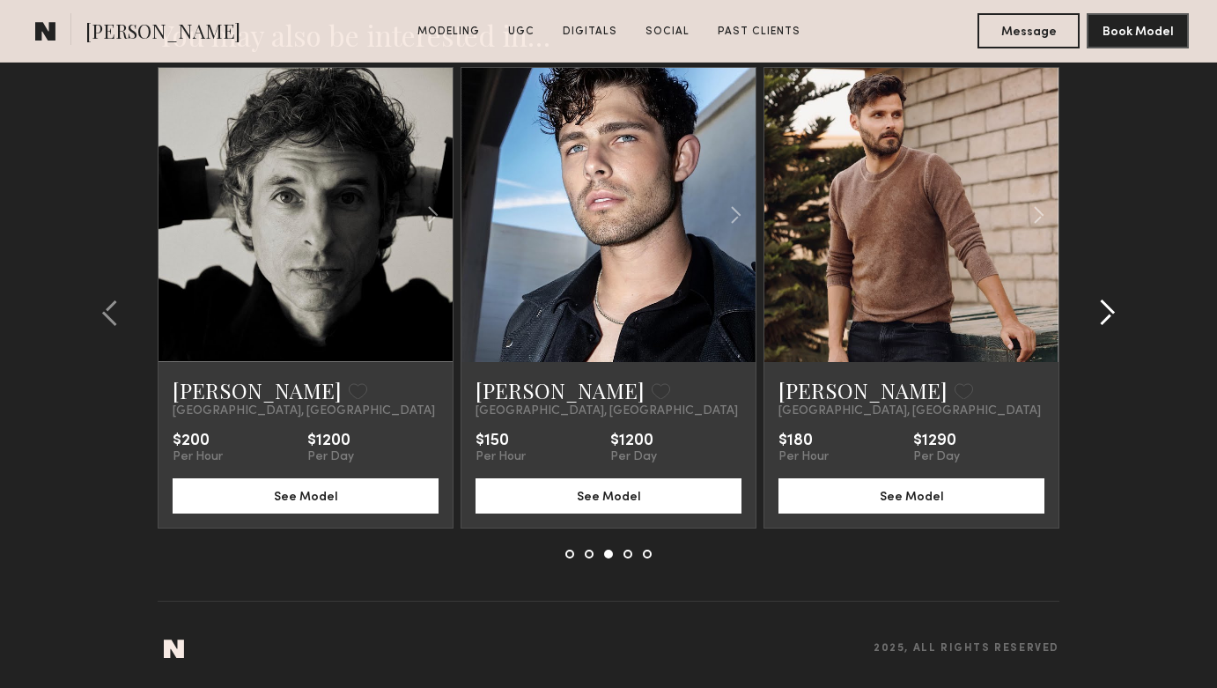
click at [1103, 310] on common-icon at bounding box center [1107, 312] width 18 height 28
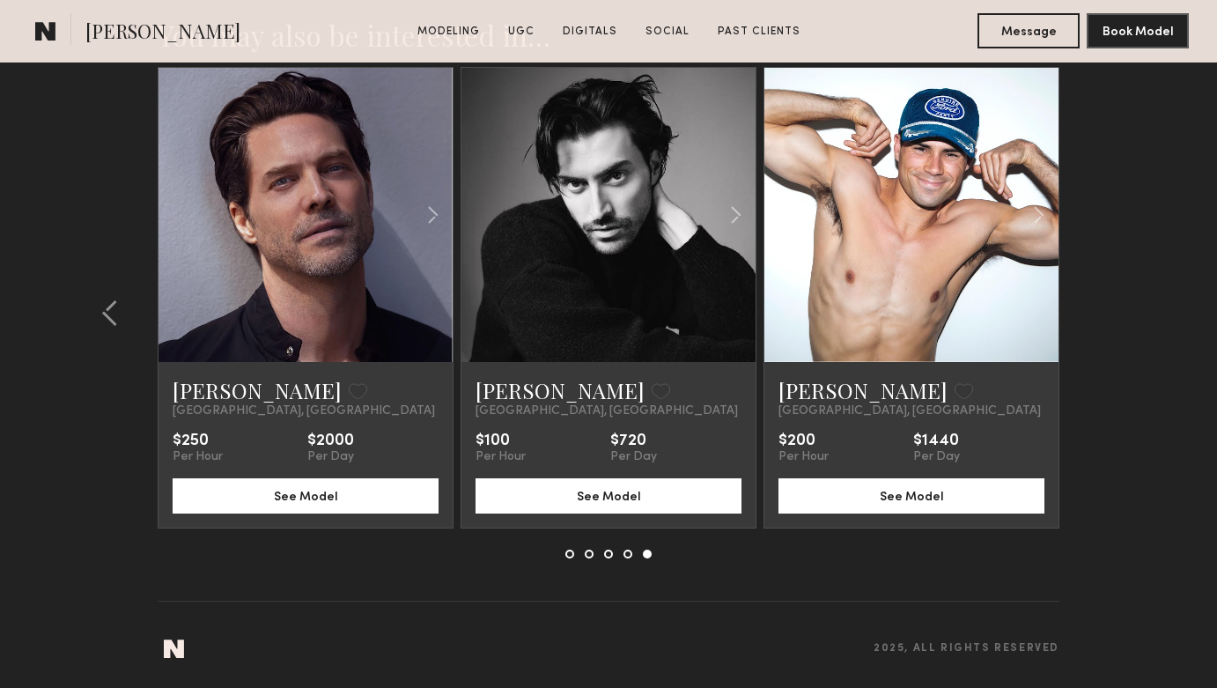
click at [1103, 310] on section "You may also be interested in… Sterling R. Favorited Los Angeles, CA $150 Per H…" at bounding box center [608, 331] width 1217 height 712
click at [120, 329] on div at bounding box center [115, 312] width 85 height 491
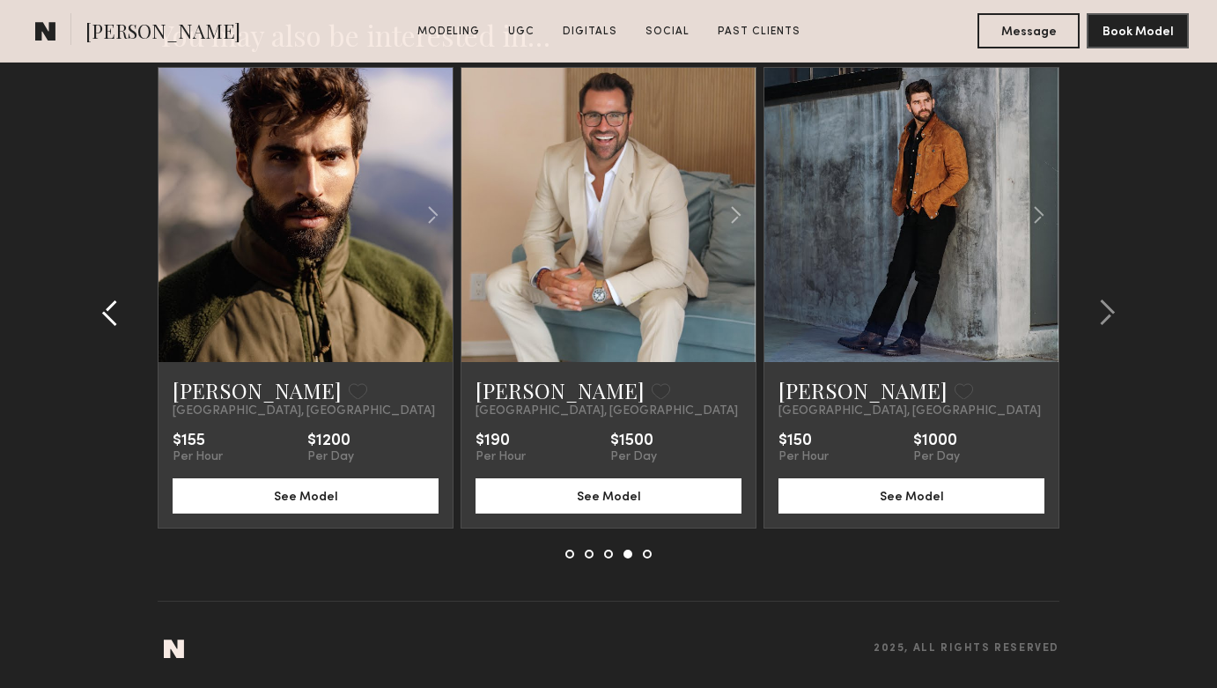
click at [114, 326] on common-icon at bounding box center [110, 312] width 18 height 28
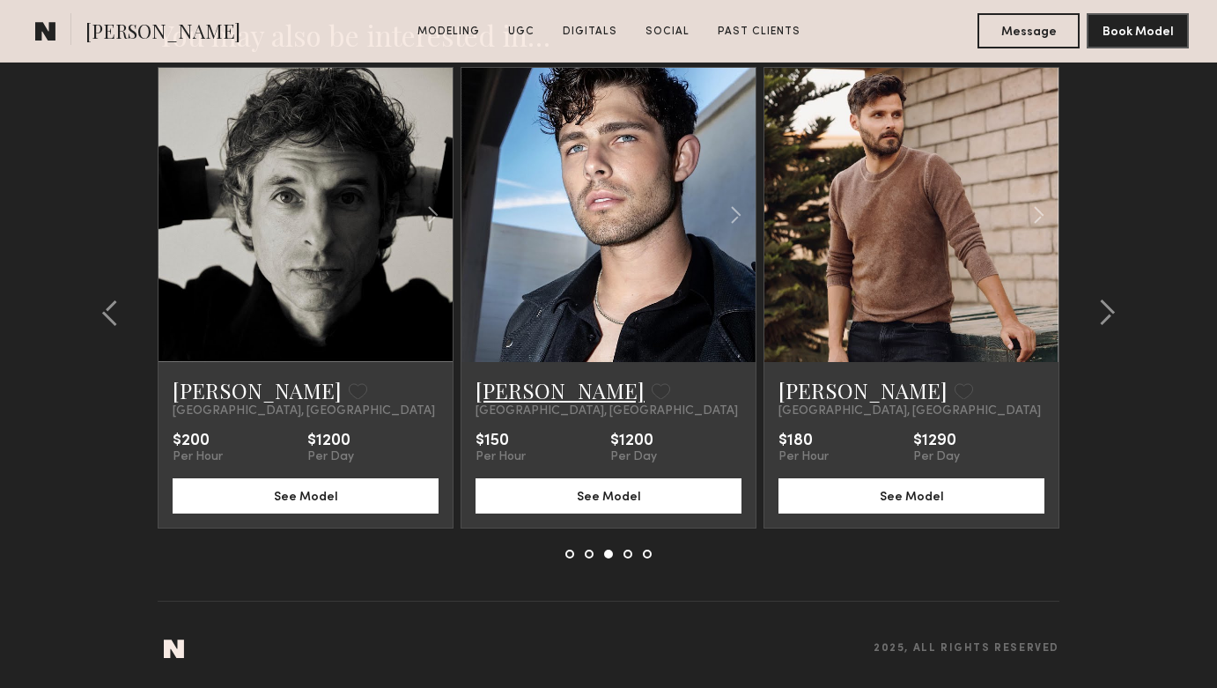
click at [528, 385] on link "[PERSON_NAME]" at bounding box center [559, 390] width 169 height 28
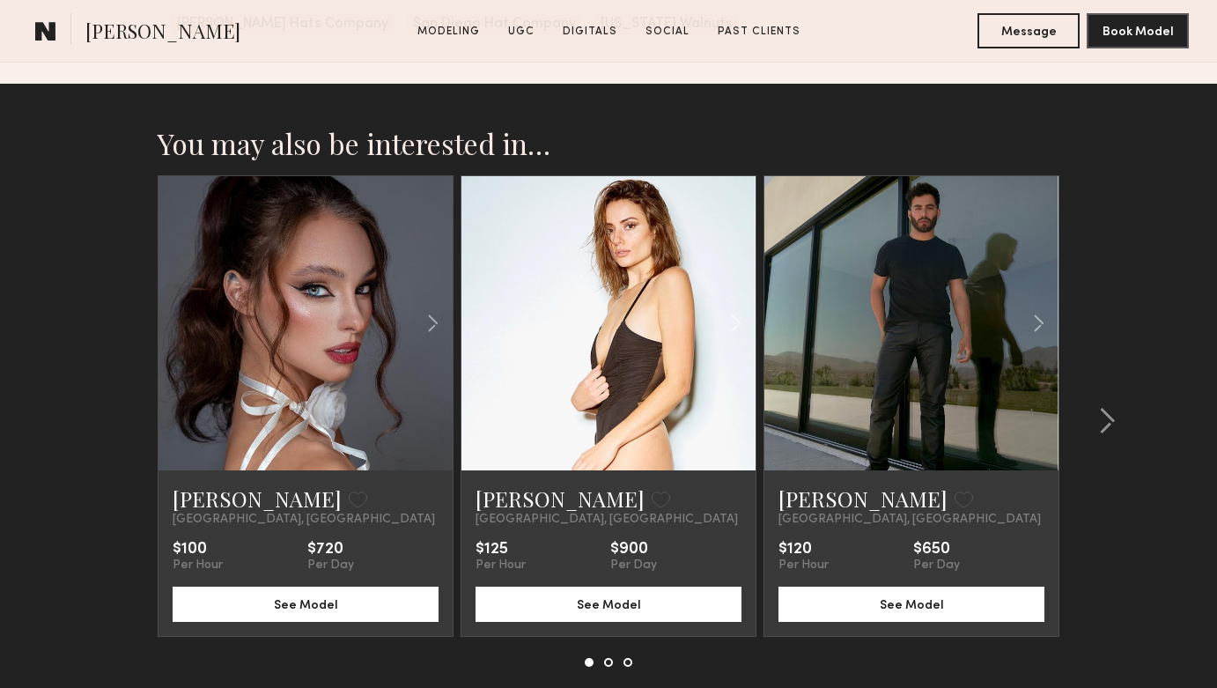
scroll to position [4001, 0]
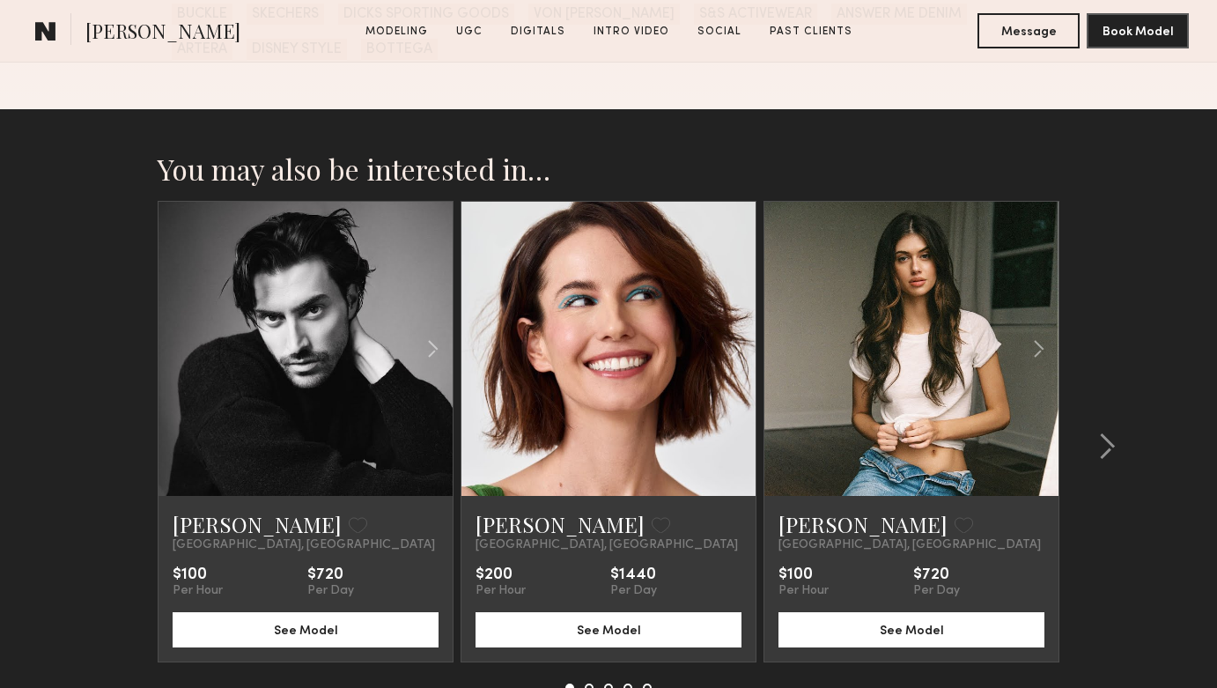
scroll to position [4594, 0]
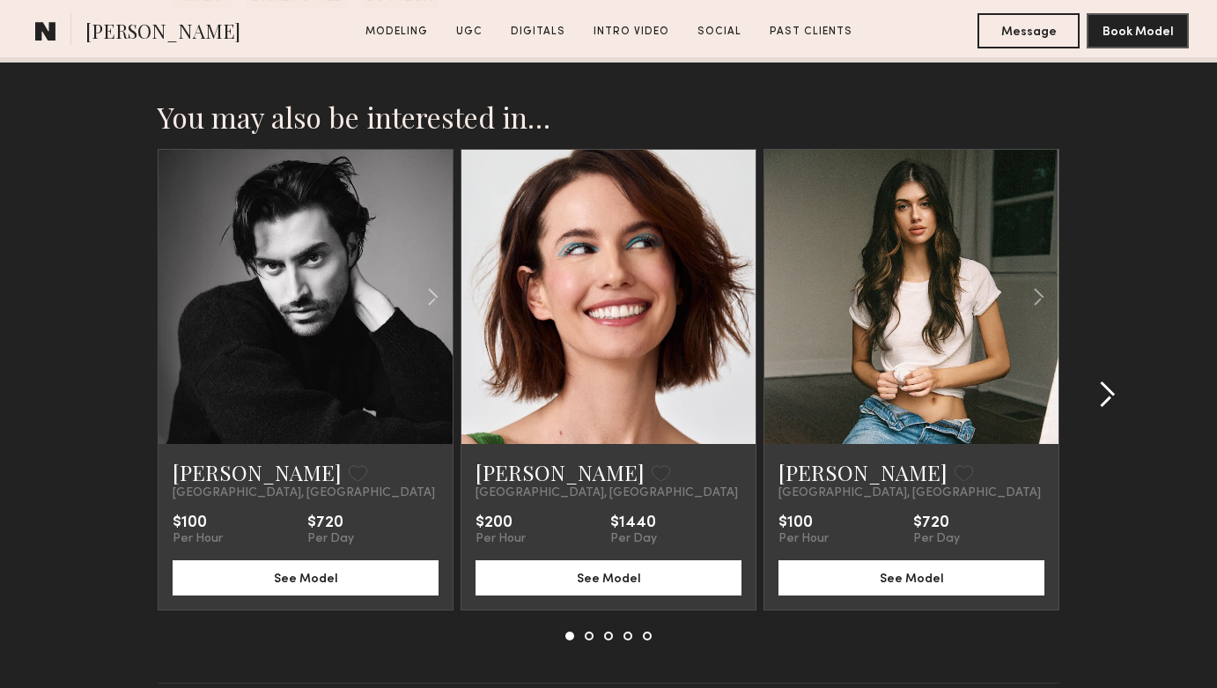
click at [1107, 393] on common-icon at bounding box center [1107, 394] width 18 height 28
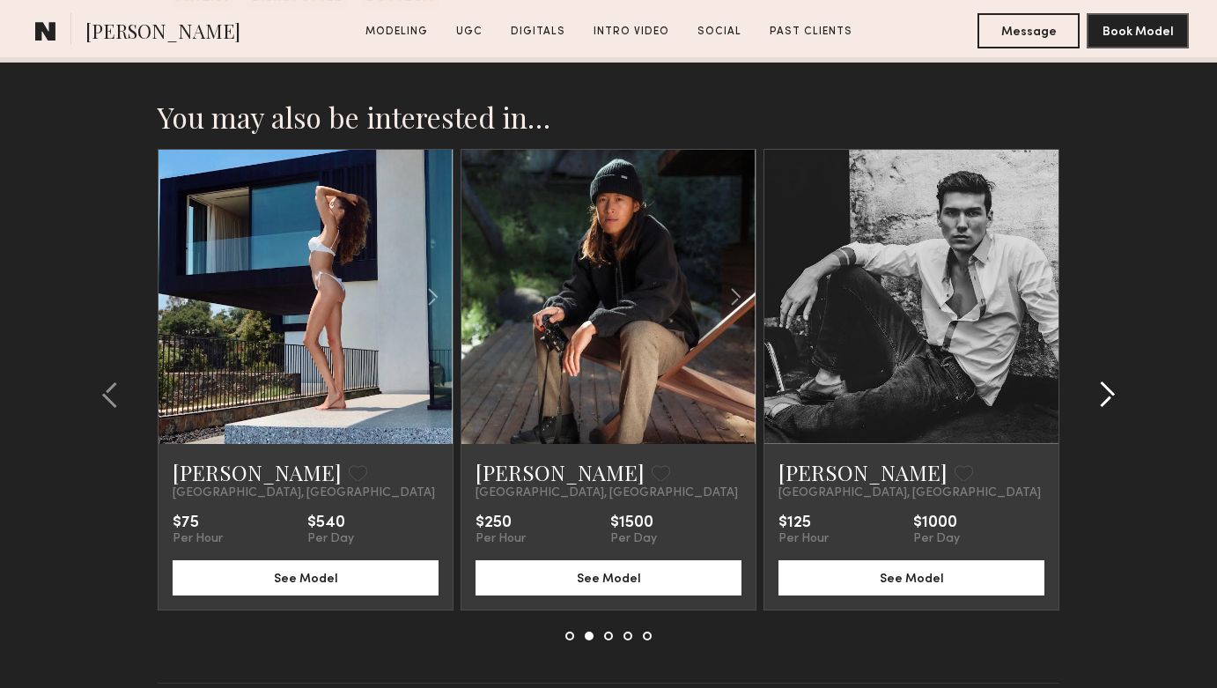
drag, startPoint x: 1107, startPoint y: 393, endPoint x: 1126, endPoint y: 504, distance: 112.6
click at [1127, 504] on div at bounding box center [1101, 394] width 85 height 491
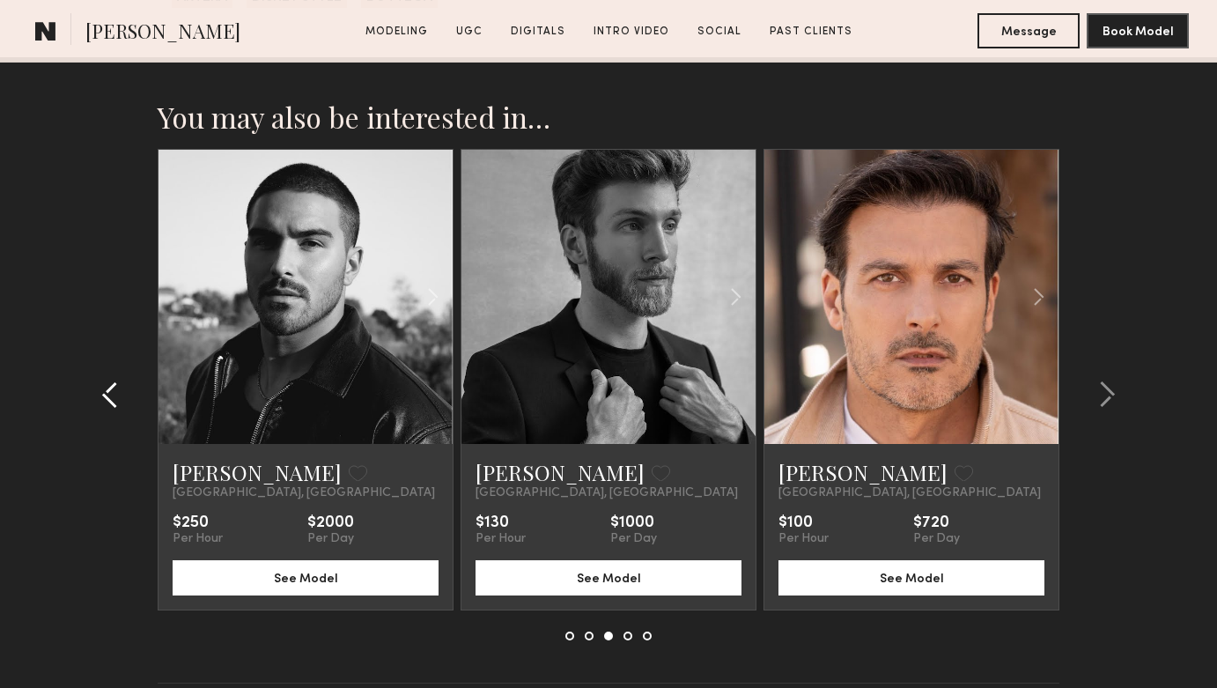
click at [92, 379] on div at bounding box center [115, 394] width 85 height 491
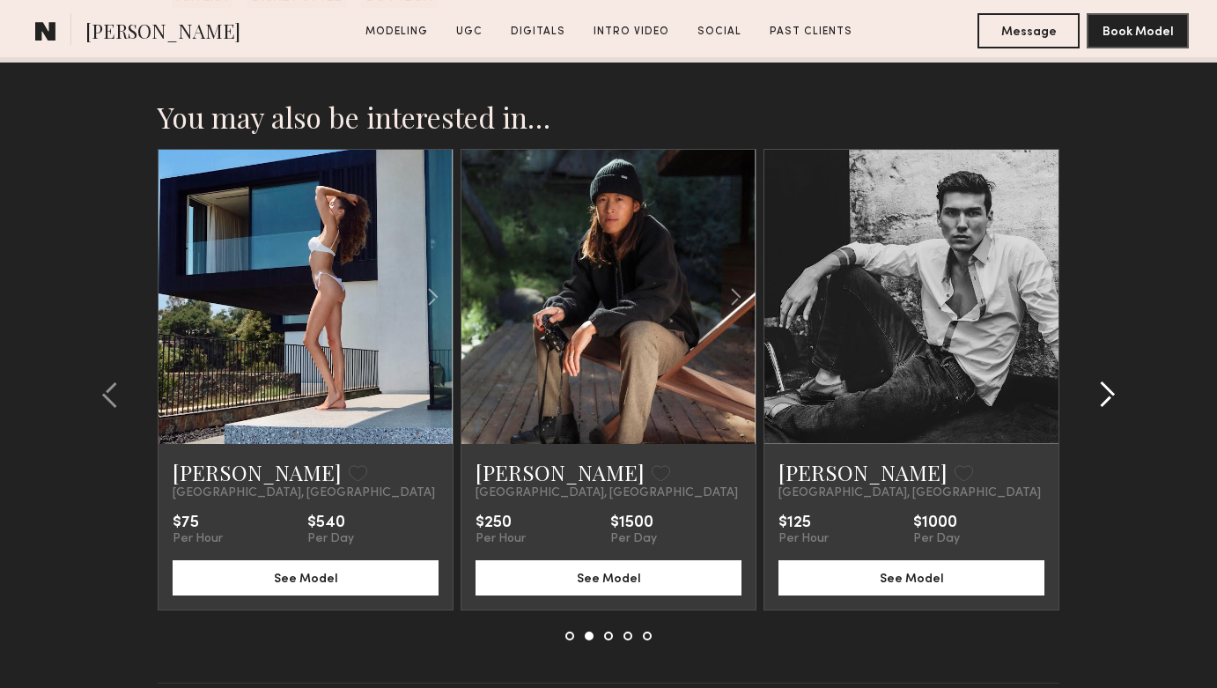
click at [1126, 388] on div at bounding box center [1101, 394] width 85 height 491
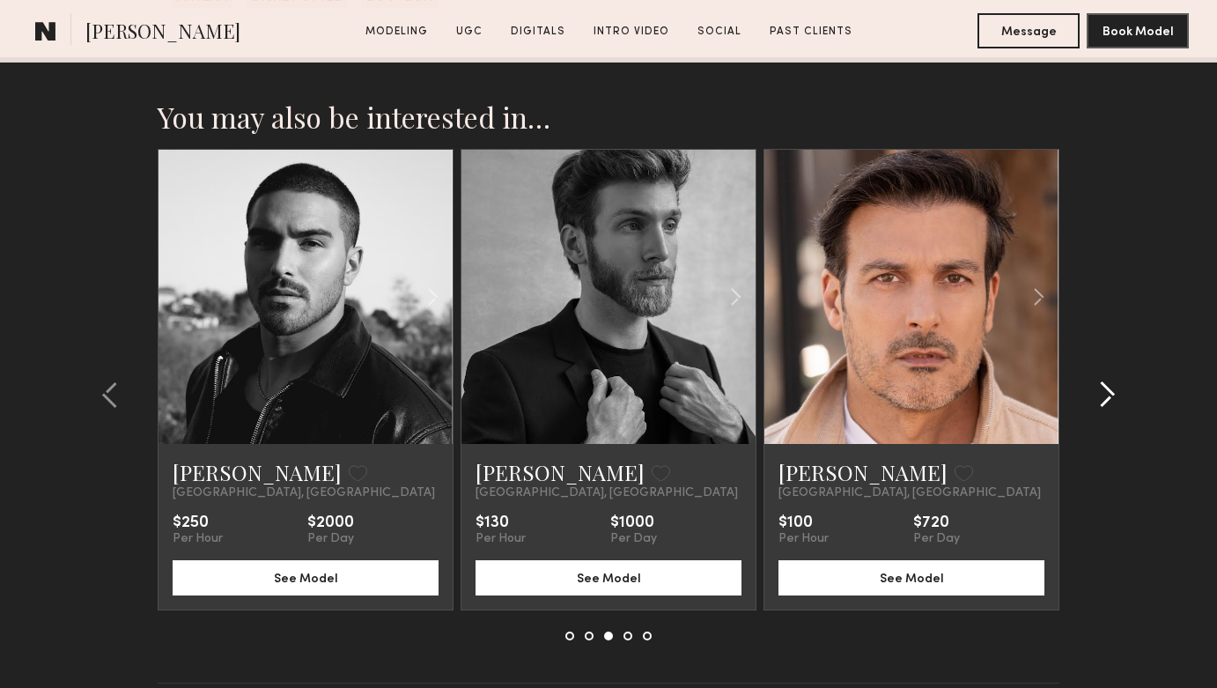
click at [1119, 401] on div at bounding box center [1101, 394] width 85 height 491
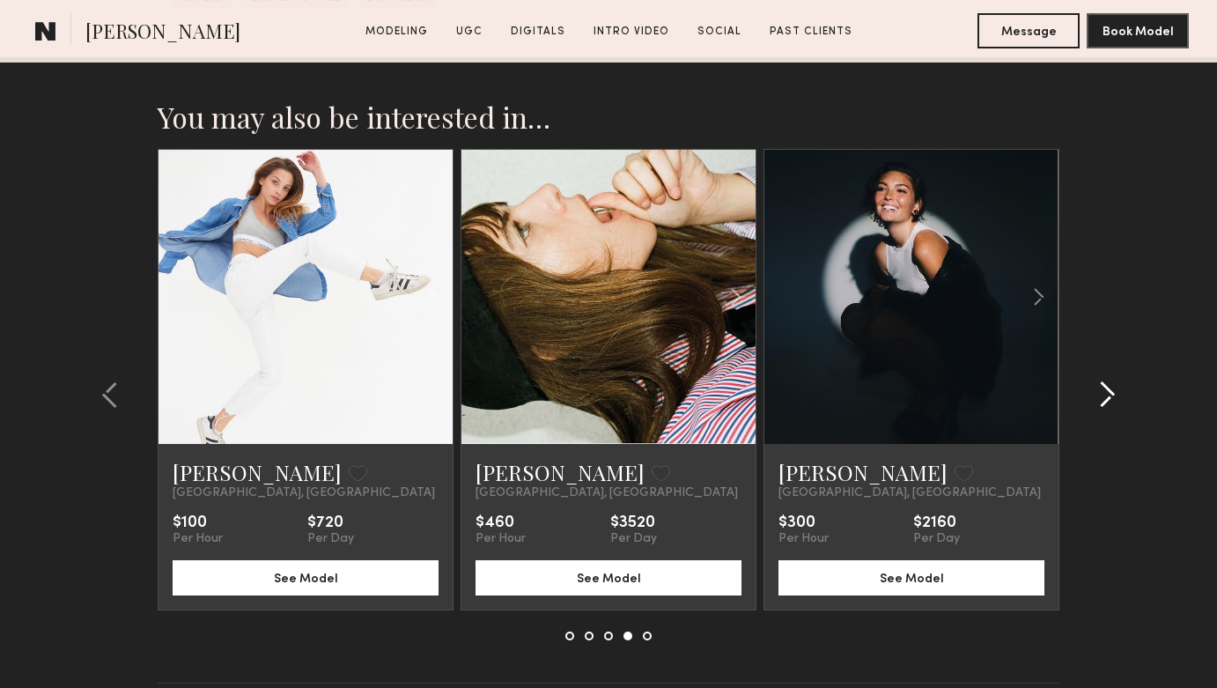
click at [1119, 401] on div at bounding box center [1101, 394] width 85 height 491
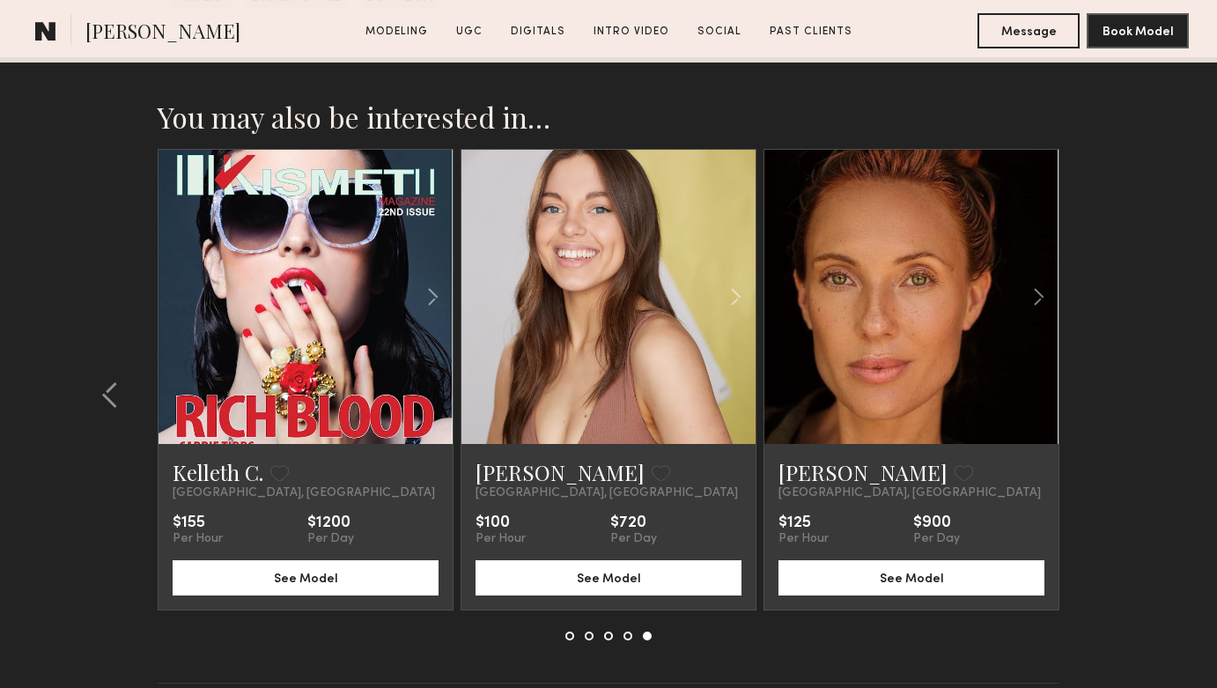
click at [1119, 401] on section "You may also be interested in… Sam M. Favorite Los Angeles, CA $100 Per Hour $7…" at bounding box center [608, 413] width 1217 height 712
click at [112, 398] on common-icon at bounding box center [110, 394] width 18 height 28
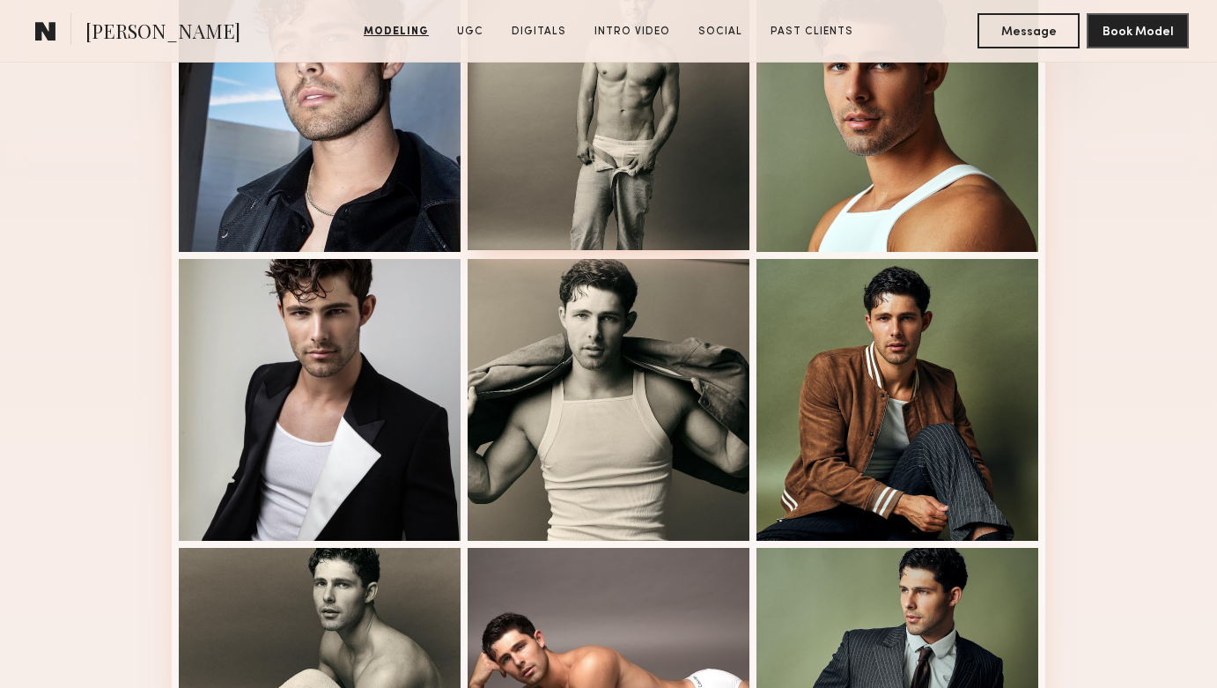
scroll to position [0, 0]
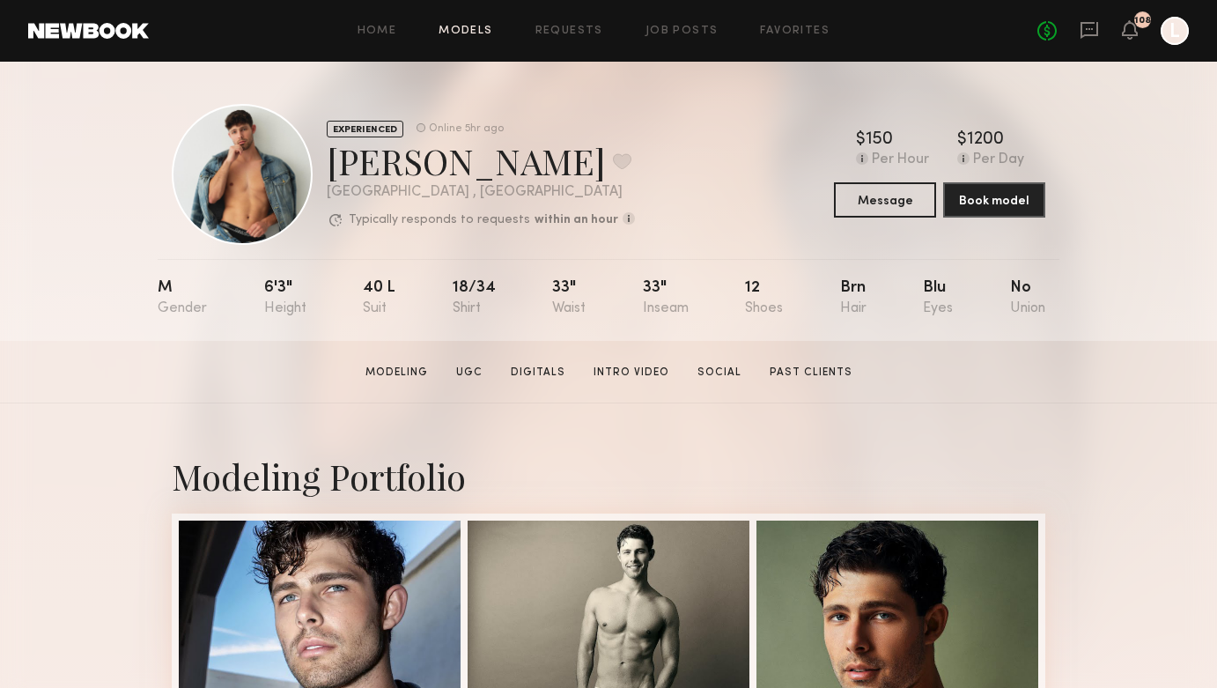
click at [468, 35] on link "Models" at bounding box center [466, 31] width 54 height 11
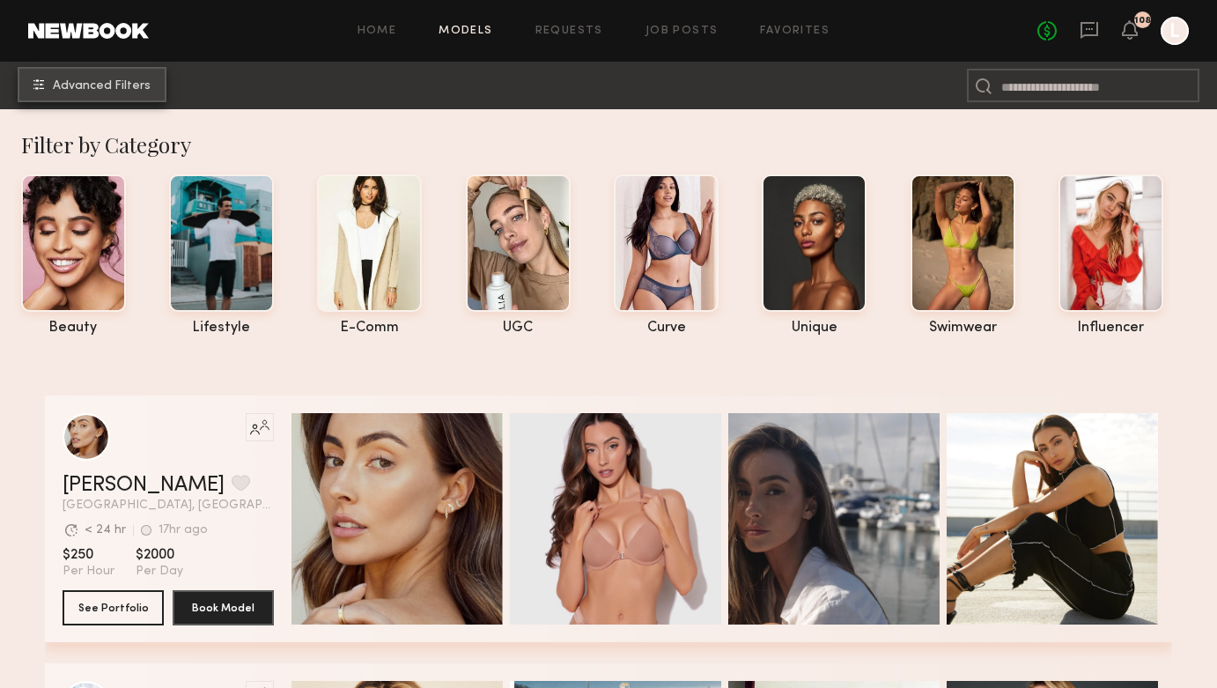
click at [117, 96] on button "Advanced Filters" at bounding box center [92, 84] width 149 height 35
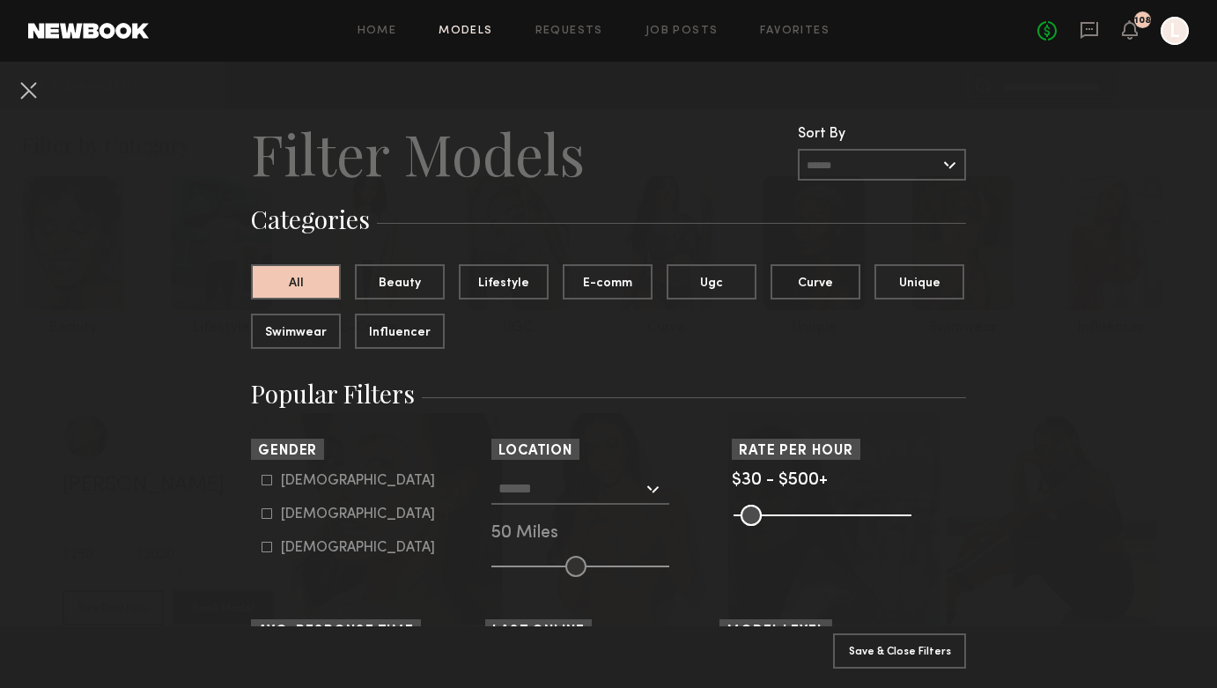
click at [265, 518] on icon at bounding box center [267, 513] width 11 height 11
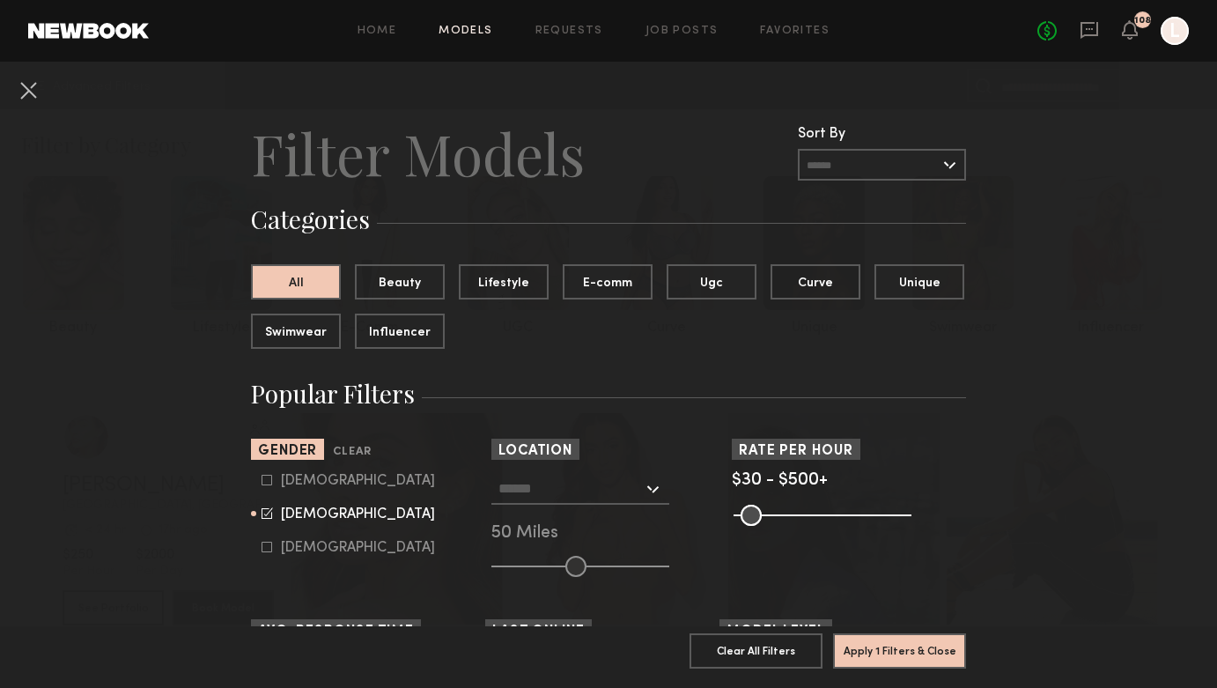
click at [267, 485] on icon at bounding box center [267, 480] width 10 height 10
type input "**"
click at [553, 496] on input "text" at bounding box center [570, 488] width 144 height 30
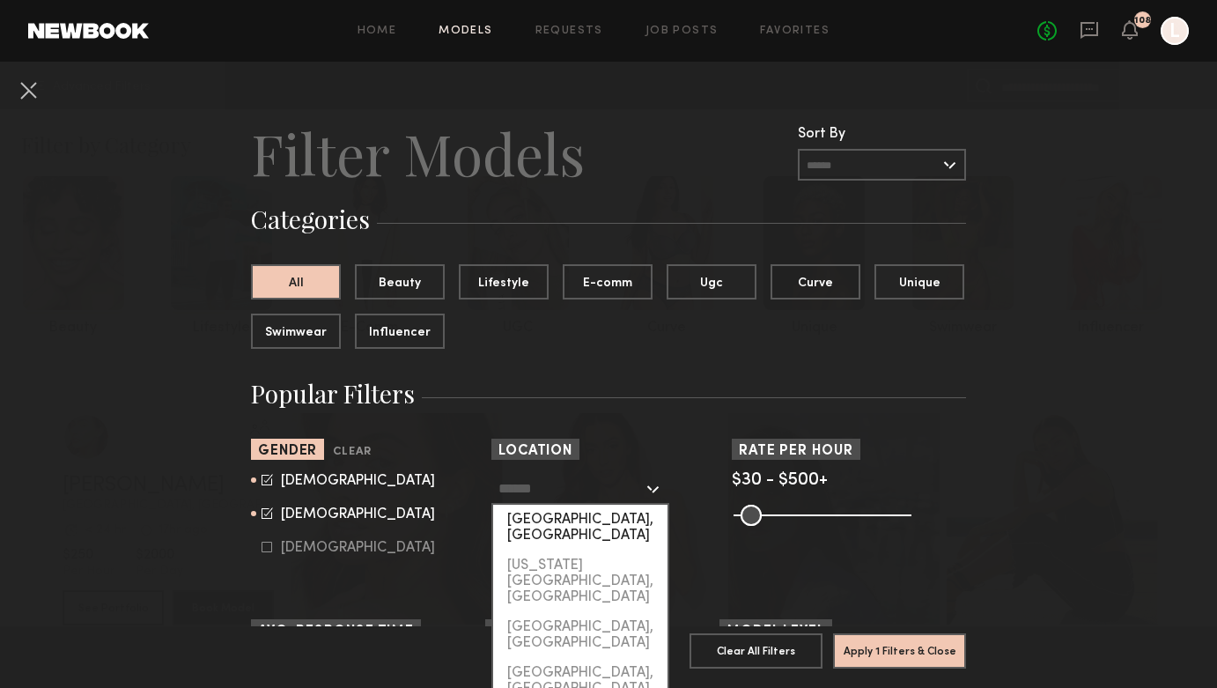
click at [557, 520] on div "Los Angeles, CA" at bounding box center [580, 528] width 174 height 46
type input "**********"
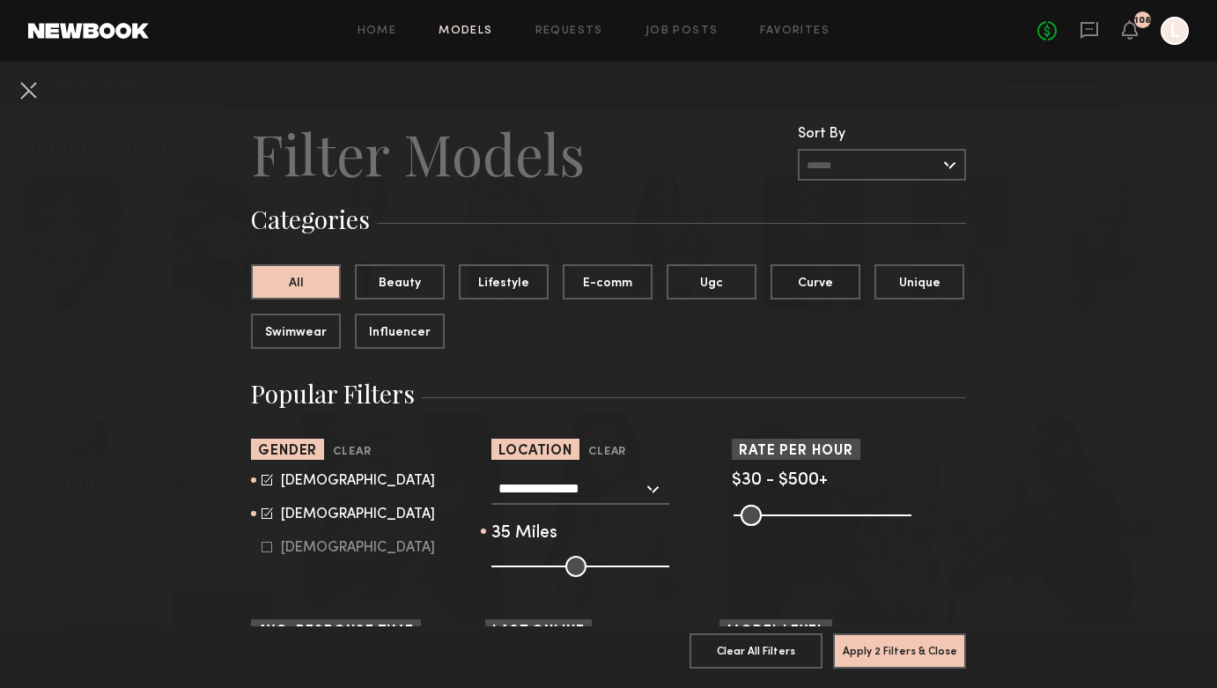
type input "**"
click at [549, 564] on input "range" at bounding box center [580, 566] width 178 height 21
click at [816, 512] on common-range-minmax at bounding box center [821, 513] width 178 height 21
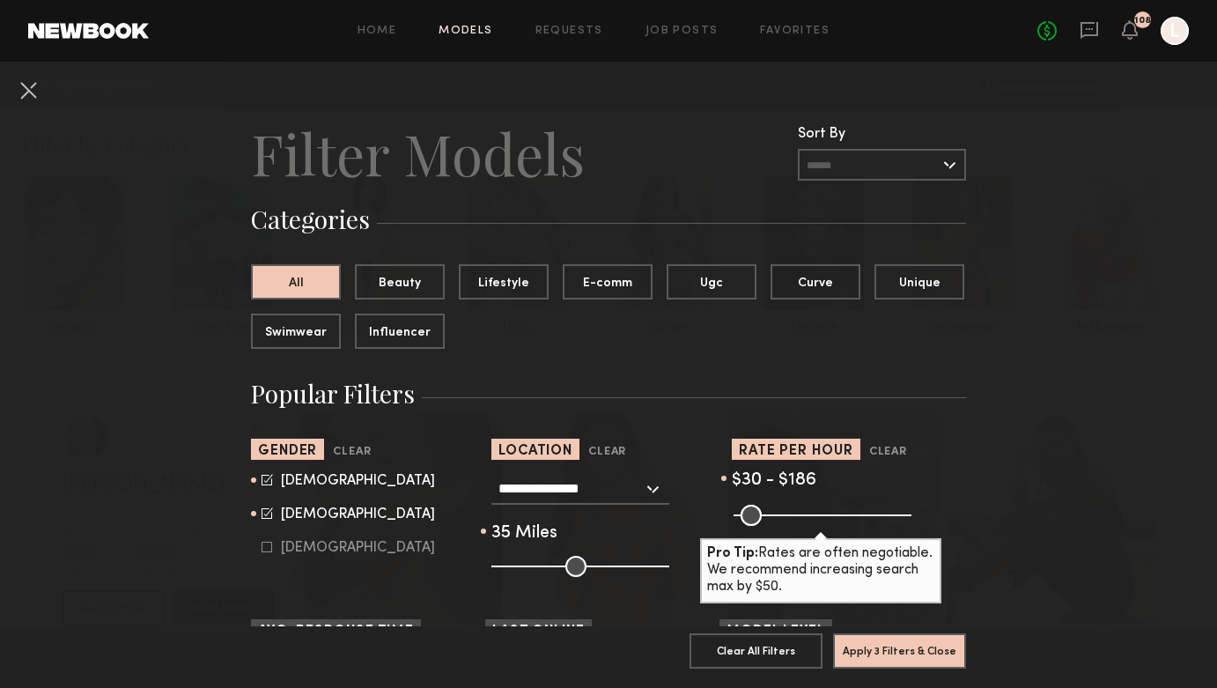
drag, startPoint x: 894, startPoint y: 516, endPoint x: 795, endPoint y: 517, distance: 98.6
type input "***"
click at [795, 517] on input "range" at bounding box center [822, 515] width 178 height 21
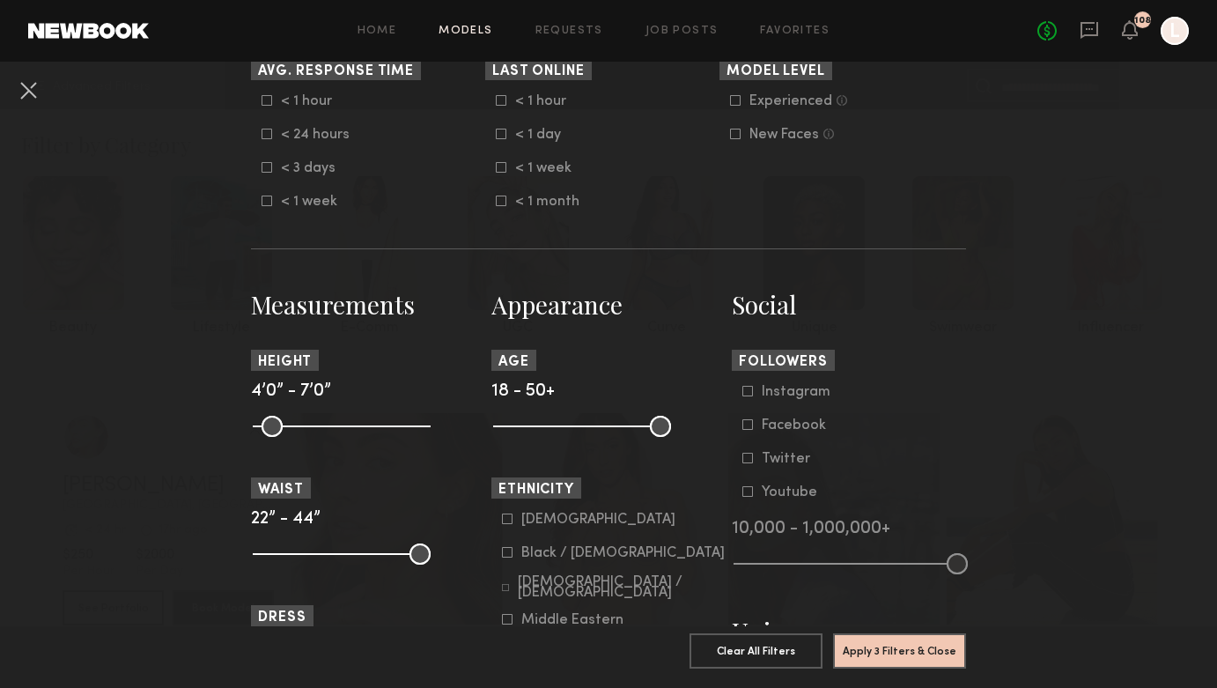
scroll to position [583, 0]
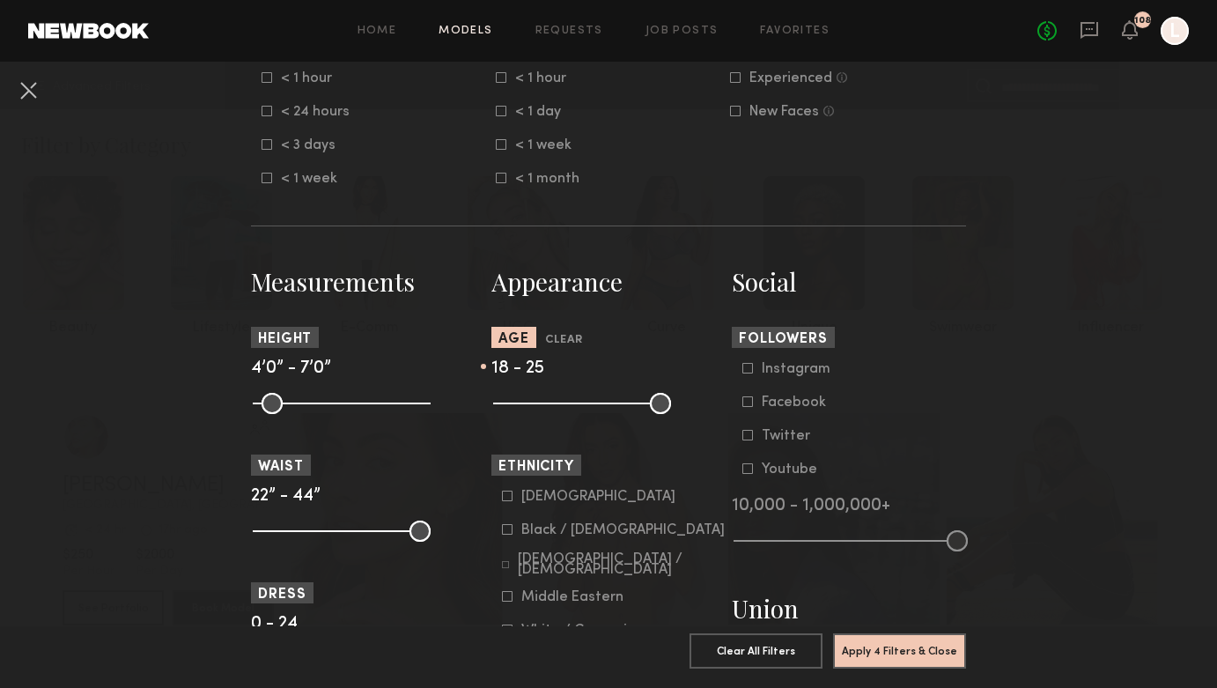
type input "**"
drag, startPoint x: 660, startPoint y: 405, endPoint x: 540, endPoint y: 407, distance: 120.6
click at [540, 407] on input "range" at bounding box center [582, 403] width 178 height 21
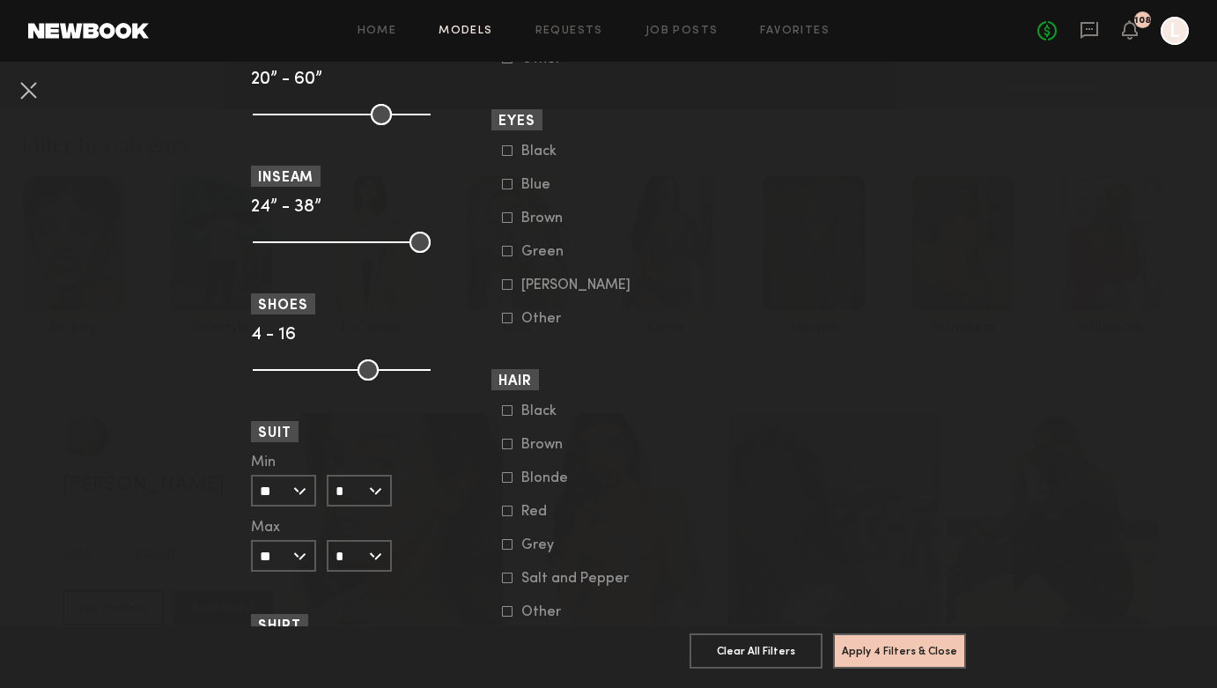
scroll to position [1271, 0]
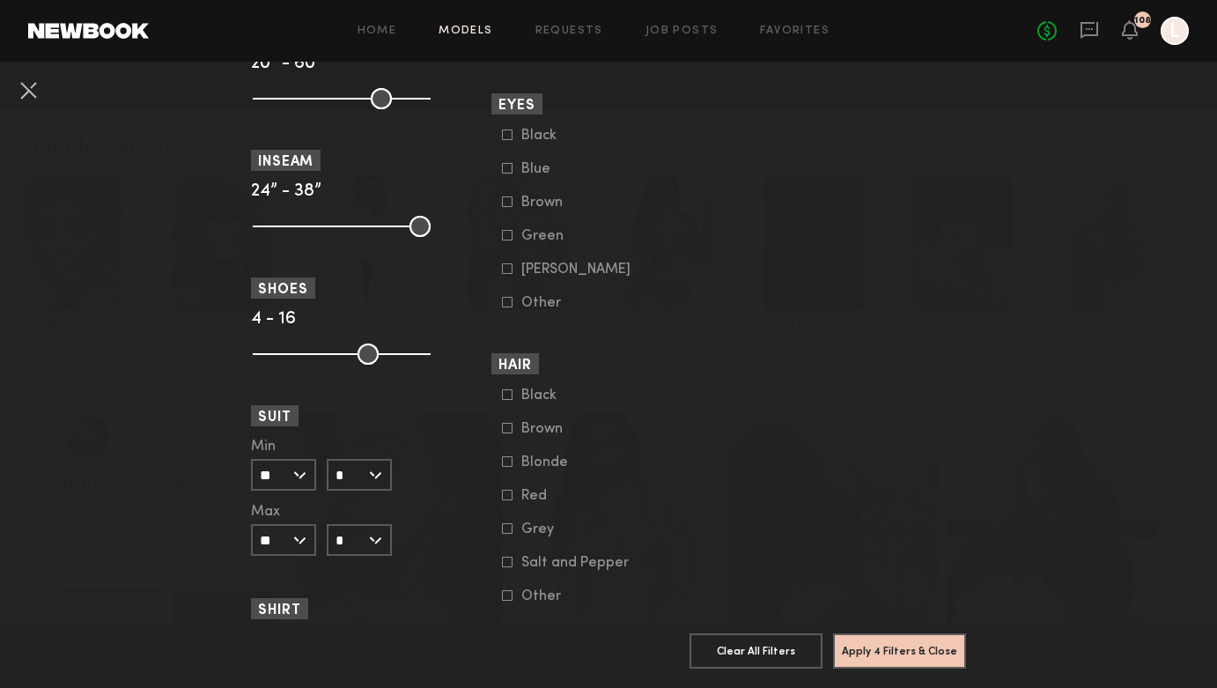
click at [506, 467] on icon at bounding box center [507, 461] width 11 height 11
click at [873, 655] on button "Apply 5 Filters & Close" at bounding box center [899, 649] width 133 height 35
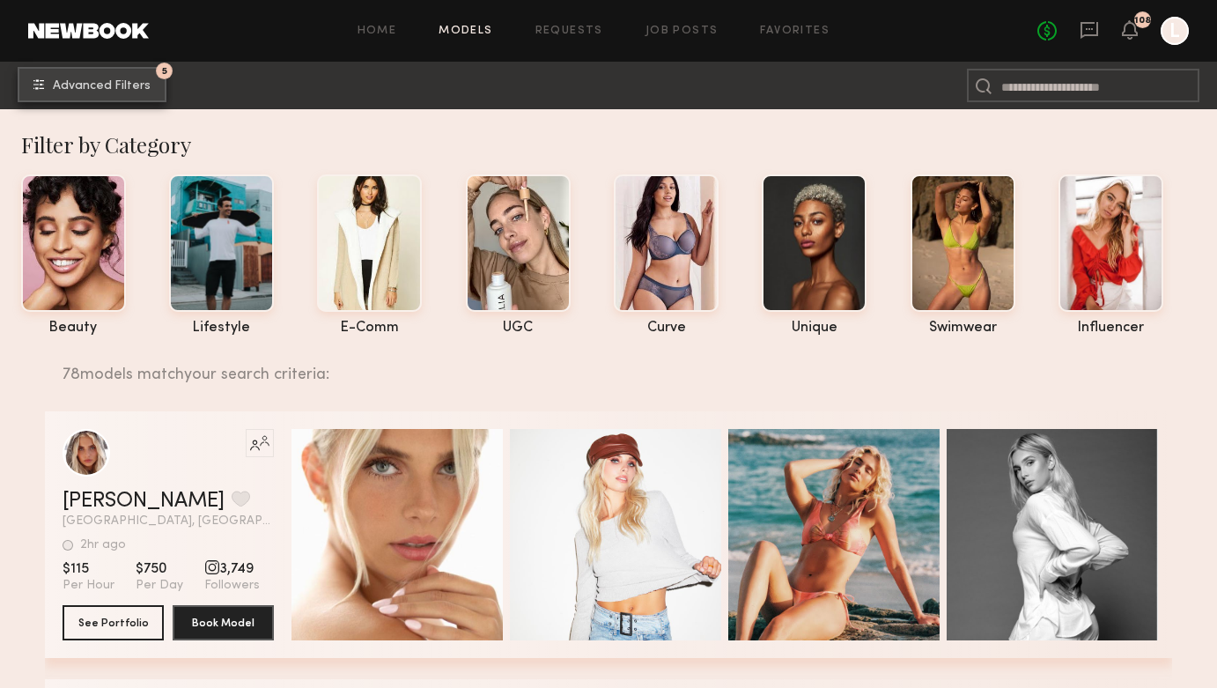
click at [146, 90] on span "Advanced Filters" at bounding box center [102, 86] width 98 height 12
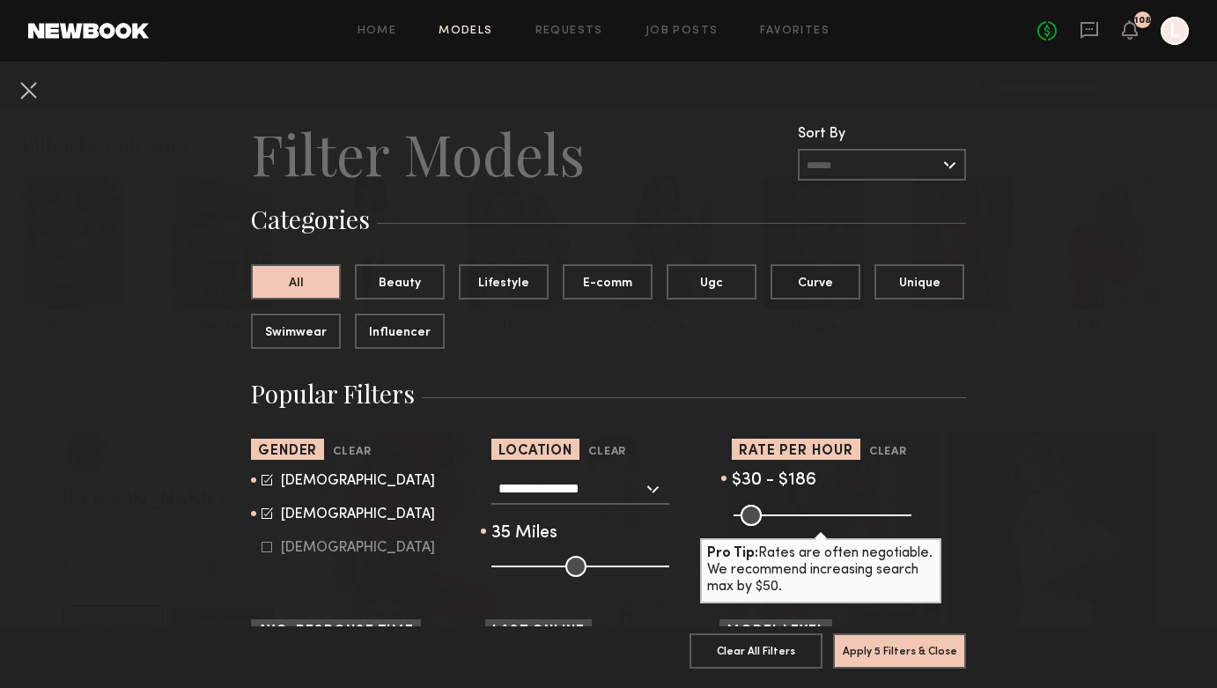
click at [276, 512] on label "Female" at bounding box center [348, 513] width 173 height 11
type input "*"
click at [912, 667] on button "Apply 5 Filters & Close" at bounding box center [899, 649] width 133 height 35
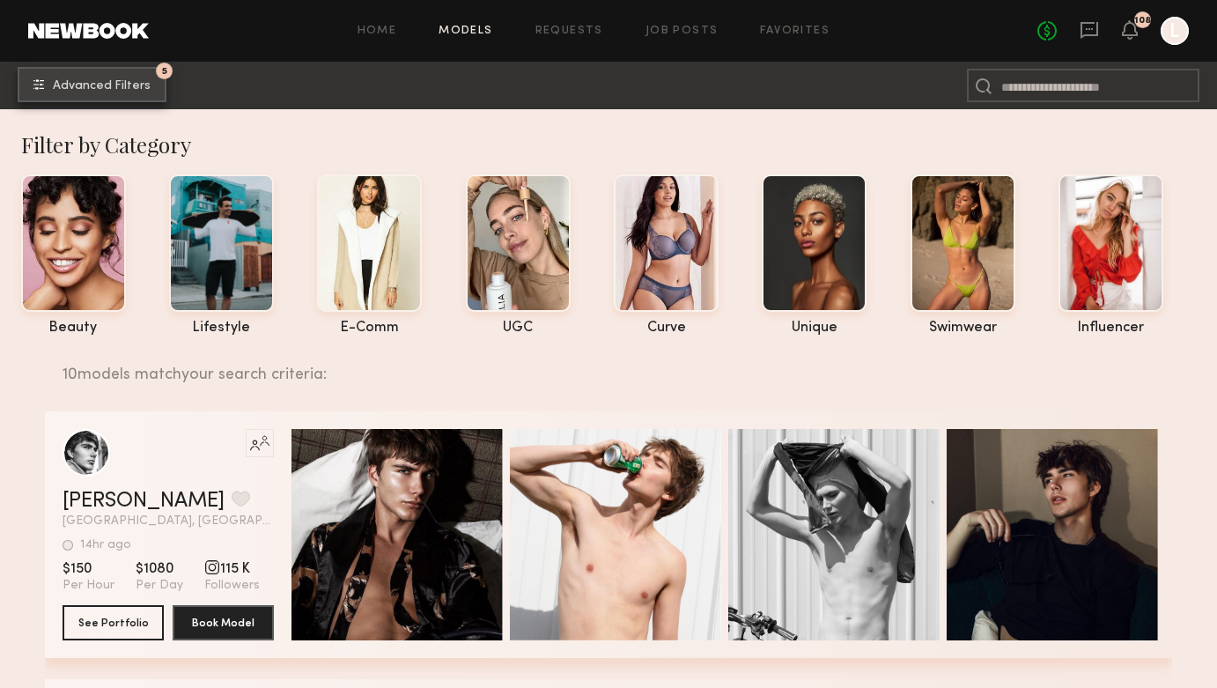
click at [125, 72] on button "5 Advanced Filters" at bounding box center [92, 84] width 149 height 35
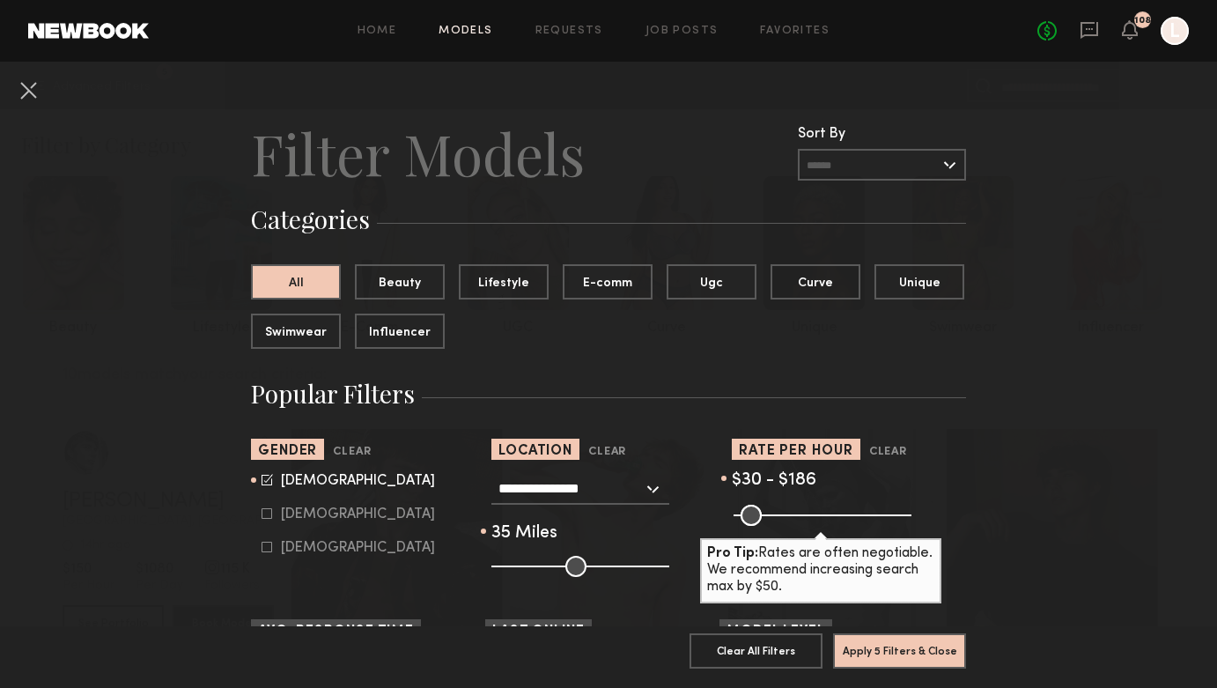
click at [268, 478] on icon at bounding box center [267, 479] width 11 height 11
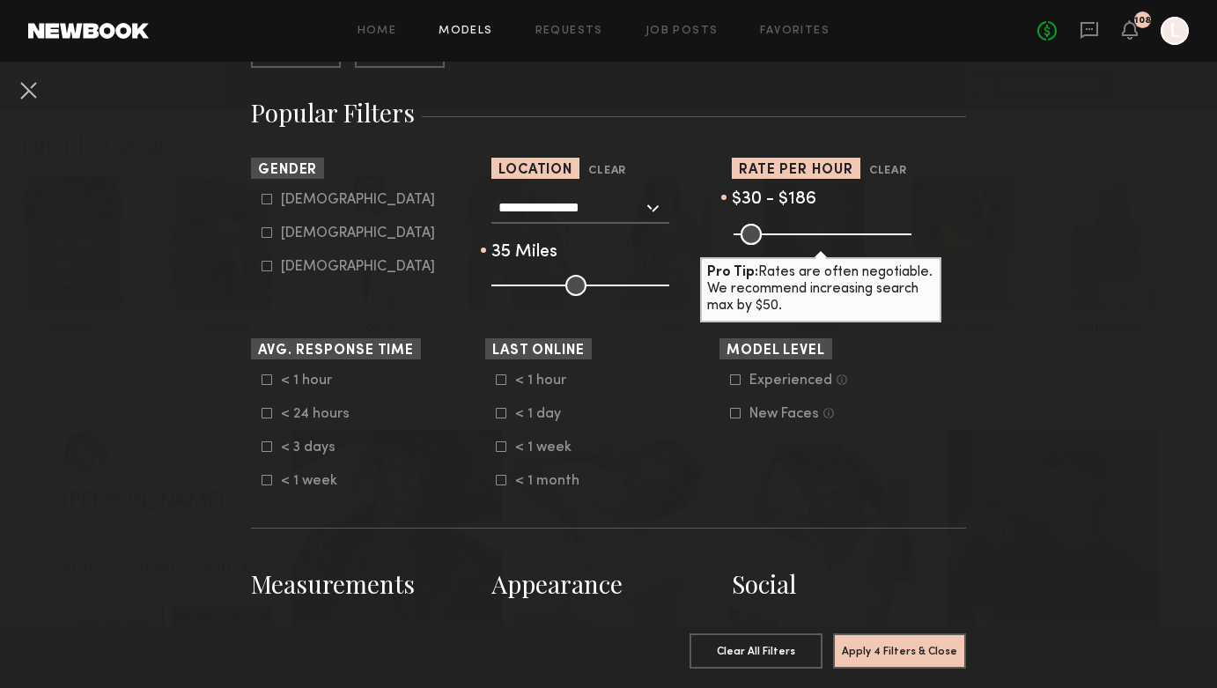
scroll to position [280, 0]
click at [289, 209] on common-framework-checkbox "Male" at bounding box center [374, 201] width 224 height 16
click at [269, 193] on common-framework-checkbox "Male" at bounding box center [374, 201] width 224 height 16
click at [269, 200] on icon at bounding box center [267, 200] width 11 height 11
type input "*"
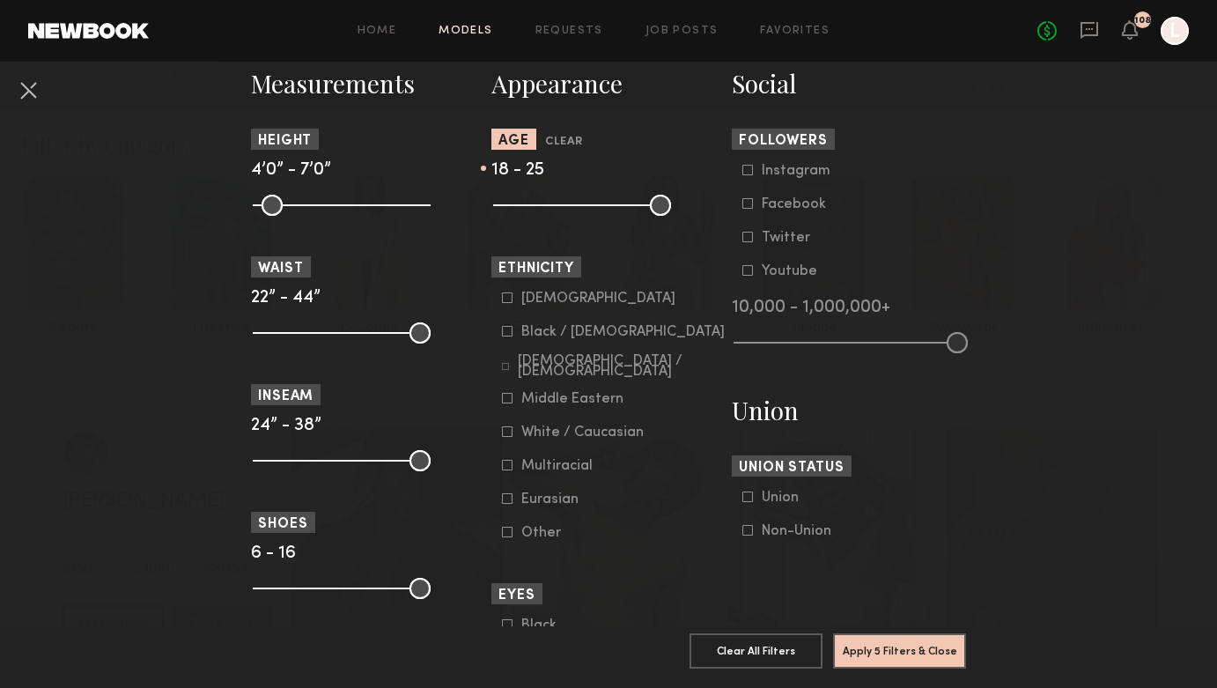
scroll to position [792, 0]
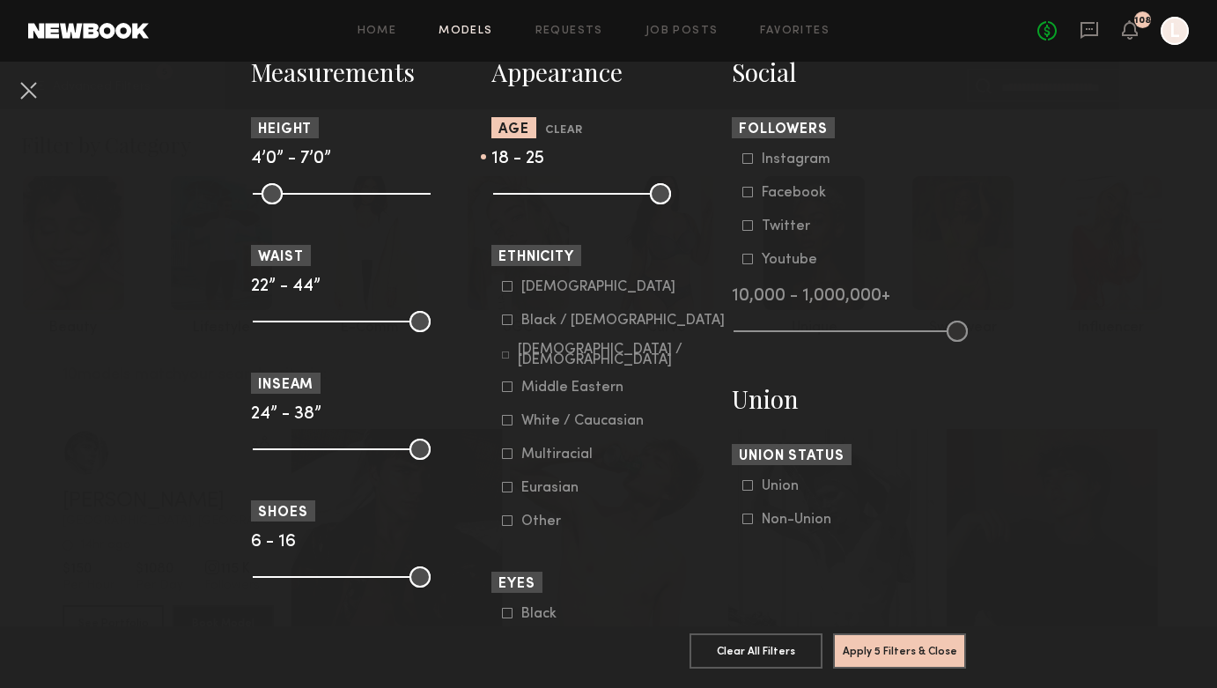
click at [506, 328] on common-framework-checkbox "Black / African American" at bounding box center [614, 321] width 224 height 16
click at [506, 322] on icon at bounding box center [507, 319] width 11 height 11
click at [519, 291] on label "Asian" at bounding box center [588, 286] width 173 height 11
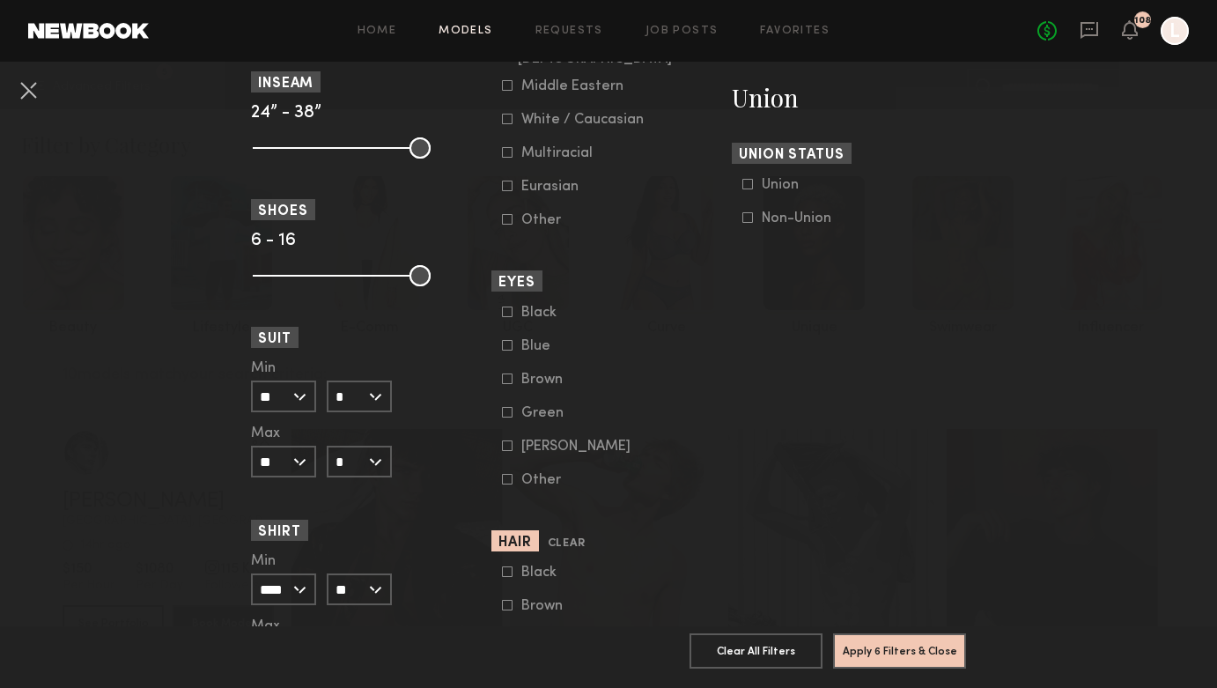
scroll to position [1117, 0]
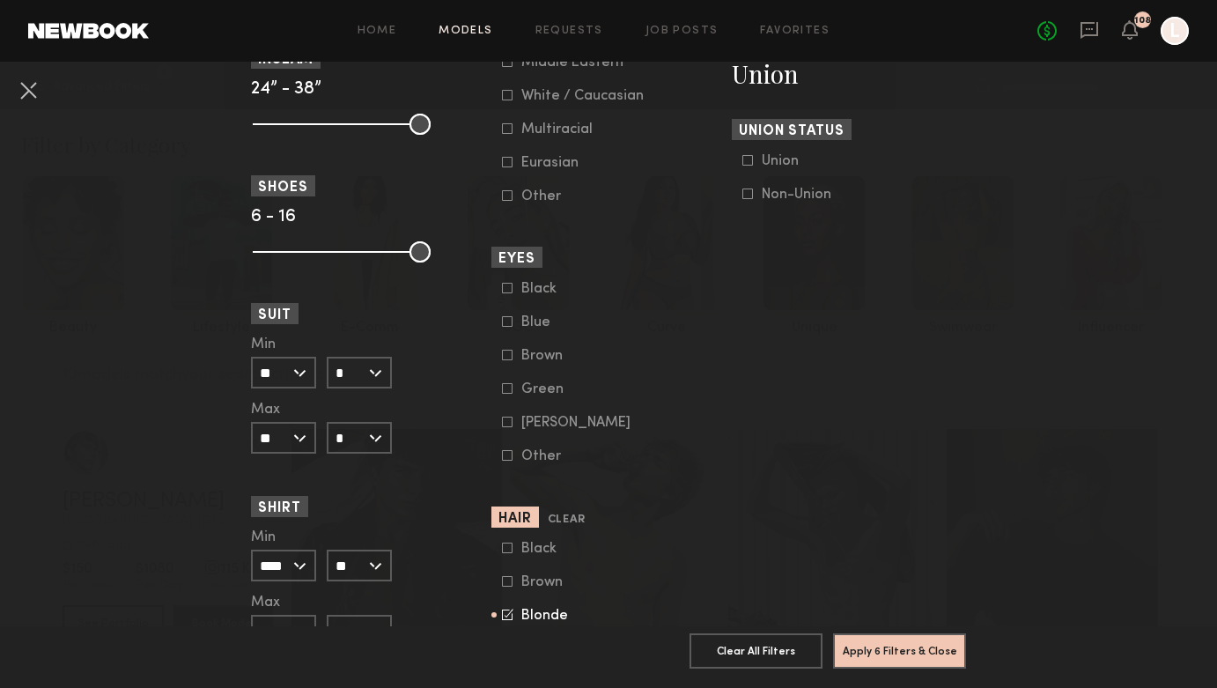
click at [533, 621] on div "Blonde" at bounding box center [555, 615] width 69 height 11
click at [873, 648] on button "Apply 5 Filters & Close" at bounding box center [899, 649] width 133 height 35
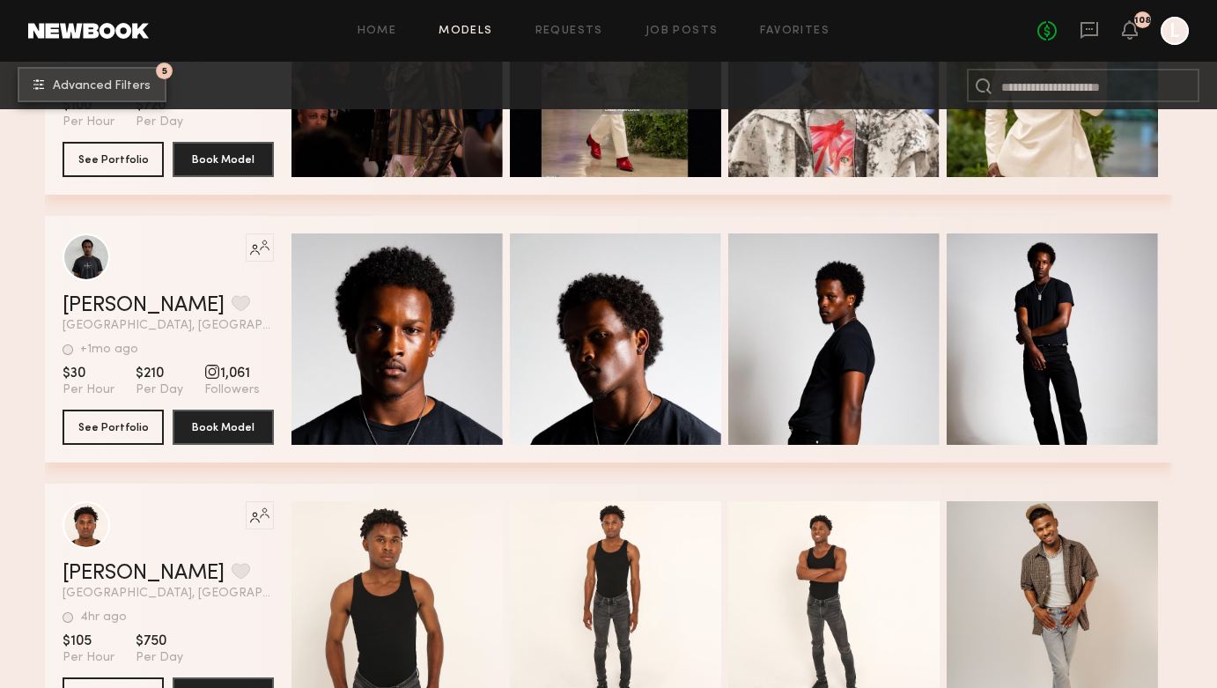
scroll to position [10976, 0]
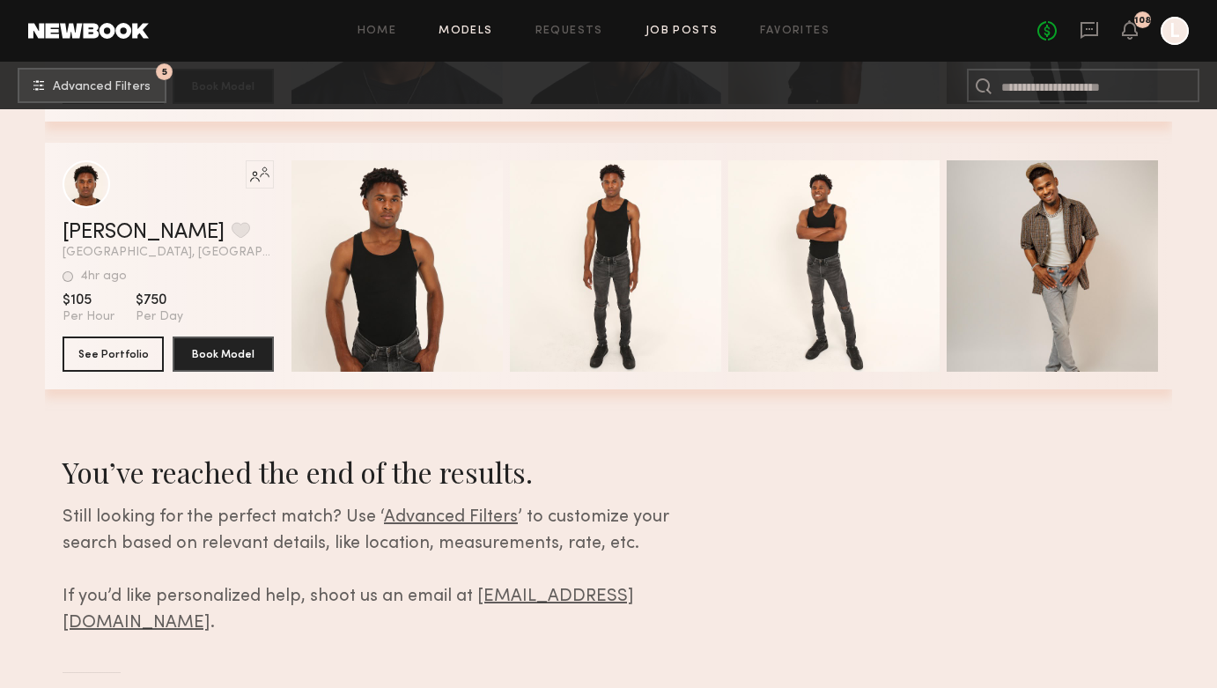
click at [693, 33] on link "Job Posts" at bounding box center [681, 31] width 73 height 11
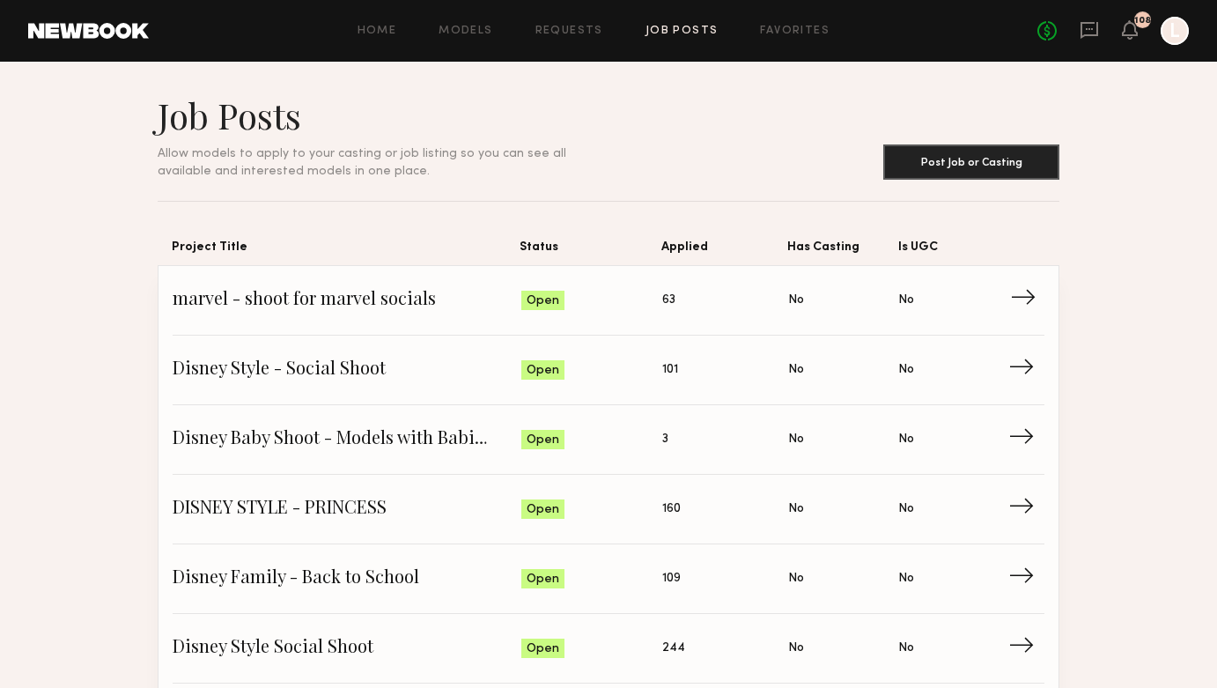
click at [616, 303] on span "Status: Open" at bounding box center [592, 300] width 142 height 26
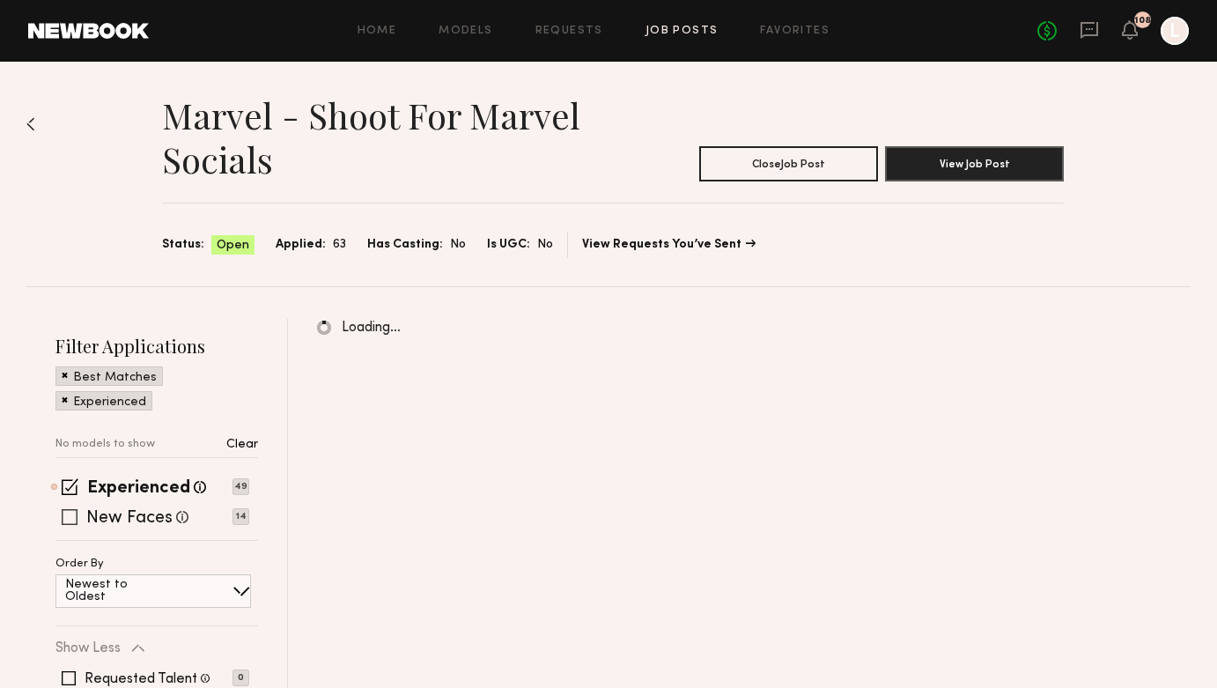
click at [64, 520] on span at bounding box center [70, 517] width 16 height 16
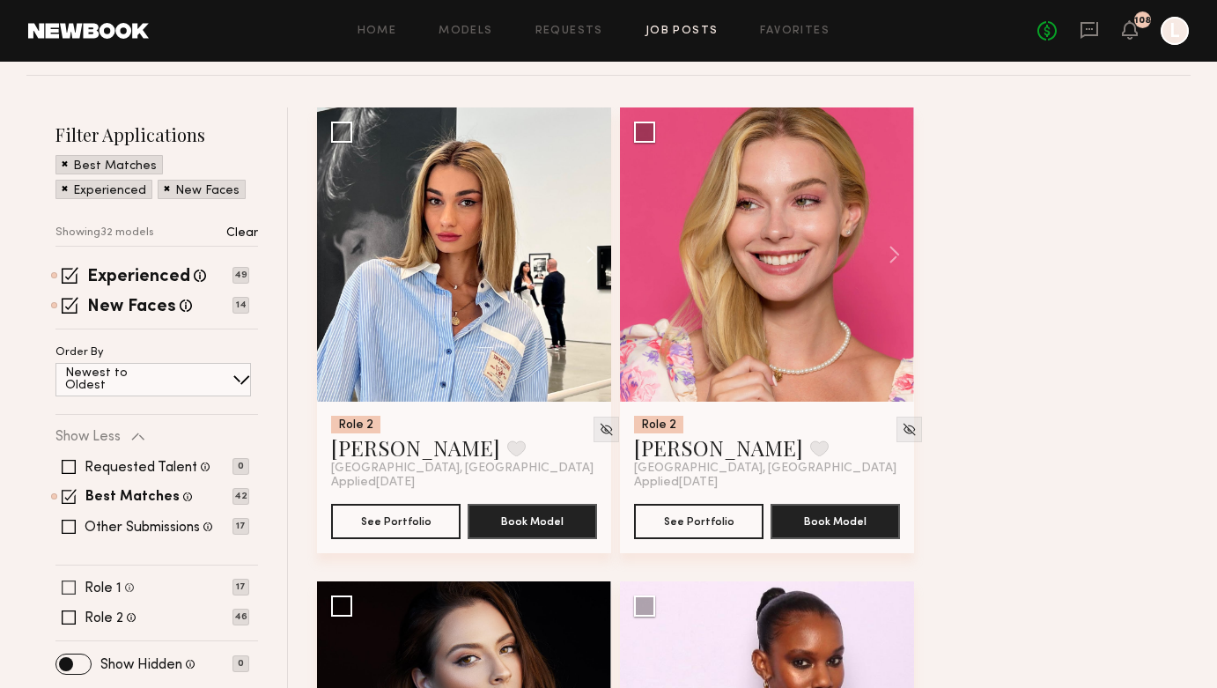
click at [70, 586] on span at bounding box center [69, 587] width 14 height 14
click at [71, 538] on div "Requested Talent Models you have reached out to with requests 0 Best Matches Mo…" at bounding box center [152, 497] width 194 height 106
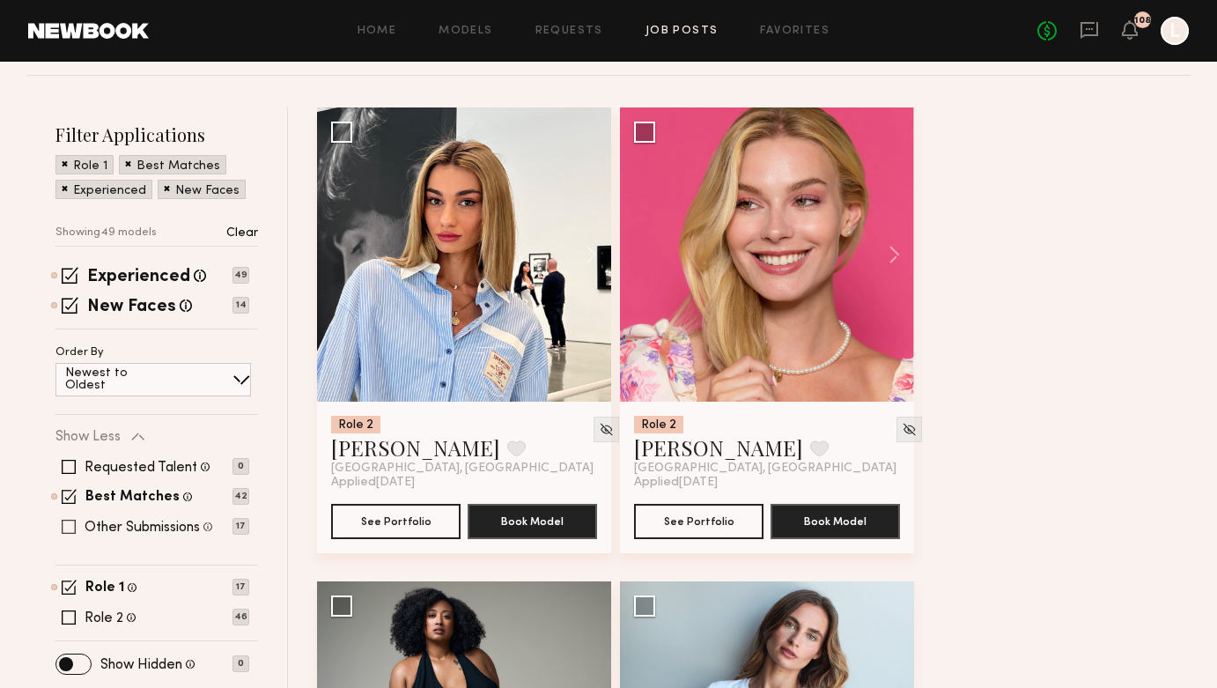
click at [70, 526] on span at bounding box center [69, 527] width 14 height 14
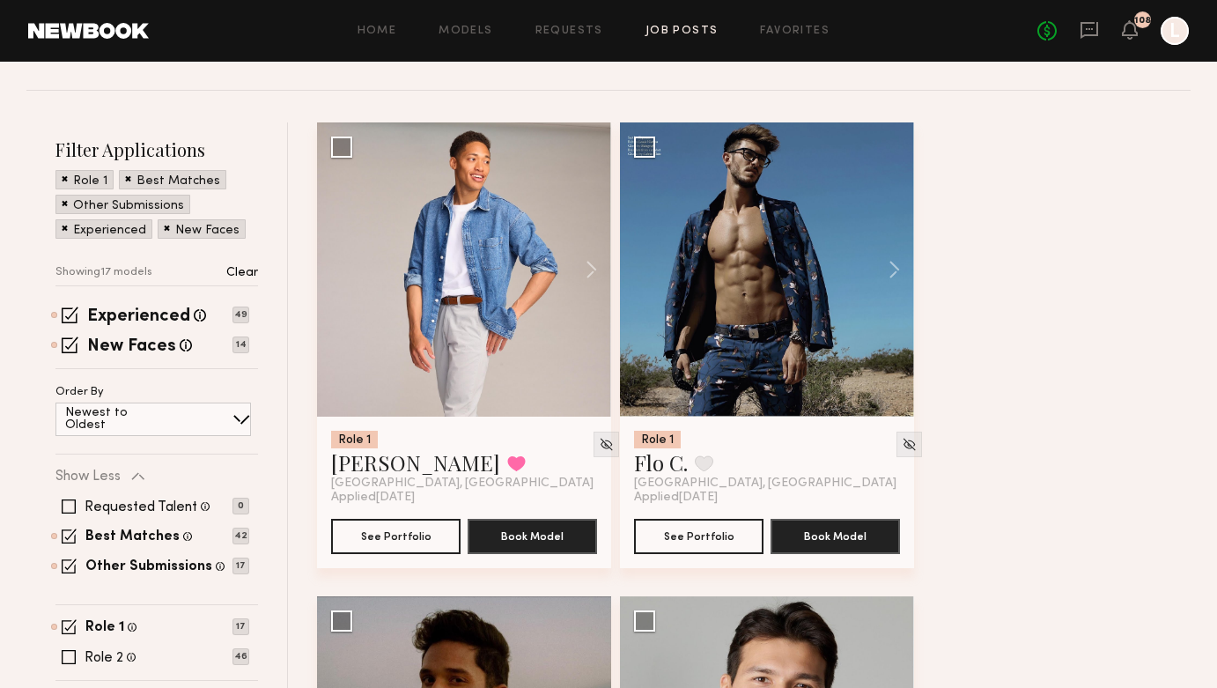
scroll to position [195, 0]
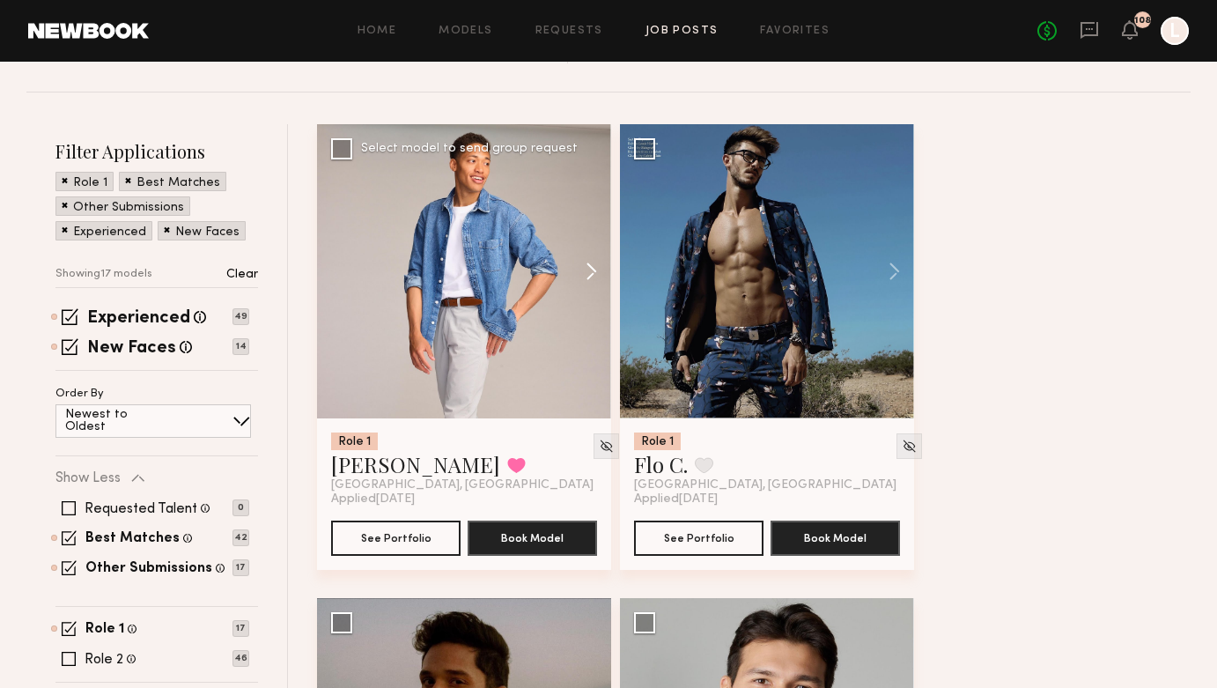
click at [595, 276] on button at bounding box center [583, 271] width 56 height 294
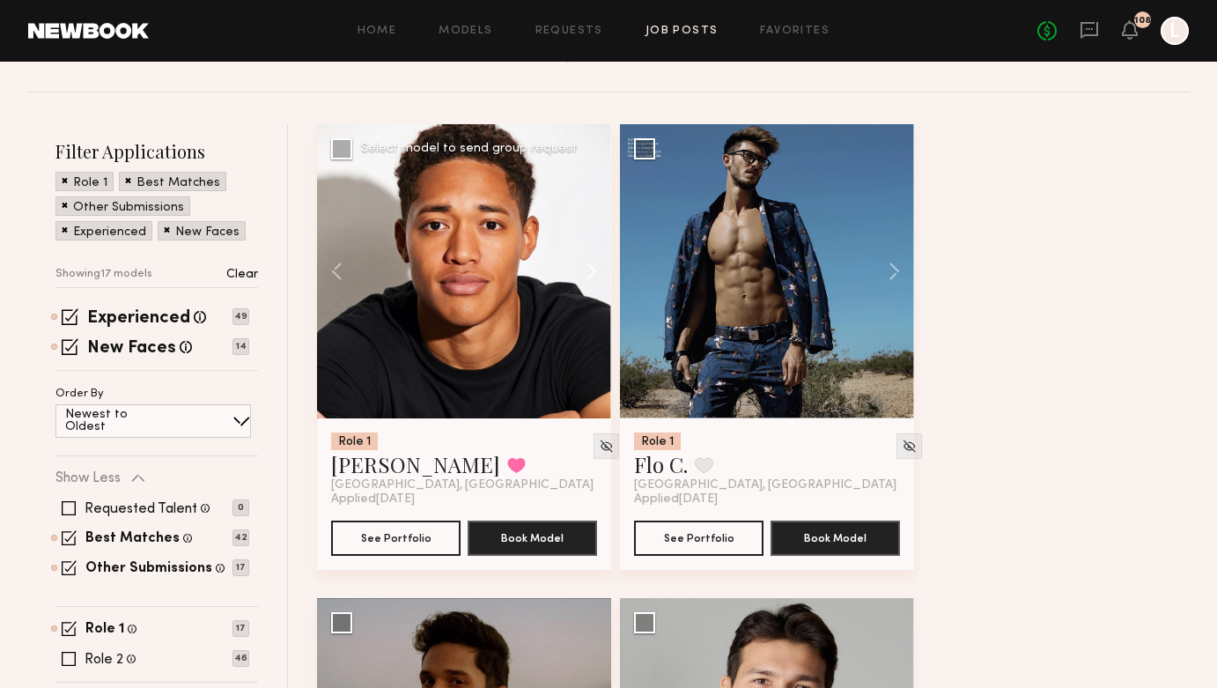
click at [595, 276] on button at bounding box center [583, 271] width 56 height 294
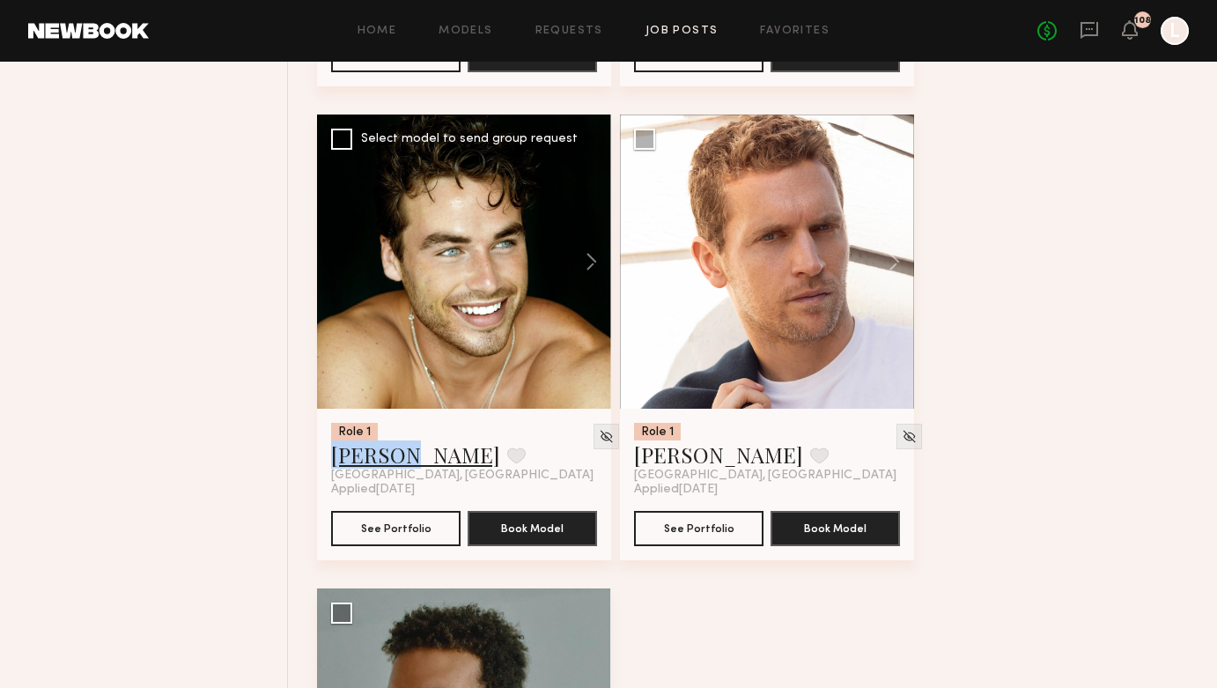
scroll to position [3499, 0]
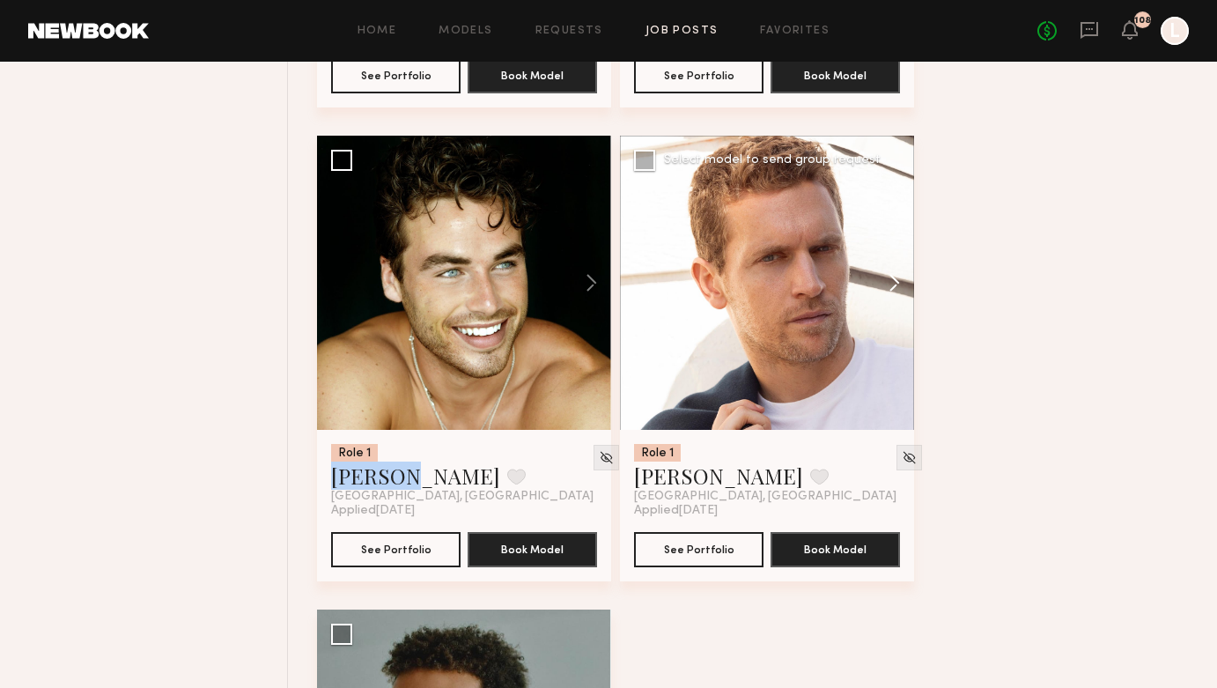
click at [895, 286] on button at bounding box center [886, 283] width 56 height 294
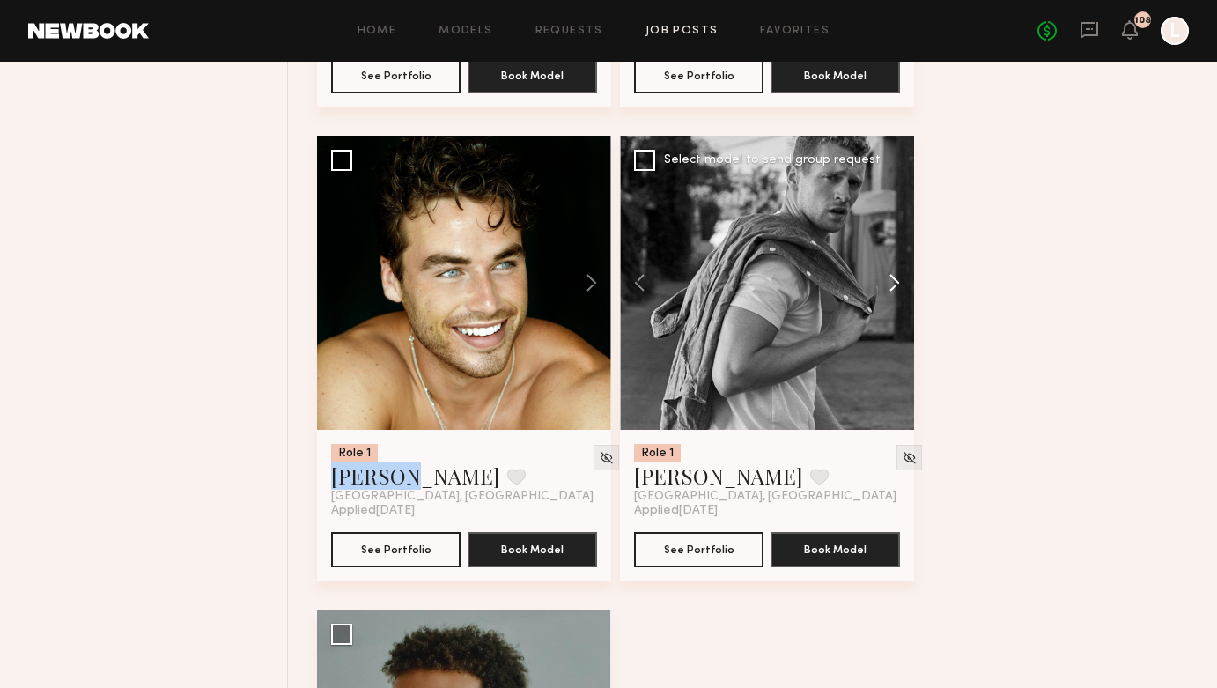
click at [895, 286] on button at bounding box center [886, 283] width 56 height 294
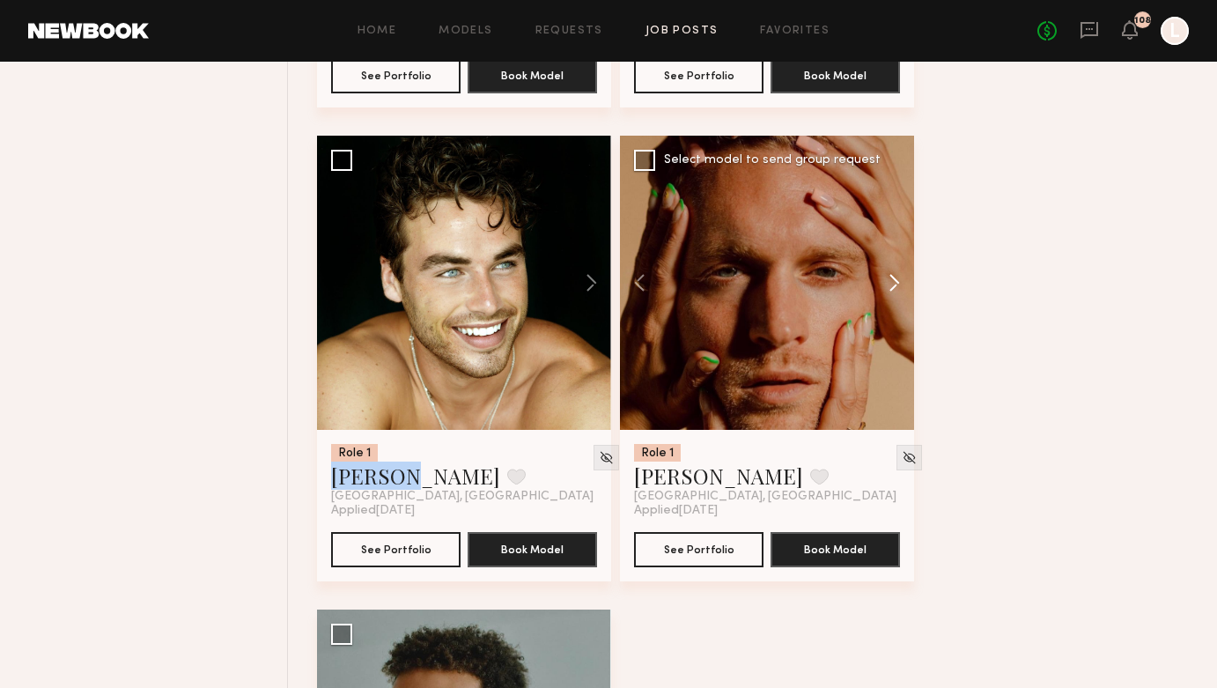
click at [895, 286] on button at bounding box center [886, 283] width 56 height 294
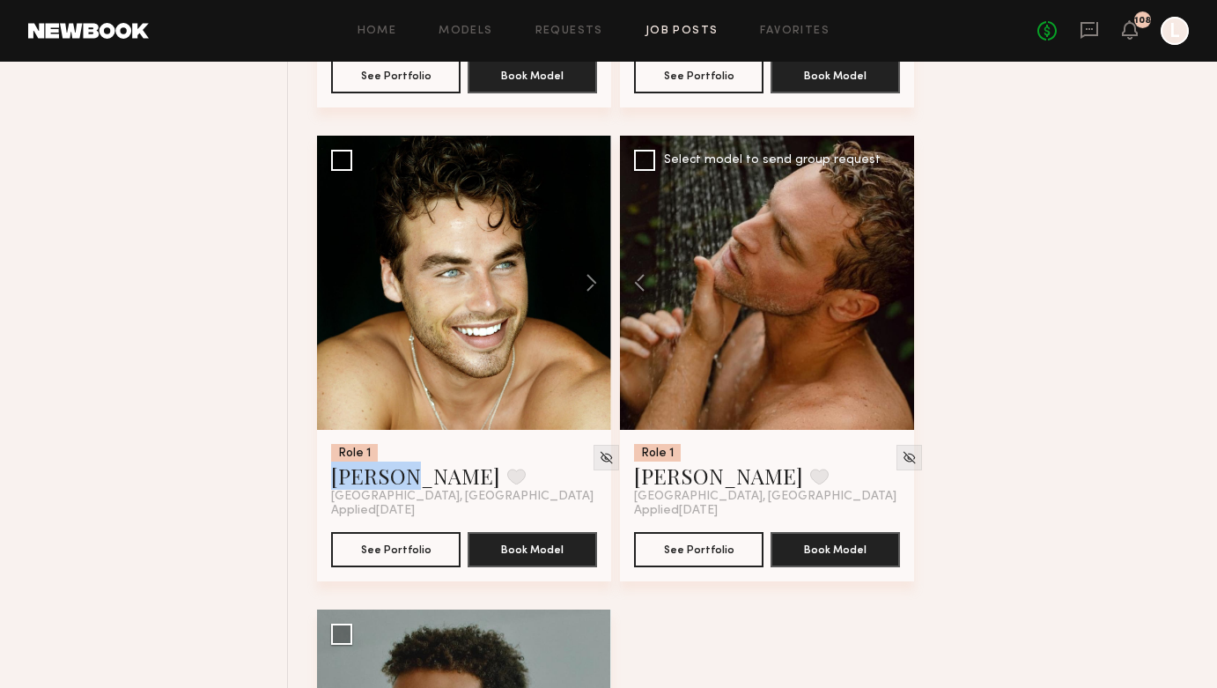
click at [895, 286] on div at bounding box center [767, 283] width 294 height 294
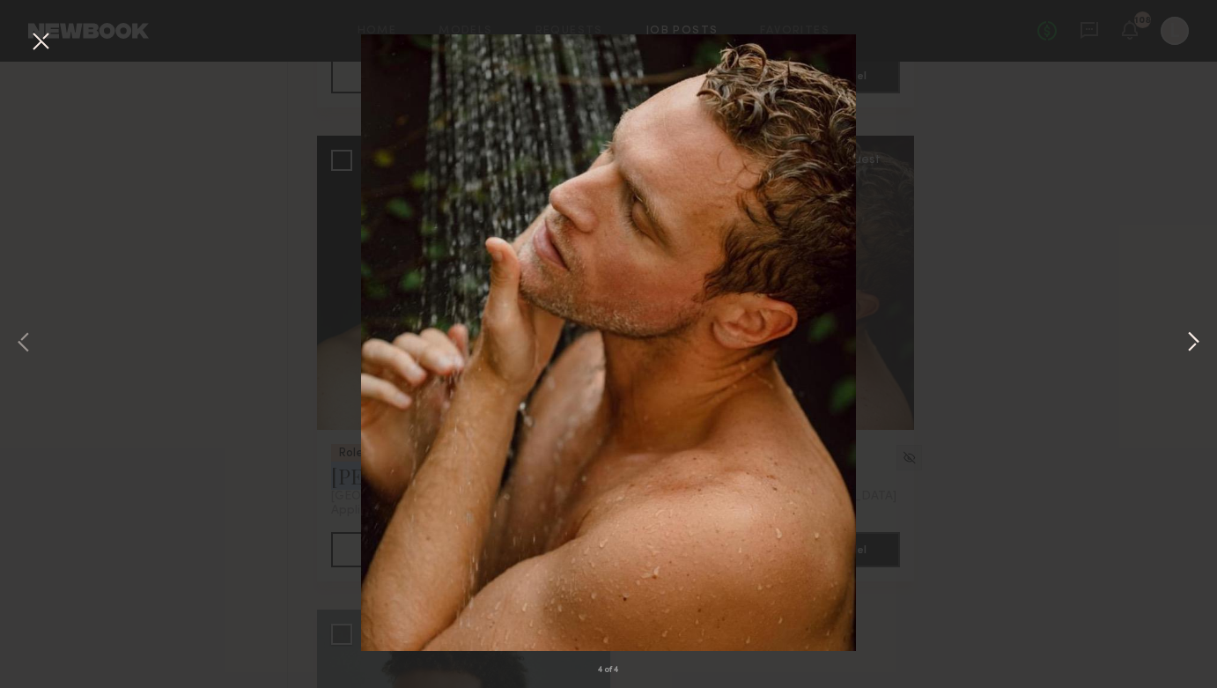
click at [1189, 354] on button at bounding box center [1193, 344] width 21 height 550
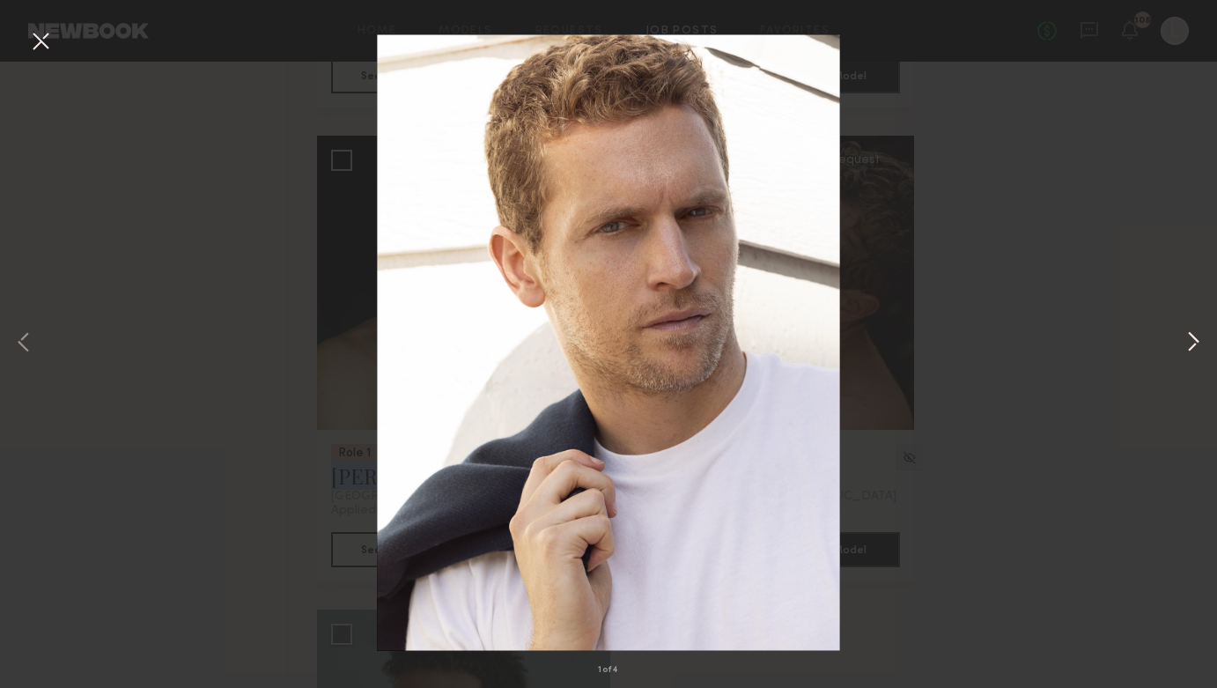
click at [1190, 350] on button at bounding box center [1193, 344] width 21 height 550
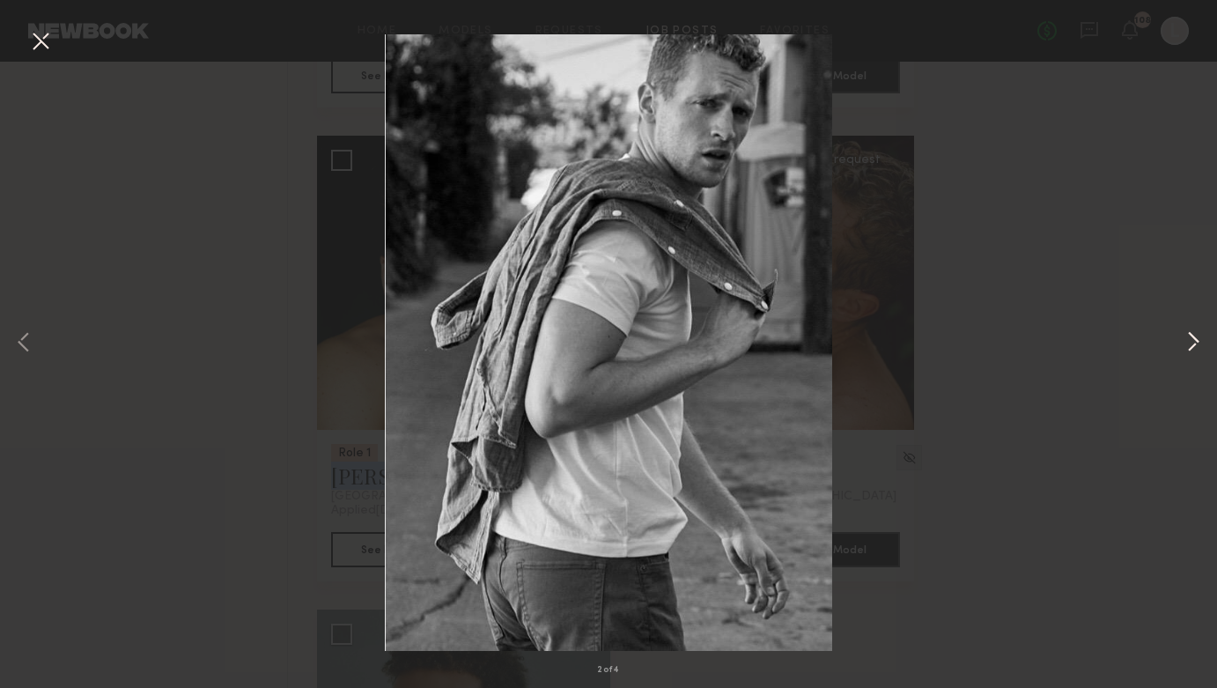
click at [1190, 350] on button at bounding box center [1193, 344] width 21 height 550
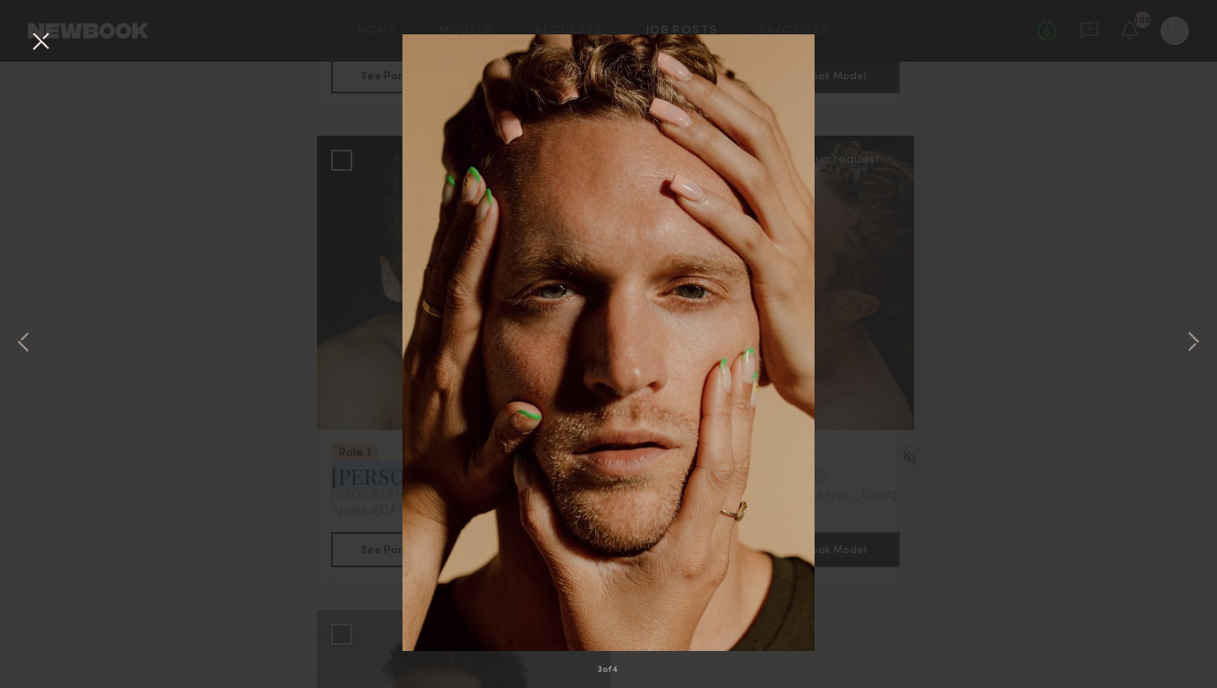
click at [46, 38] on button at bounding box center [40, 42] width 28 height 32
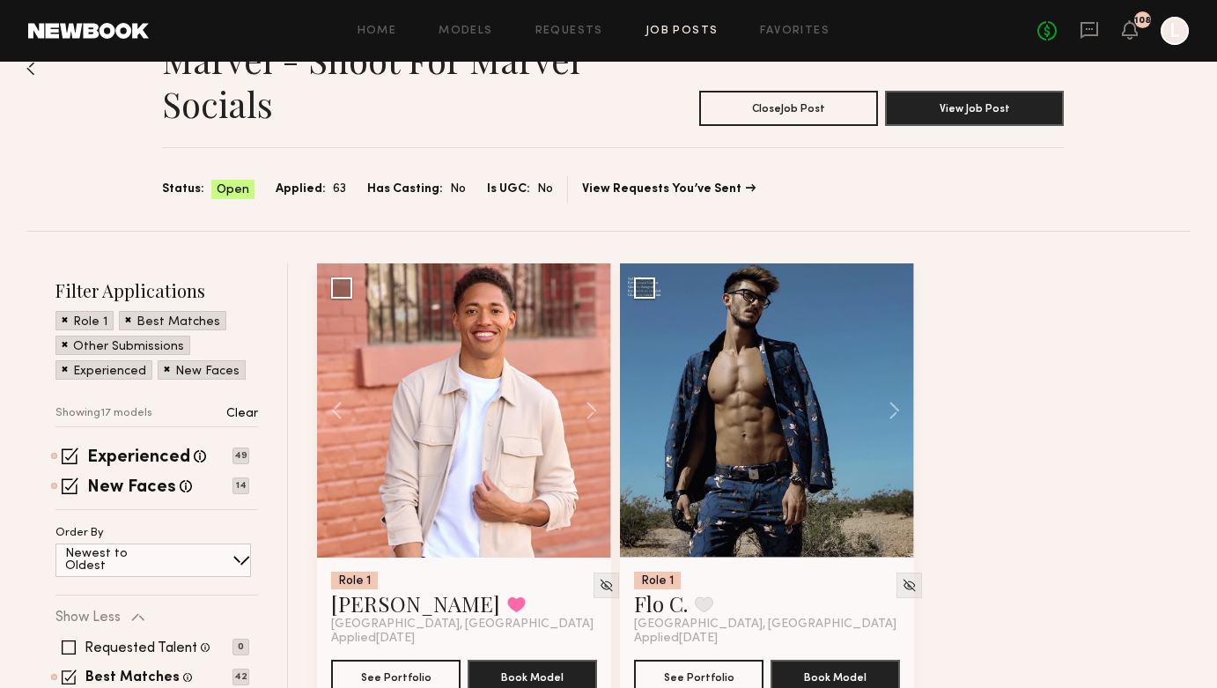
scroll to position [0, 0]
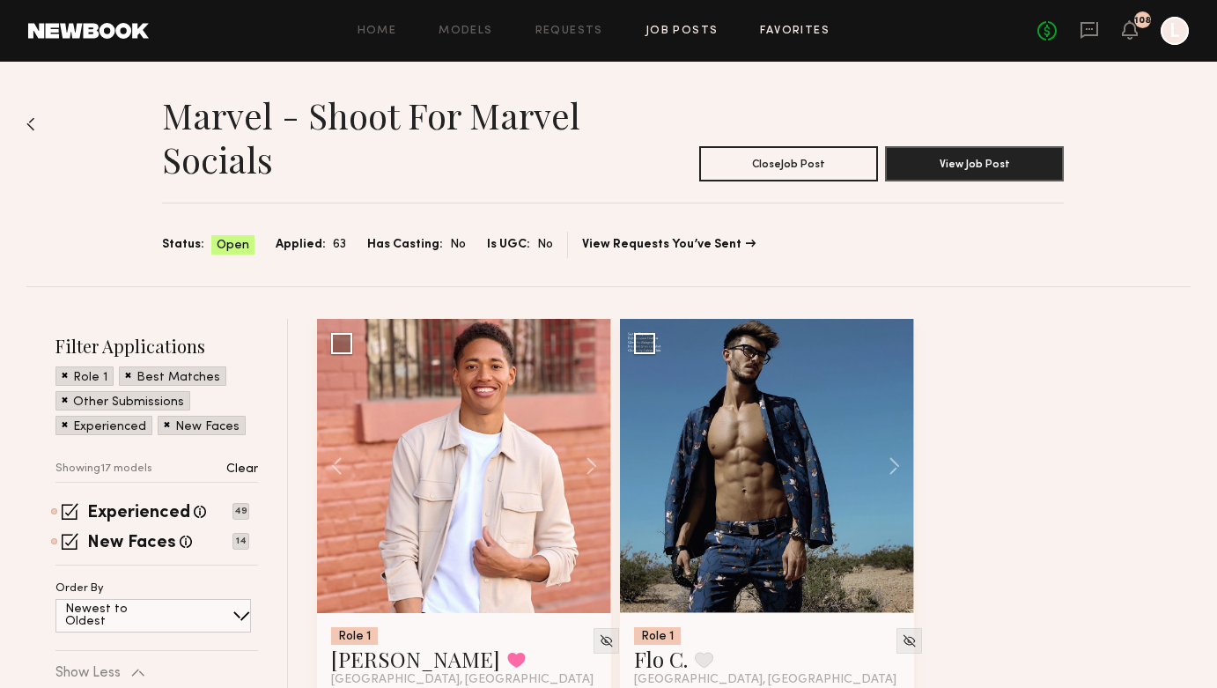
click at [778, 28] on link "Favorites" at bounding box center [795, 31] width 70 height 11
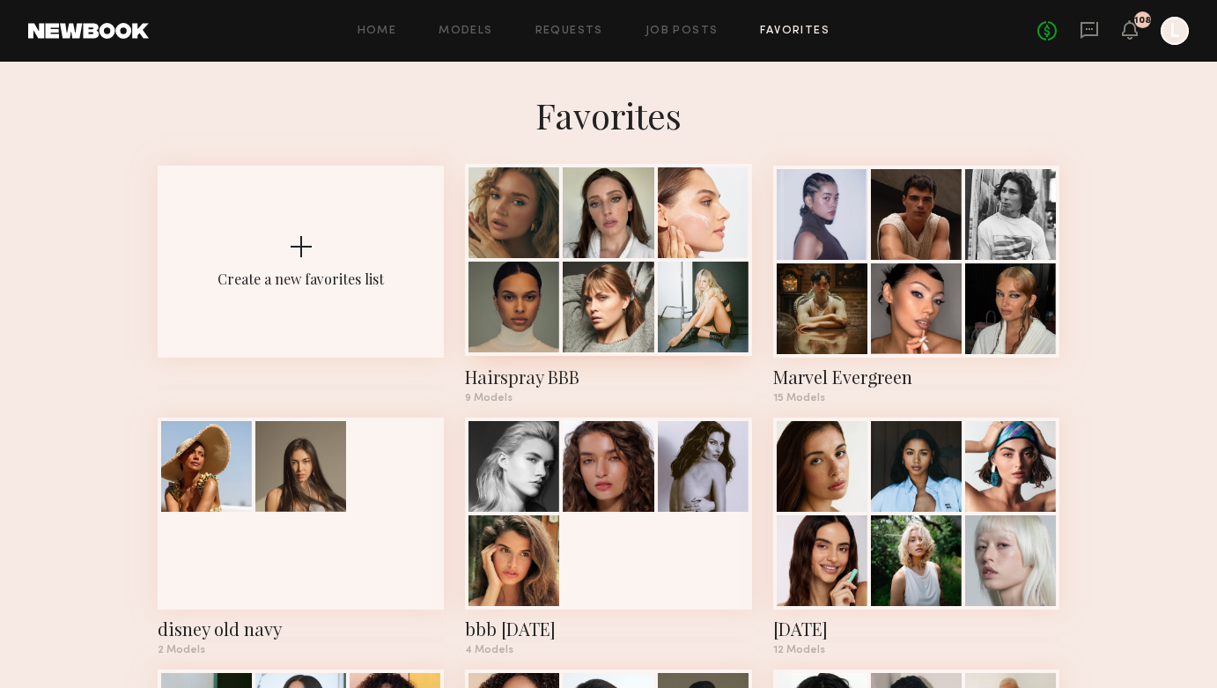
click at [534, 372] on div "Hairspray BBB" at bounding box center [608, 377] width 286 height 25
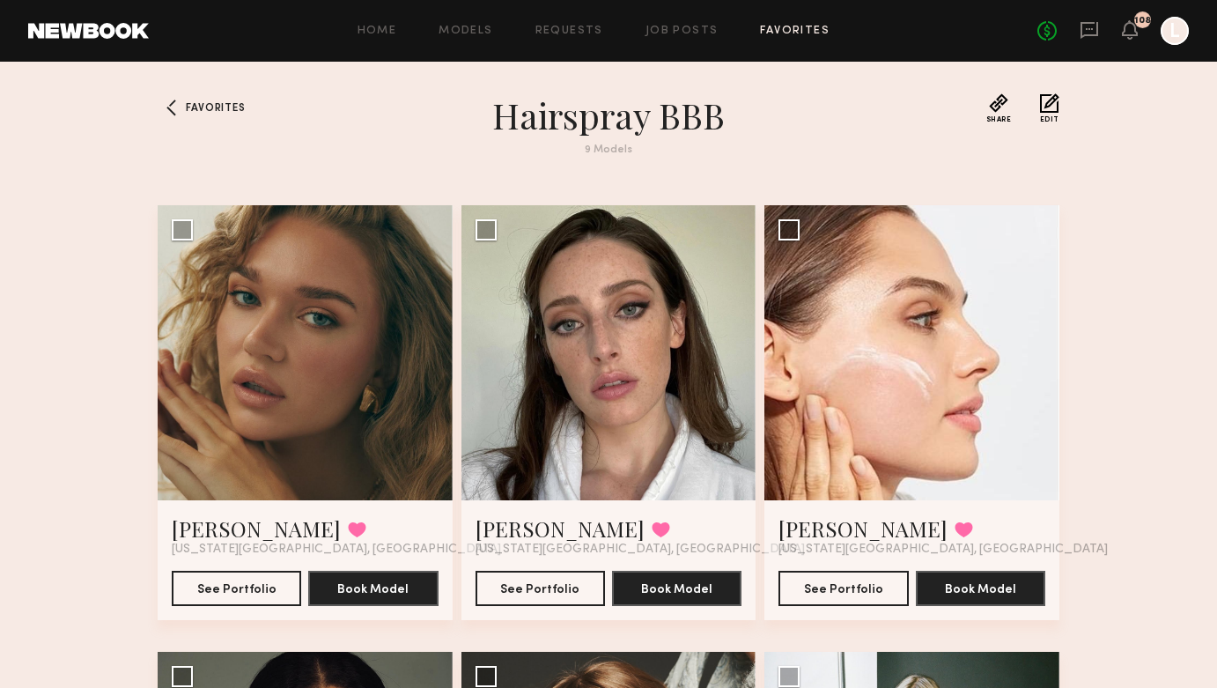
scroll to position [453, 0]
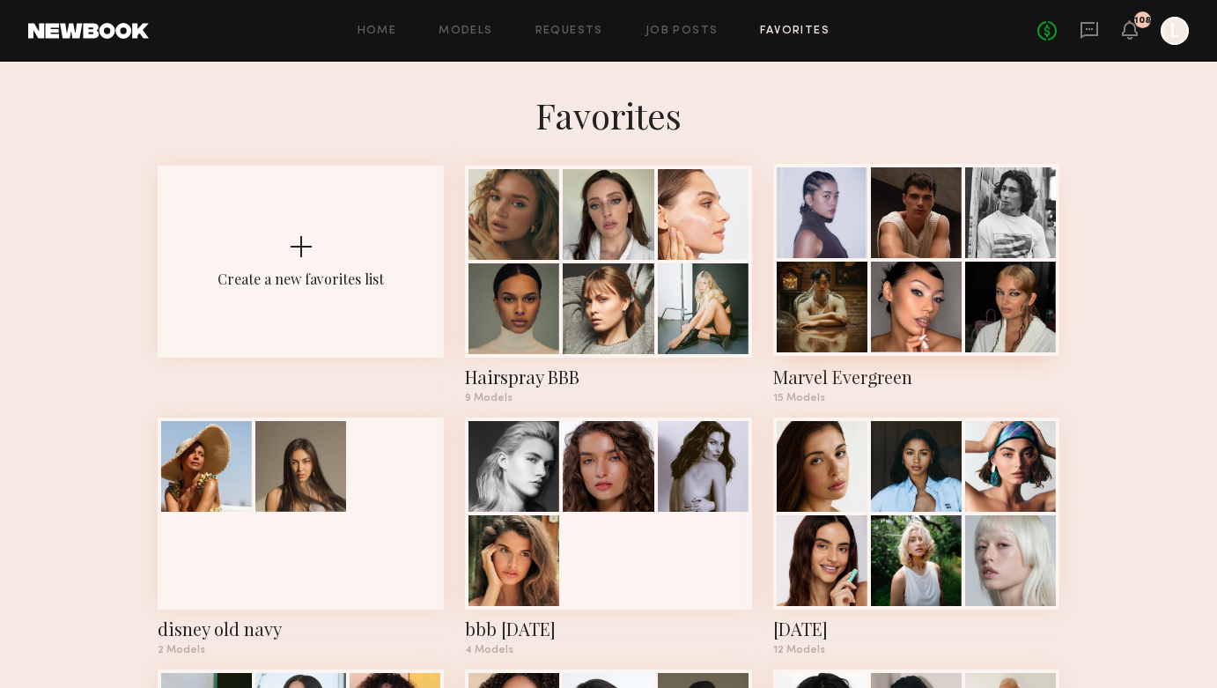
click at [829, 379] on div "Marvel Evergreen" at bounding box center [916, 377] width 286 height 25
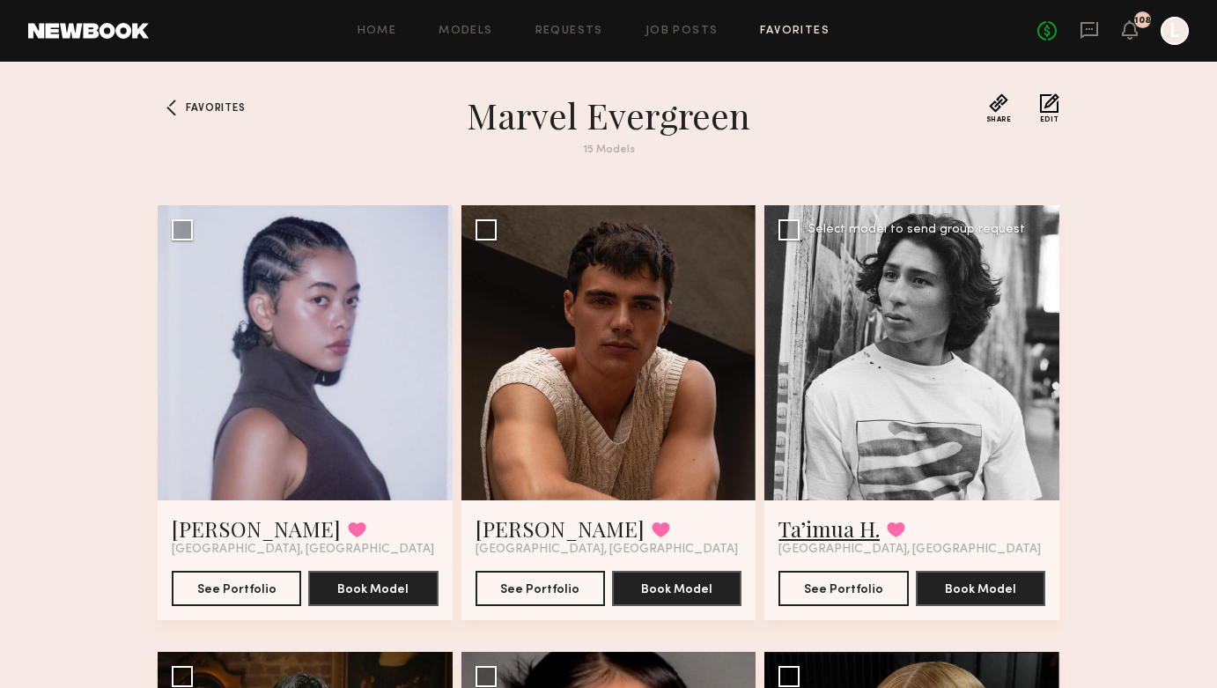
click at [841, 525] on link "Ta’imua H." at bounding box center [828, 528] width 101 height 28
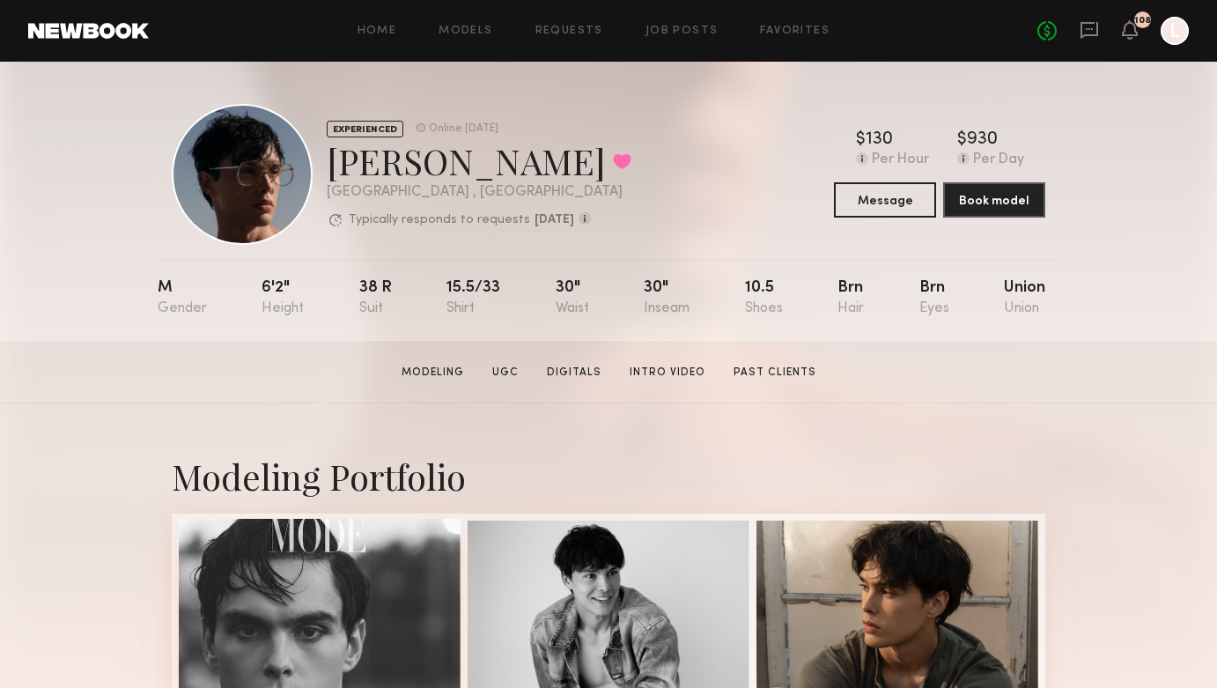
click at [275, 616] on div at bounding box center [320, 660] width 282 height 282
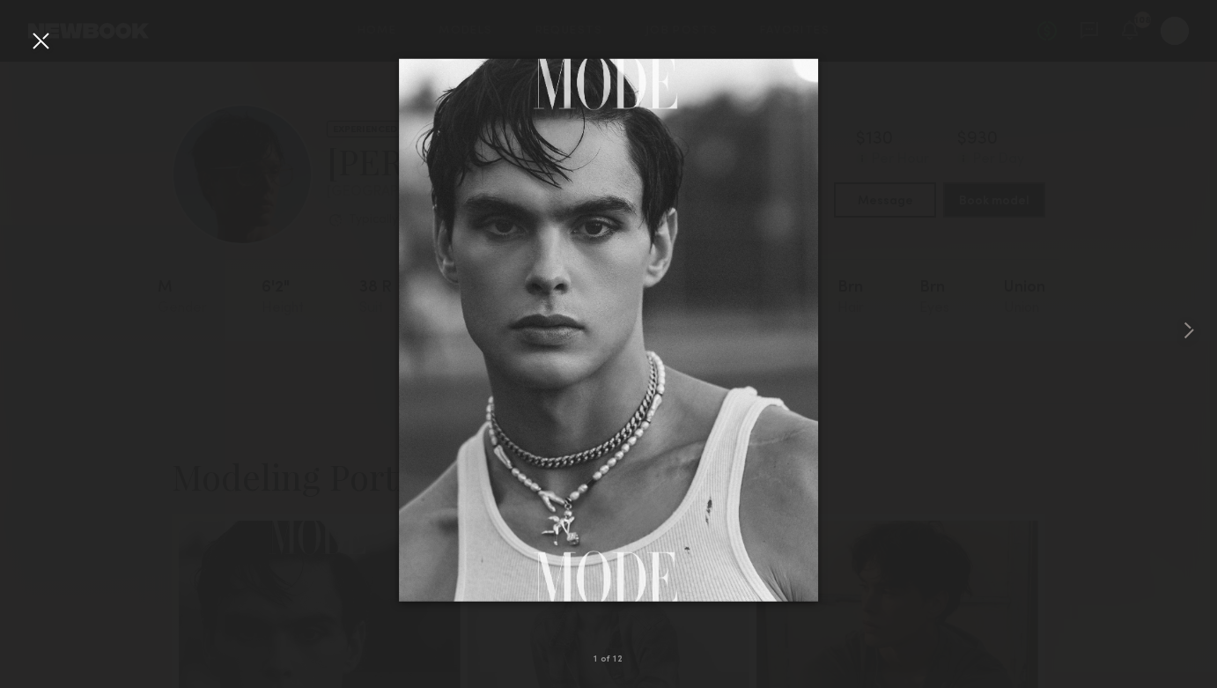
click at [947, 315] on div at bounding box center [608, 329] width 1217 height 603
click at [1189, 344] on div at bounding box center [1192, 329] width 48 height 603
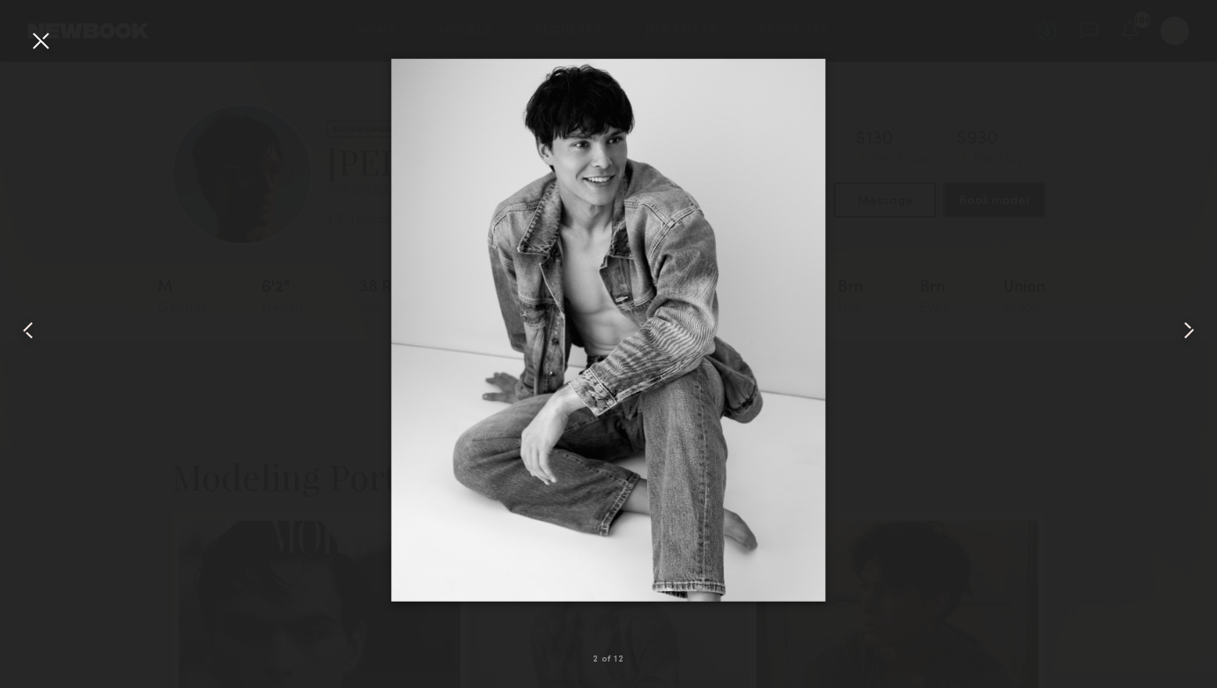
click at [1187, 343] on common-icon at bounding box center [1189, 330] width 28 height 28
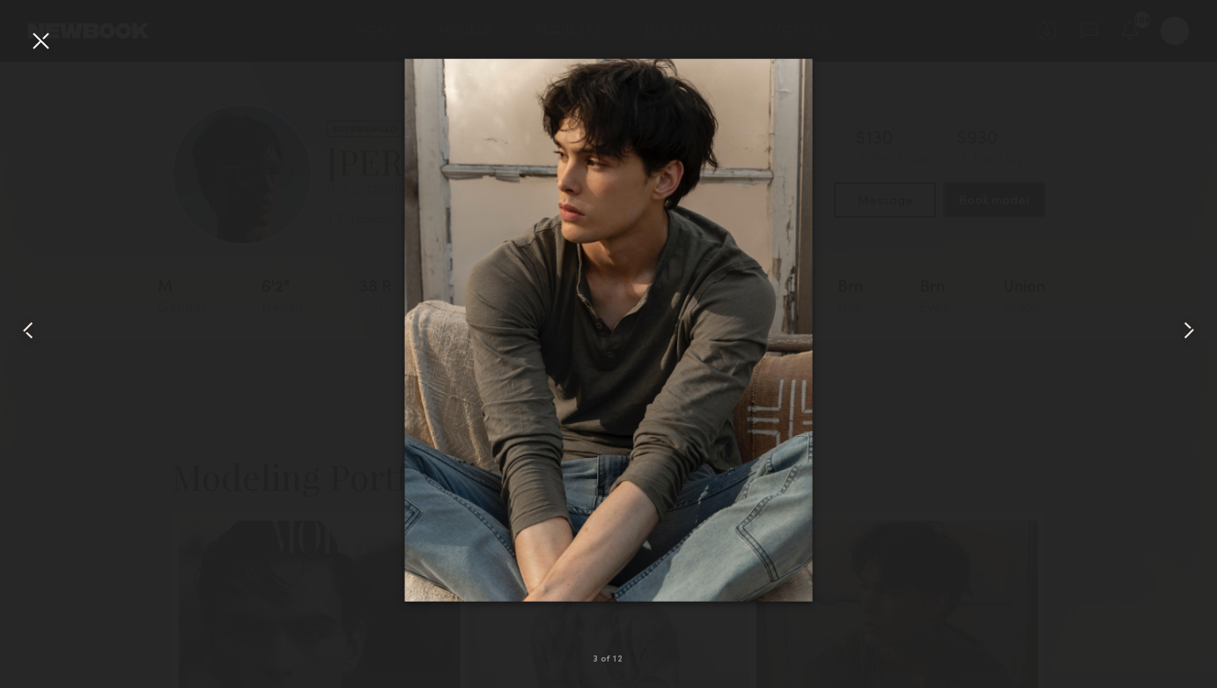
click at [1187, 342] on common-icon at bounding box center [1189, 330] width 28 height 28
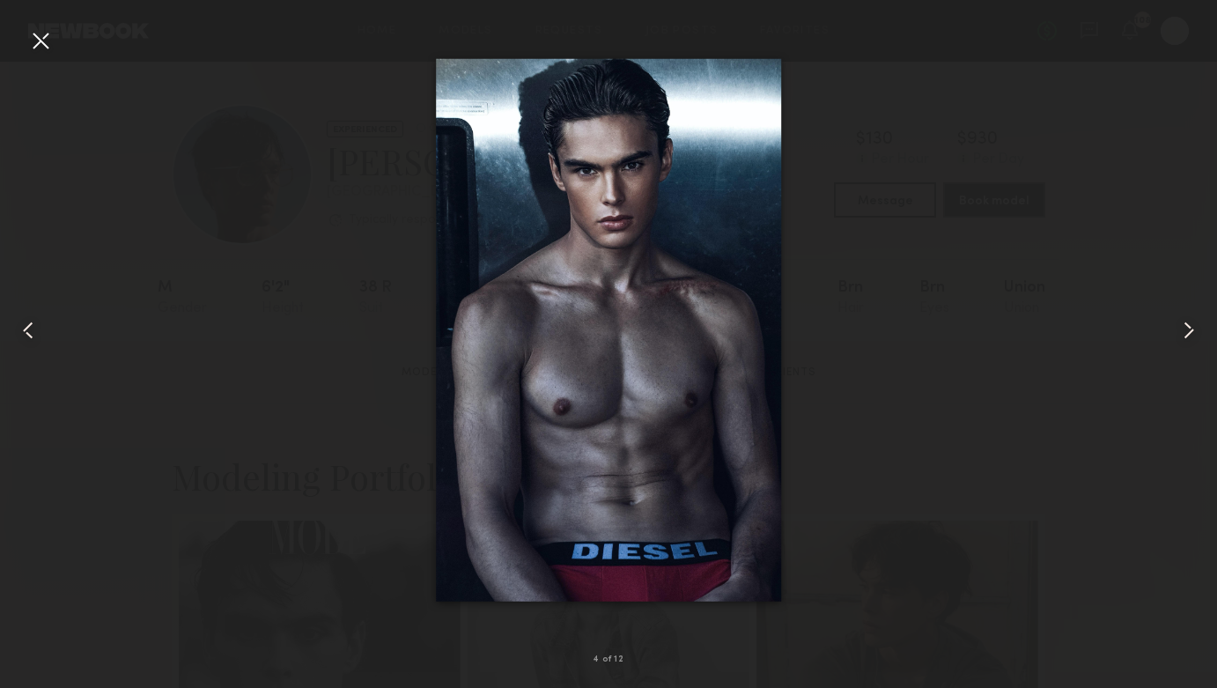
click at [1187, 342] on common-icon at bounding box center [1189, 330] width 28 height 28
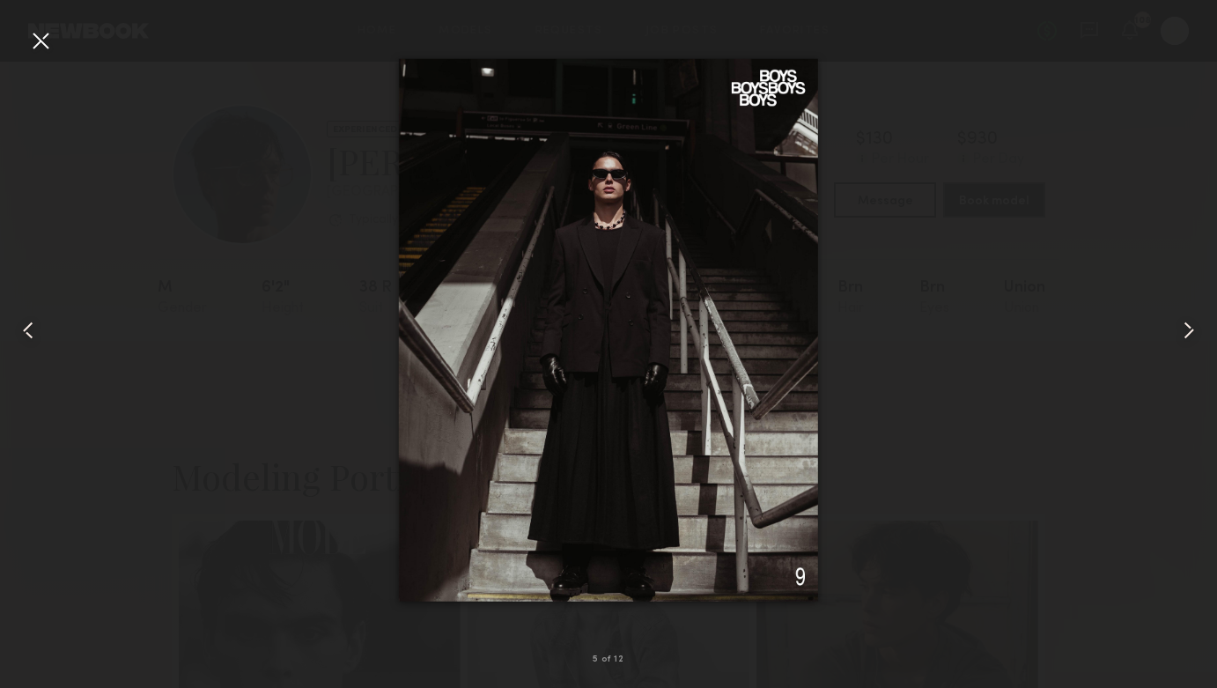
click at [1187, 342] on common-icon at bounding box center [1189, 330] width 28 height 28
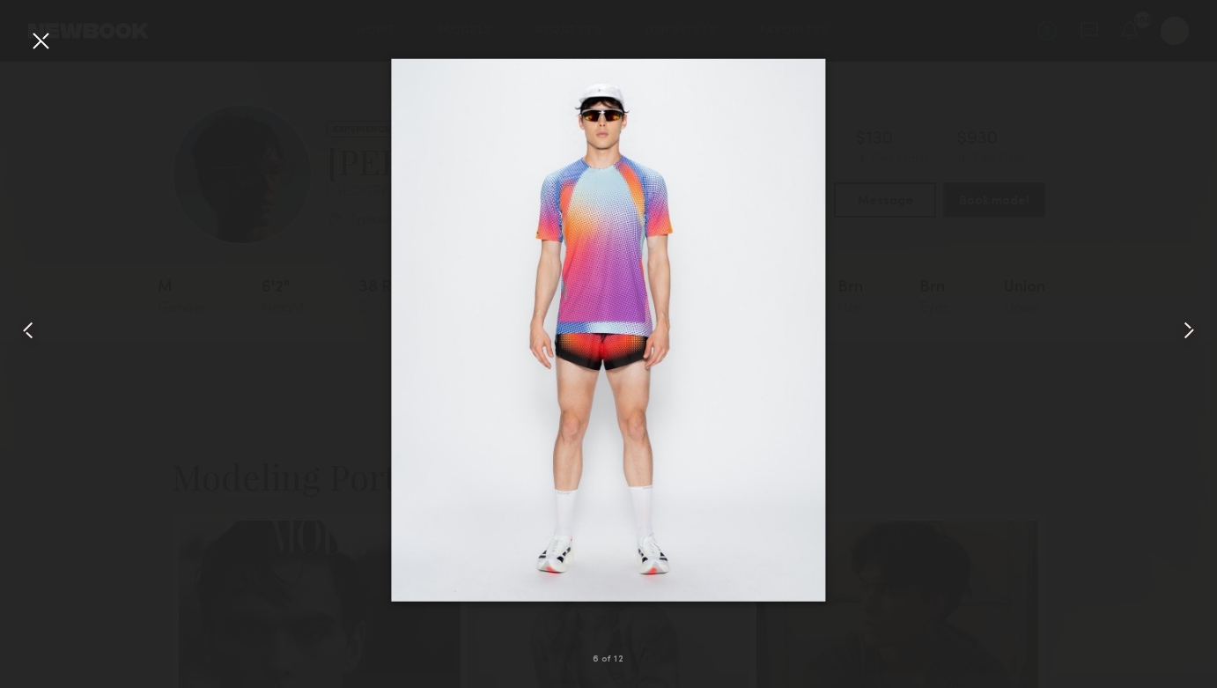
click at [1187, 342] on common-icon at bounding box center [1189, 330] width 28 height 28
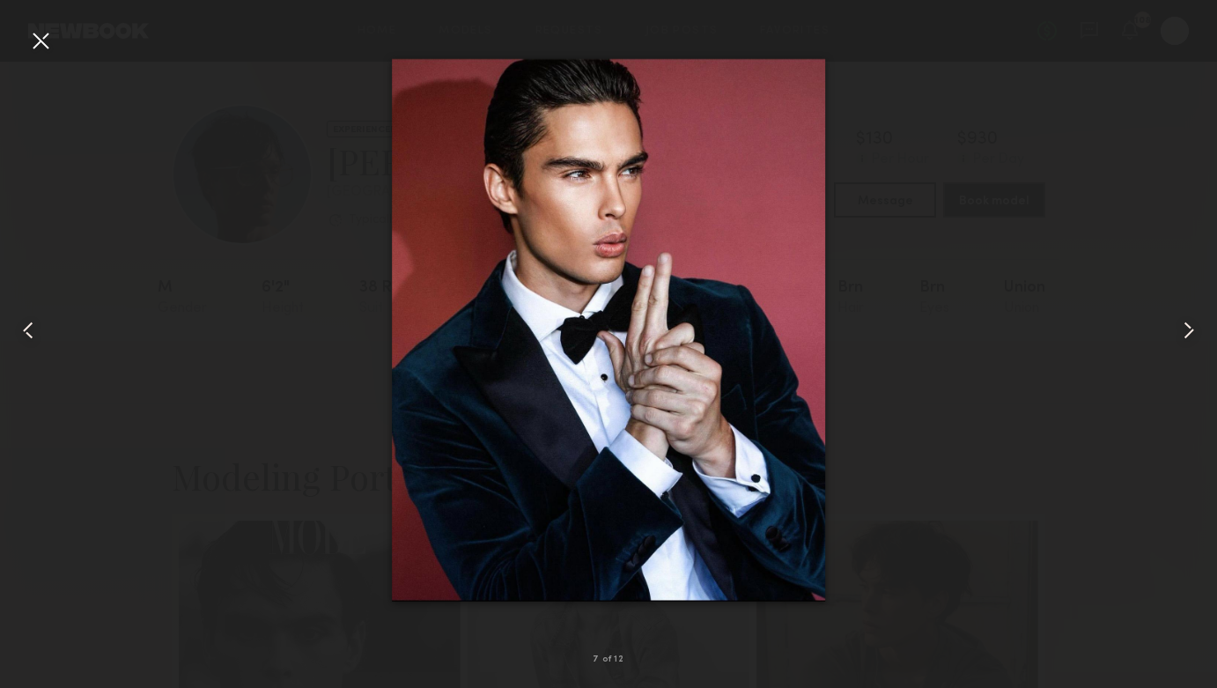
click at [1187, 342] on common-icon at bounding box center [1189, 330] width 28 height 28
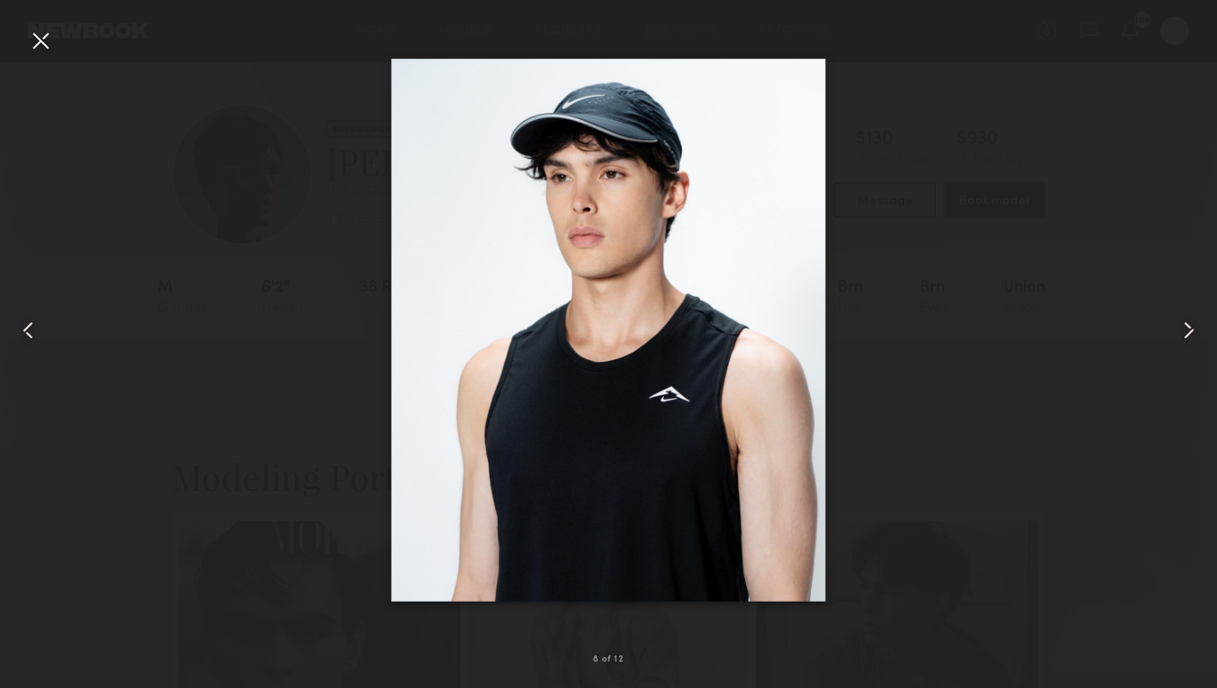
click at [1187, 342] on common-icon at bounding box center [1189, 330] width 28 height 28
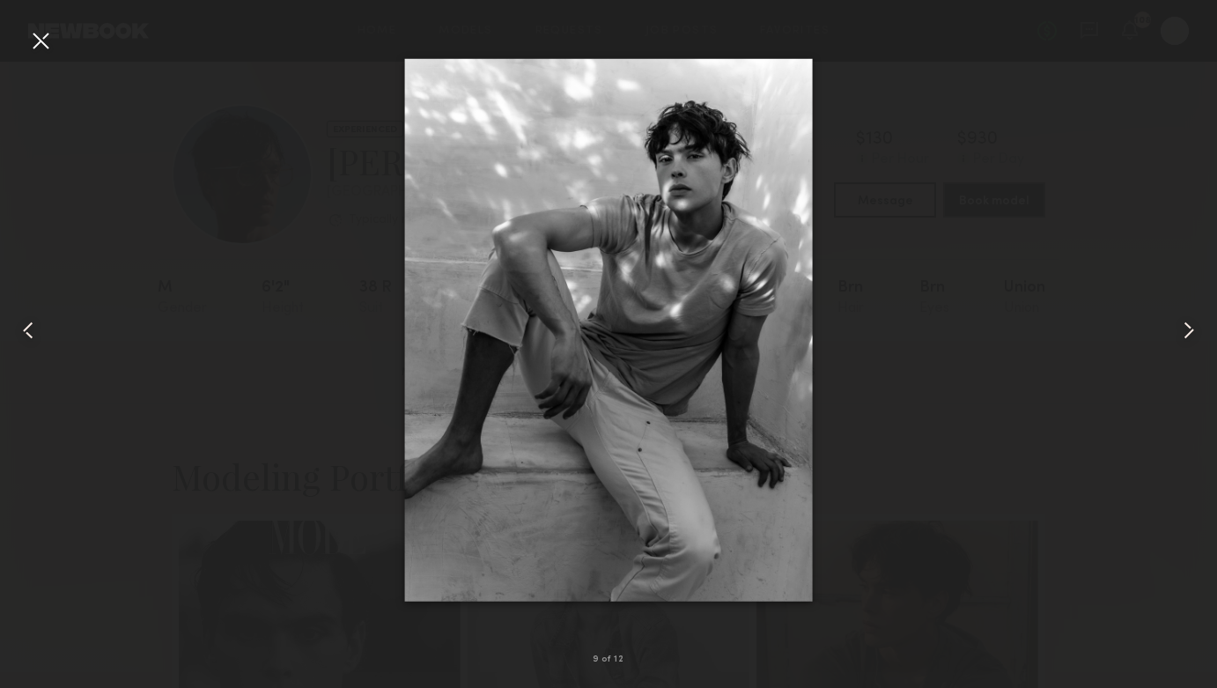
click at [1183, 325] on common-icon at bounding box center [1189, 330] width 28 height 28
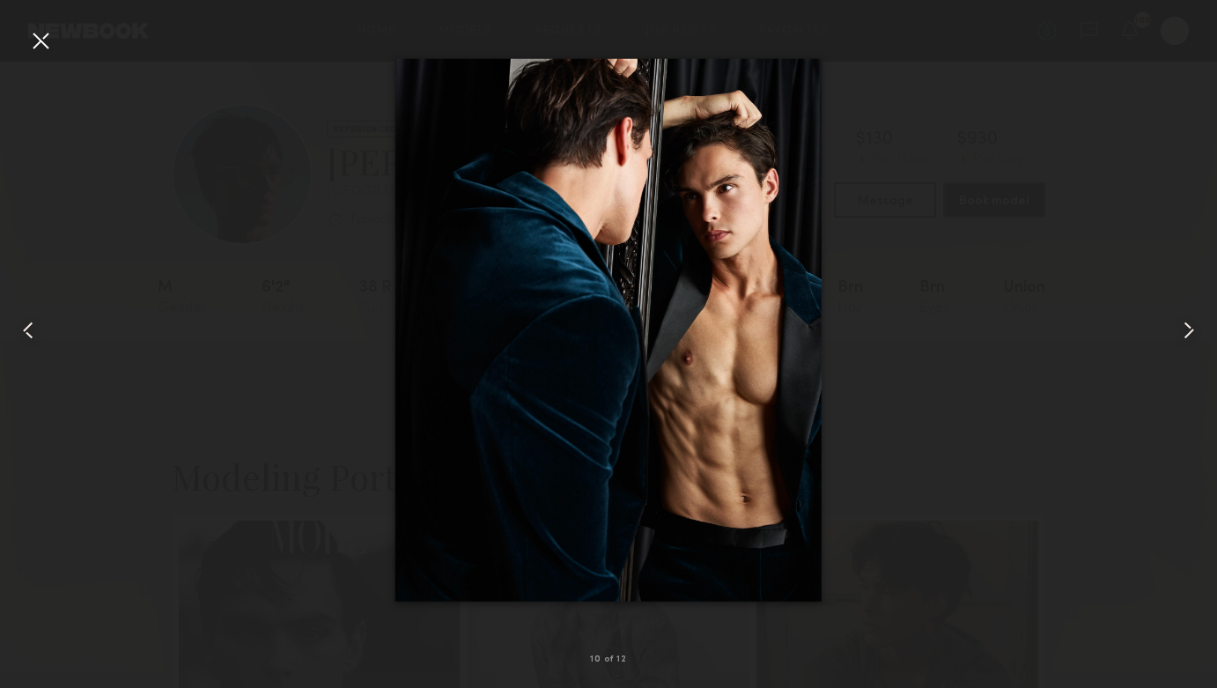
click at [1182, 325] on common-icon at bounding box center [1189, 330] width 28 height 28
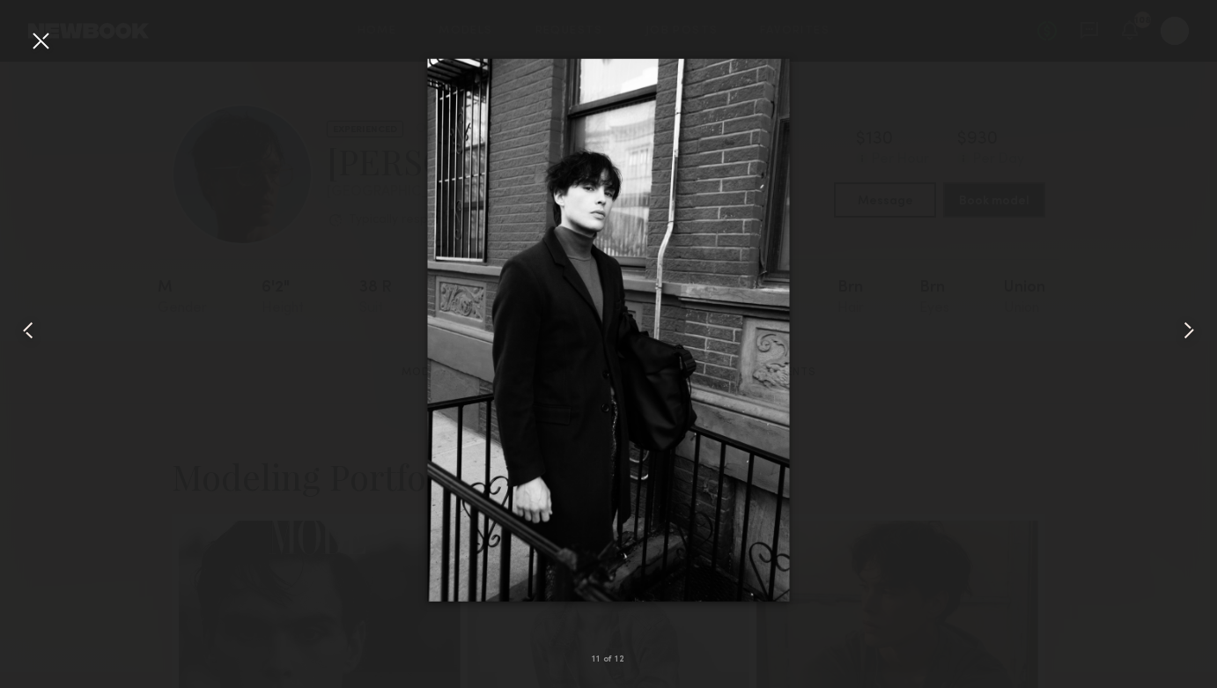
click at [1182, 325] on common-icon at bounding box center [1189, 330] width 28 height 28
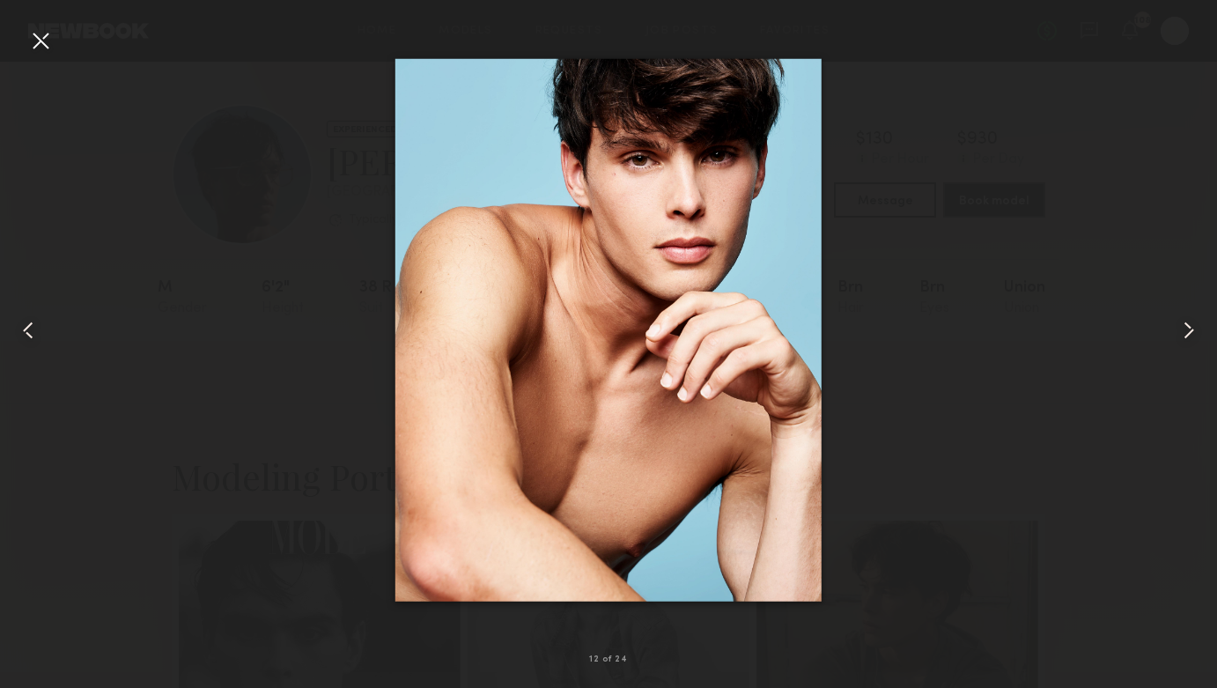
click at [33, 49] on div at bounding box center [40, 40] width 28 height 28
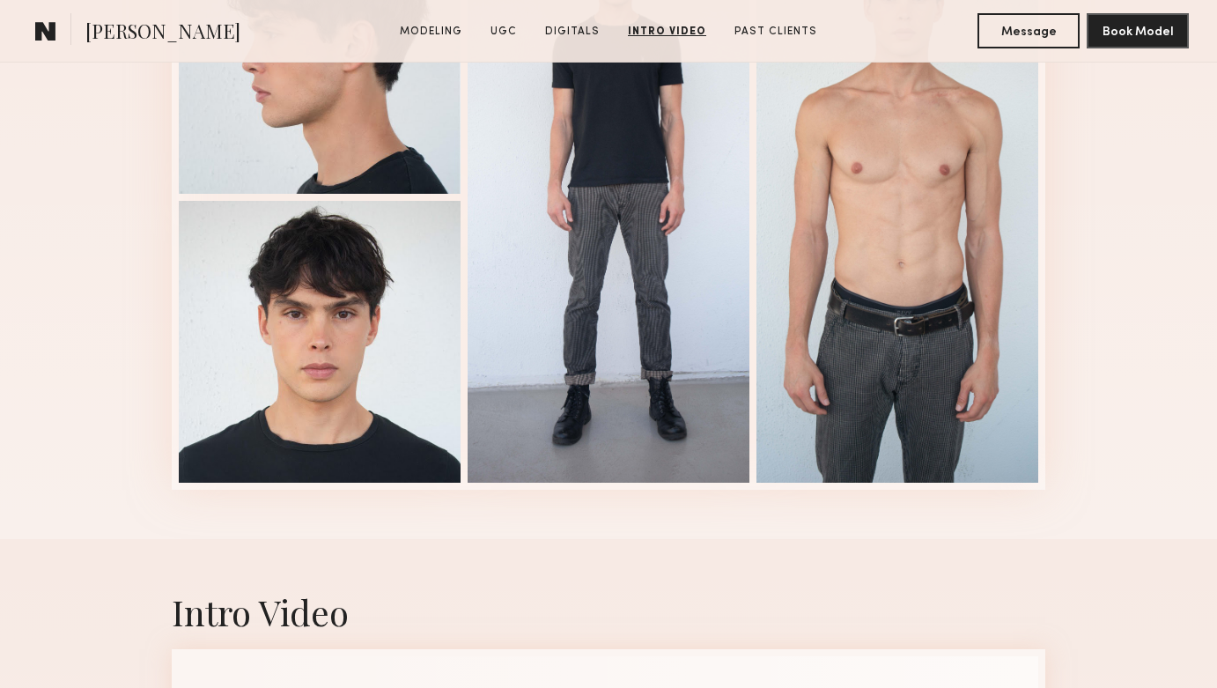
scroll to position [3428, 0]
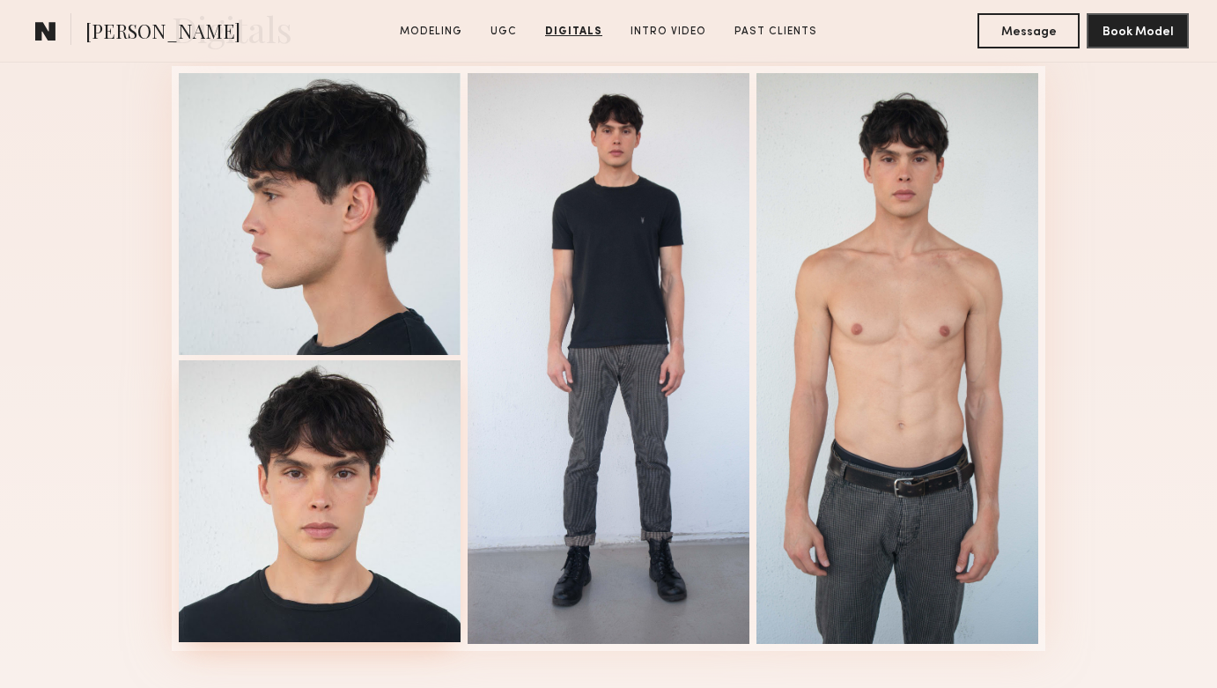
click at [298, 489] on div at bounding box center [320, 501] width 282 height 282
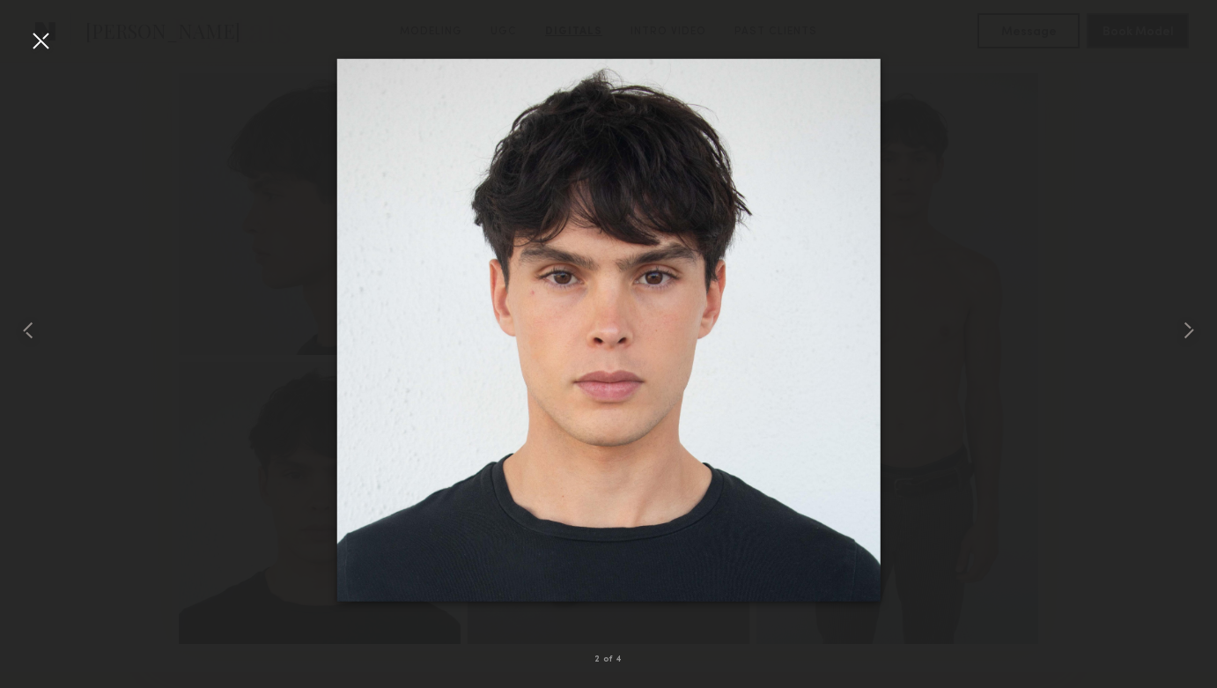
click at [1079, 112] on div at bounding box center [608, 329] width 1217 height 603
click at [39, 23] on nb-gallery-light "2 of 4" at bounding box center [608, 344] width 1217 height 688
click at [44, 48] on div at bounding box center [40, 40] width 28 height 28
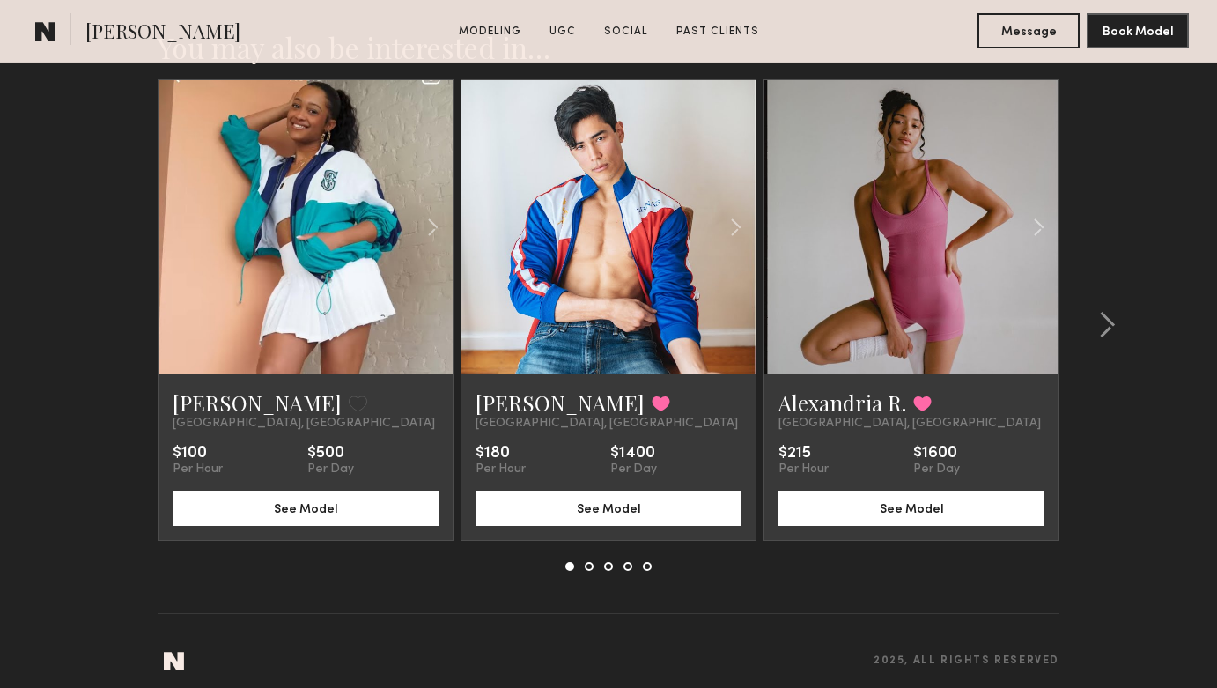
scroll to position [3310, 0]
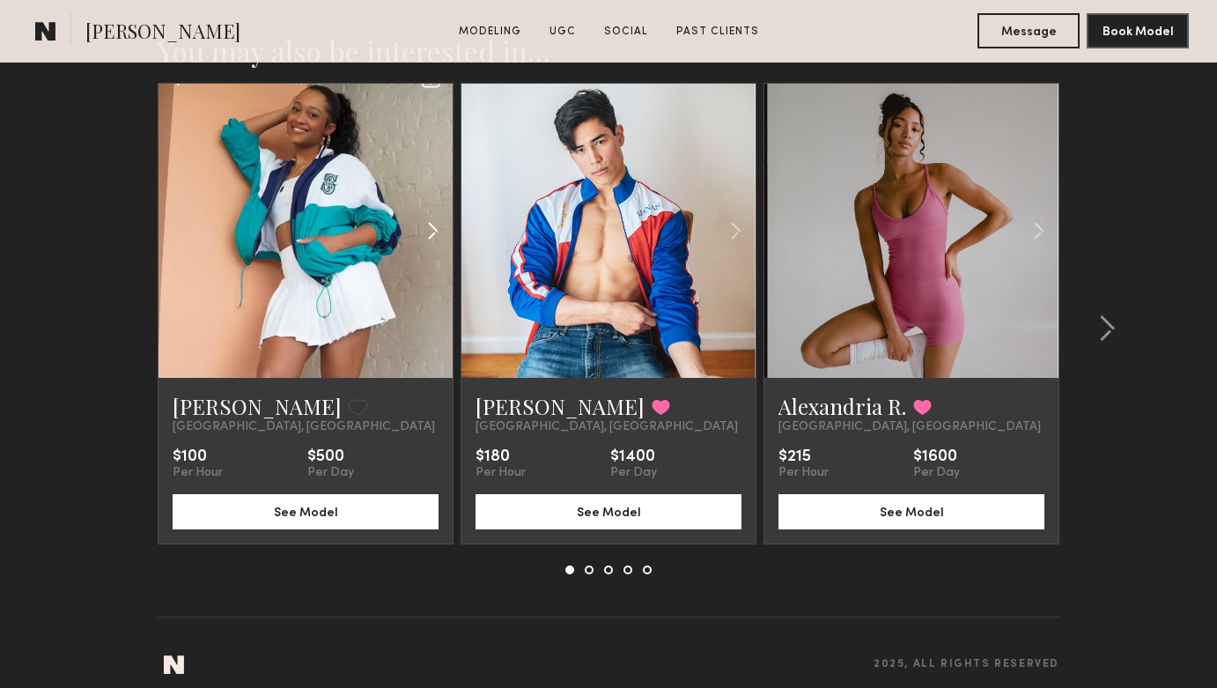
click at [433, 238] on common-icon at bounding box center [433, 230] width 26 height 33
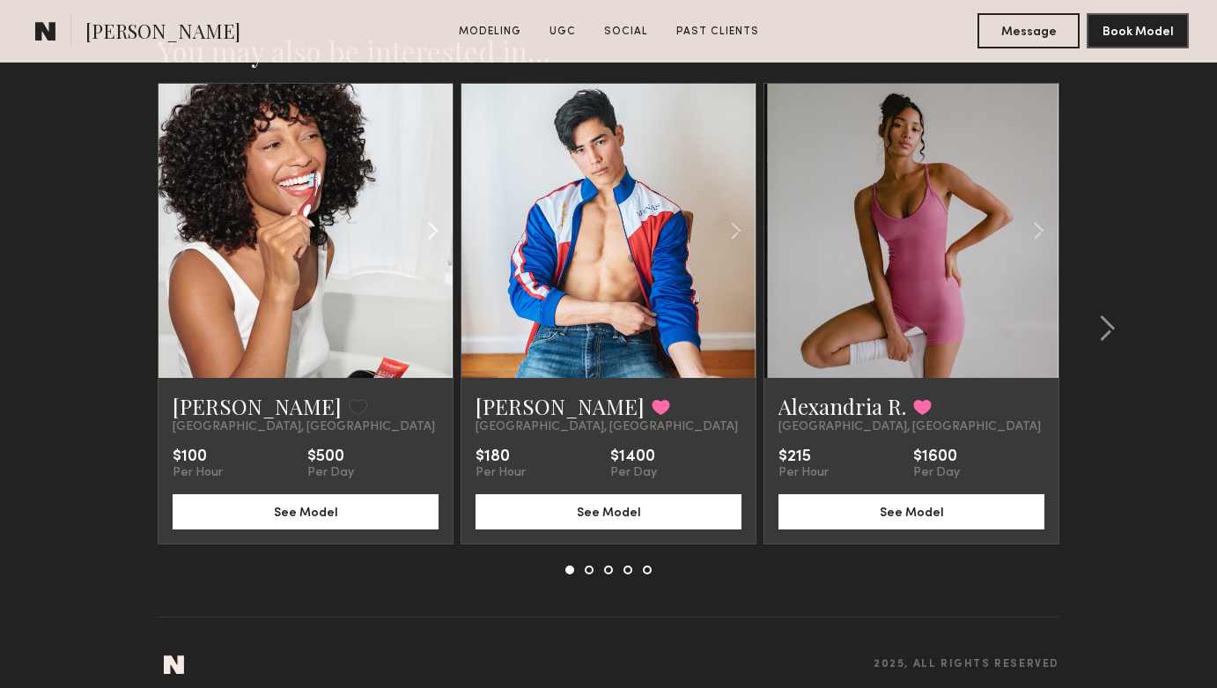
click at [433, 238] on common-icon at bounding box center [433, 230] width 26 height 33
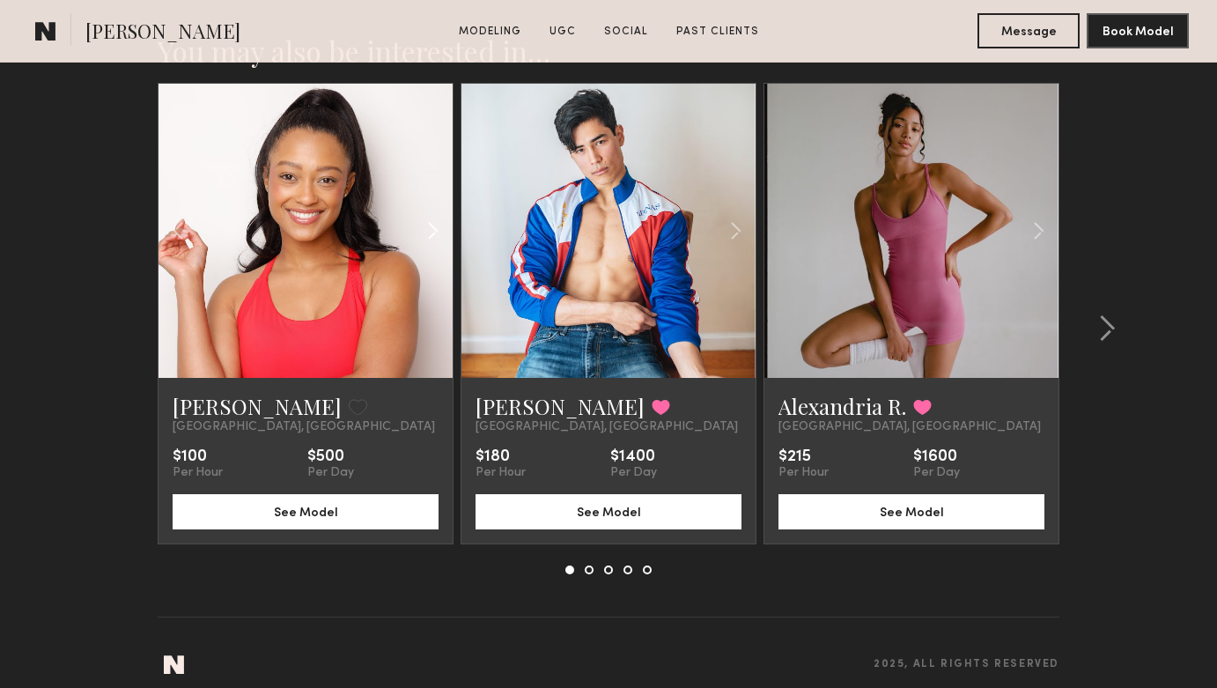
click at [433, 238] on common-icon at bounding box center [433, 230] width 26 height 33
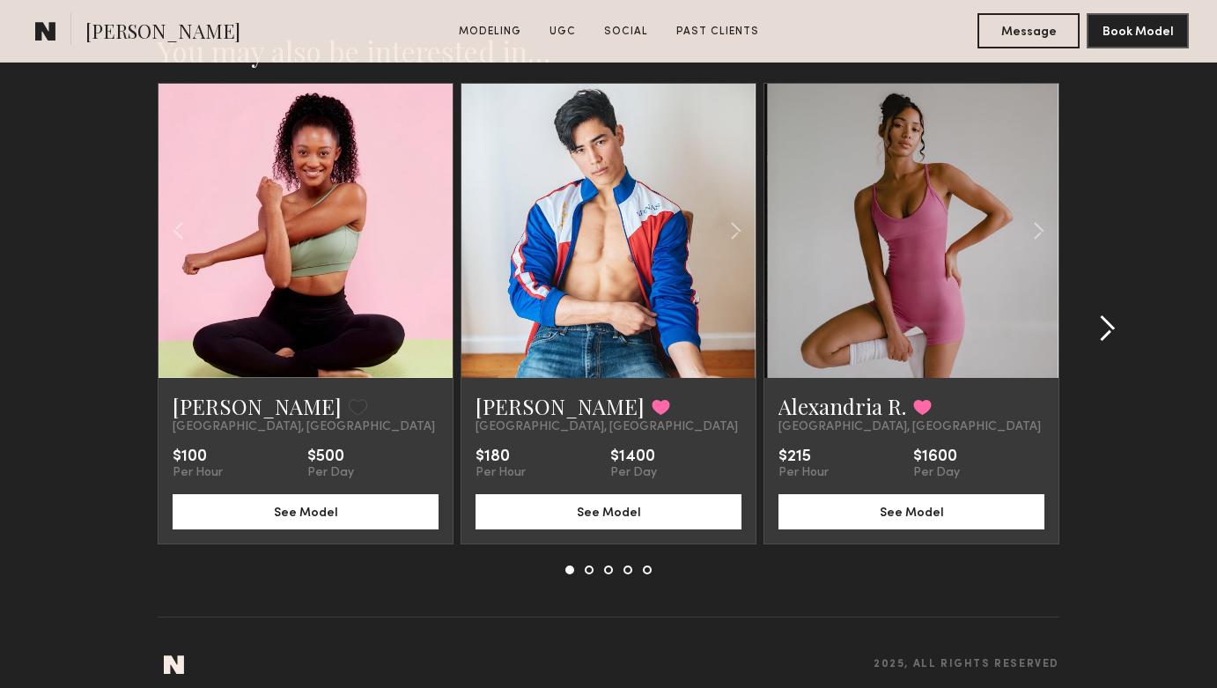
click at [1107, 321] on common-icon at bounding box center [1107, 328] width 18 height 28
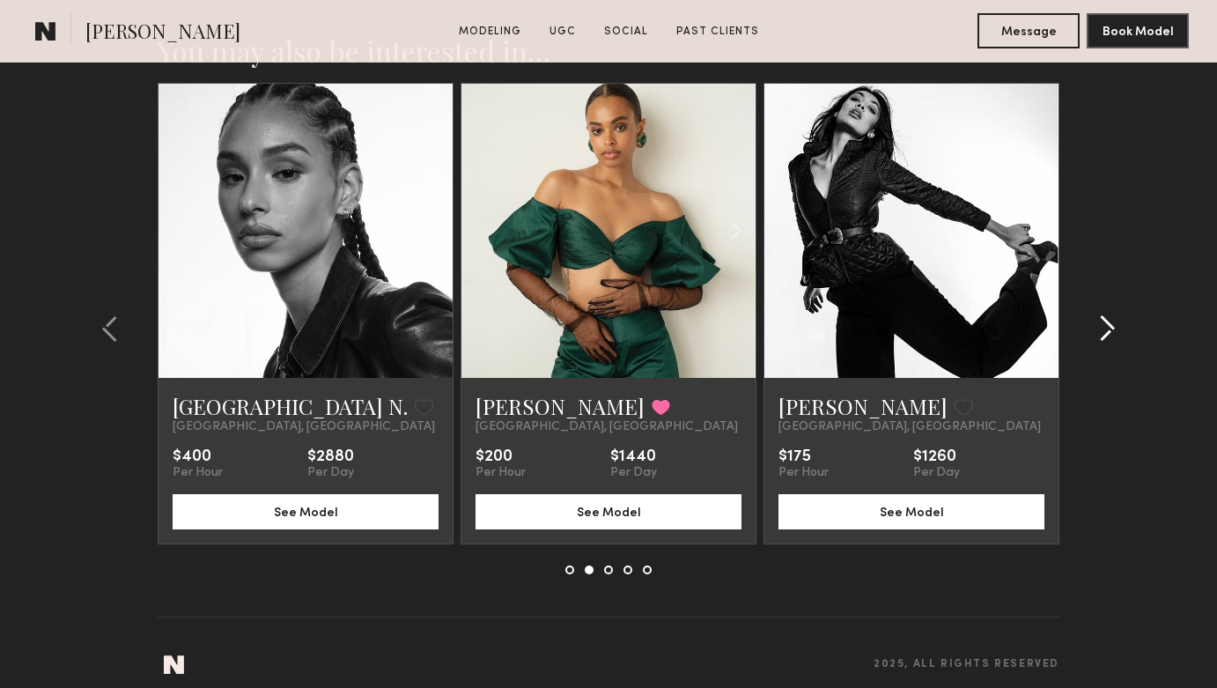
click at [1105, 320] on common-icon at bounding box center [1107, 328] width 18 height 28
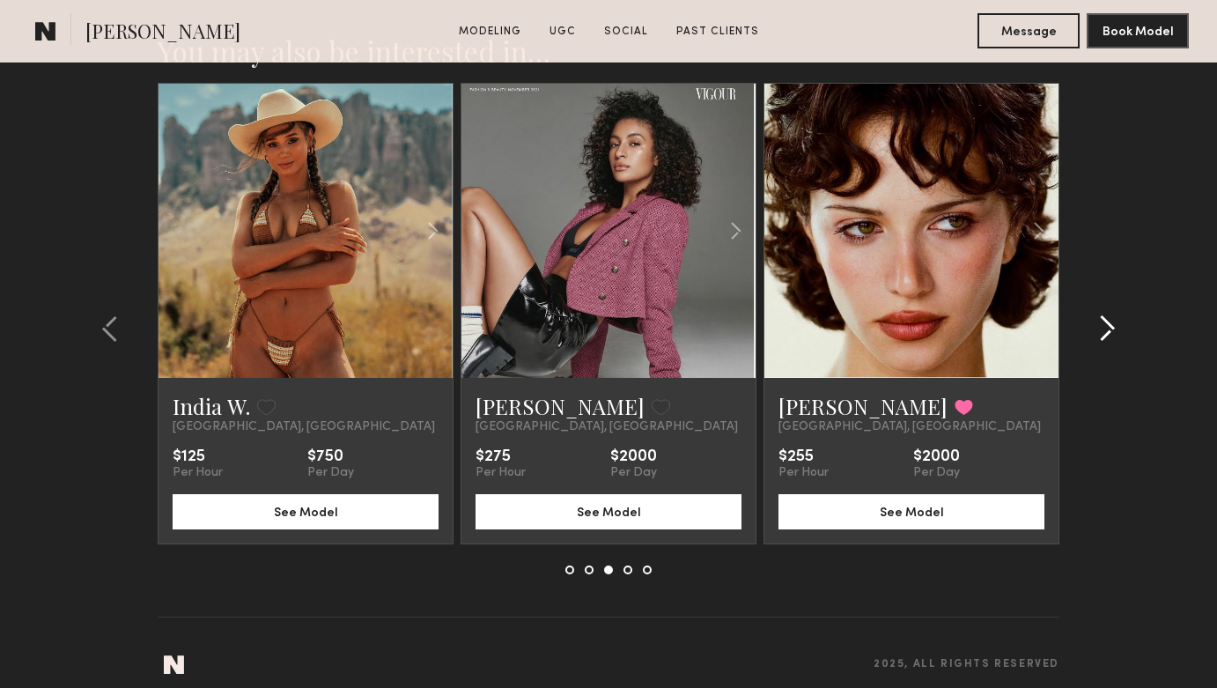
drag, startPoint x: 1104, startPoint y: 320, endPoint x: 1118, endPoint y: 362, distance: 44.6
click at [1118, 362] on div at bounding box center [1101, 328] width 85 height 491
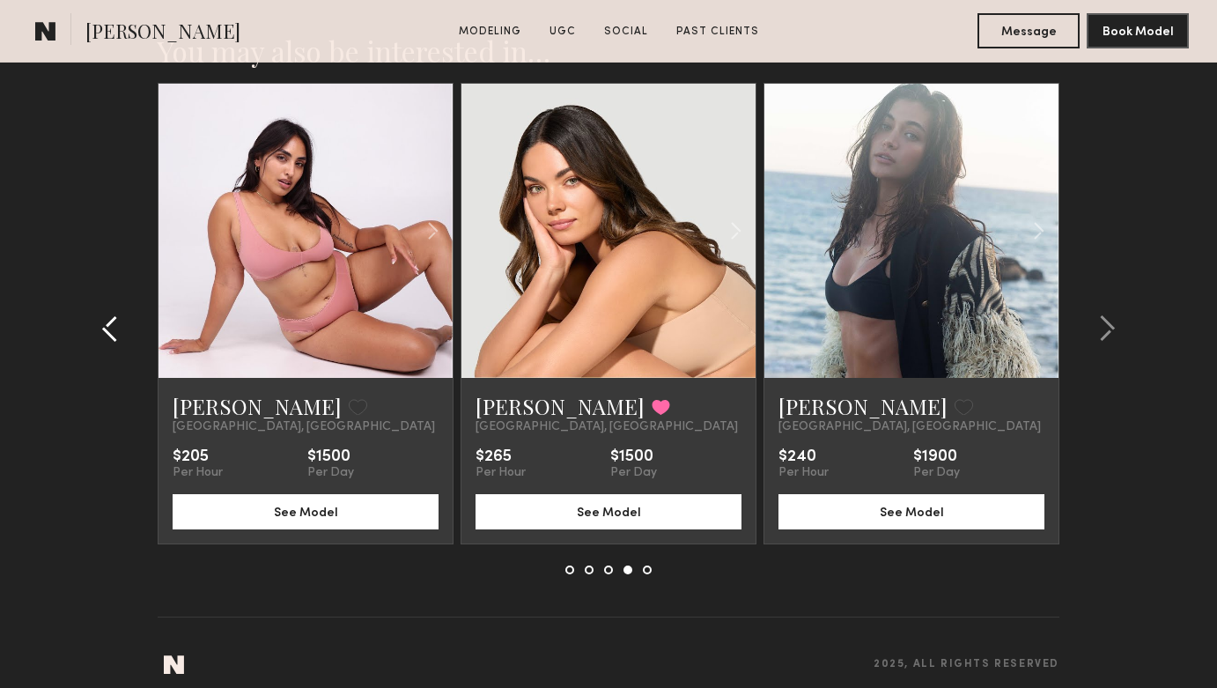
click at [102, 335] on common-icon at bounding box center [110, 328] width 18 height 28
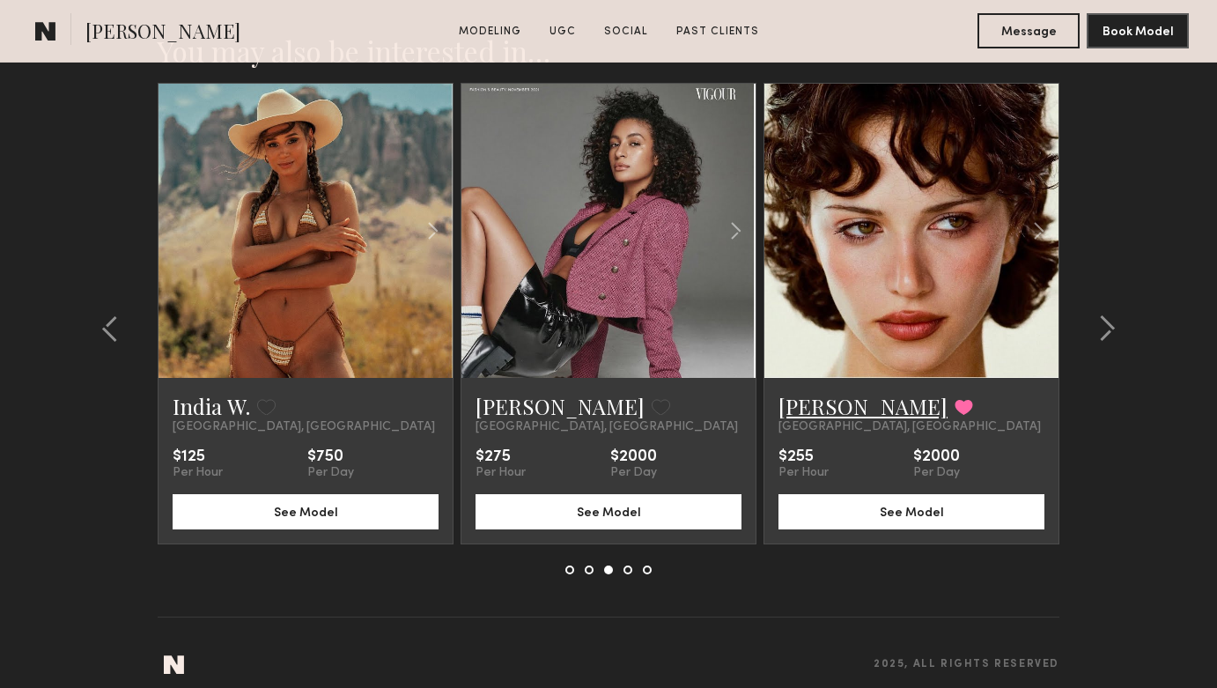
click at [832, 403] on link "[PERSON_NAME]" at bounding box center [862, 406] width 169 height 28
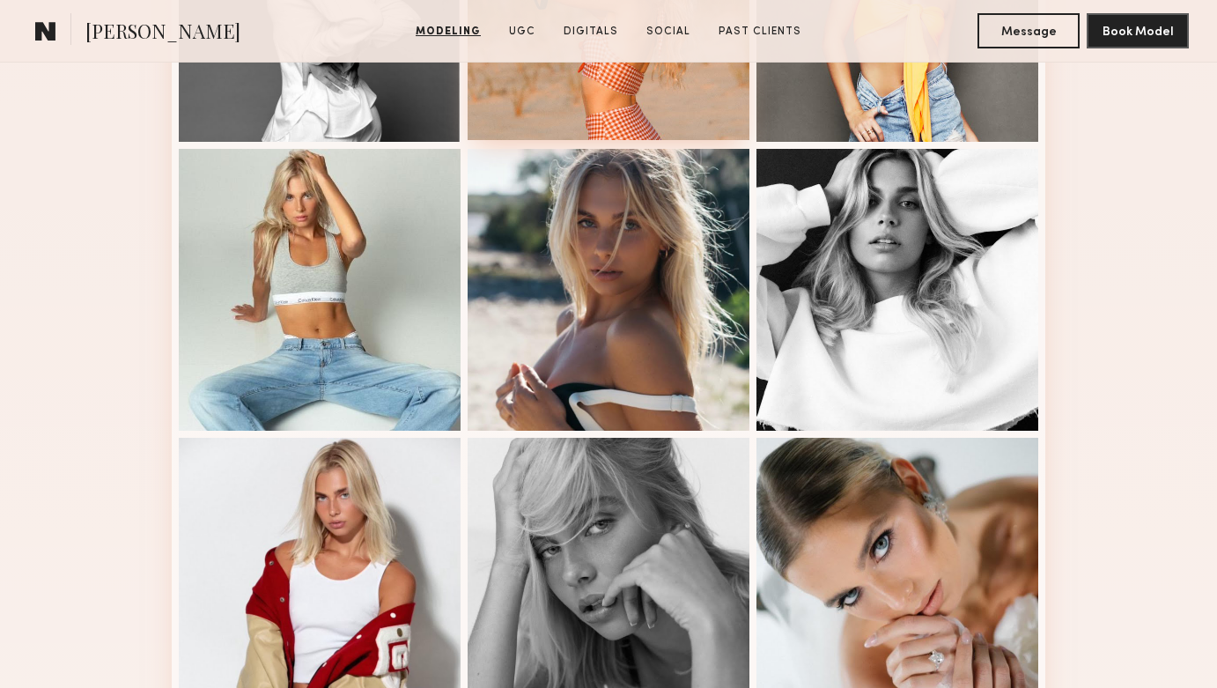
scroll to position [963, 0]
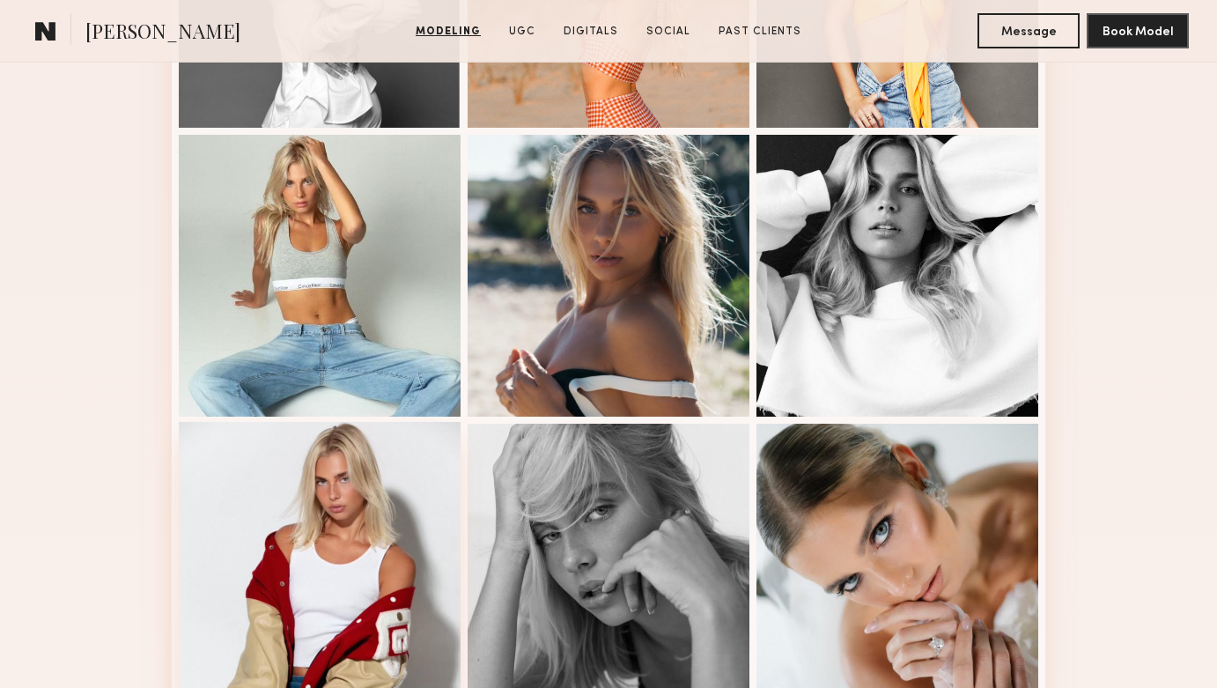
click at [359, 527] on div at bounding box center [320, 563] width 282 height 282
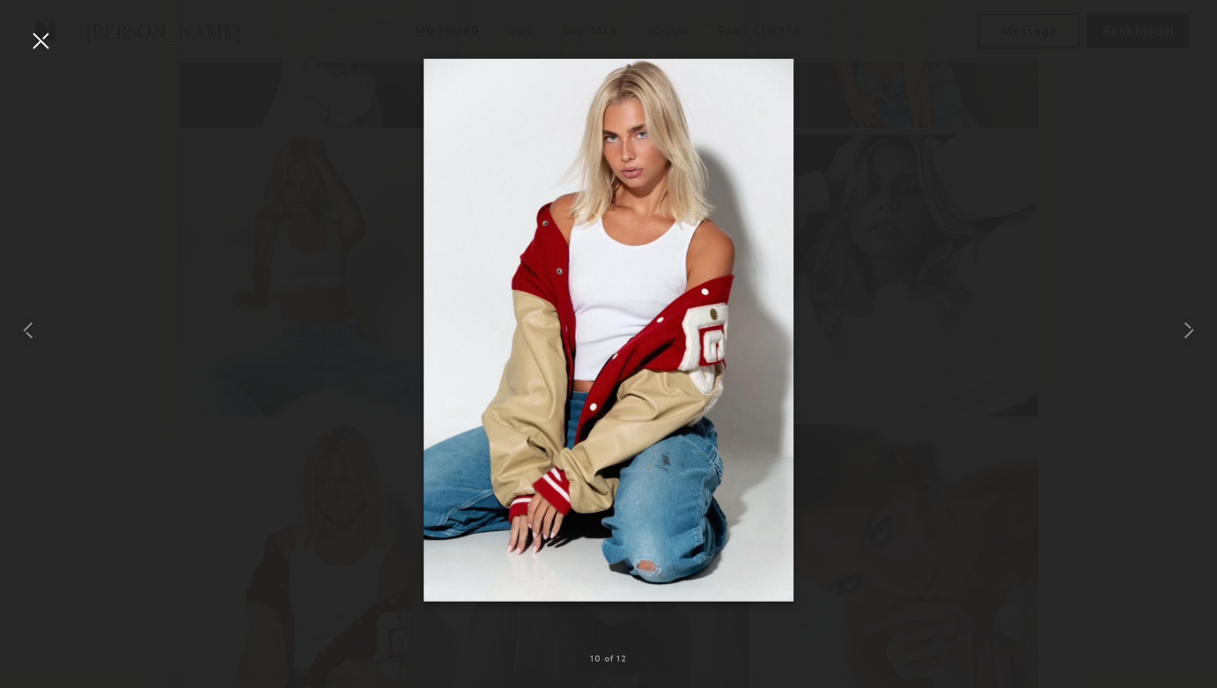
click at [36, 40] on div at bounding box center [40, 40] width 28 height 28
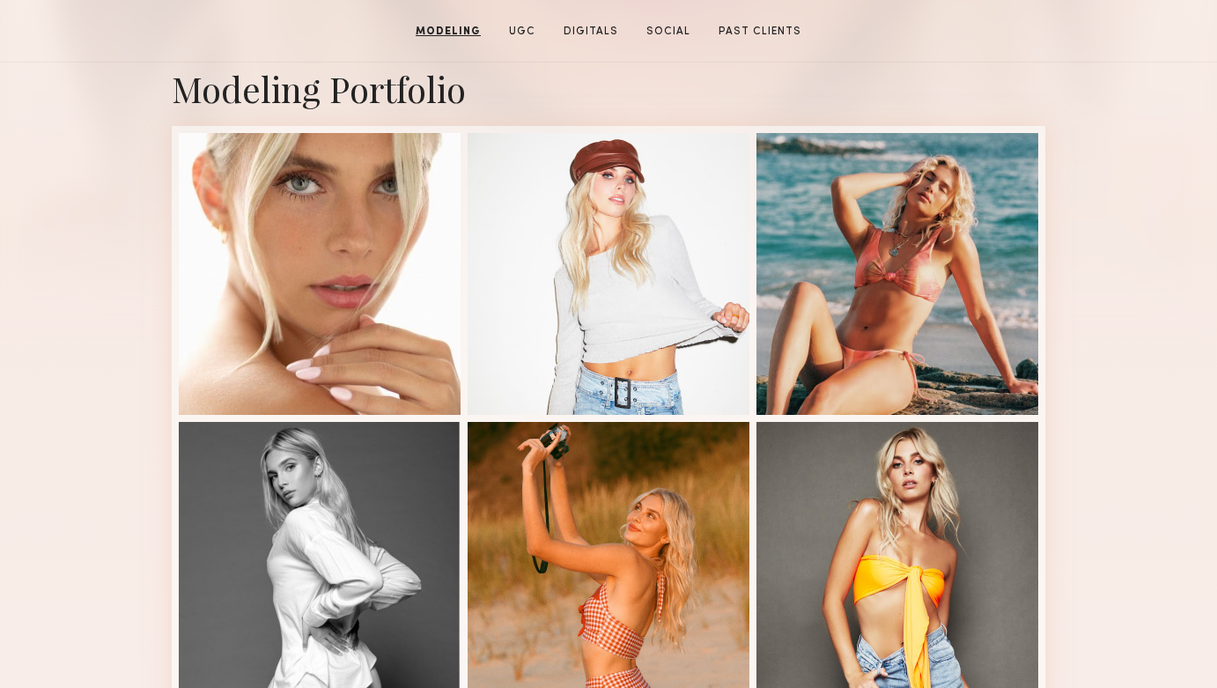
scroll to position [0, 0]
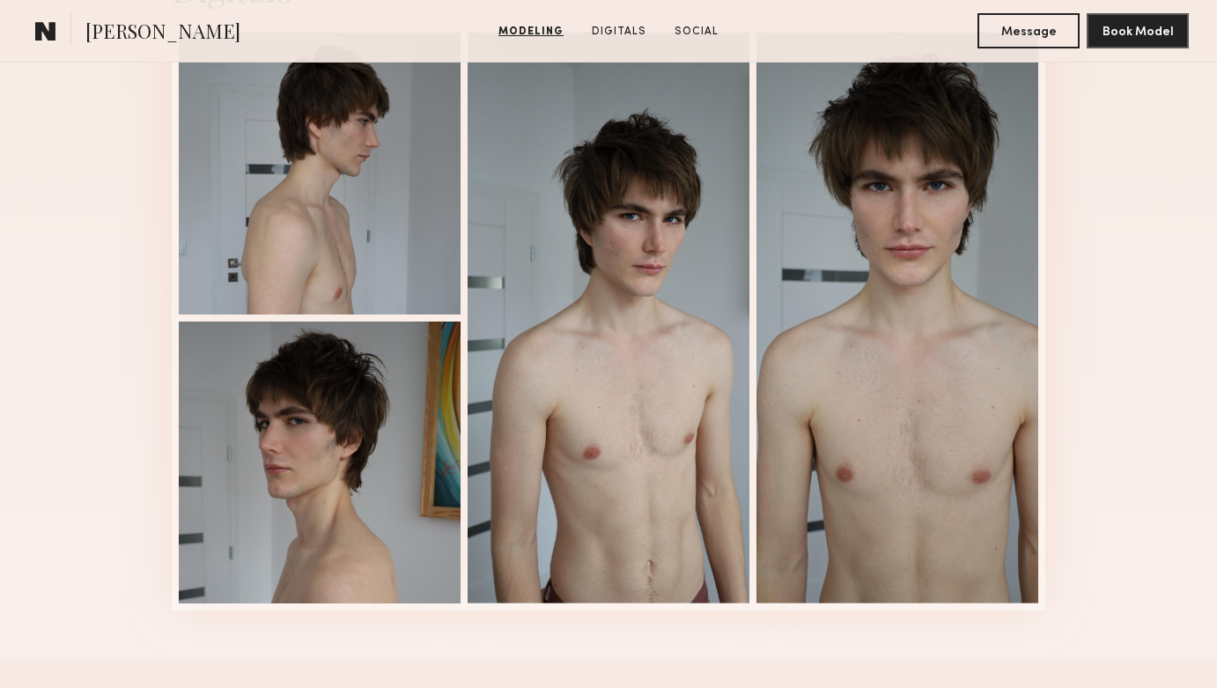
scroll to position [1235, 0]
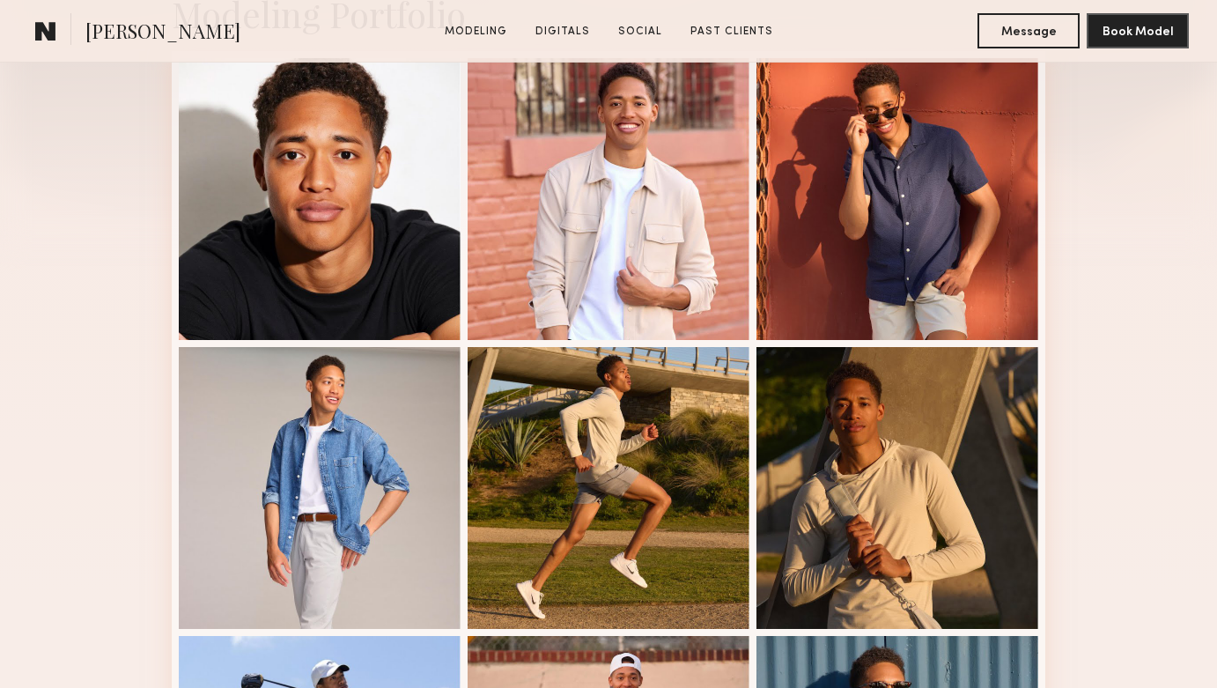
scroll to position [487, 0]
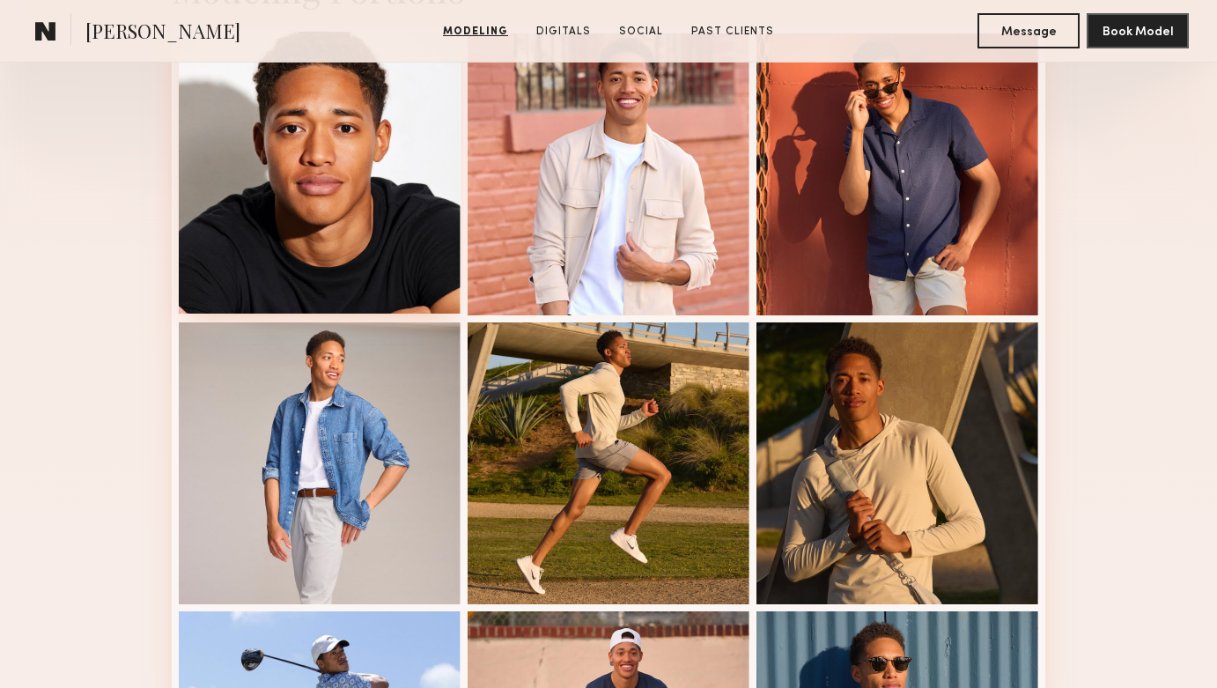
click at [362, 196] on div at bounding box center [320, 173] width 282 height 282
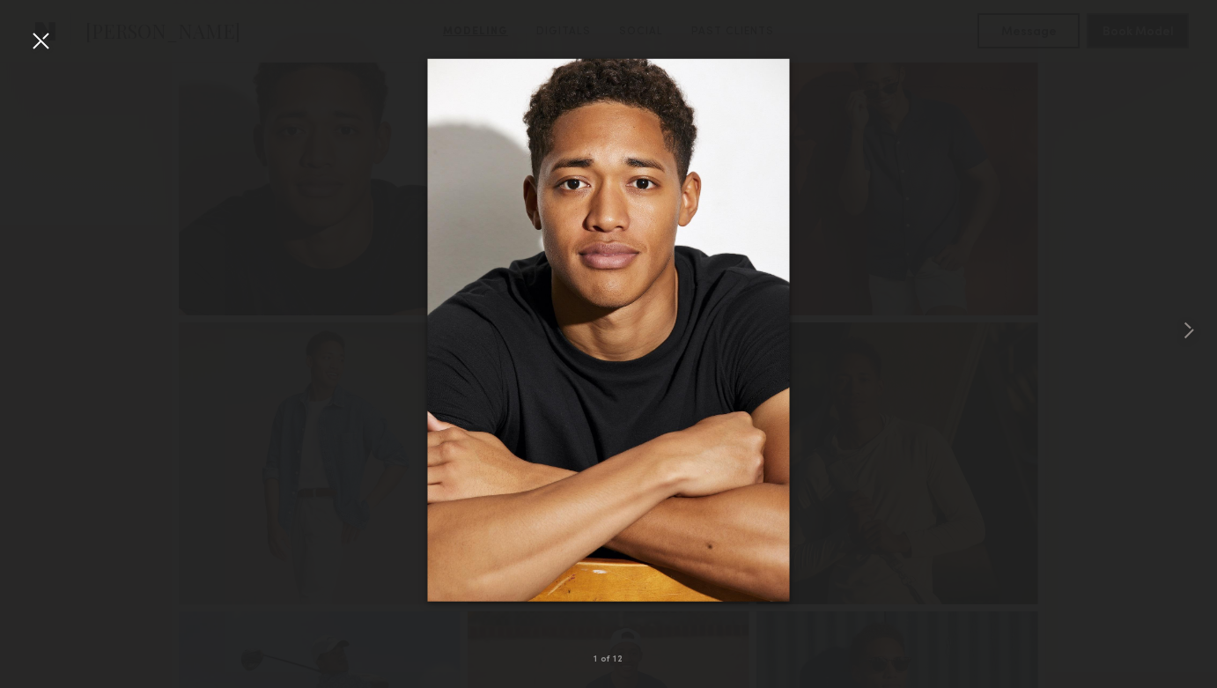
click at [47, 40] on div at bounding box center [40, 40] width 28 height 28
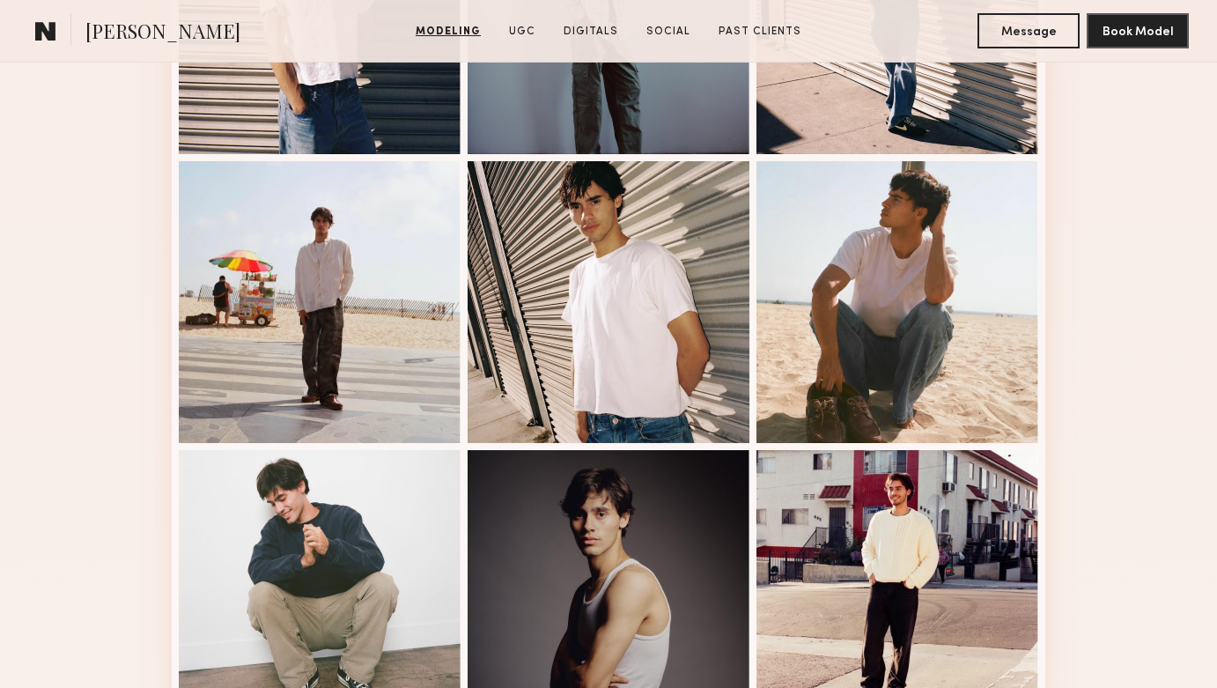
scroll to position [951, 0]
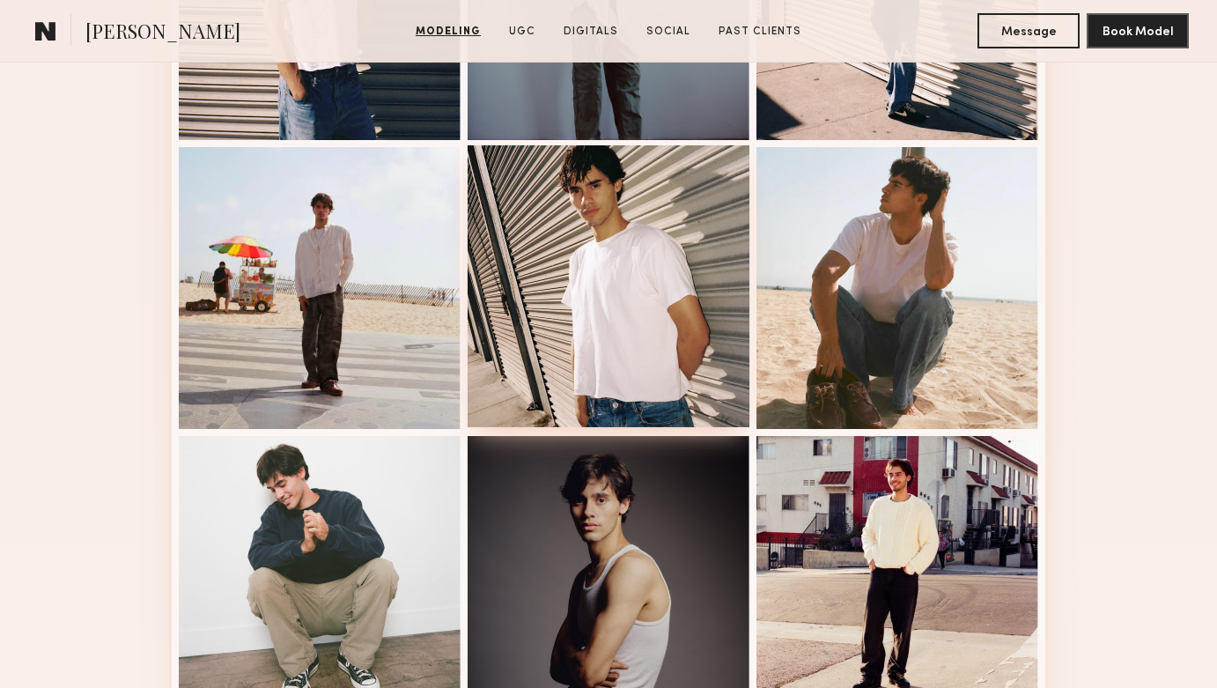
click at [606, 294] on div at bounding box center [609, 286] width 282 height 282
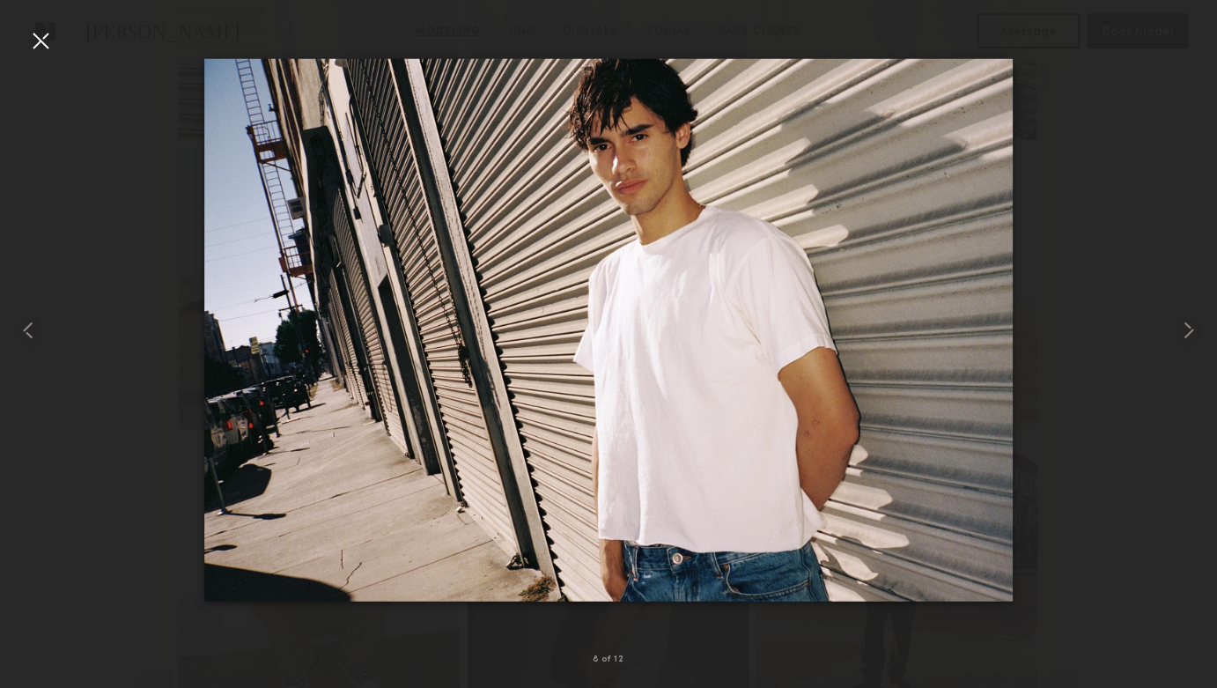
click at [36, 44] on div at bounding box center [40, 40] width 28 height 28
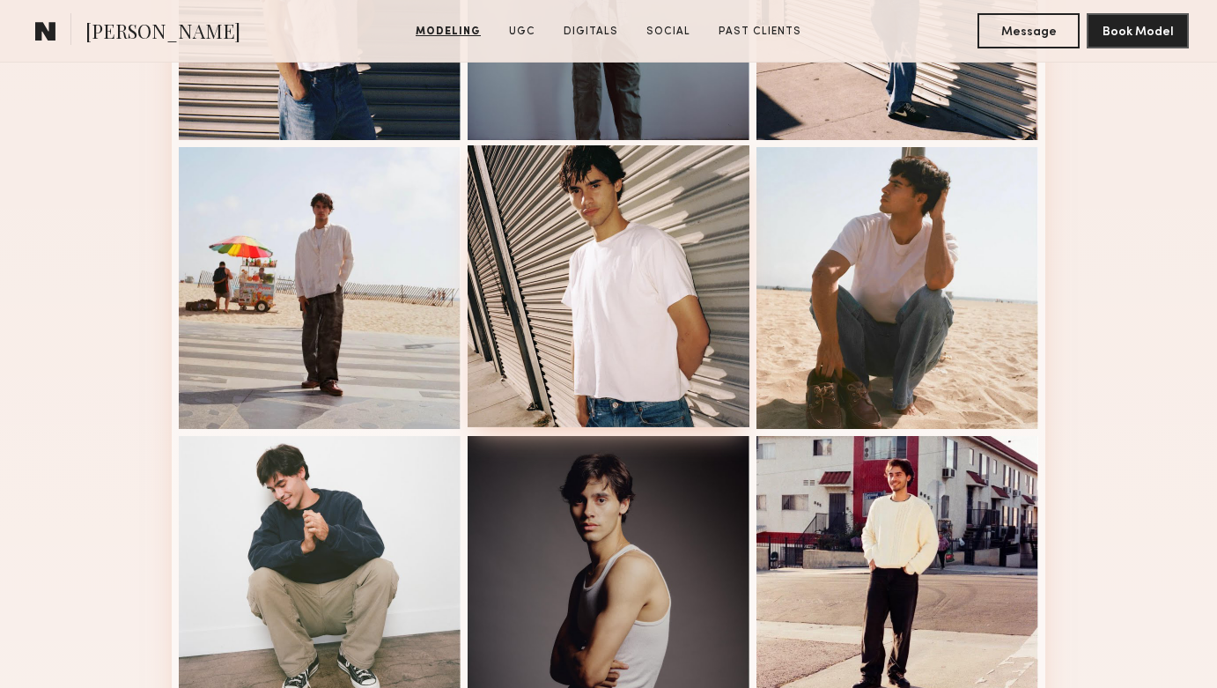
click at [717, 196] on div at bounding box center [609, 286] width 282 height 282
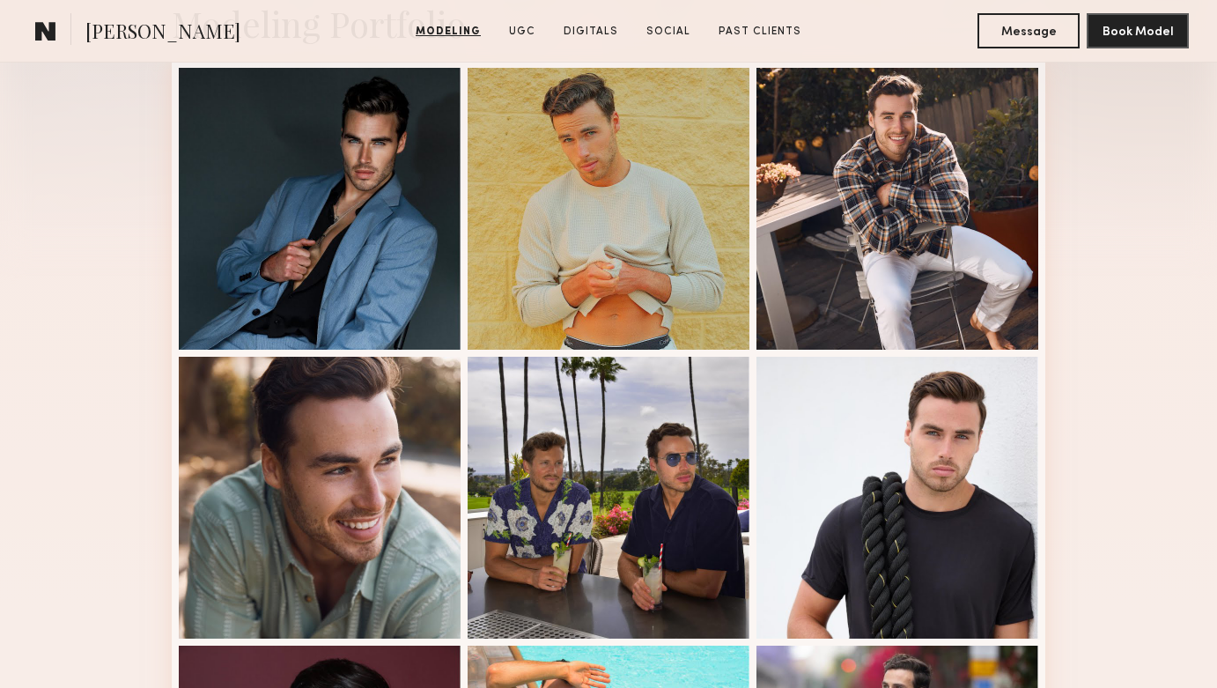
scroll to position [165, 0]
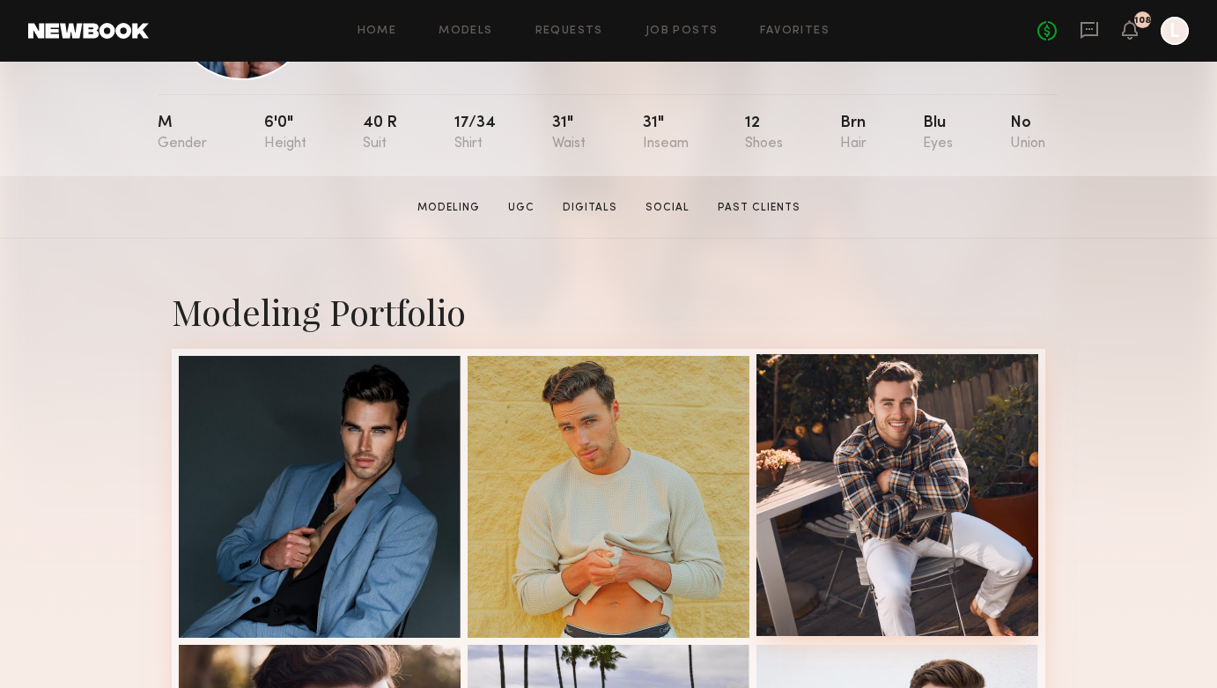
click at [856, 446] on div at bounding box center [897, 495] width 282 height 282
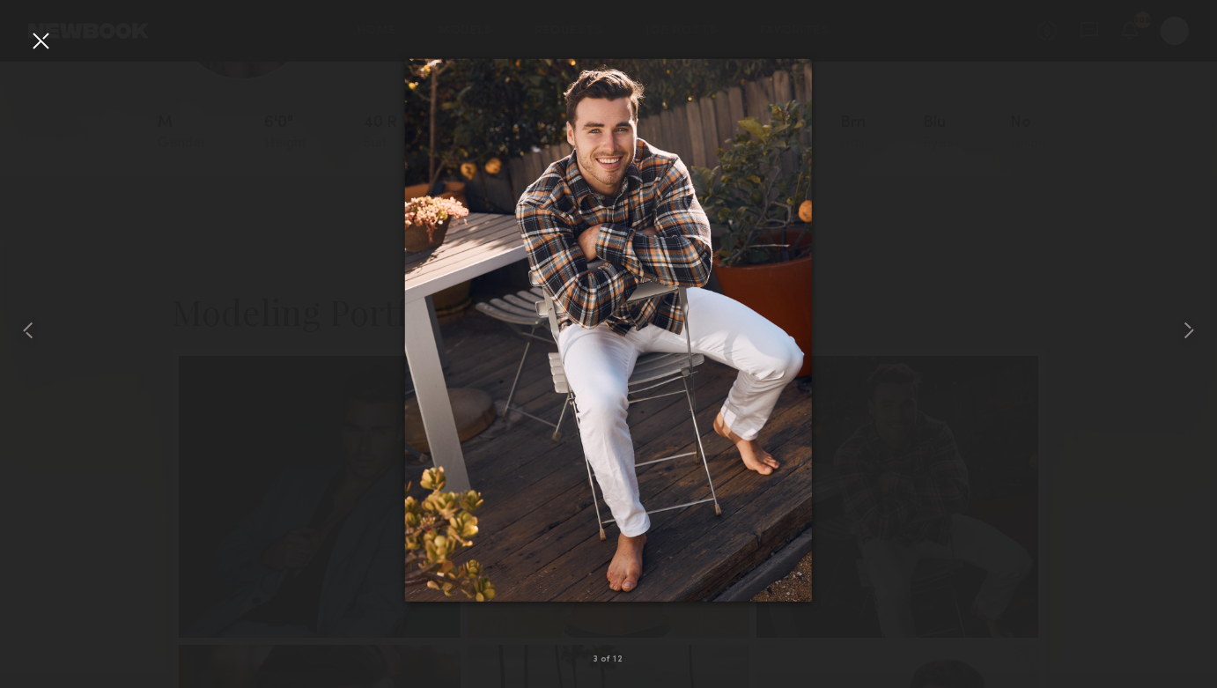
click at [34, 48] on div at bounding box center [40, 40] width 28 height 28
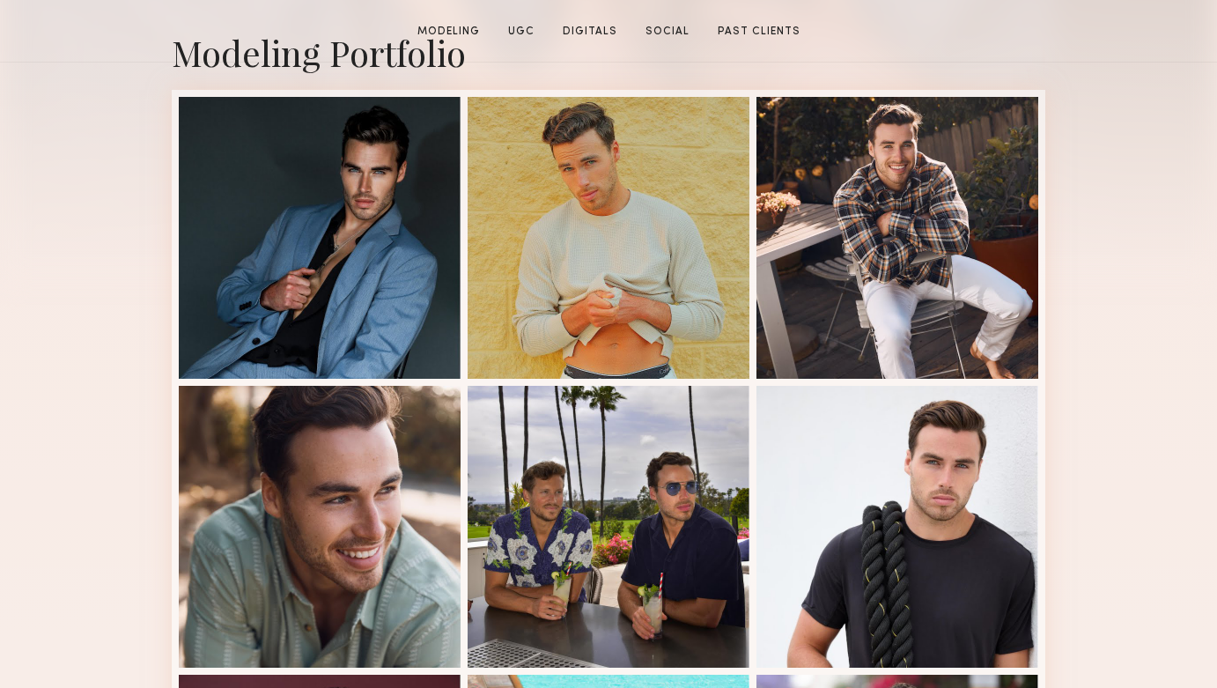
scroll to position [444, 0]
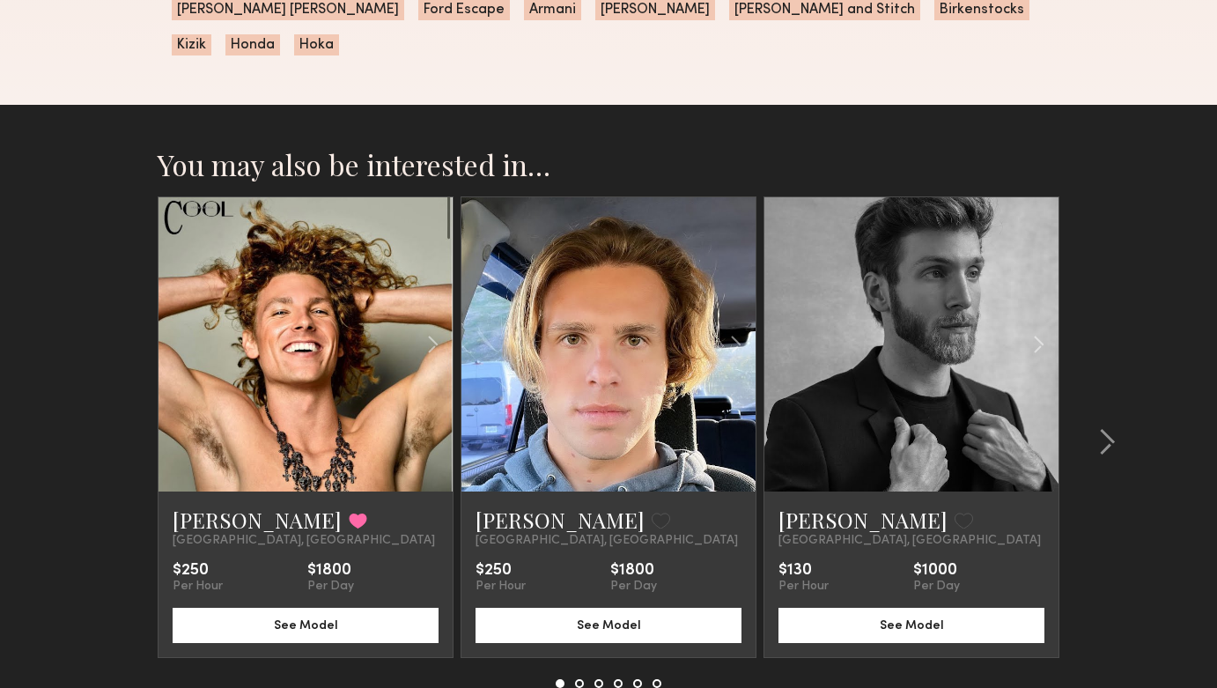
scroll to position [1824, 0]
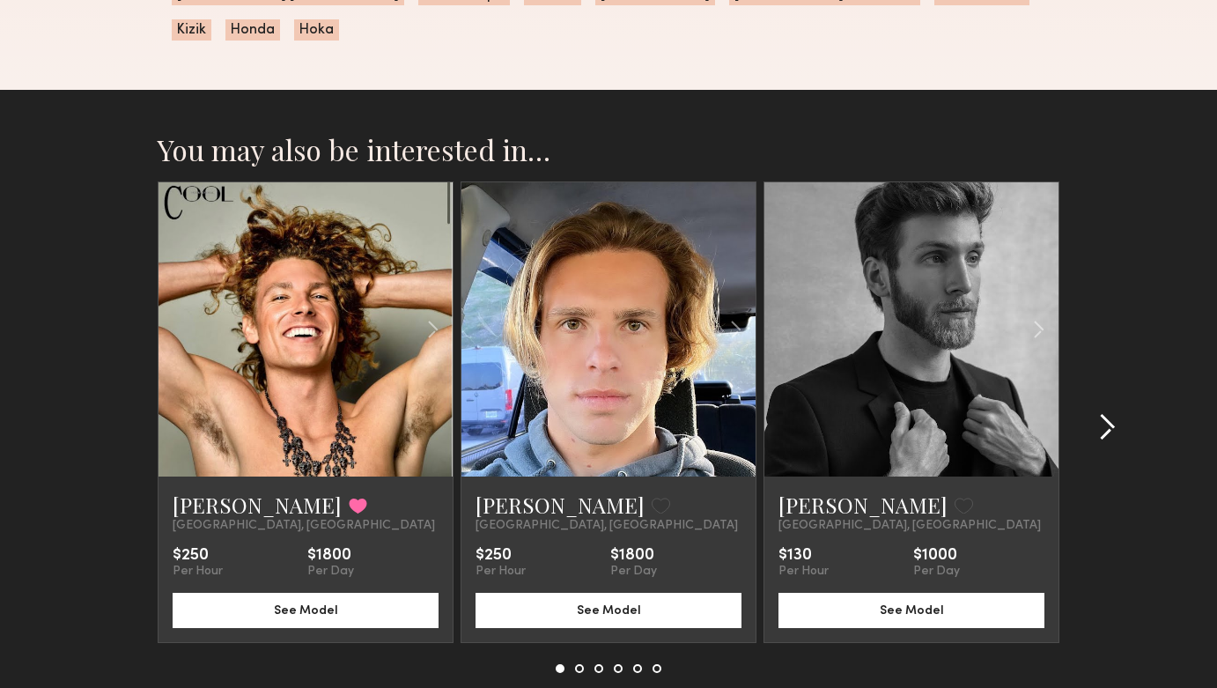
click at [1113, 413] on common-icon at bounding box center [1107, 427] width 18 height 28
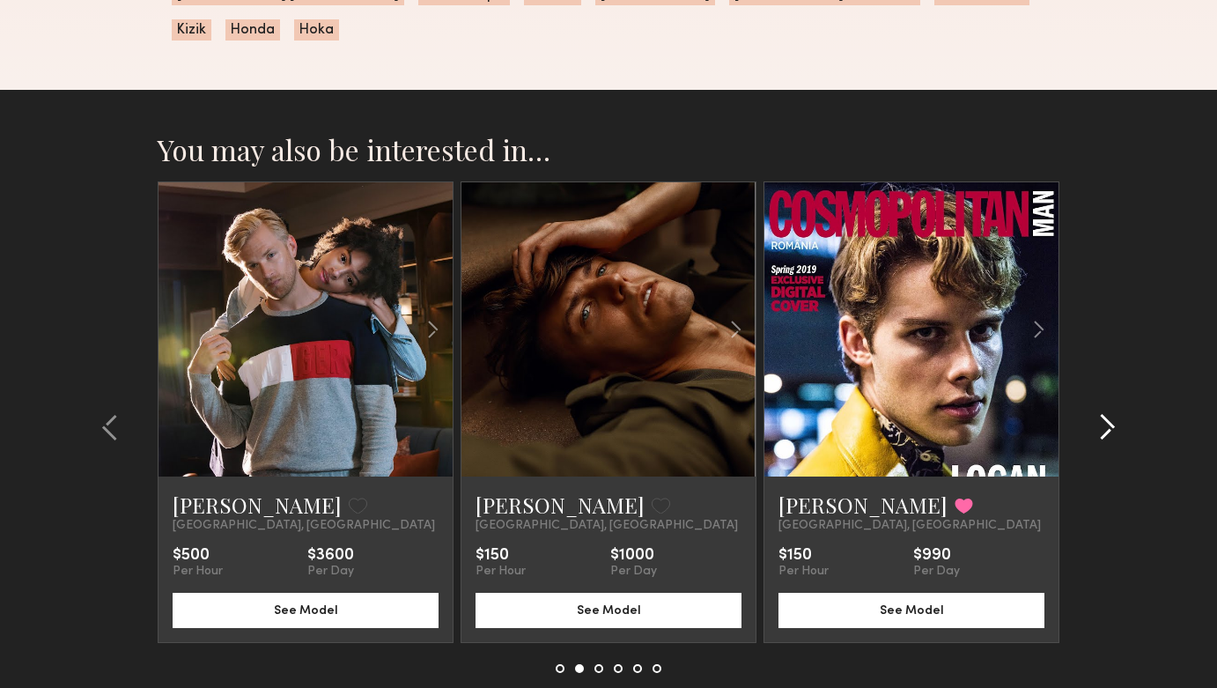
click at [1113, 413] on common-icon at bounding box center [1107, 427] width 18 height 28
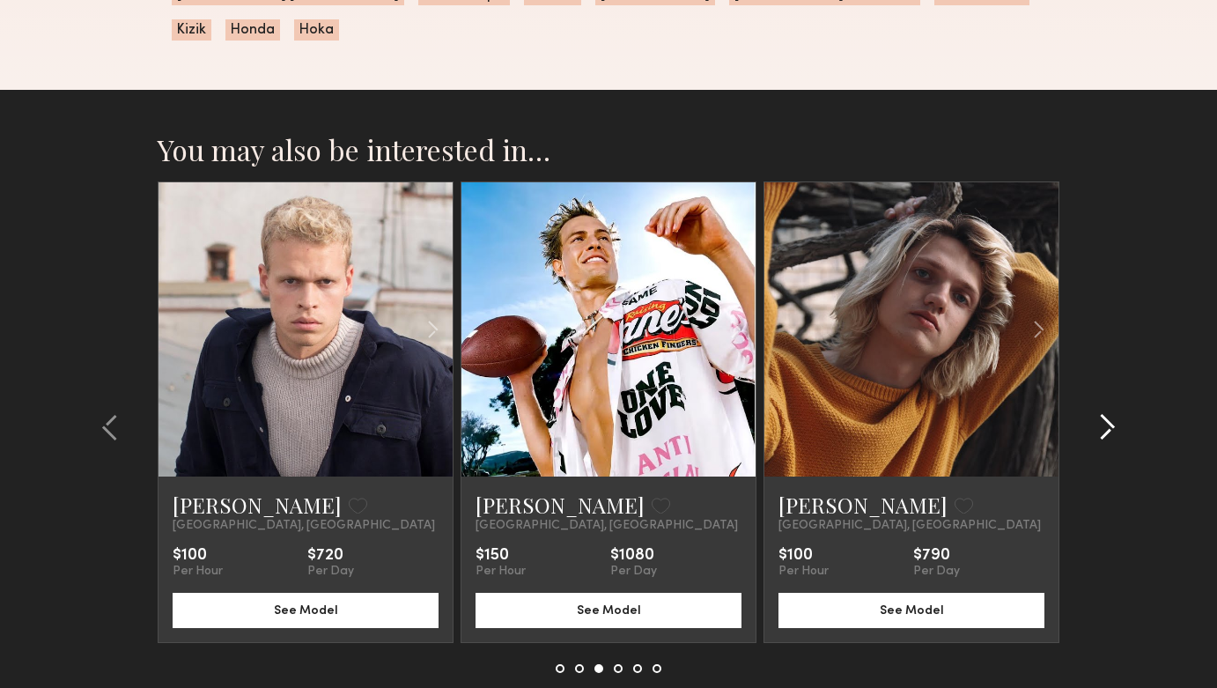
click at [1113, 413] on common-icon at bounding box center [1107, 427] width 18 height 28
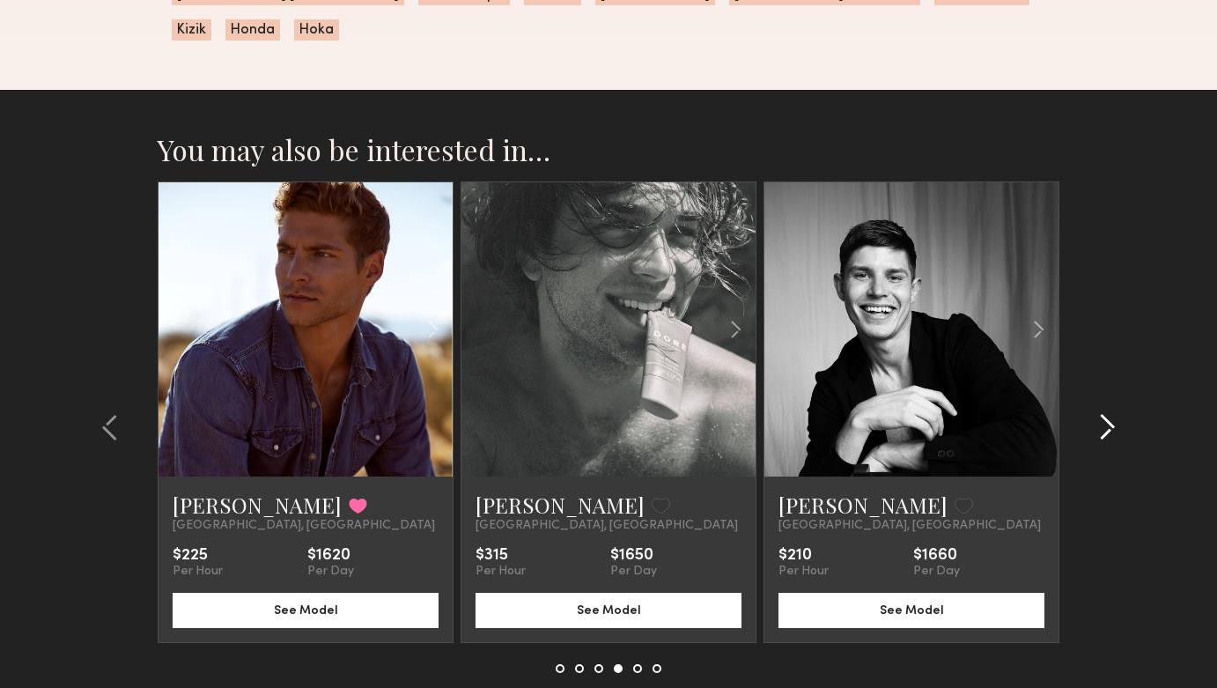
click at [1113, 413] on common-icon at bounding box center [1107, 427] width 18 height 28
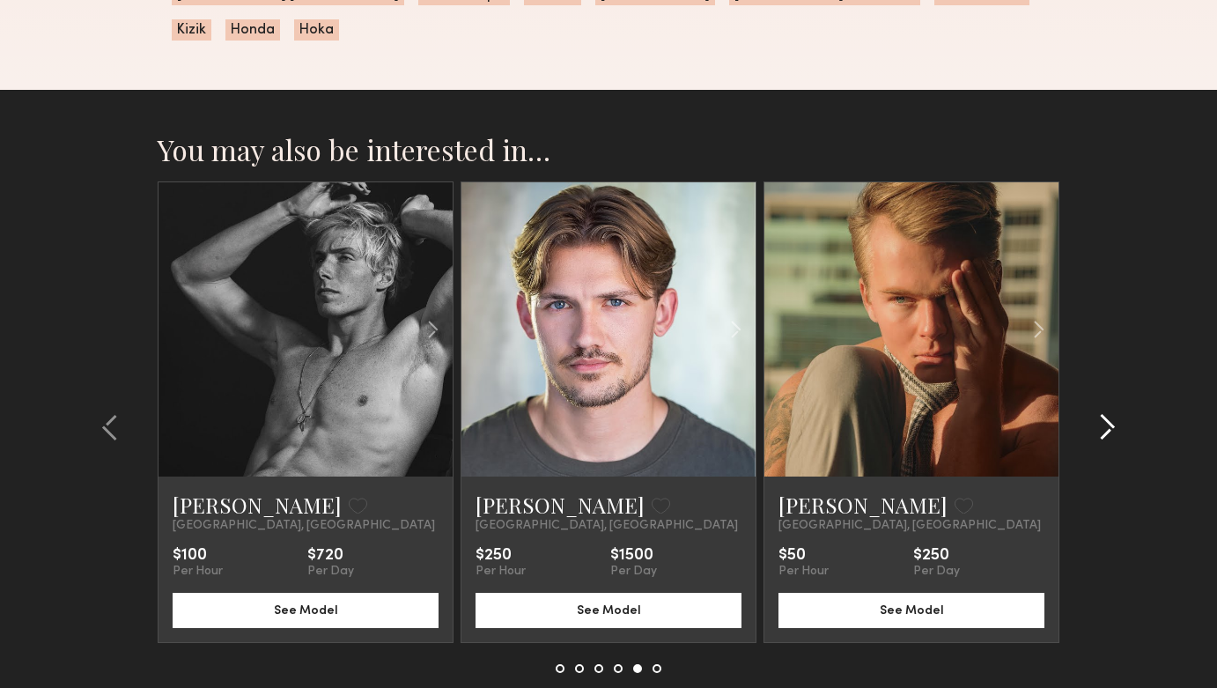
click at [1113, 413] on common-icon at bounding box center [1107, 427] width 18 height 28
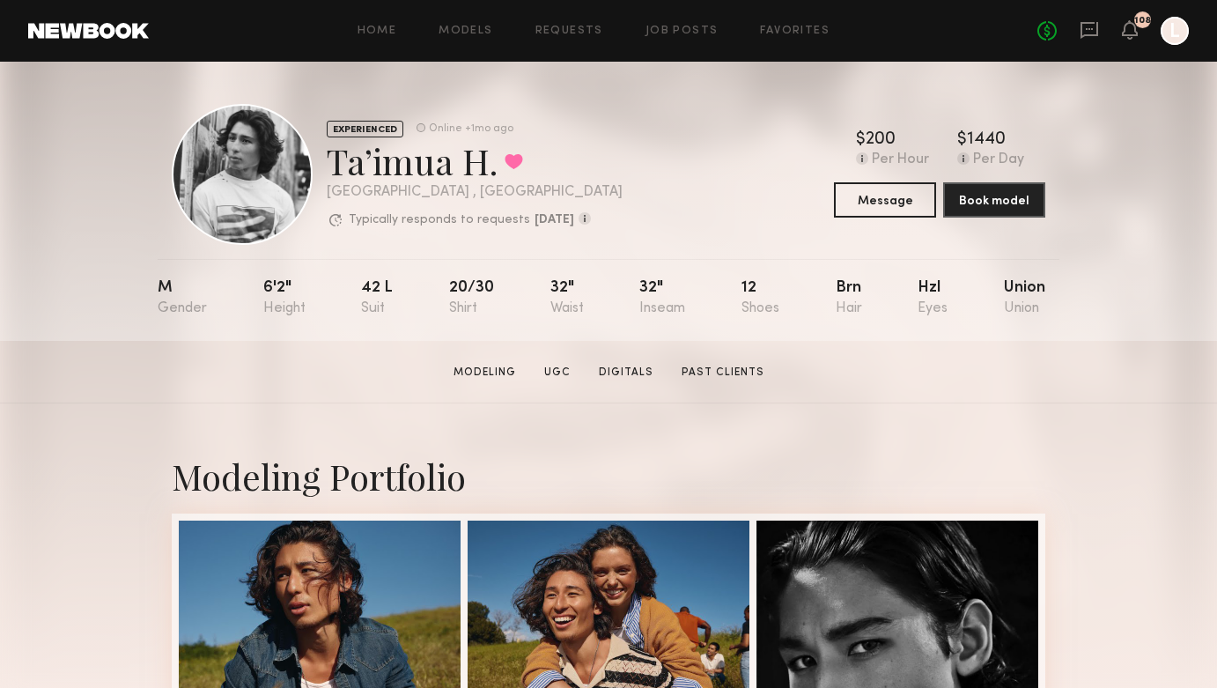
click at [465, 23] on div "Home Models Requests Job Posts Favorites Sign Out No fees up to $5,000 108 L" at bounding box center [669, 31] width 1040 height 28
click at [467, 32] on link "Models" at bounding box center [466, 31] width 54 height 11
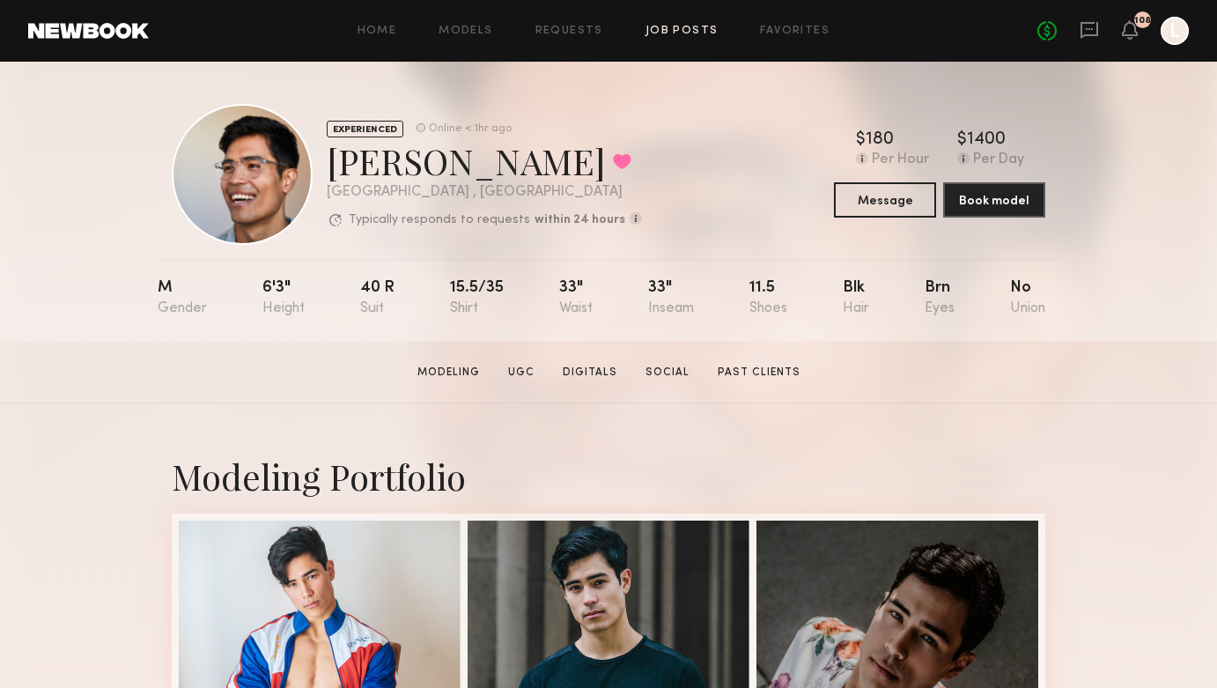
click at [678, 31] on link "Job Posts" at bounding box center [681, 31] width 73 height 11
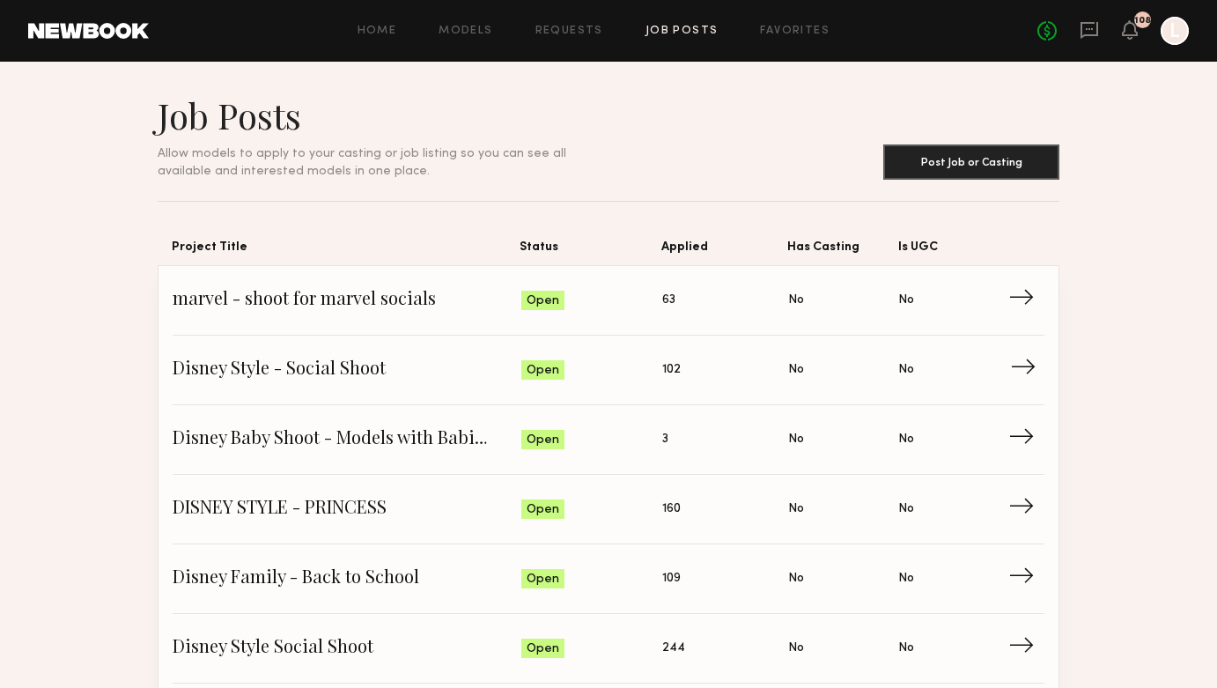
click at [394, 373] on span "Disney Style - Social Shoot" at bounding box center [347, 370] width 349 height 26
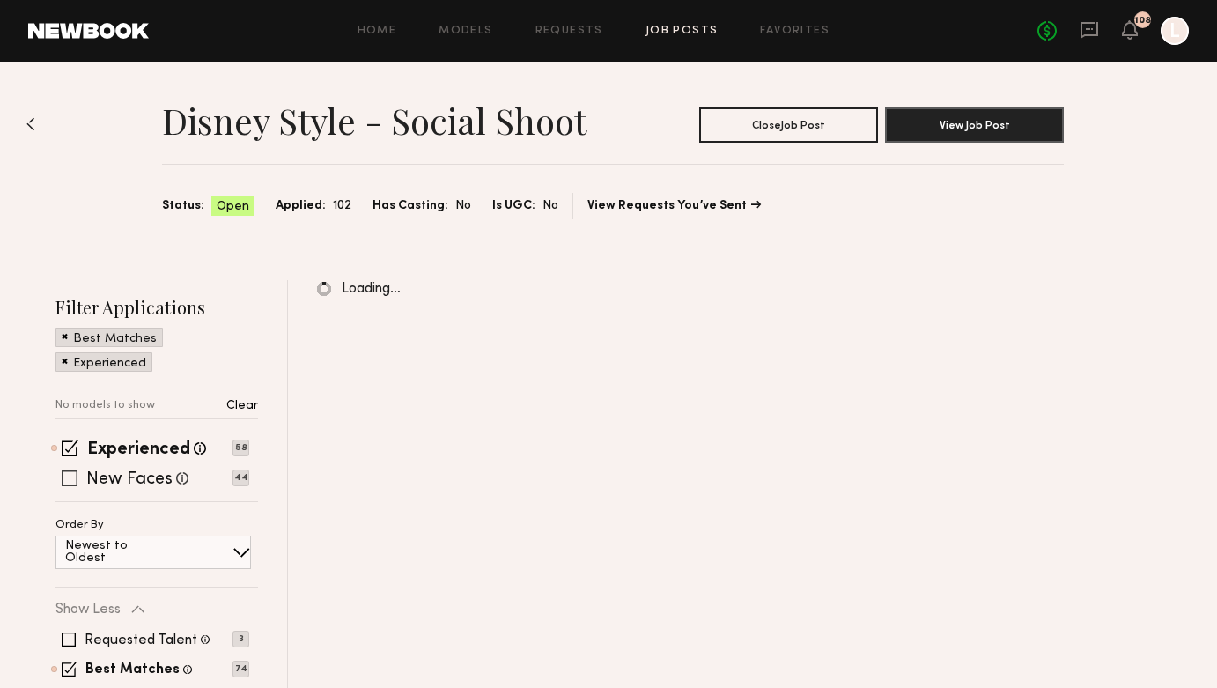
click at [75, 477] on span at bounding box center [70, 478] width 16 height 16
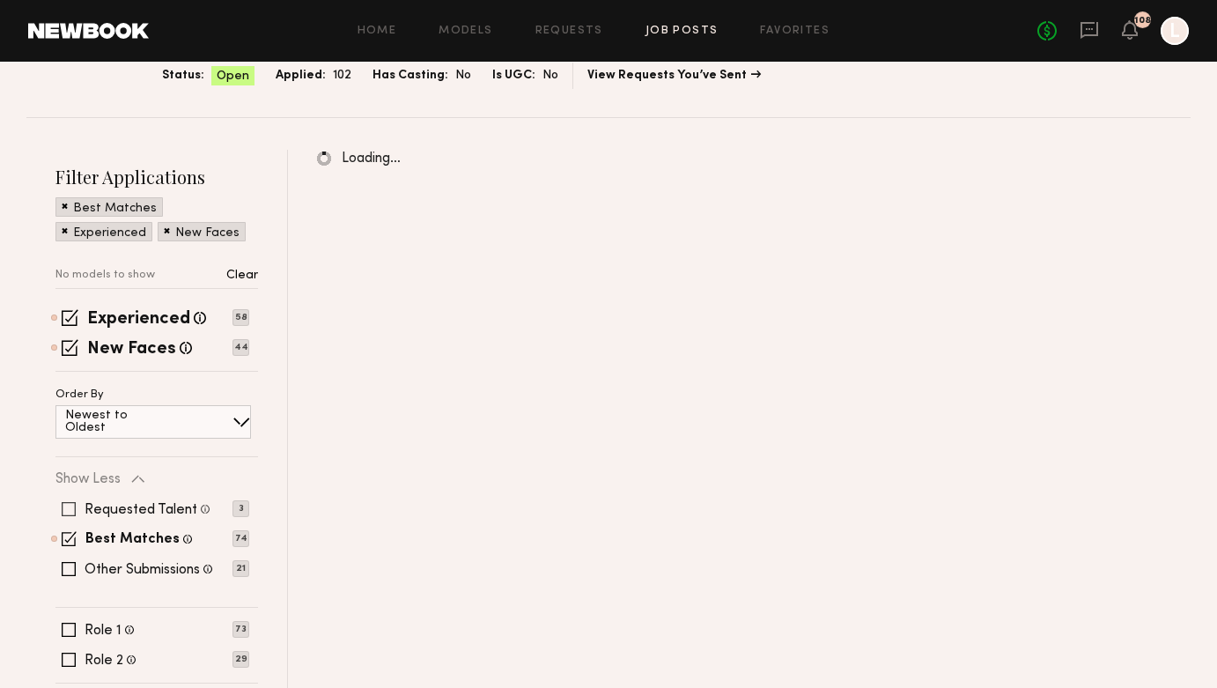
scroll to position [133, 0]
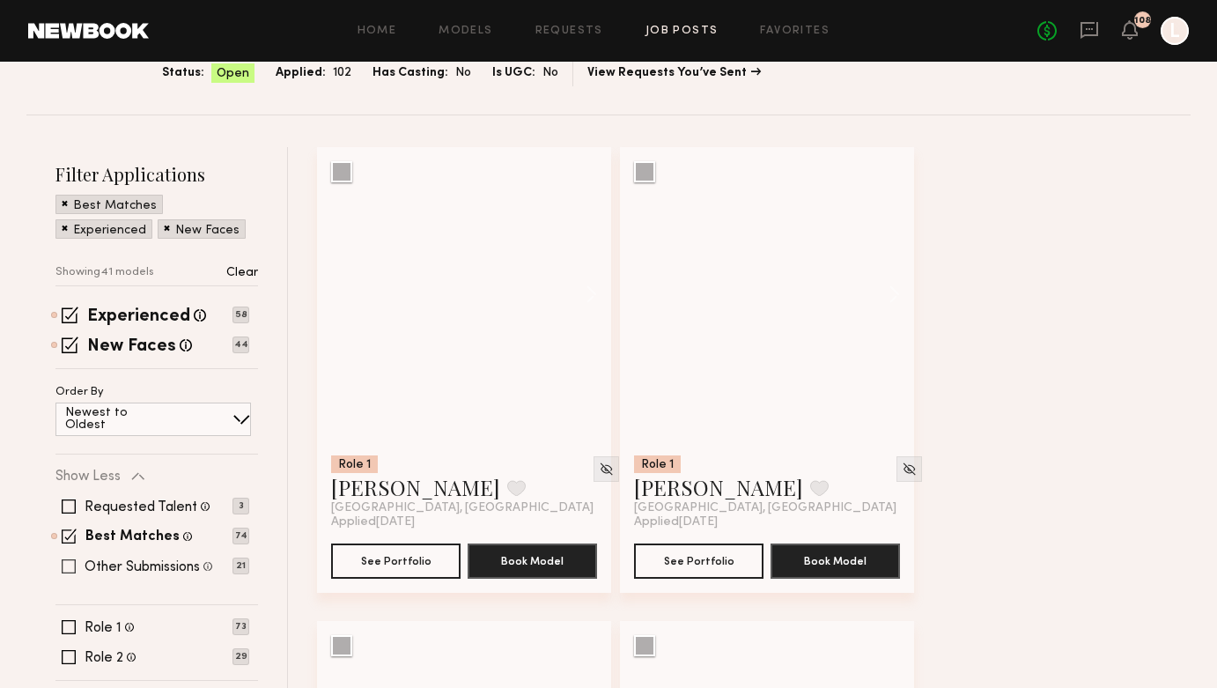
click at [68, 571] on span at bounding box center [69, 566] width 14 height 14
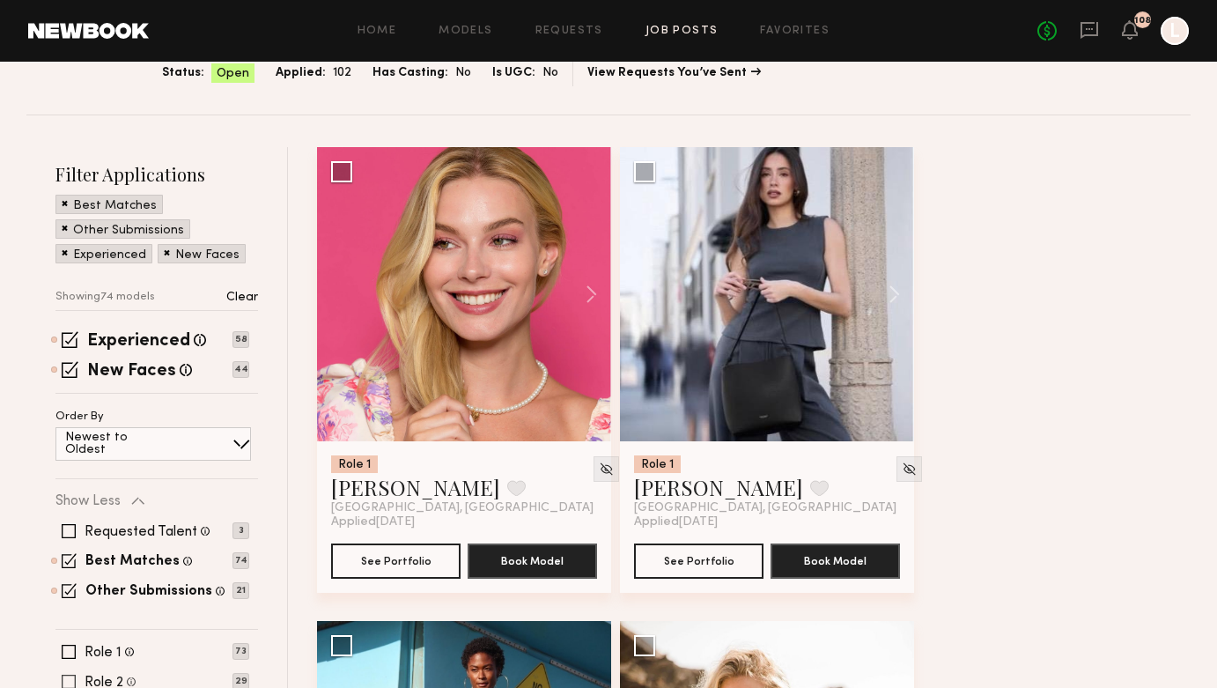
click at [70, 681] on span at bounding box center [69, 681] width 14 height 14
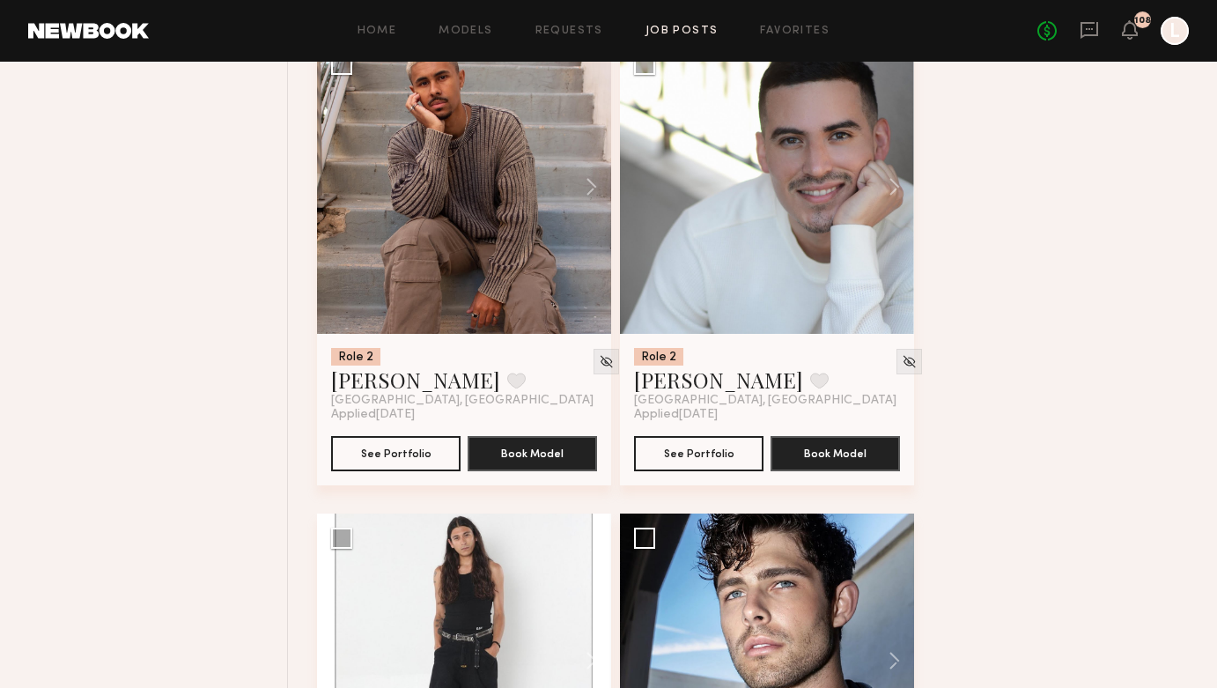
scroll to position [5393, 0]
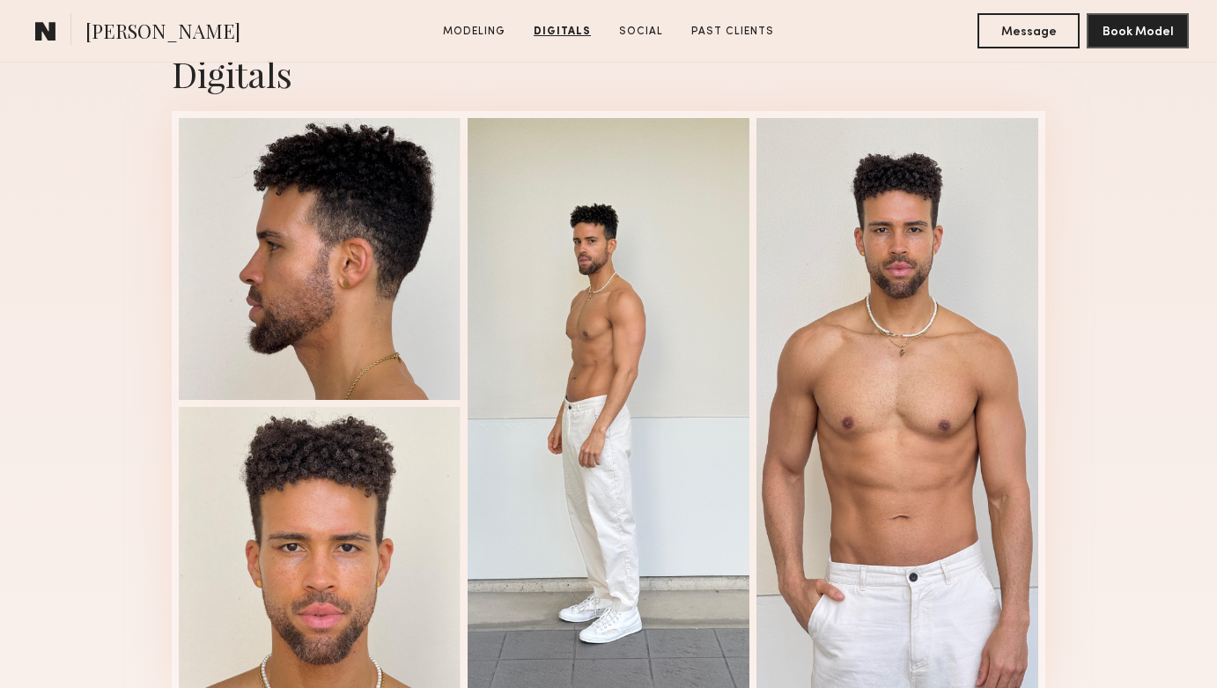
scroll to position [1726, 0]
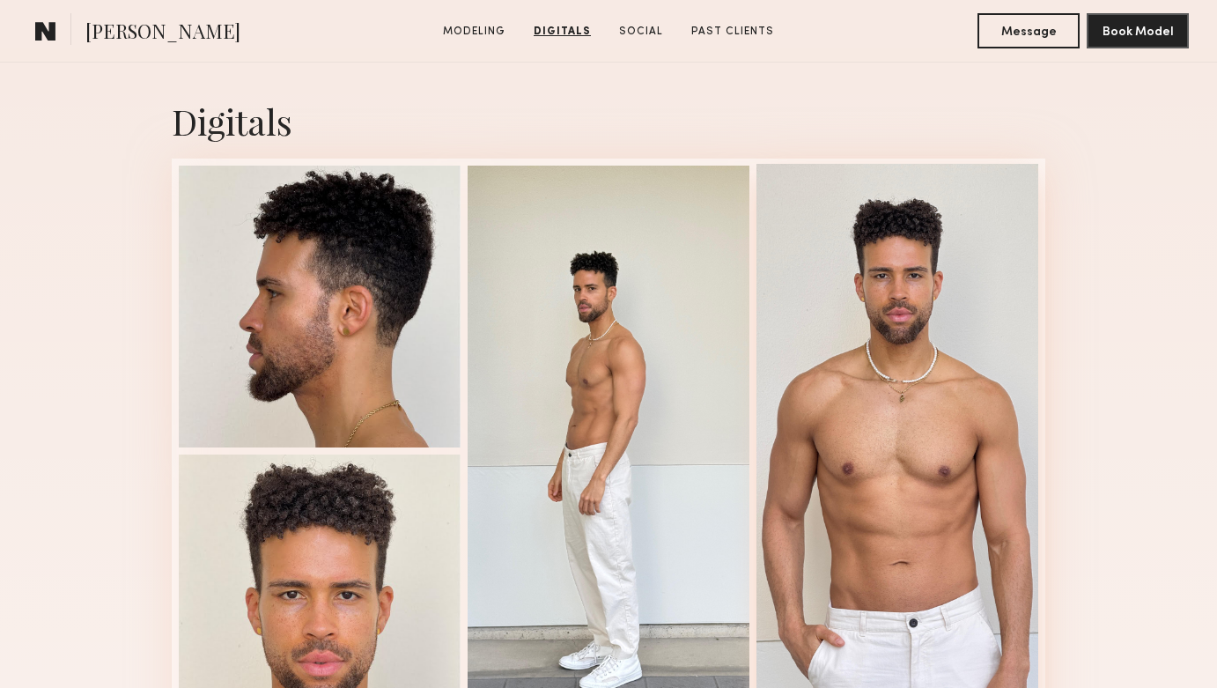
click at [892, 423] on div at bounding box center [897, 449] width 282 height 571
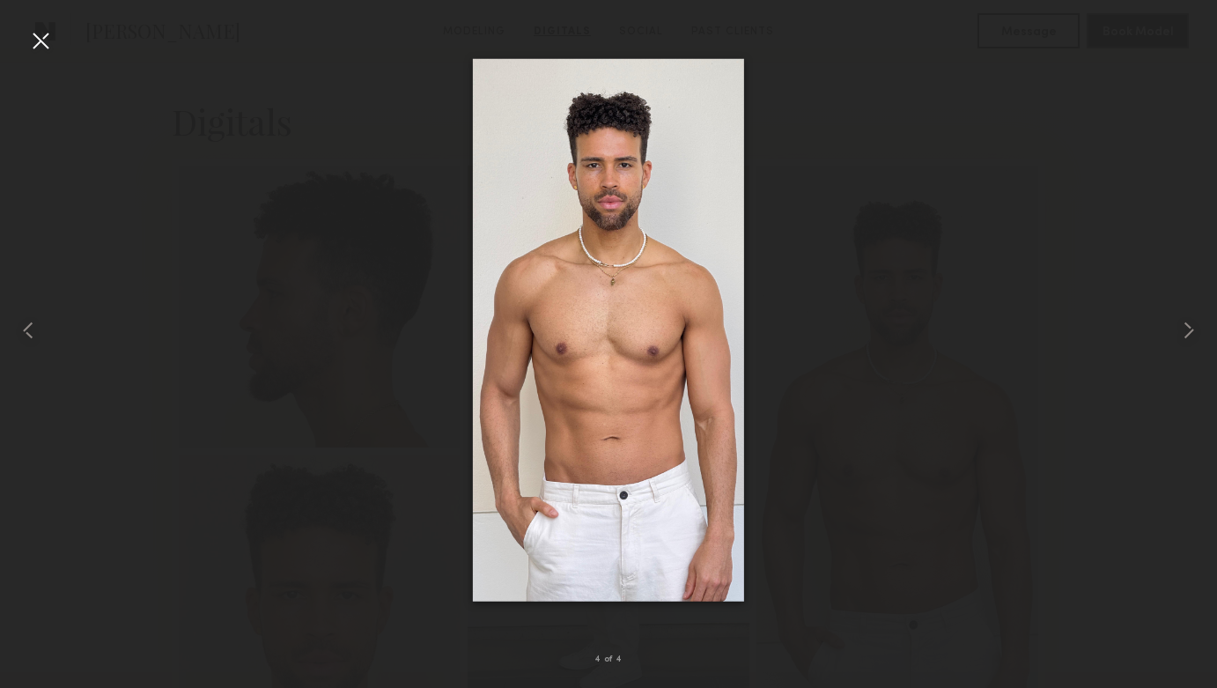
click at [41, 49] on div at bounding box center [40, 40] width 28 height 28
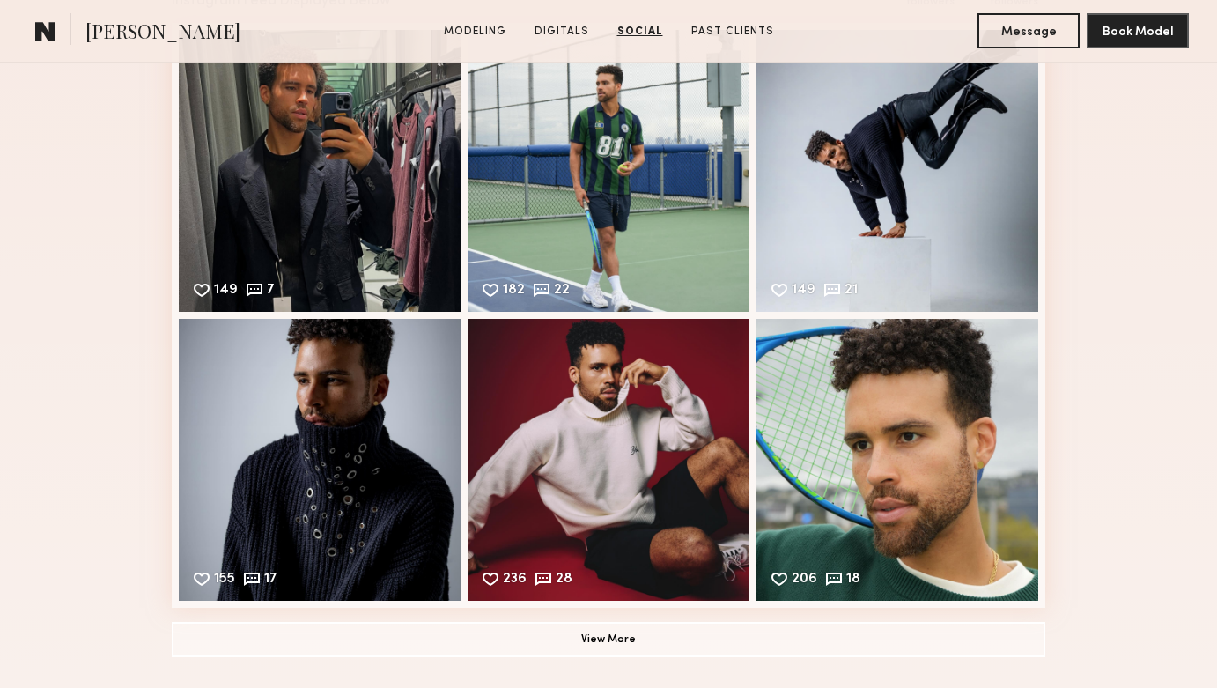
scroll to position [2619, 0]
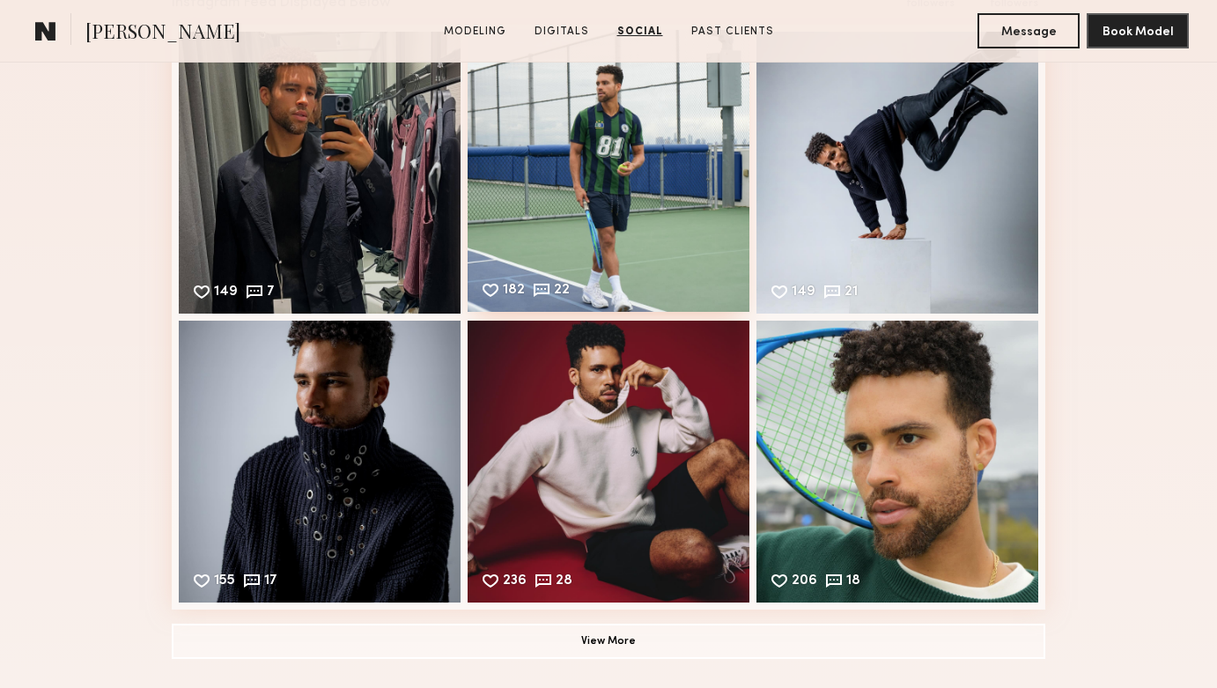
click at [651, 260] on div "182 22 Likes & comments displayed to show model’s engagement" at bounding box center [609, 171] width 282 height 282
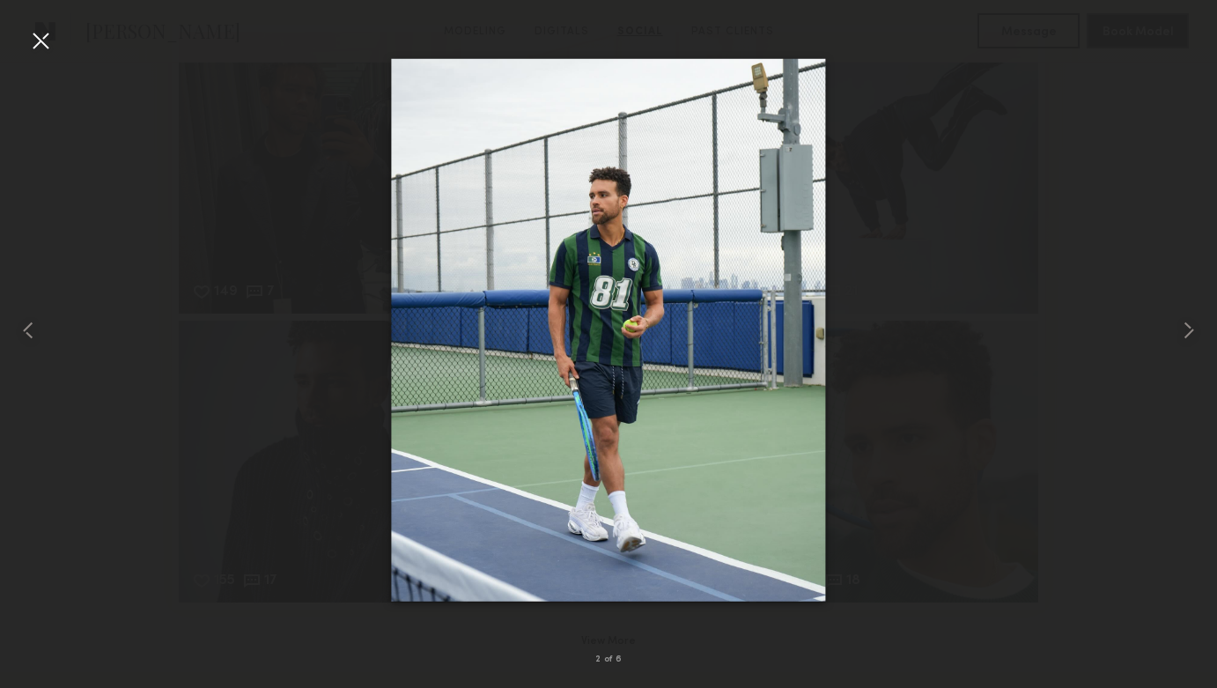
click at [221, 425] on div at bounding box center [608, 329] width 1217 height 603
click at [47, 42] on div at bounding box center [40, 40] width 28 height 28
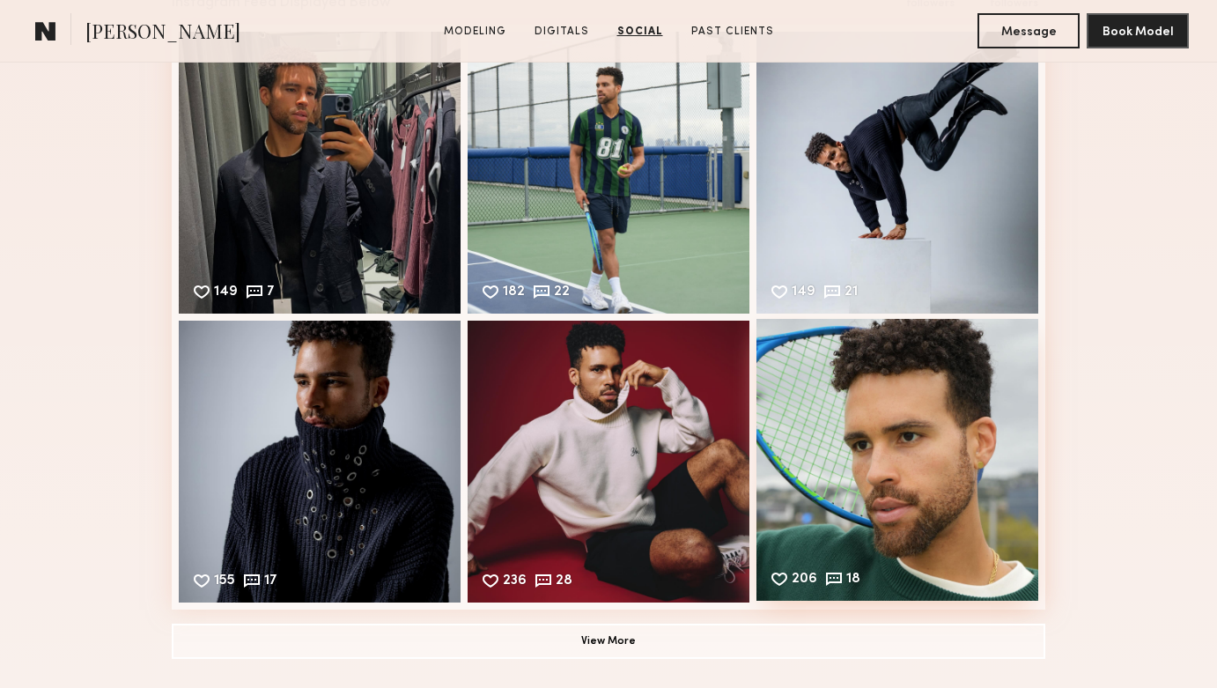
click at [945, 422] on div "206 18 Likes & comments displayed to show model’s engagement" at bounding box center [897, 460] width 282 height 282
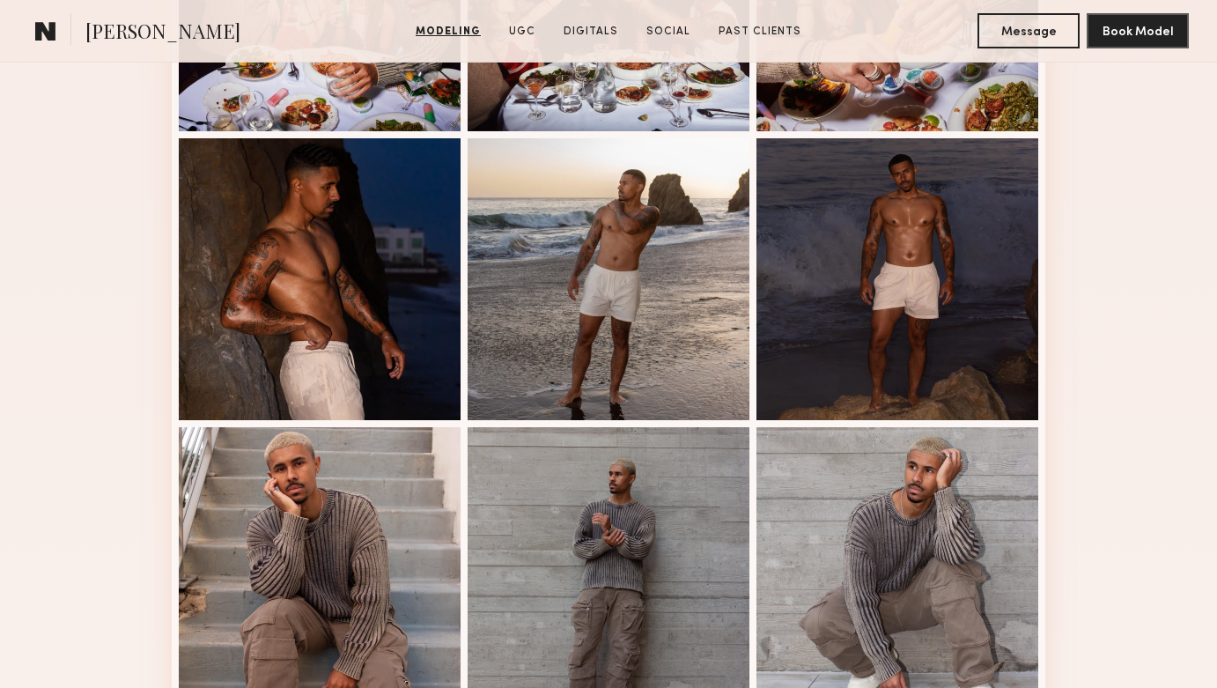
scroll to position [970, 0]
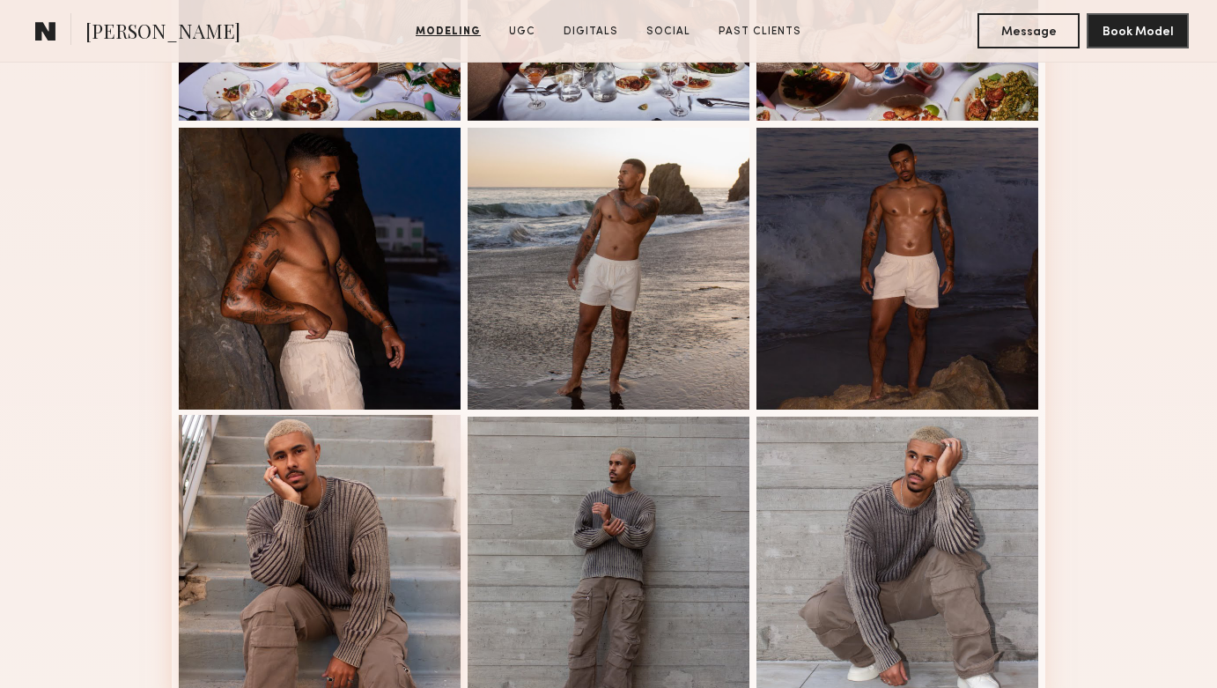
click at [292, 556] on div at bounding box center [320, 556] width 282 height 282
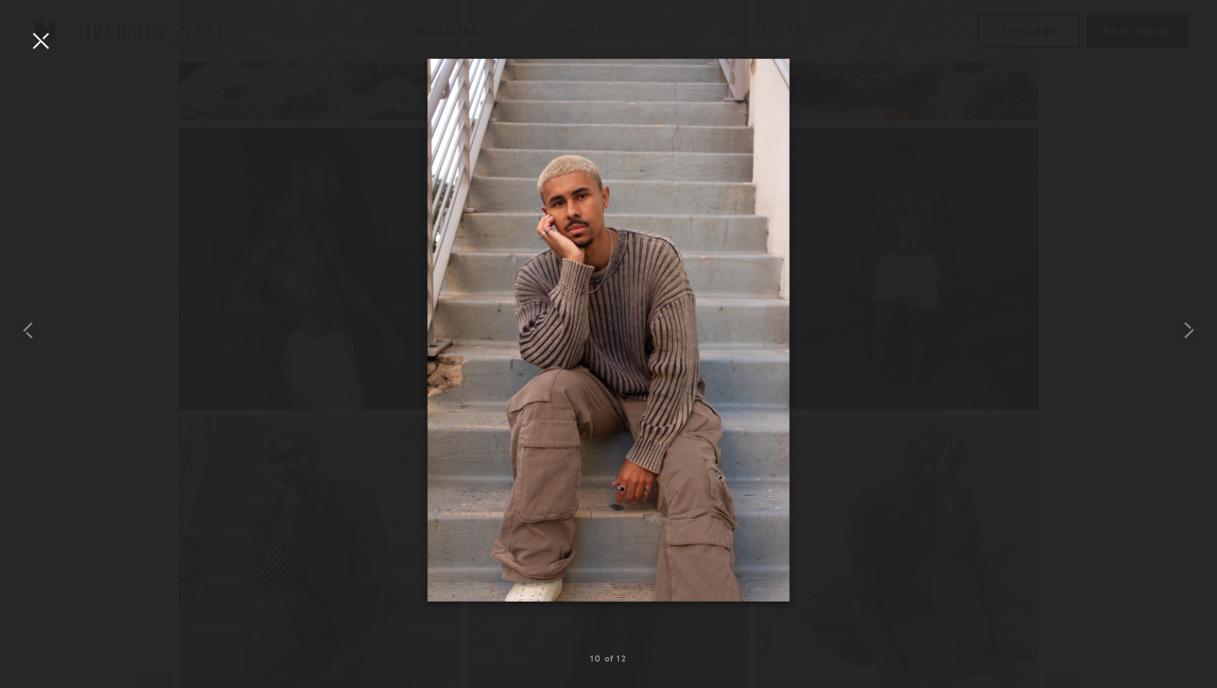
click at [688, 14] on nb-gallery-light "10 of 12" at bounding box center [608, 344] width 1217 height 688
click at [44, 34] on div at bounding box center [40, 40] width 28 height 28
